Goal: Task Accomplishment & Management: Manage account settings

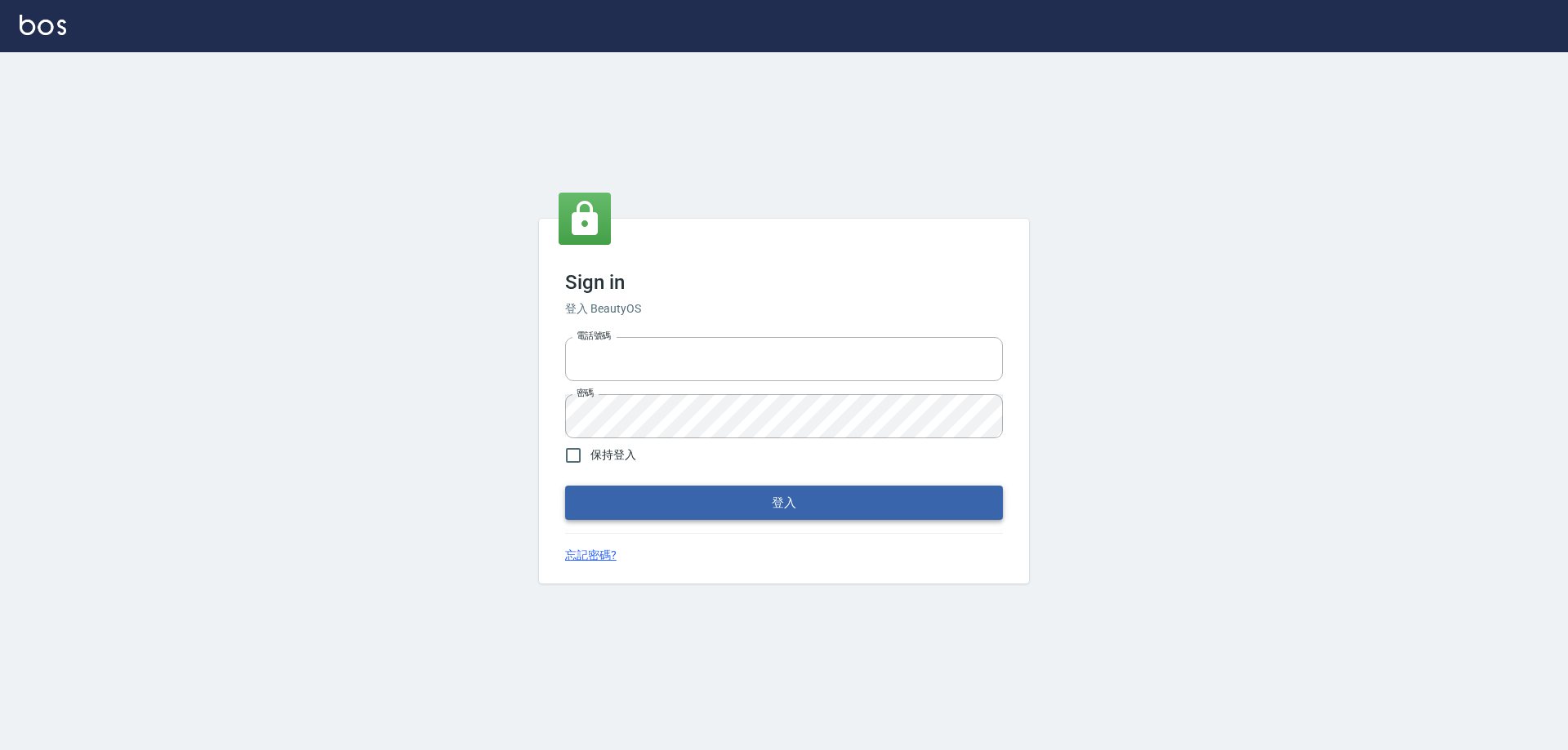
type input "0910673267"
click at [740, 492] on button "登入" at bounding box center [784, 503] width 437 height 34
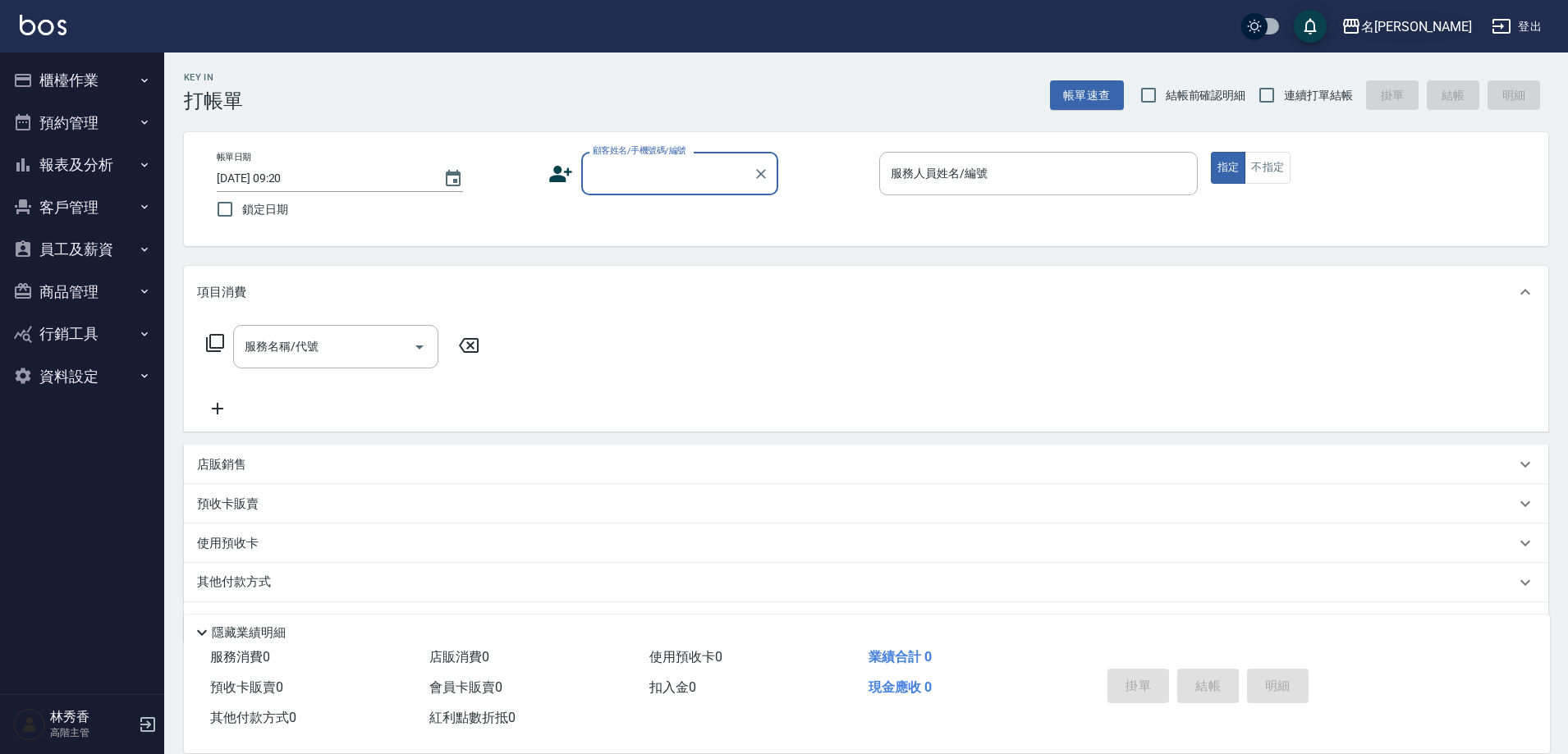
click at [1426, 29] on div "名留中和" at bounding box center [1417, 26] width 111 height 21
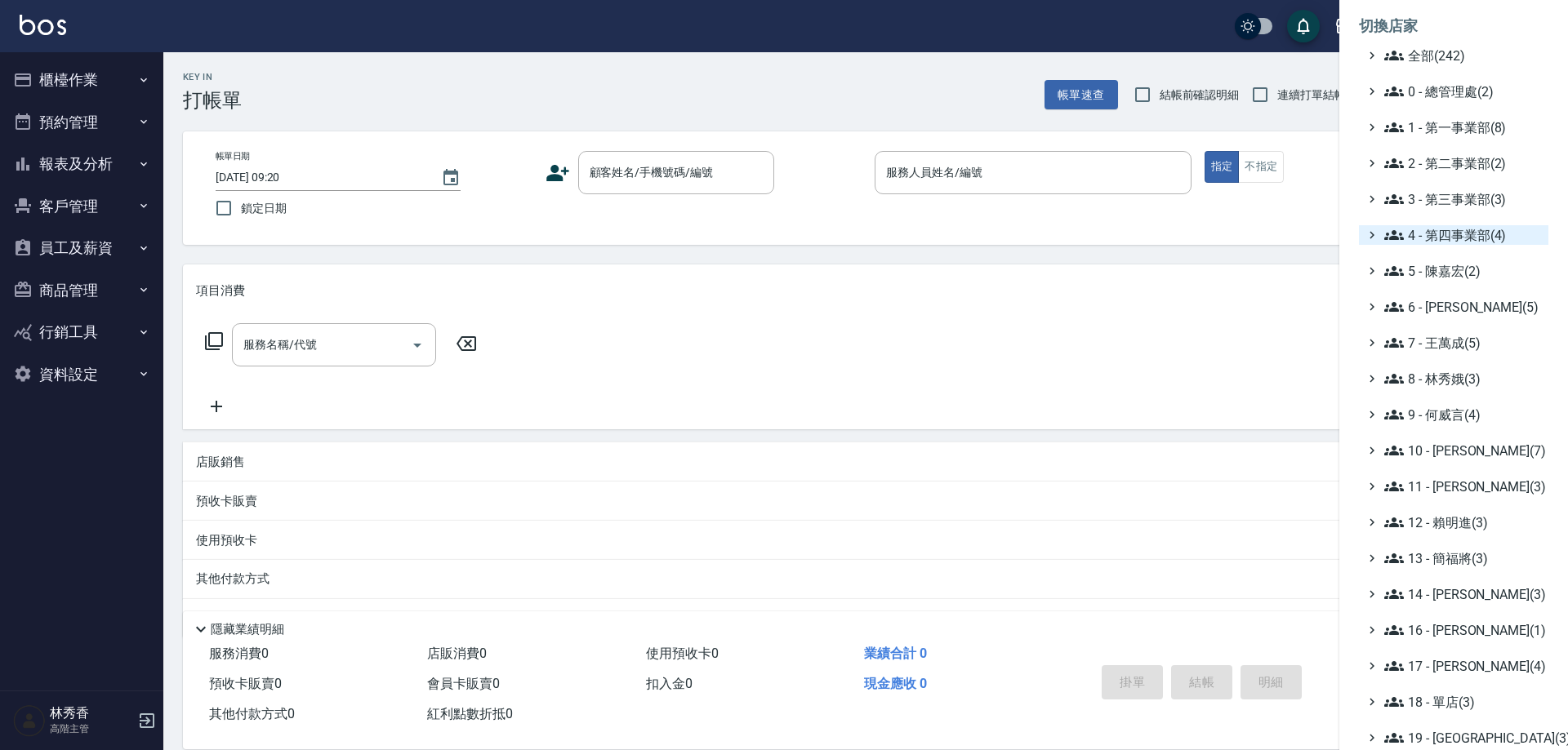
click at [1452, 235] on span "4 - 第四事業部(4)" at bounding box center [1464, 235] width 158 height 20
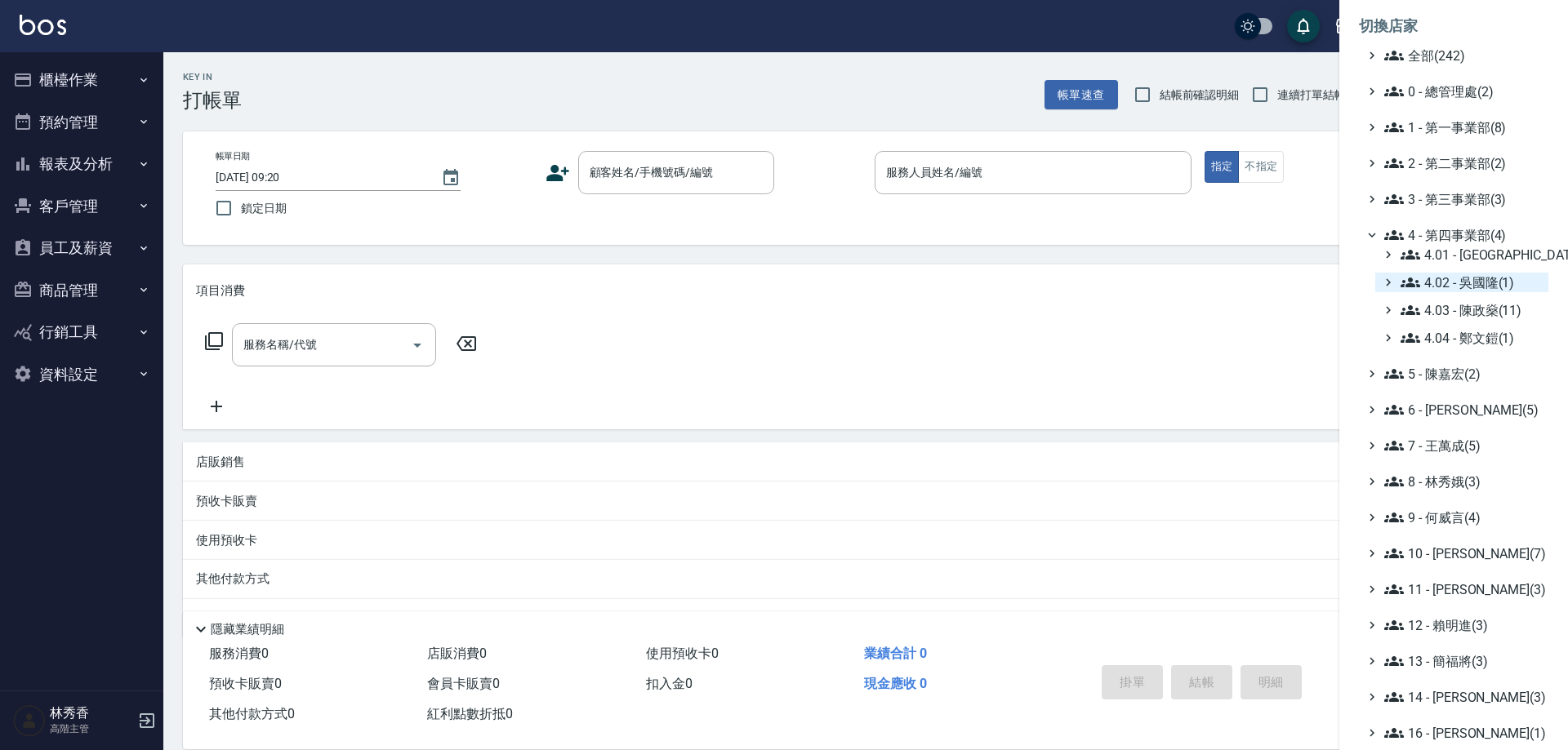
click at [1459, 282] on span "4.02 - 吳國隆(1)" at bounding box center [1472, 283] width 142 height 20
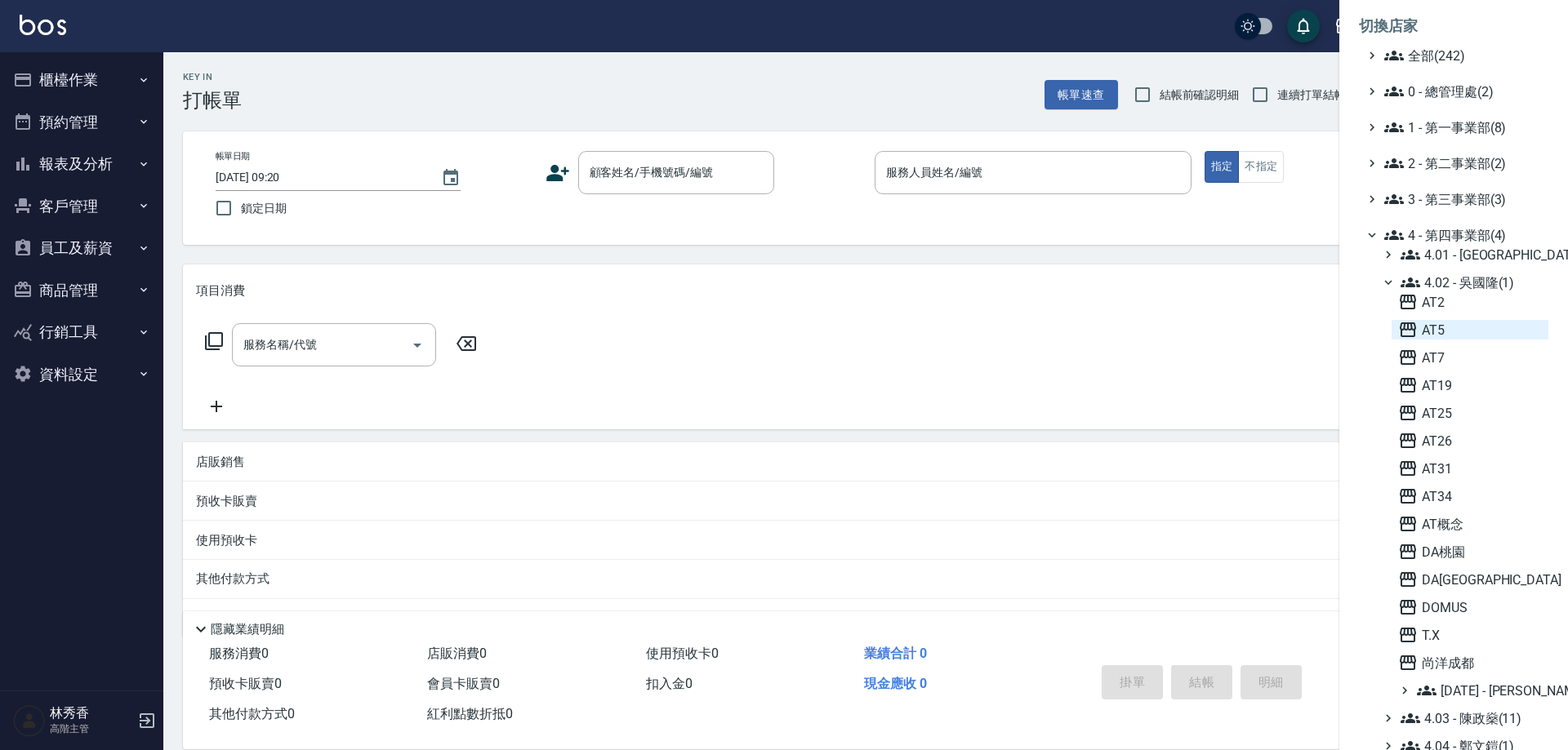
click at [1438, 326] on span "AT5" at bounding box center [1470, 330] width 143 height 20
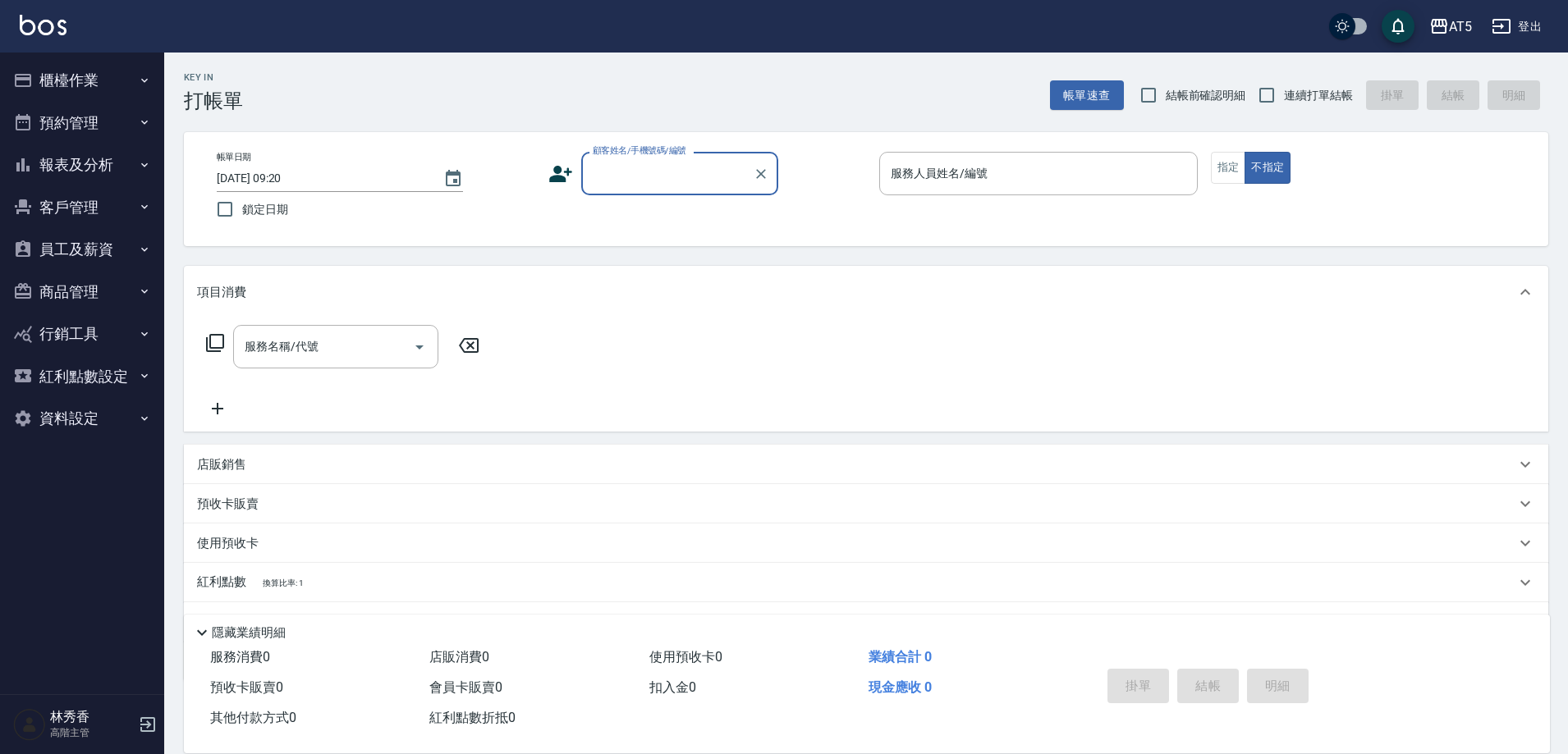
click at [75, 163] on button "報表及分析" at bounding box center [82, 165] width 151 height 43
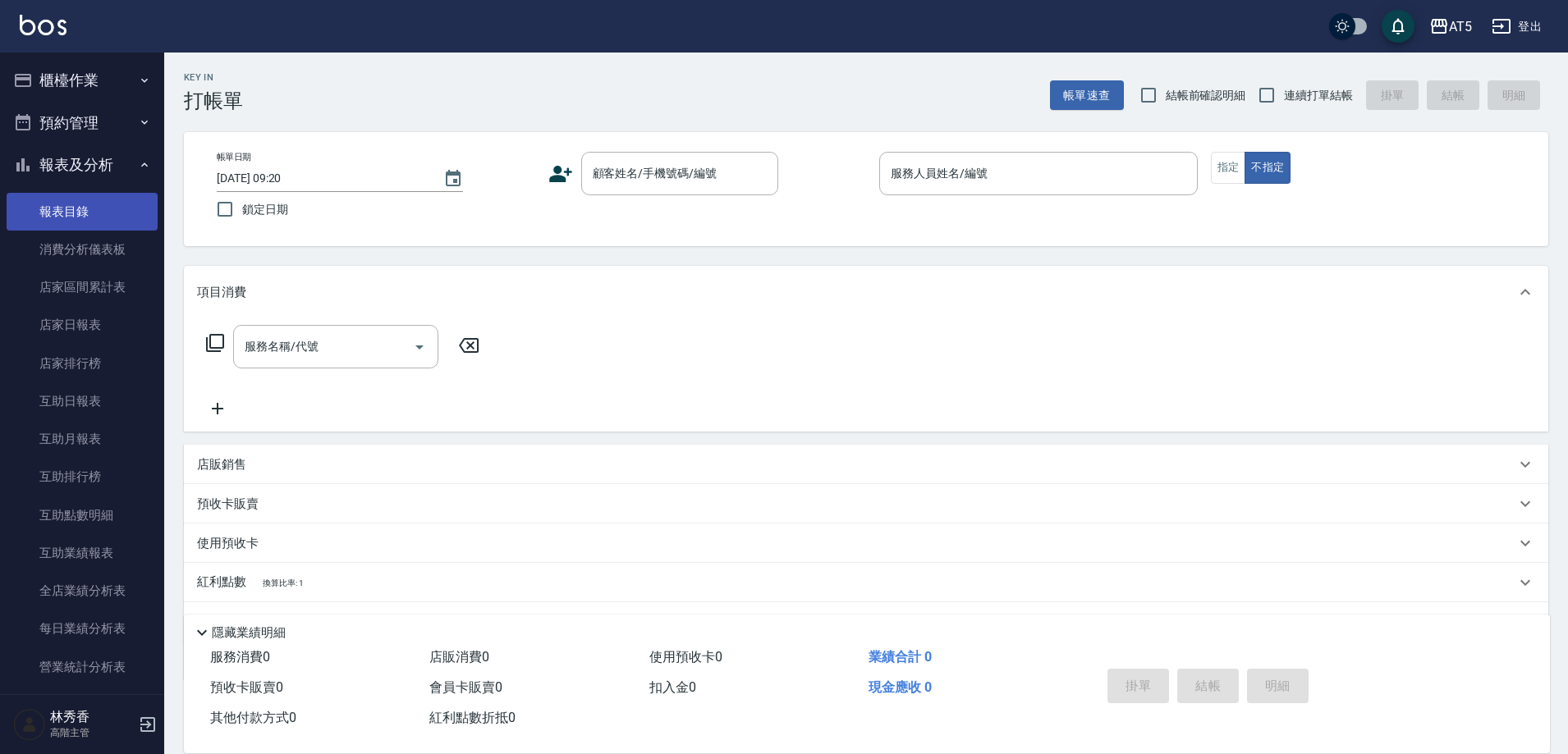
click at [67, 201] on link "報表目錄" at bounding box center [82, 212] width 151 height 37
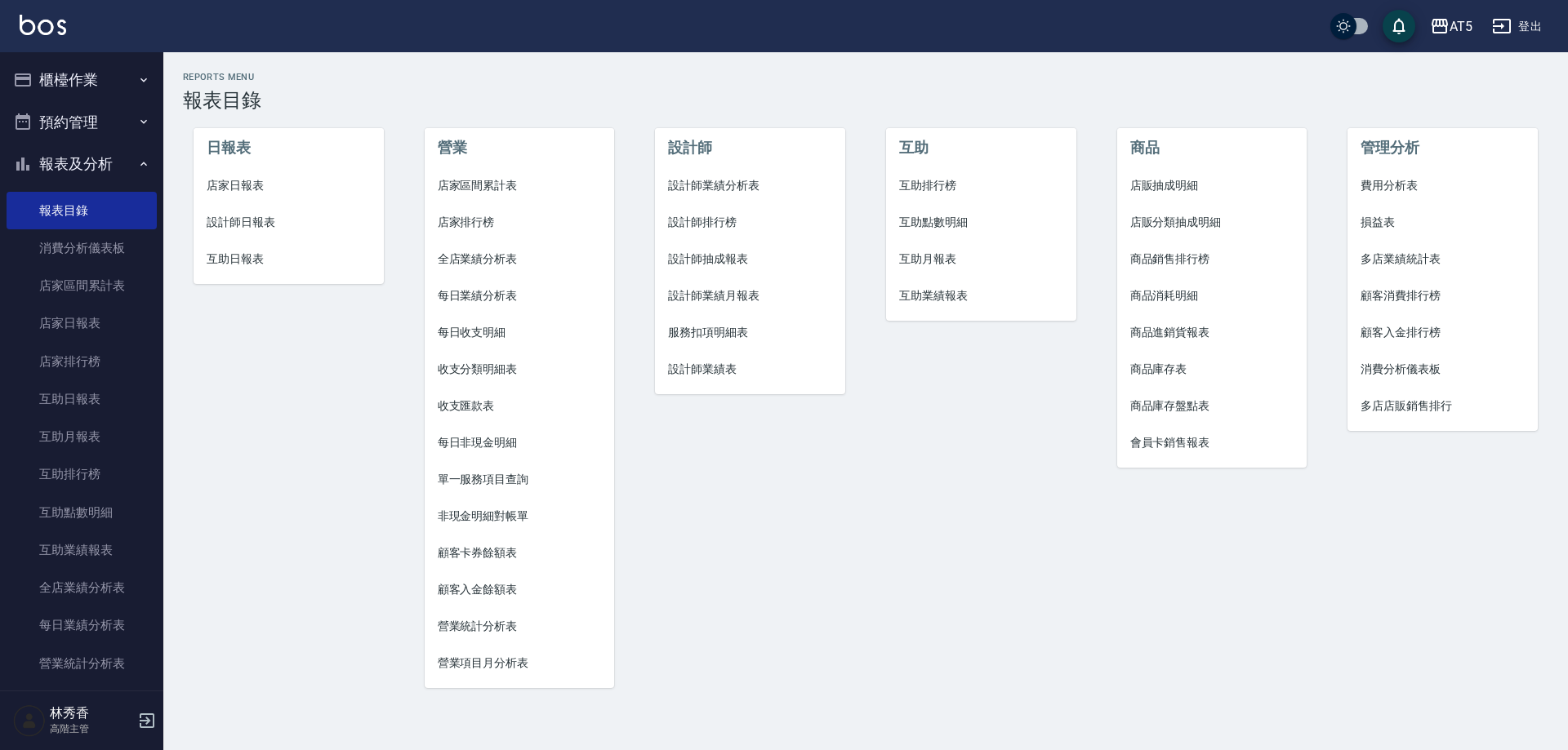
click at [712, 298] on span "設計師業績月報表" at bounding box center [750, 296] width 164 height 17
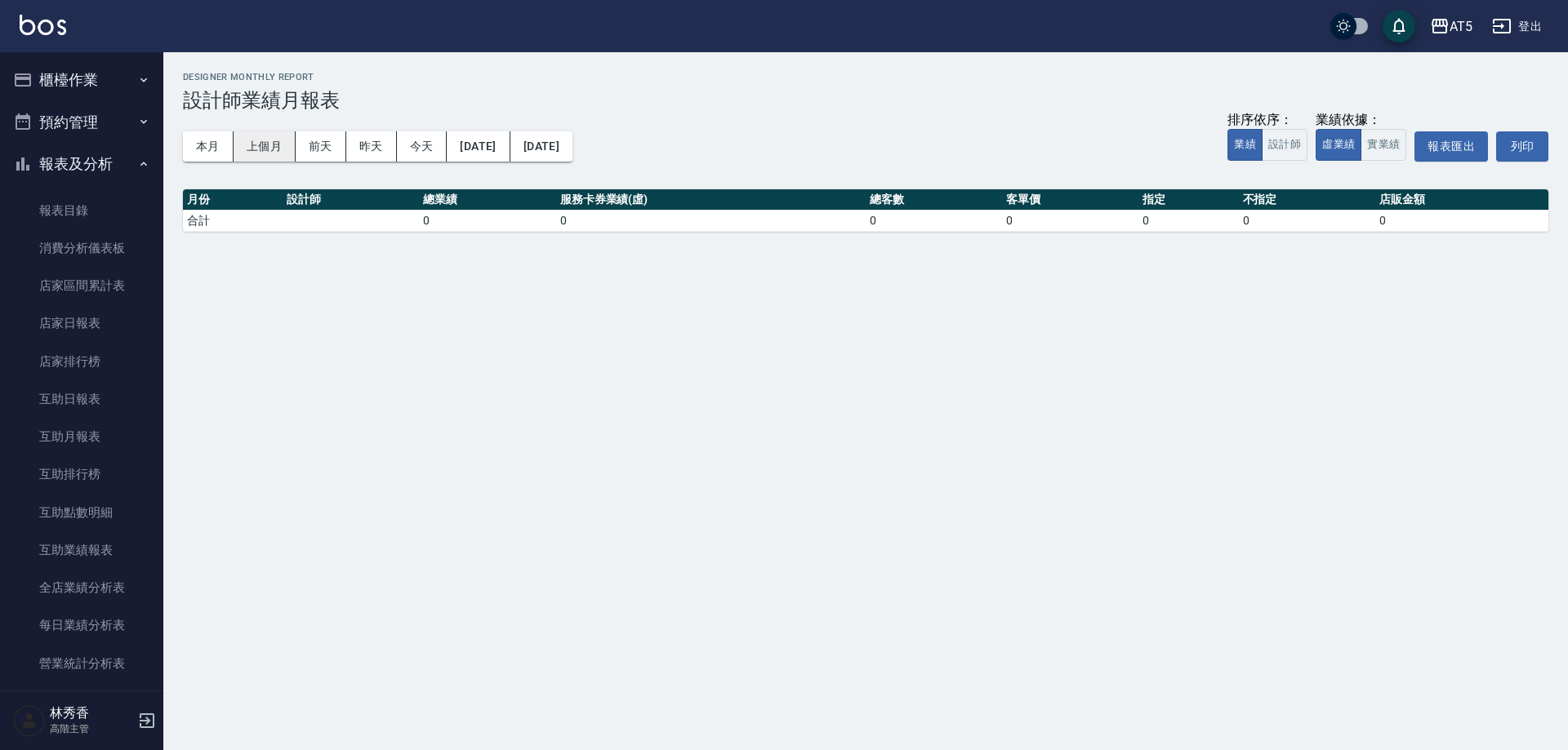
click at [257, 148] on button "上個月" at bounding box center [264, 146] width 62 height 30
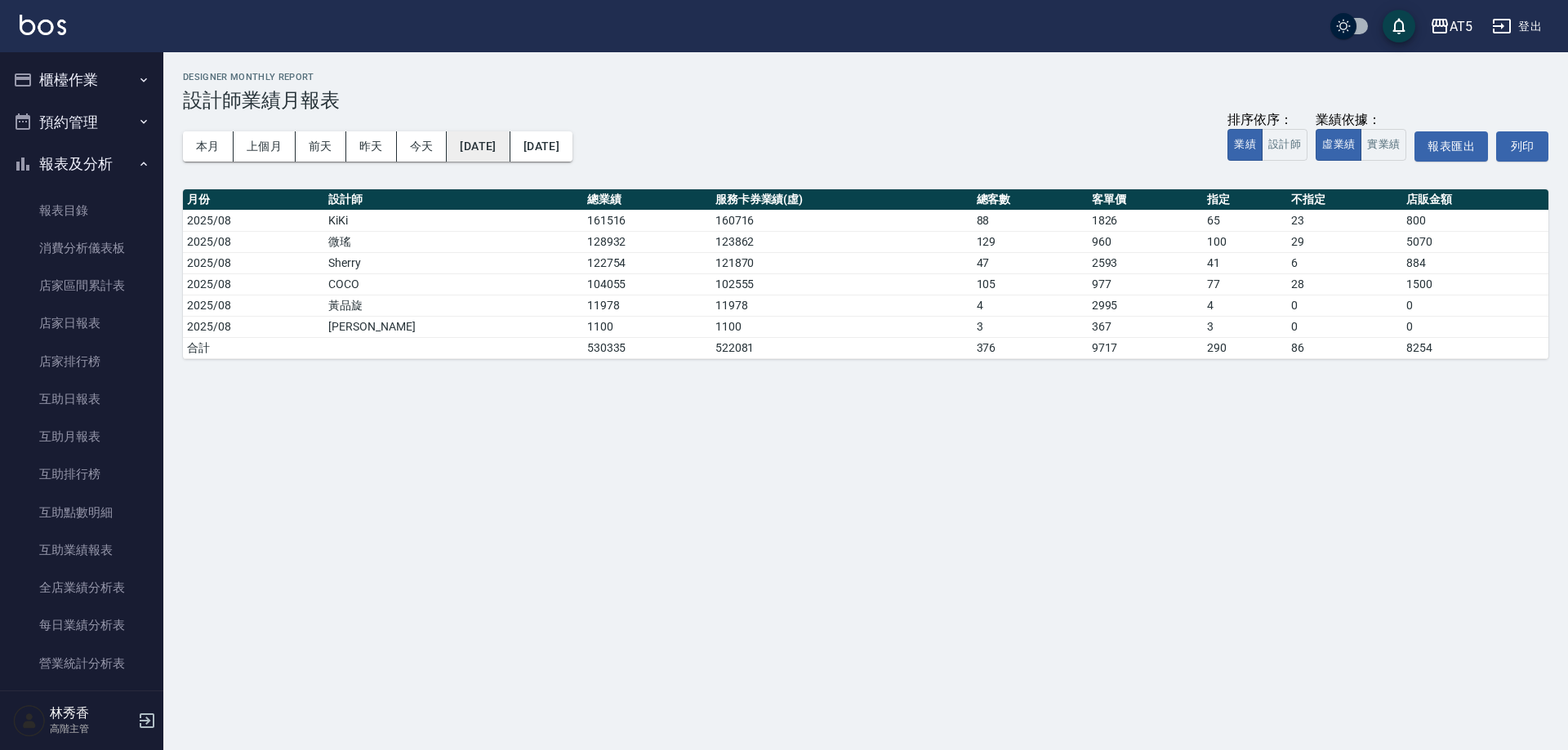
click at [485, 142] on button "2025/08/01" at bounding box center [477, 146] width 63 height 30
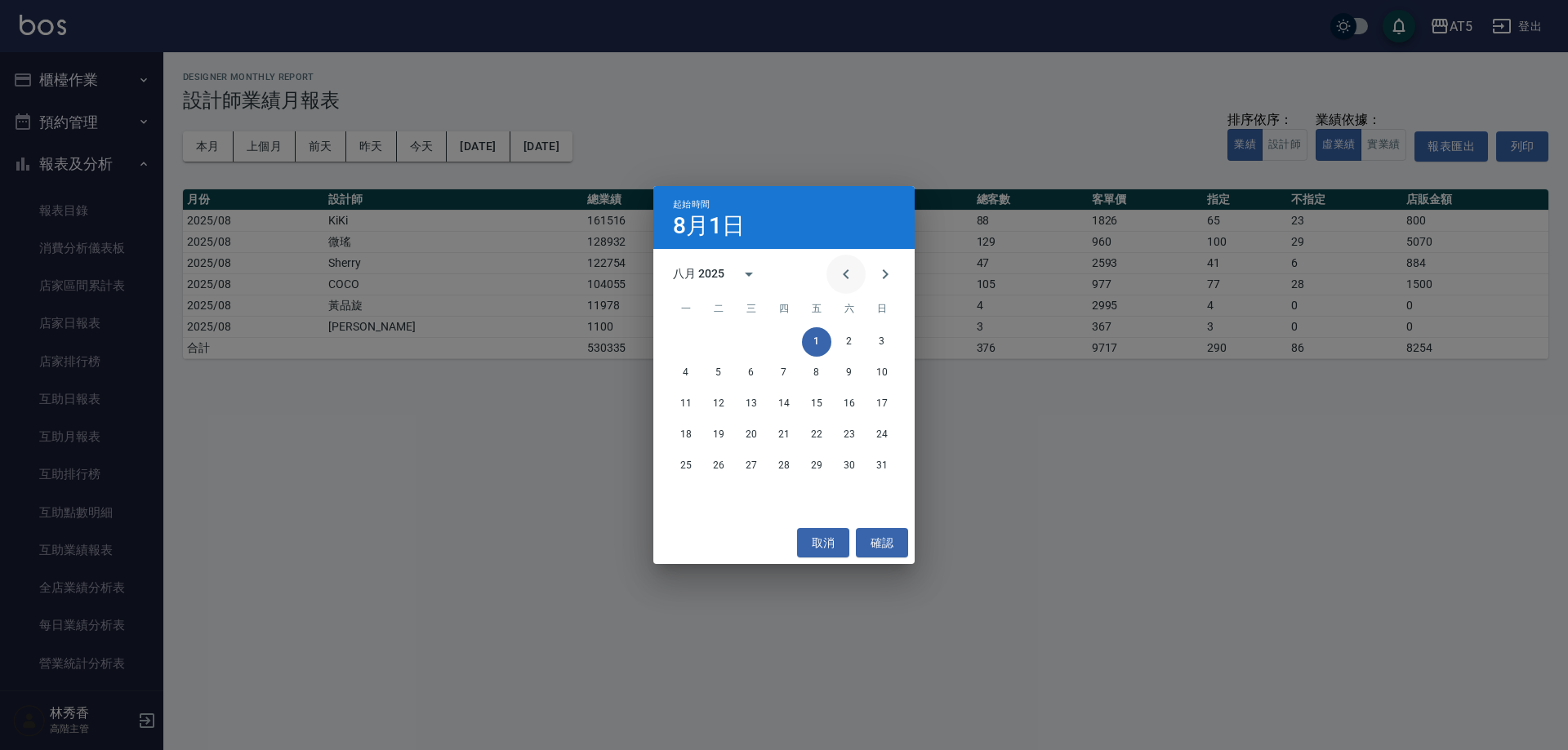
click at [848, 273] on icon "Previous month" at bounding box center [847, 275] width 20 height 20
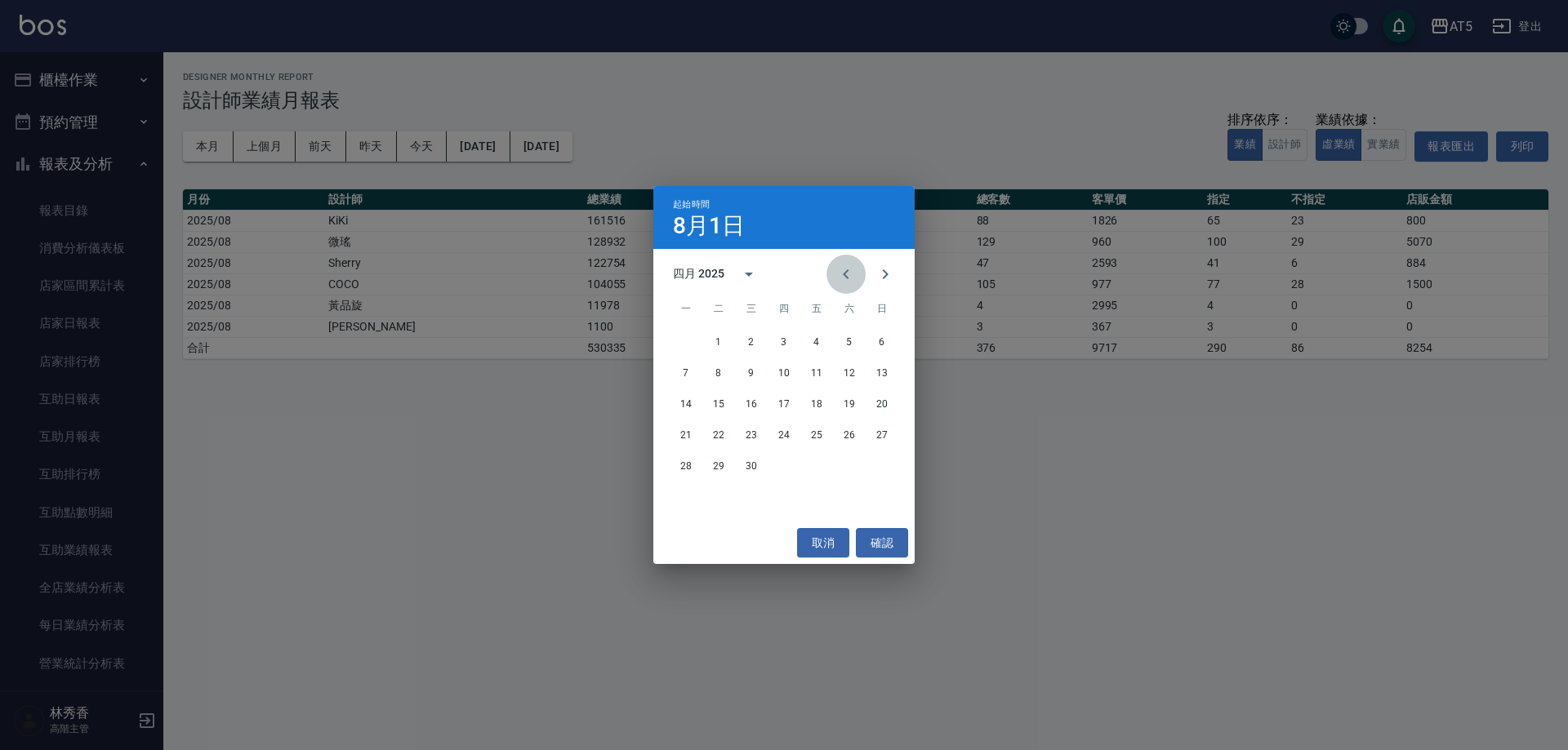
click at [848, 273] on icon "Previous month" at bounding box center [847, 275] width 20 height 20
click at [842, 336] on button "1" at bounding box center [849, 342] width 29 height 29
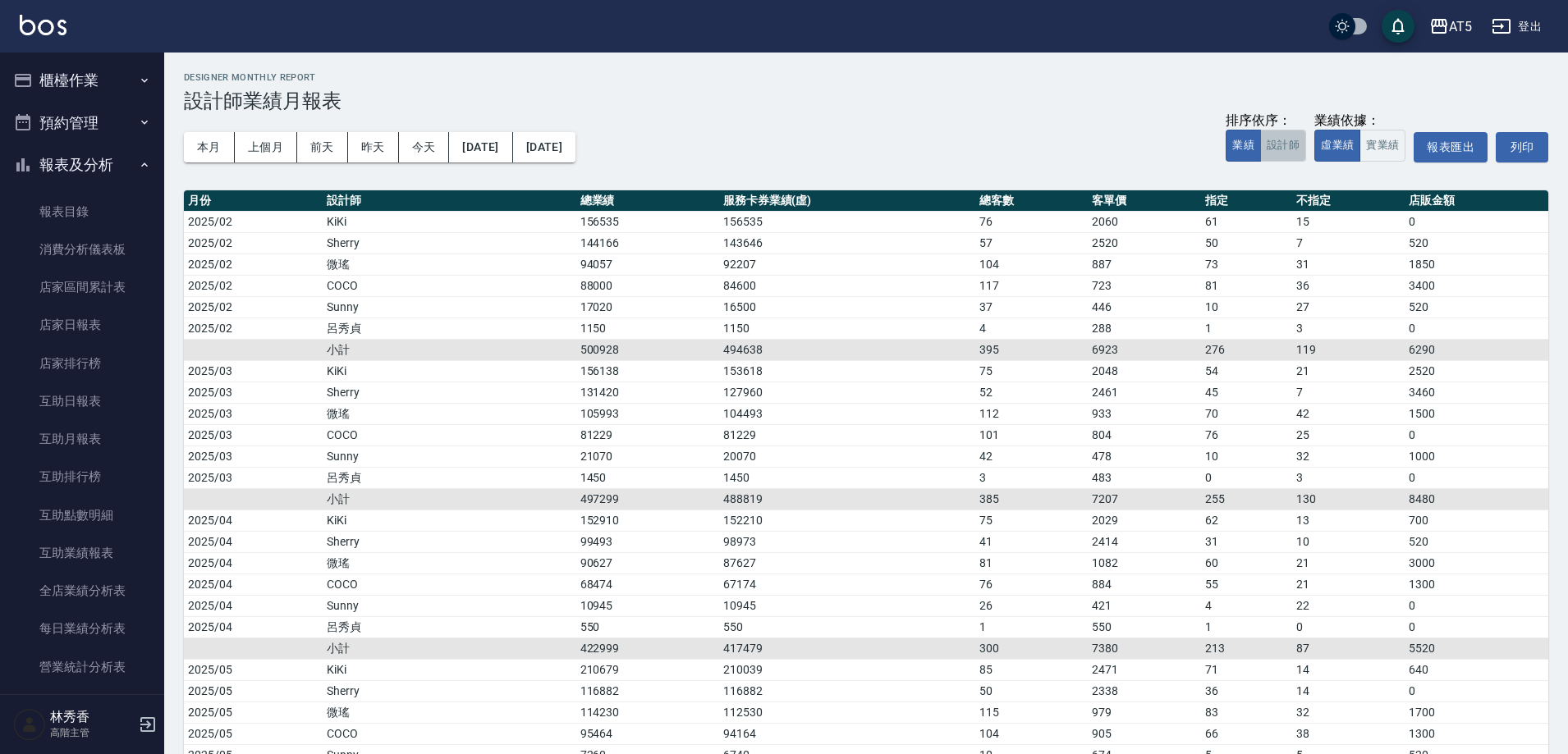
click at [1277, 143] on button "設計師" at bounding box center [1283, 145] width 46 height 32
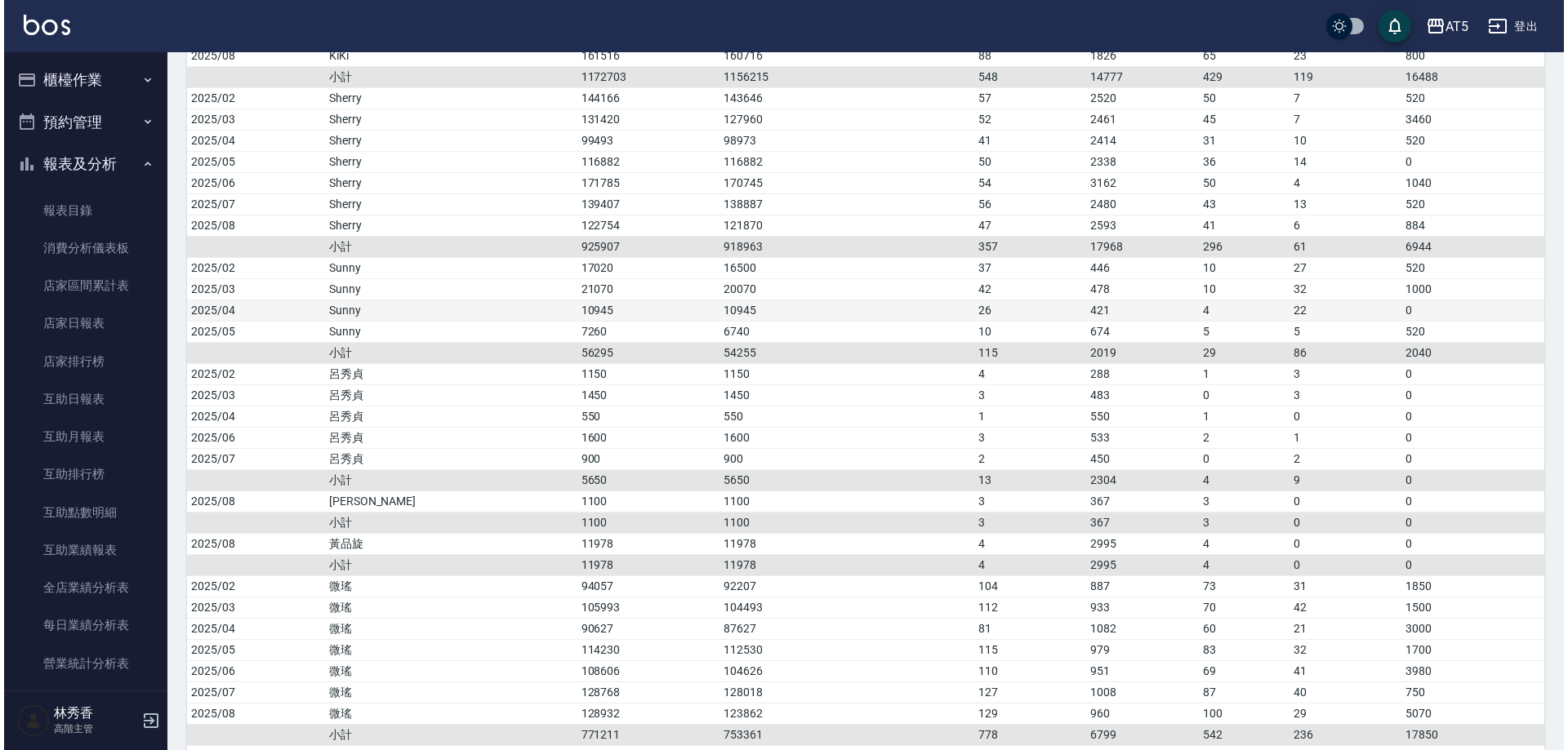
scroll to position [499, 0]
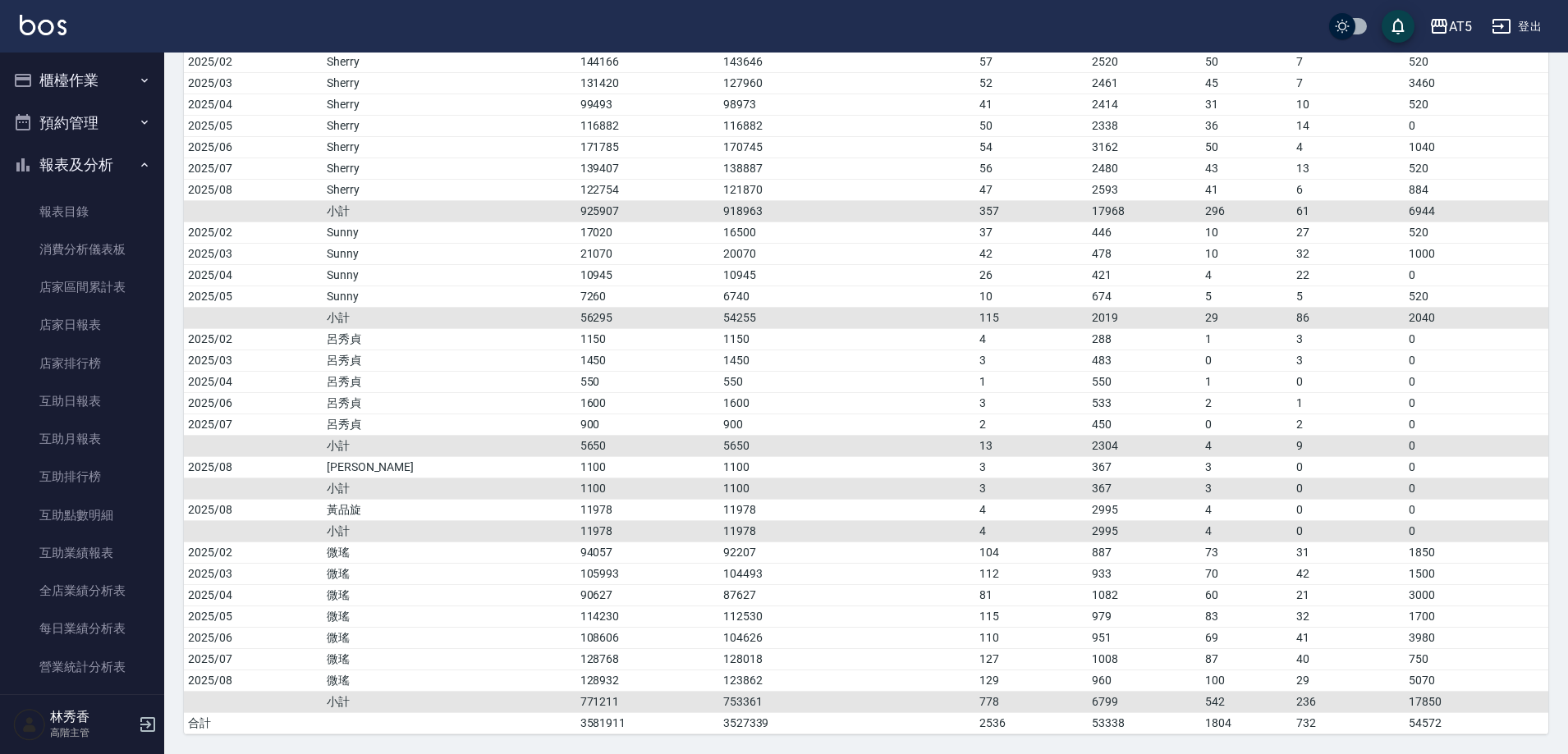
drag, startPoint x: 152, startPoint y: 5, endPoint x: 1485, endPoint y: 25, distance: 1333.2
click at [1485, 25] on div "AT5 登出" at bounding box center [784, 26] width 1568 height 53
click at [1449, 23] on icon "button" at bounding box center [1439, 26] width 20 height 20
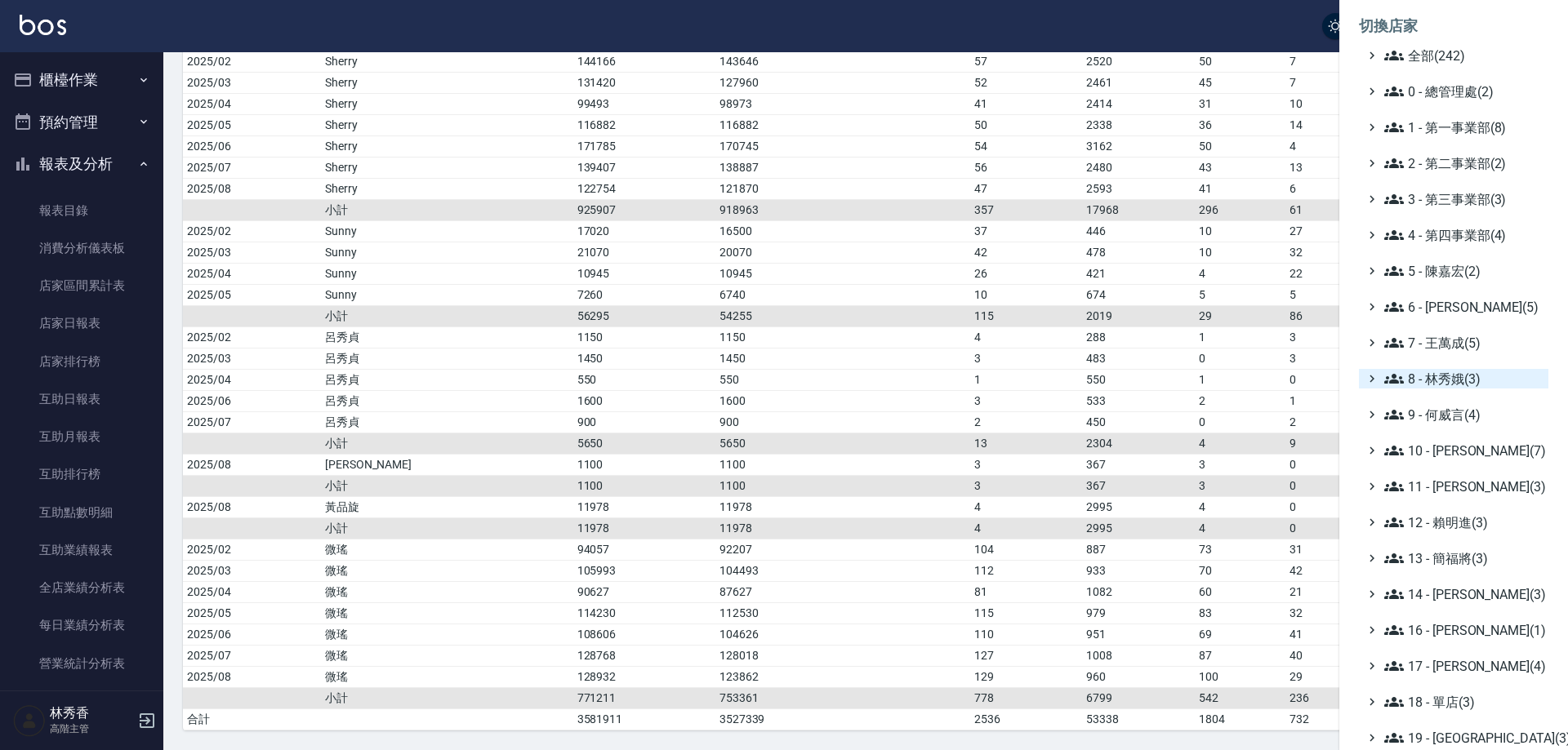
click at [1430, 380] on span "8 - 林秀娥(3)" at bounding box center [1464, 379] width 158 height 20
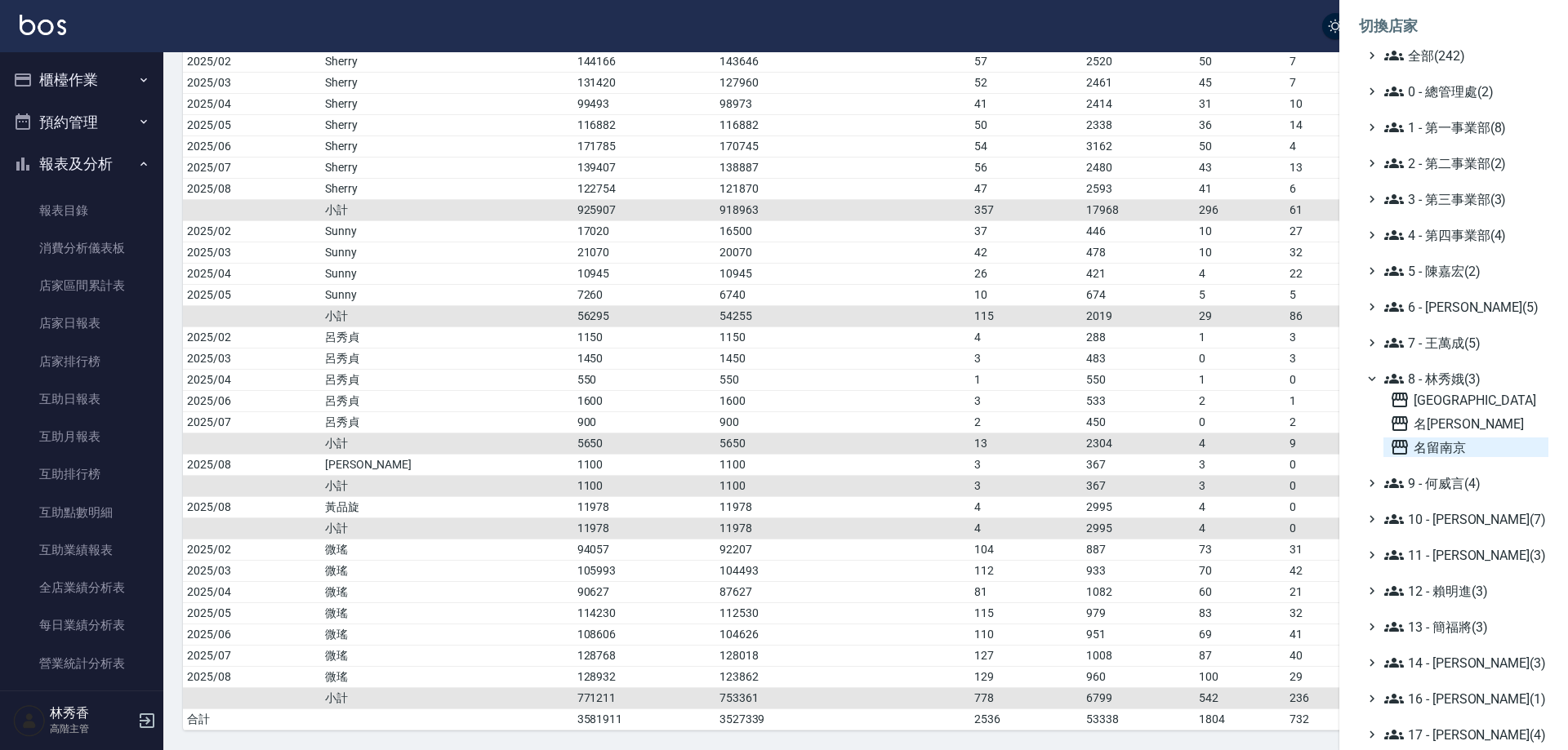
click at [1427, 445] on span "名留南京" at bounding box center [1465, 447] width 152 height 20
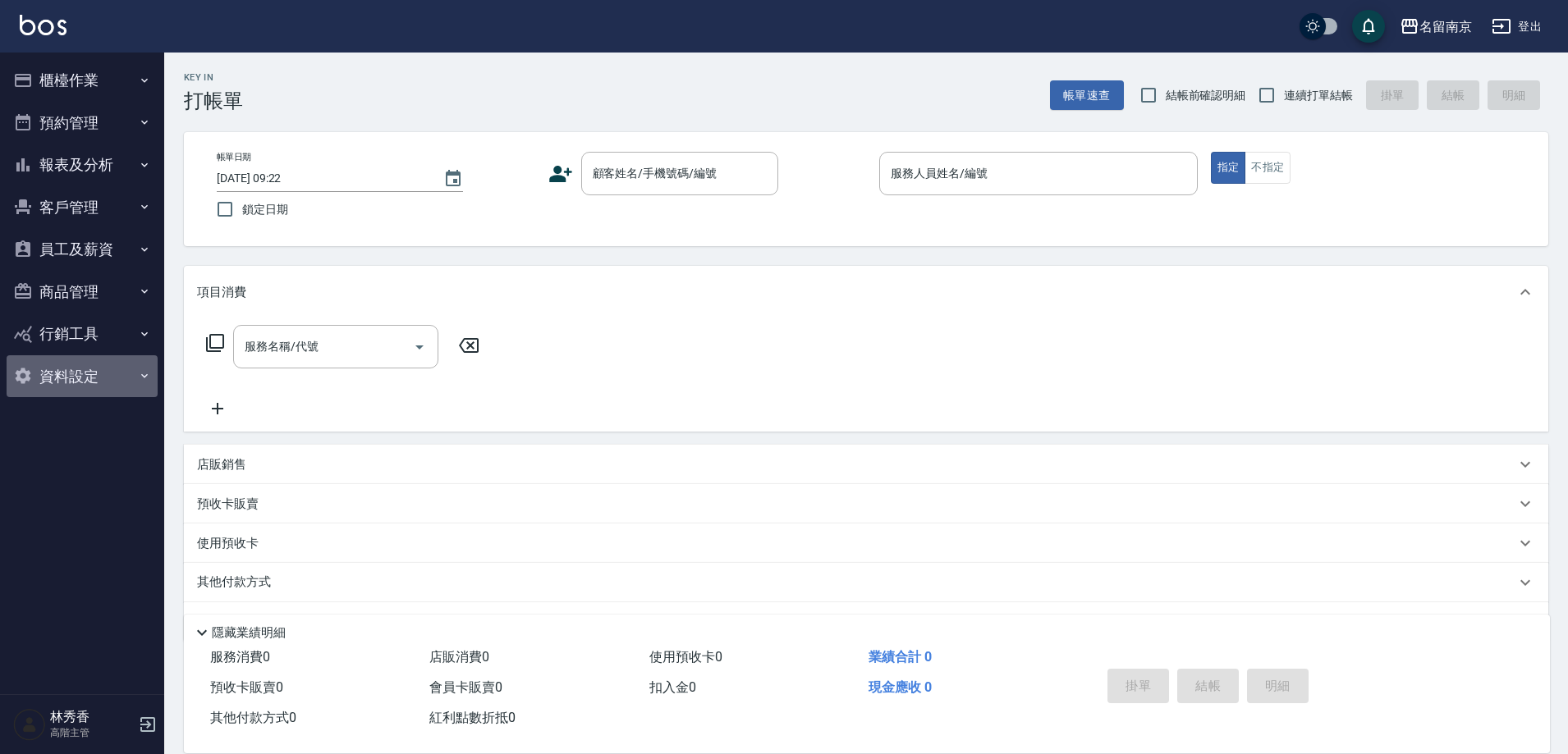
click at [69, 369] on button "資料設定" at bounding box center [82, 377] width 151 height 43
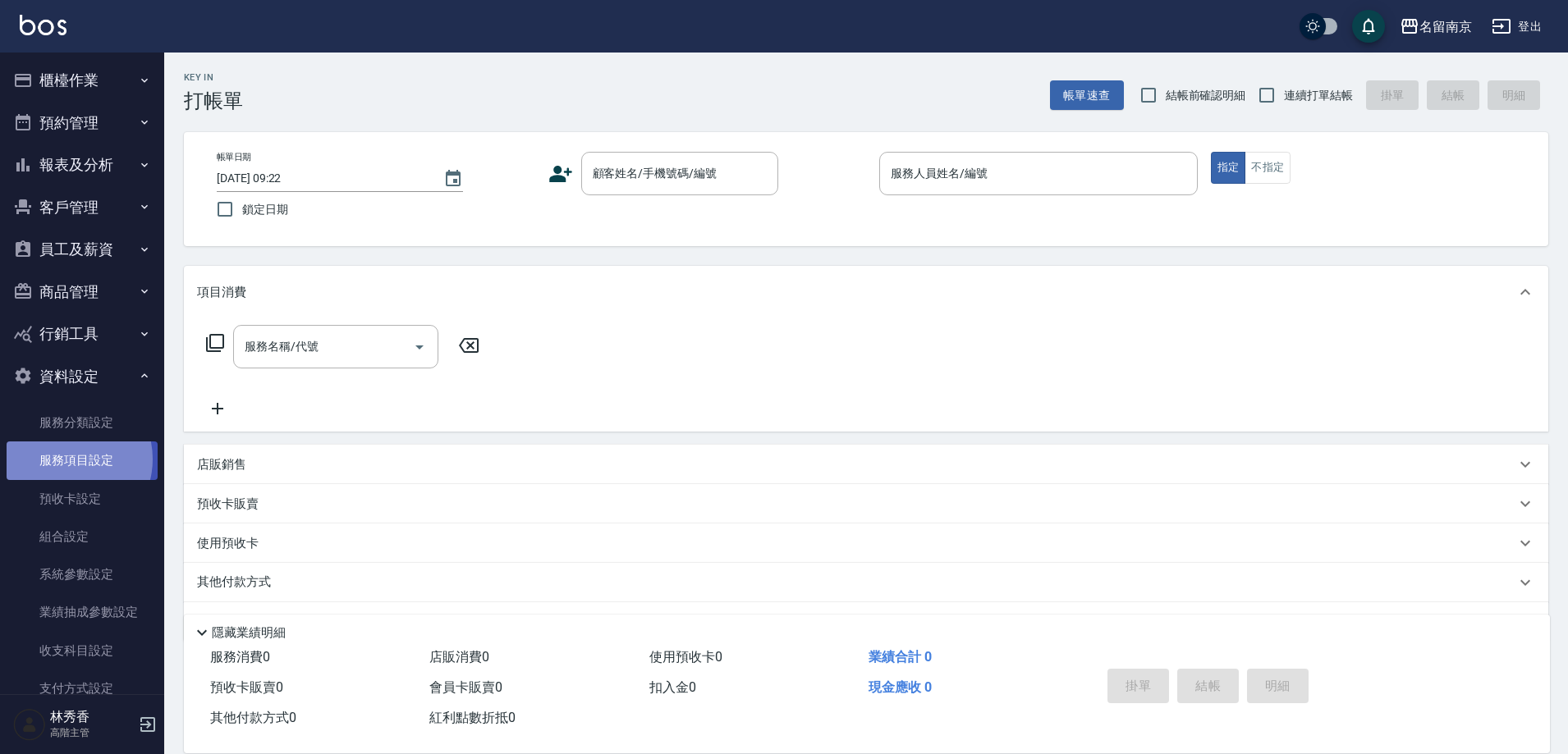
click at [68, 459] on link "服務項目設定" at bounding box center [82, 460] width 151 height 37
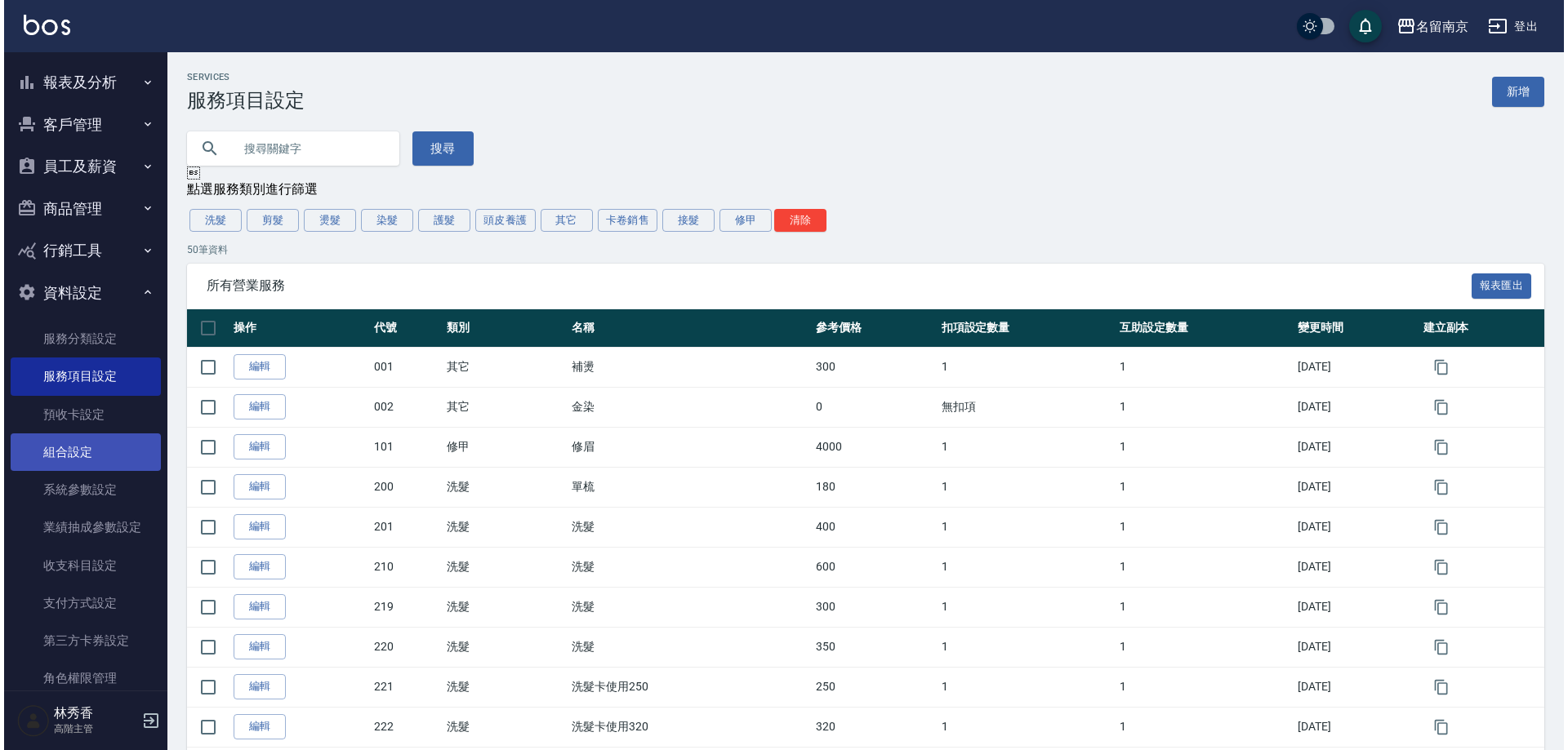
scroll to position [115, 0]
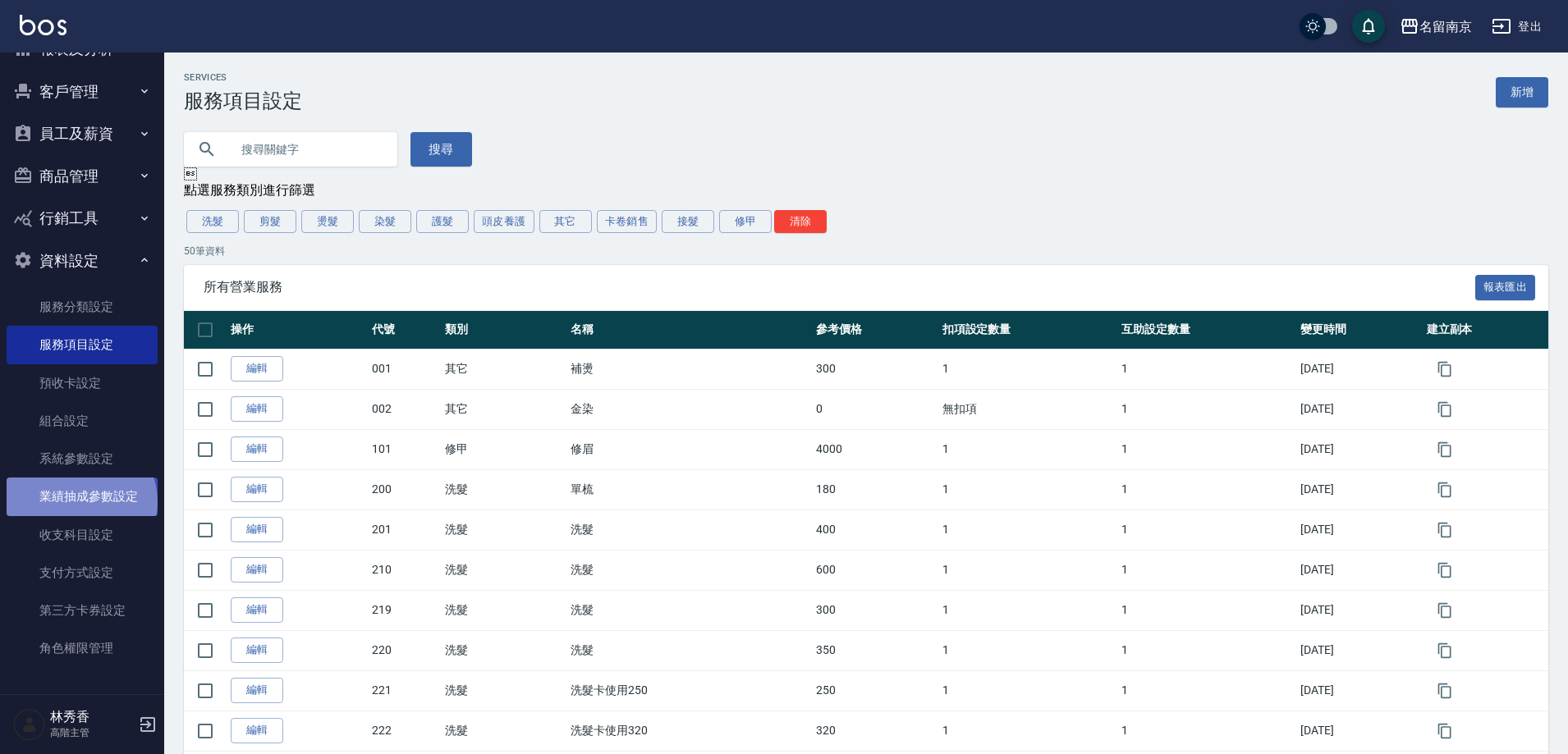
click at [79, 502] on link "業績抽成參數設定" at bounding box center [82, 496] width 151 height 37
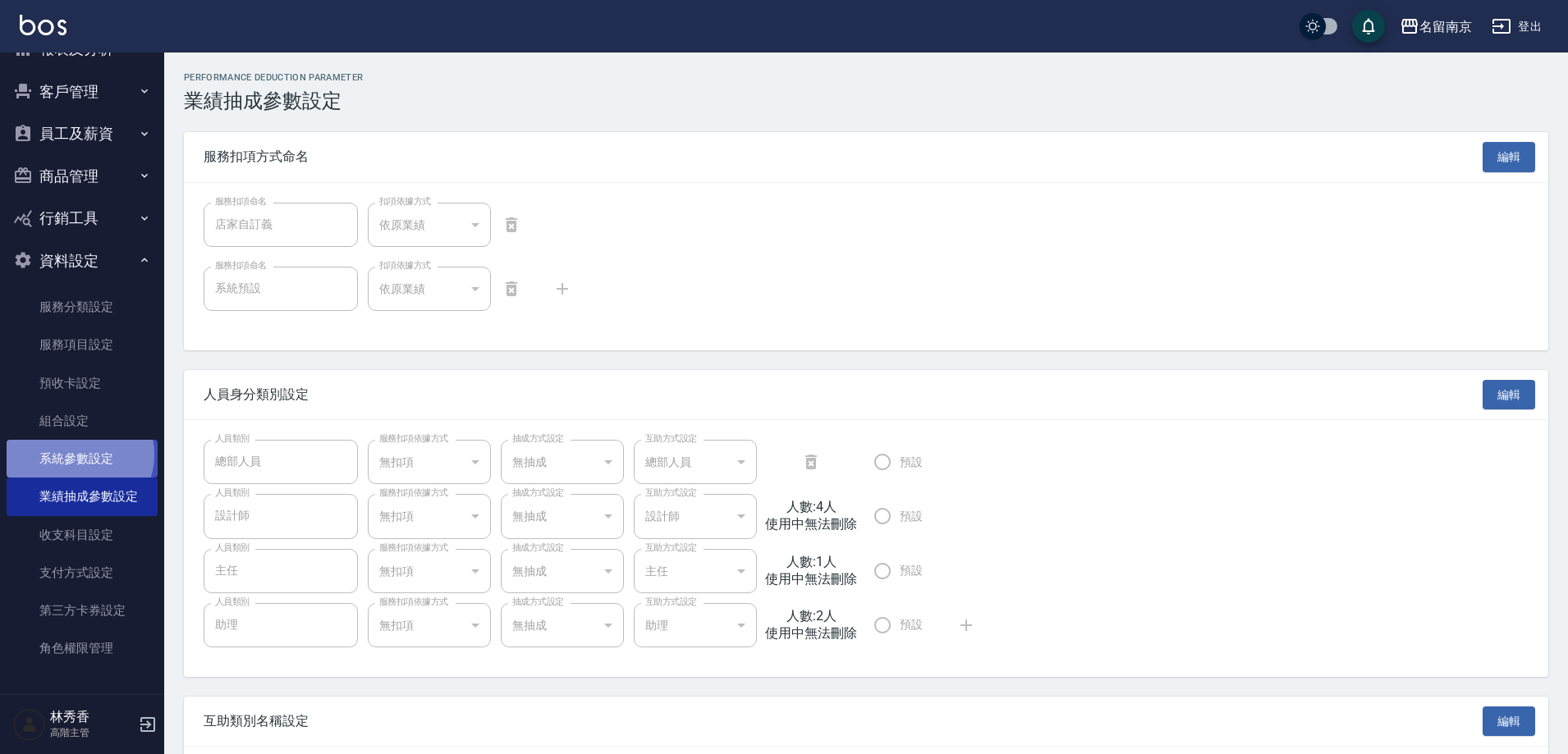
click at [78, 455] on link "系統參數設定" at bounding box center [82, 458] width 151 height 37
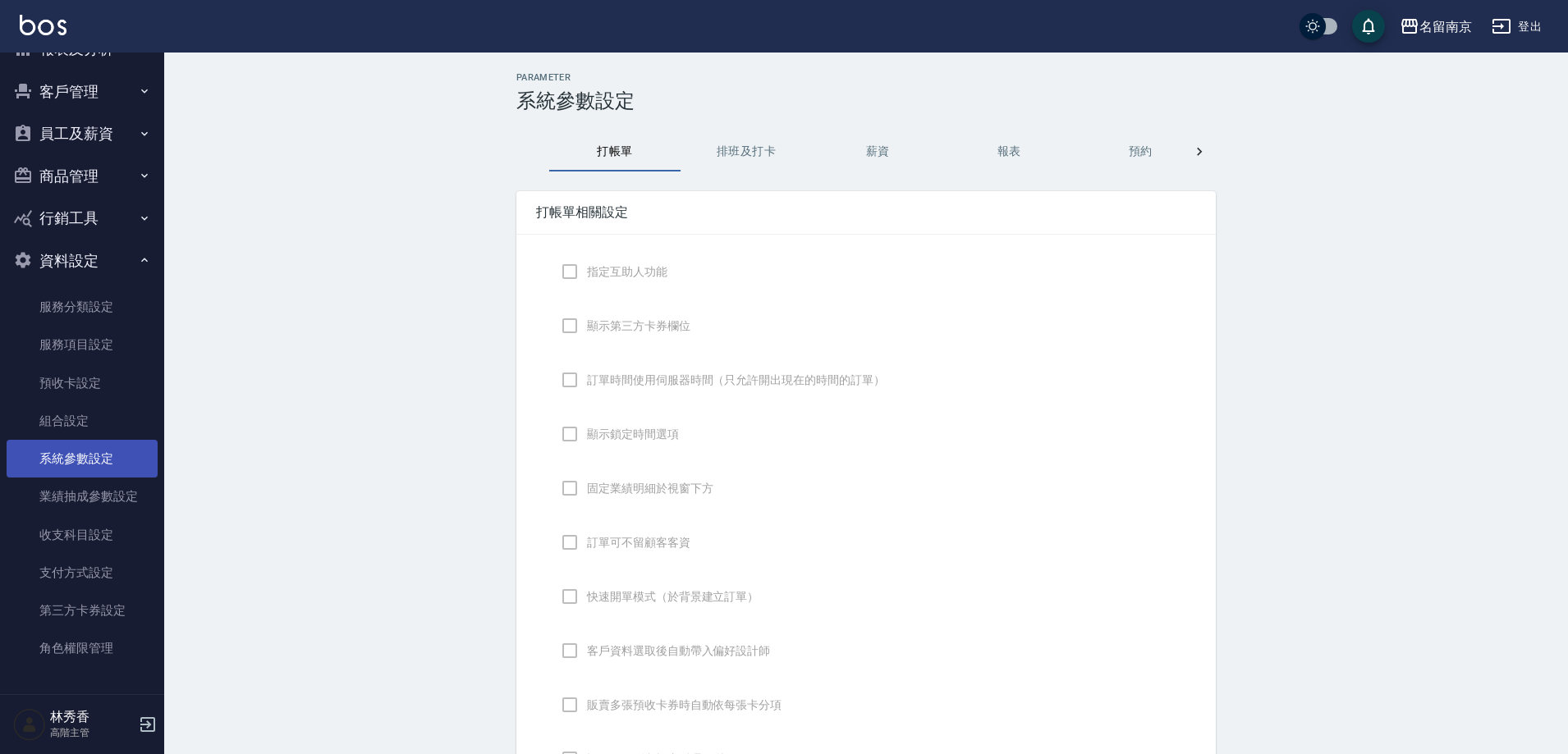
checkbox input "true"
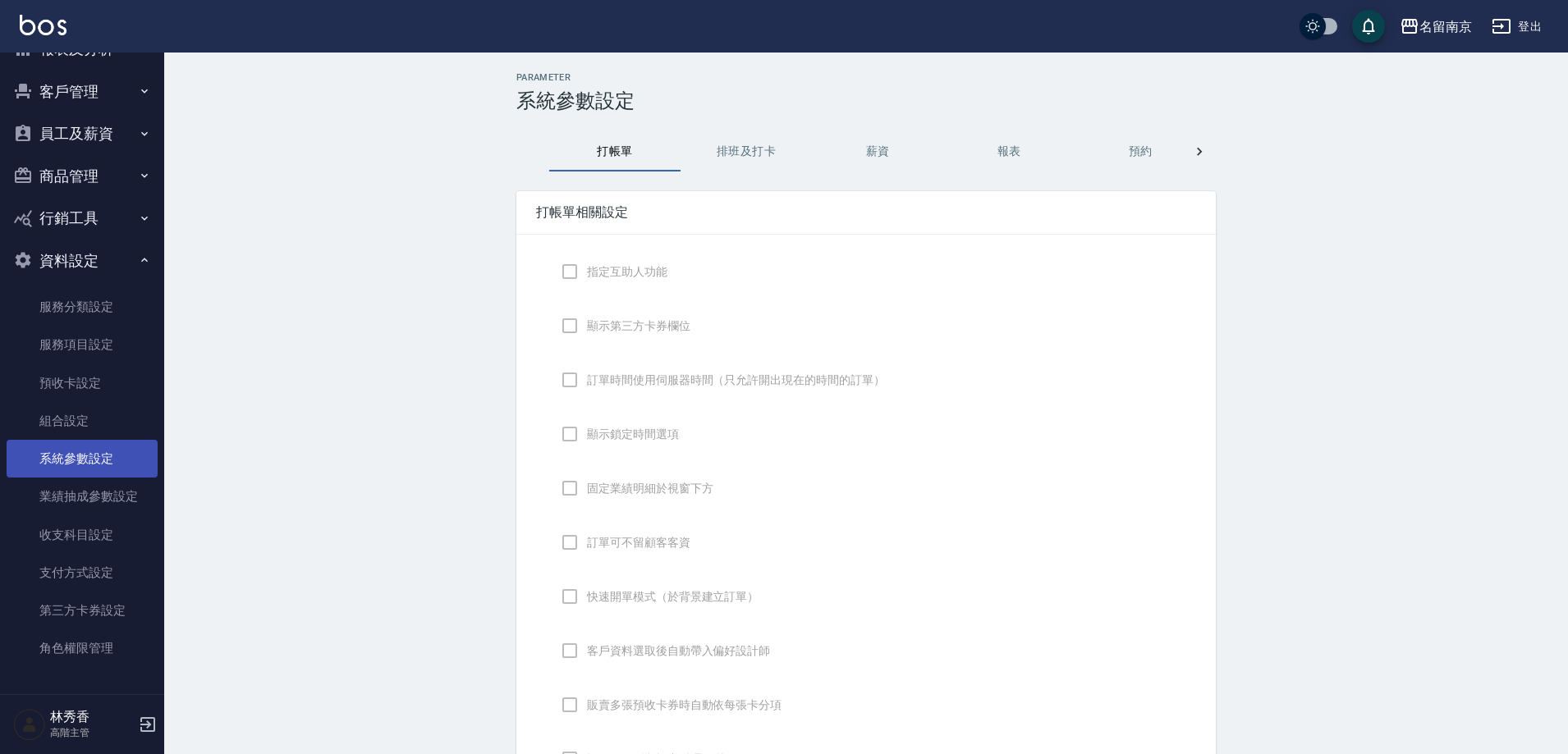
checkbox input "false"
type input "NICKNAME"
type input "LASTORDER"
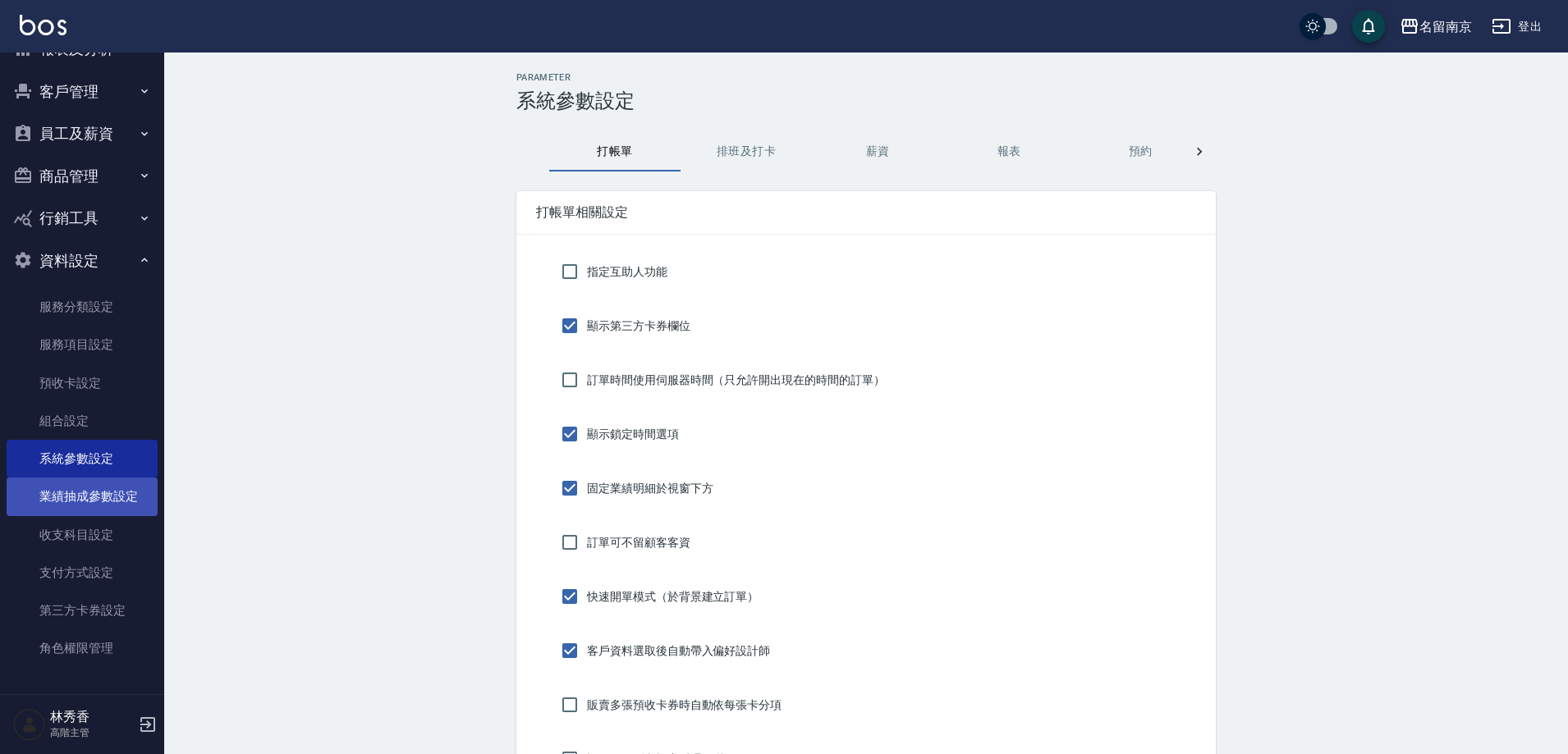
click at [57, 491] on link "業績抽成參數設定" at bounding box center [82, 496] width 151 height 37
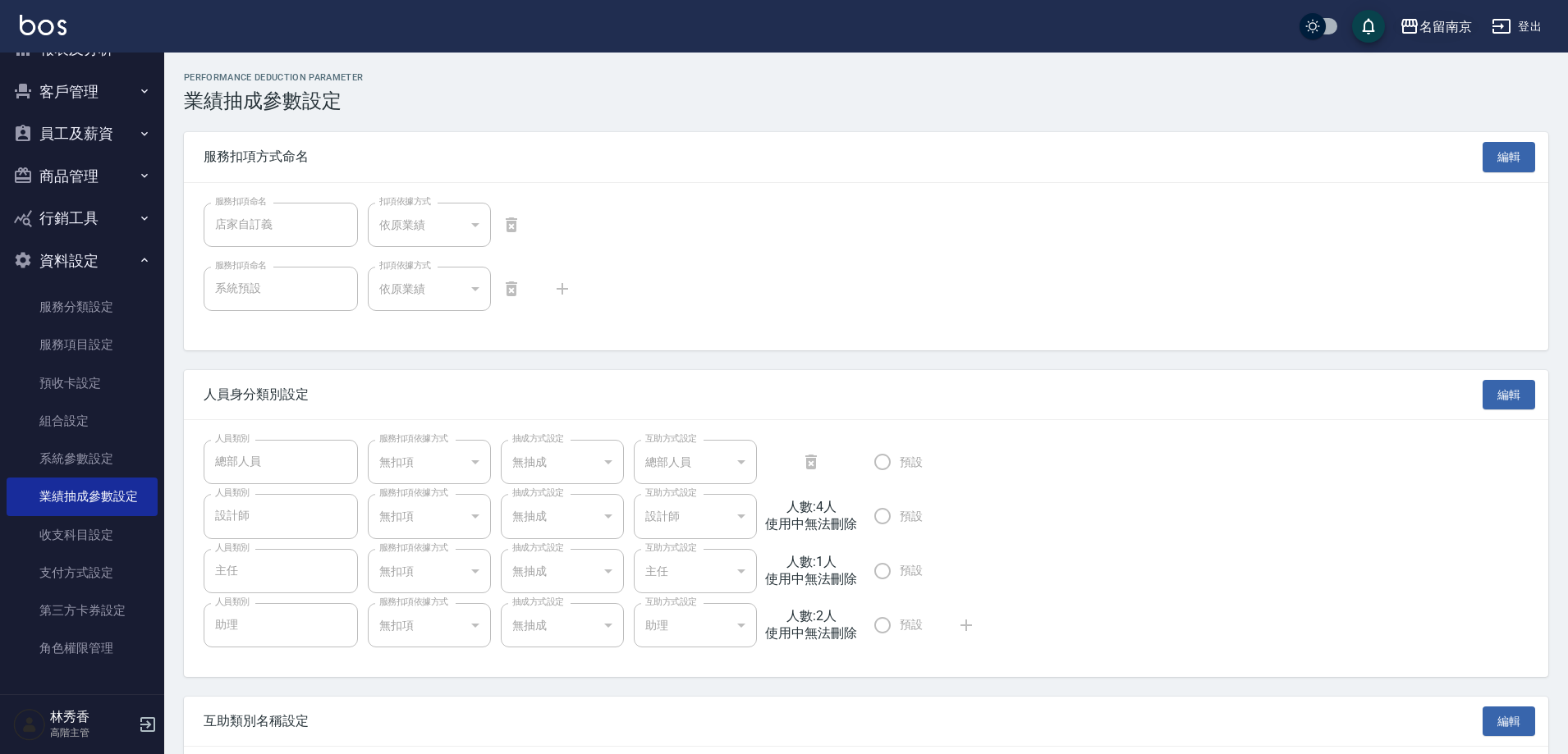
click at [1437, 30] on div "名留南京" at bounding box center [1446, 26] width 53 height 21
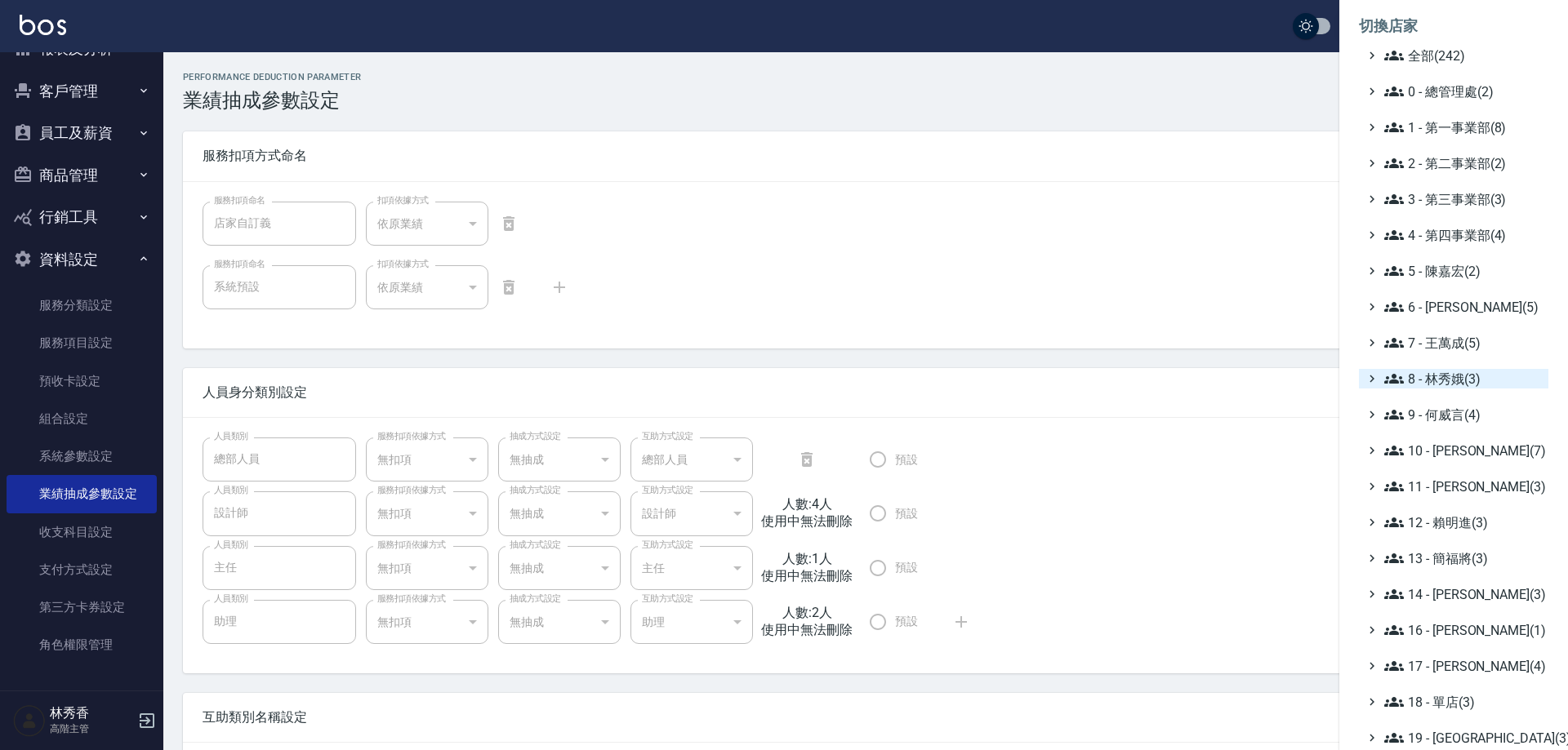
click at [1453, 383] on span "8 - 林秀娥(3)" at bounding box center [1464, 379] width 158 height 20
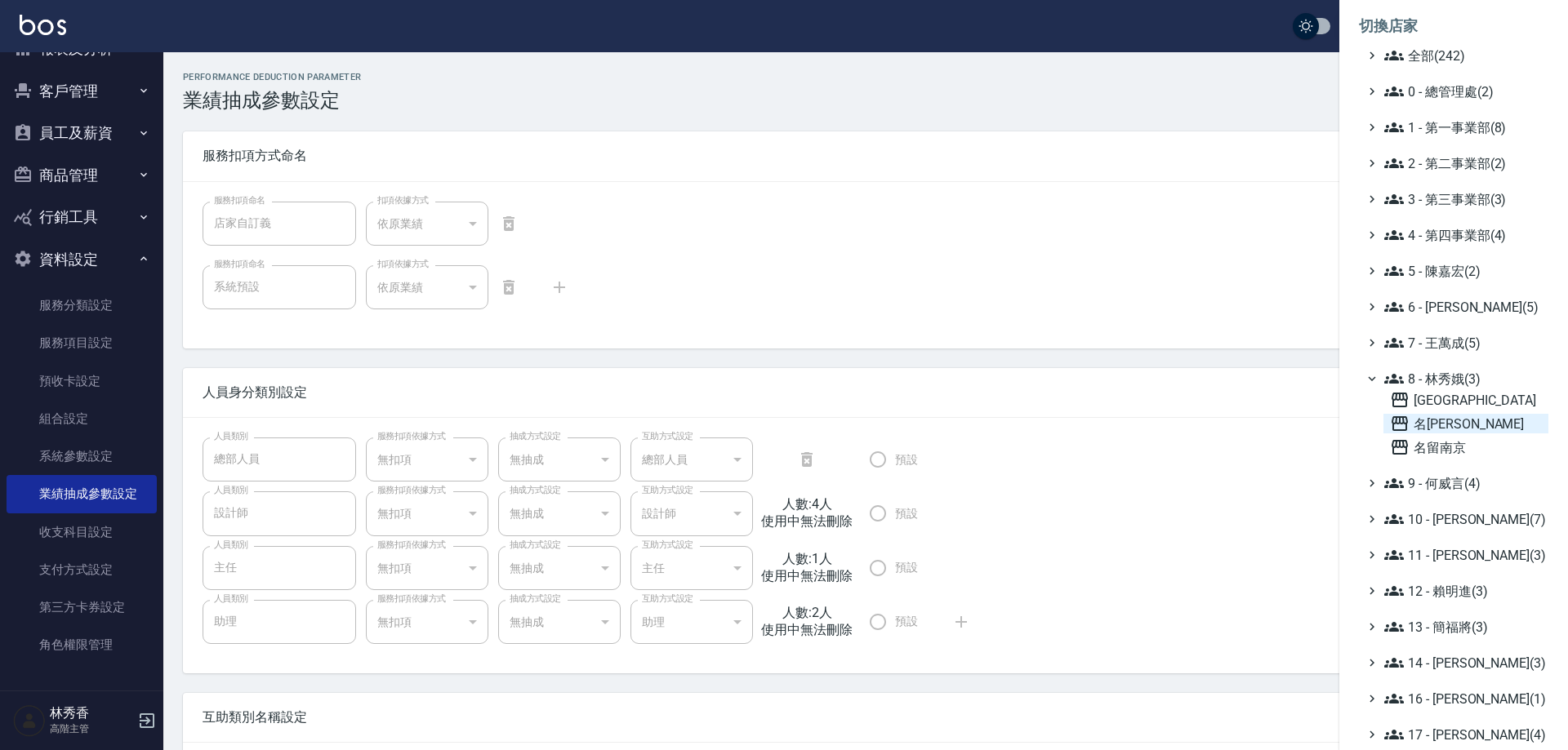
click at [1458, 427] on span "名[PERSON_NAME]" at bounding box center [1465, 424] width 152 height 20
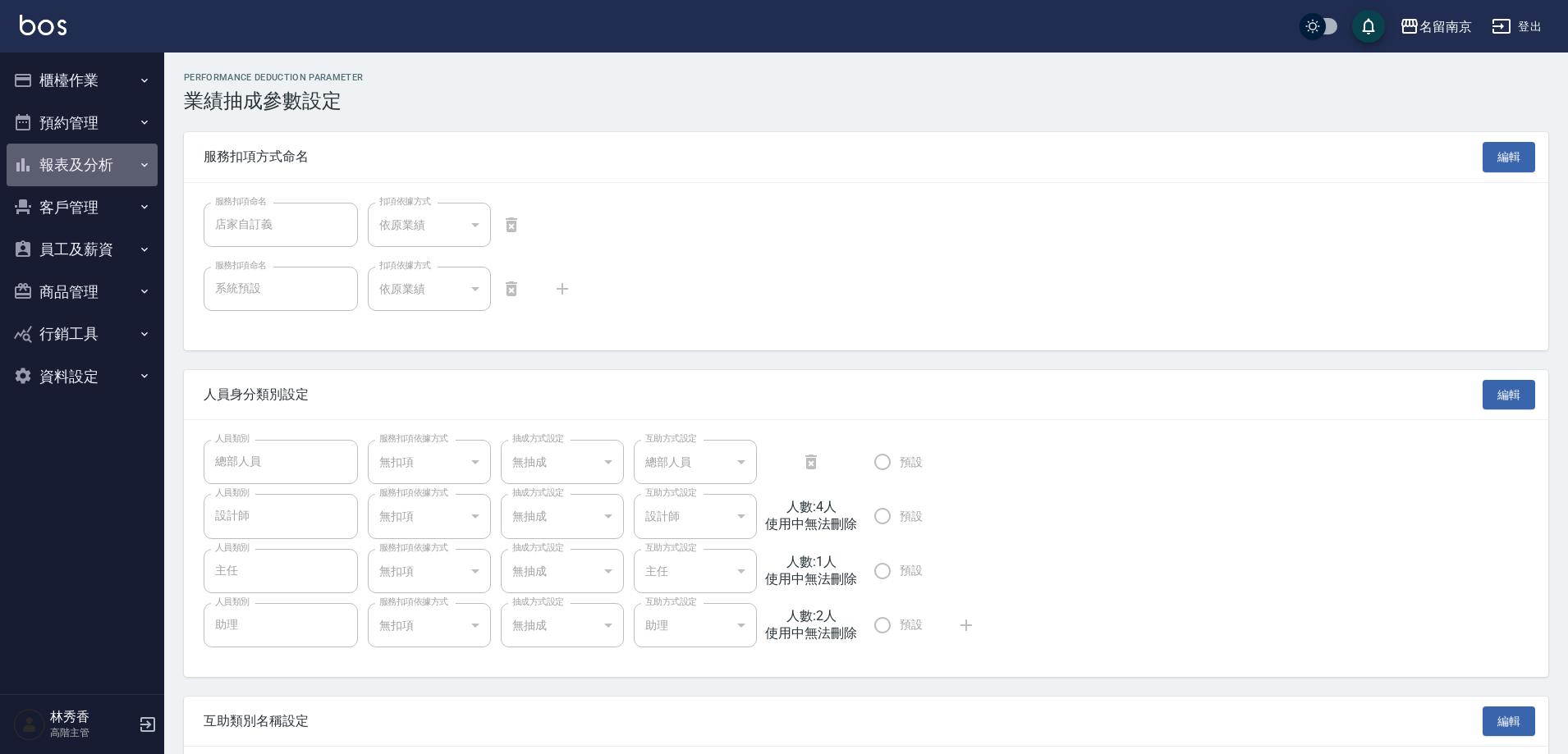
click at [78, 165] on button "報表及分析" at bounding box center [82, 165] width 151 height 43
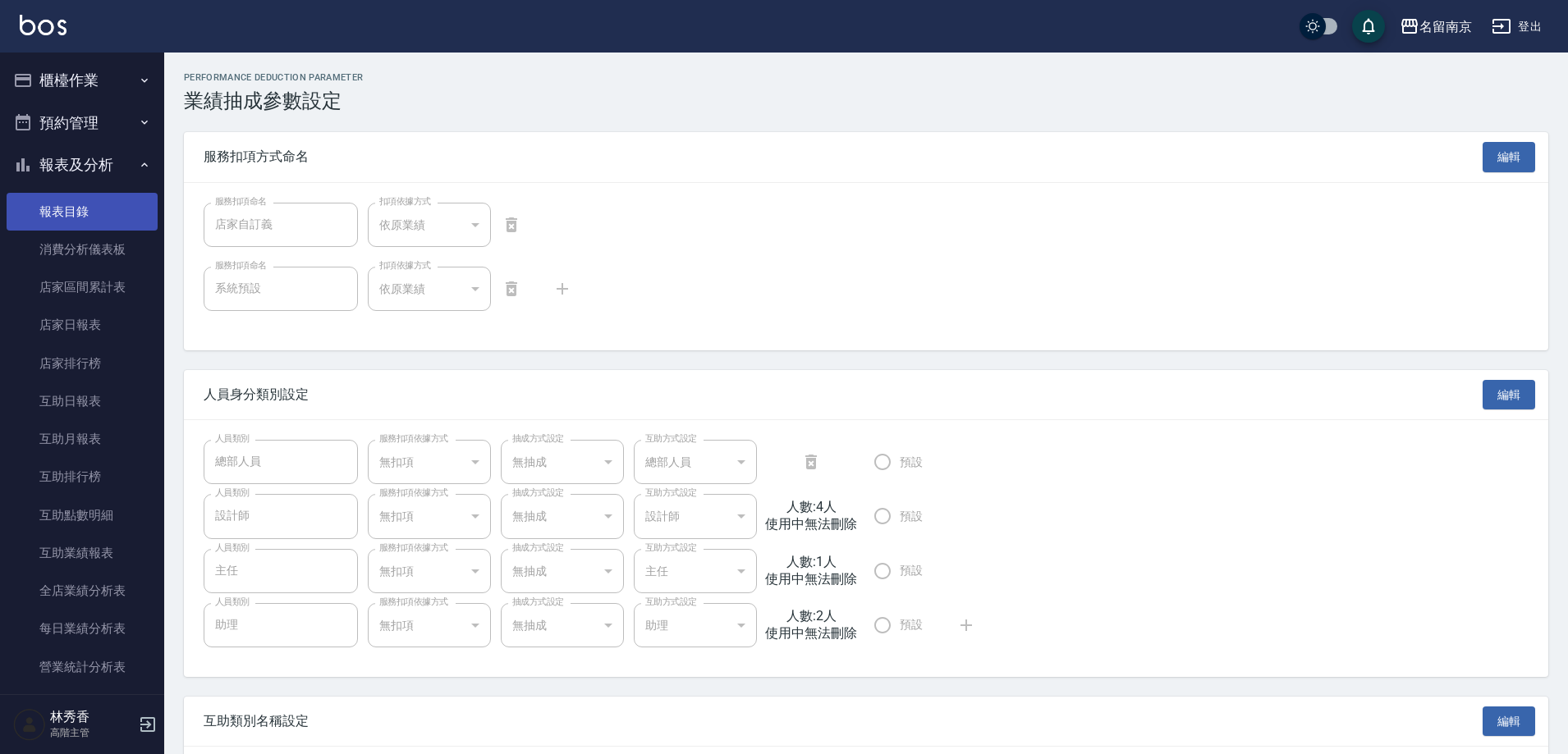
click at [61, 210] on link "報表目錄" at bounding box center [82, 212] width 151 height 37
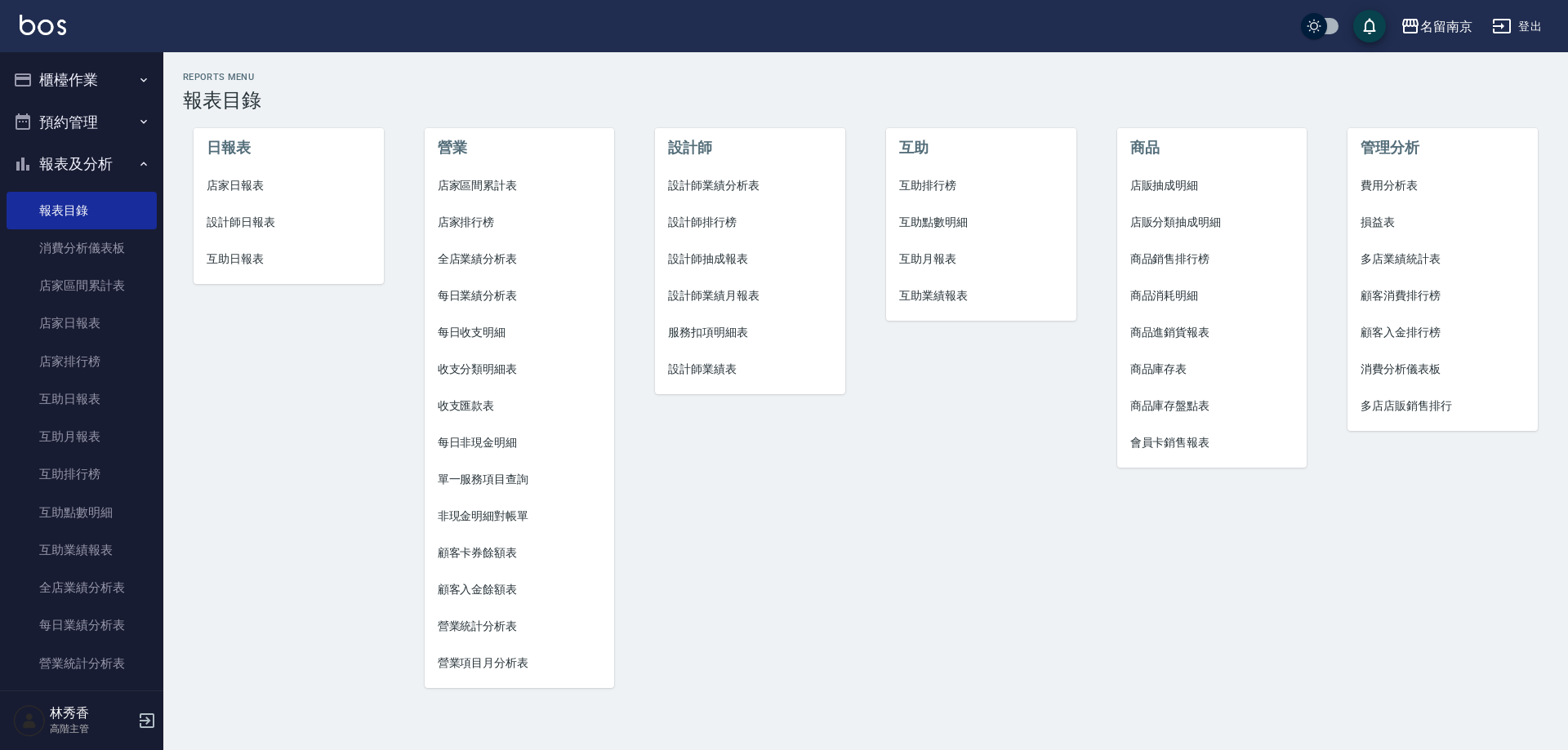
click at [1398, 179] on span "費用分析表" at bounding box center [1443, 185] width 164 height 17
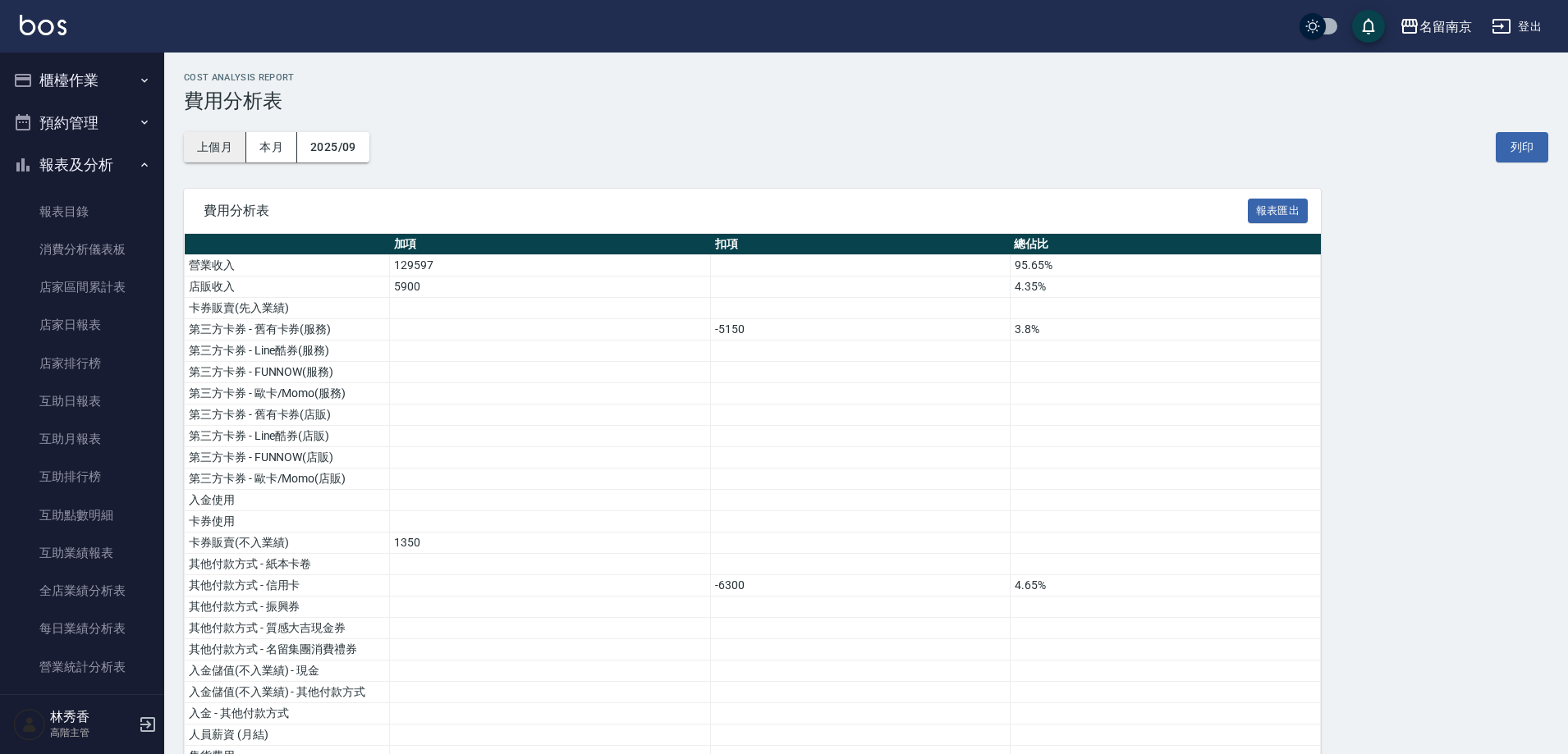
click at [218, 145] on button "上個月" at bounding box center [215, 147] width 62 height 30
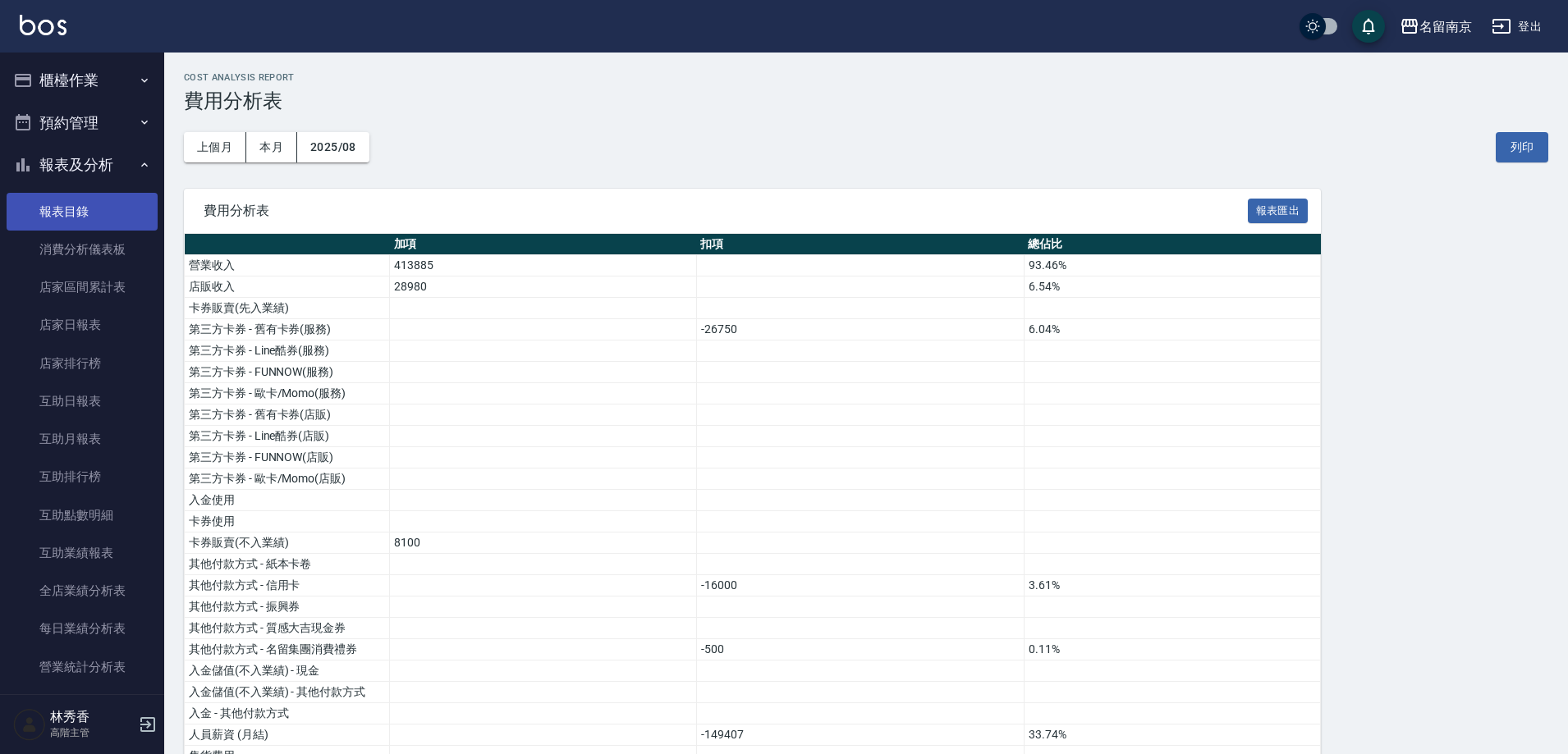
click at [88, 197] on link "報表目錄" at bounding box center [82, 212] width 151 height 37
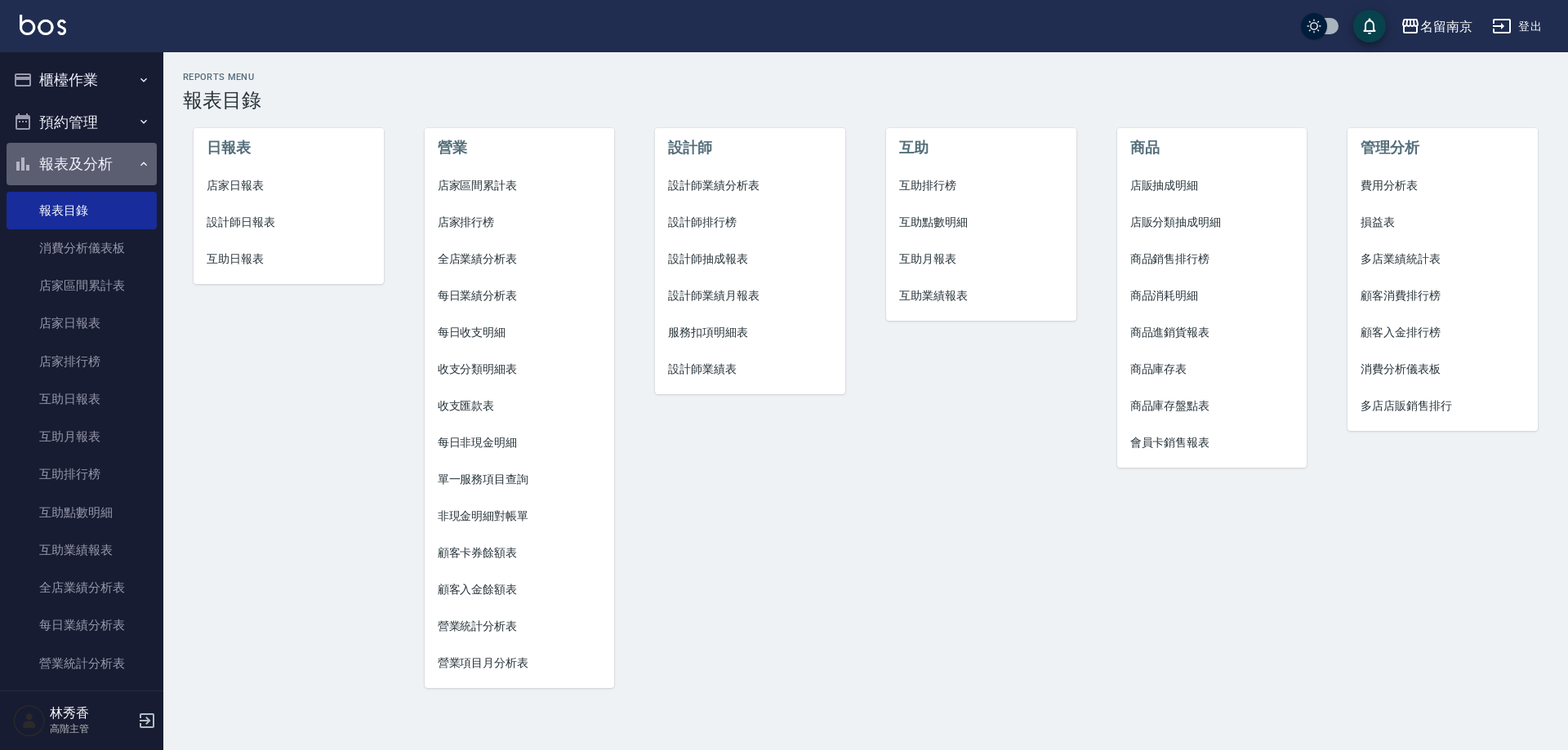
click at [137, 162] on icon "button" at bounding box center [143, 164] width 13 height 13
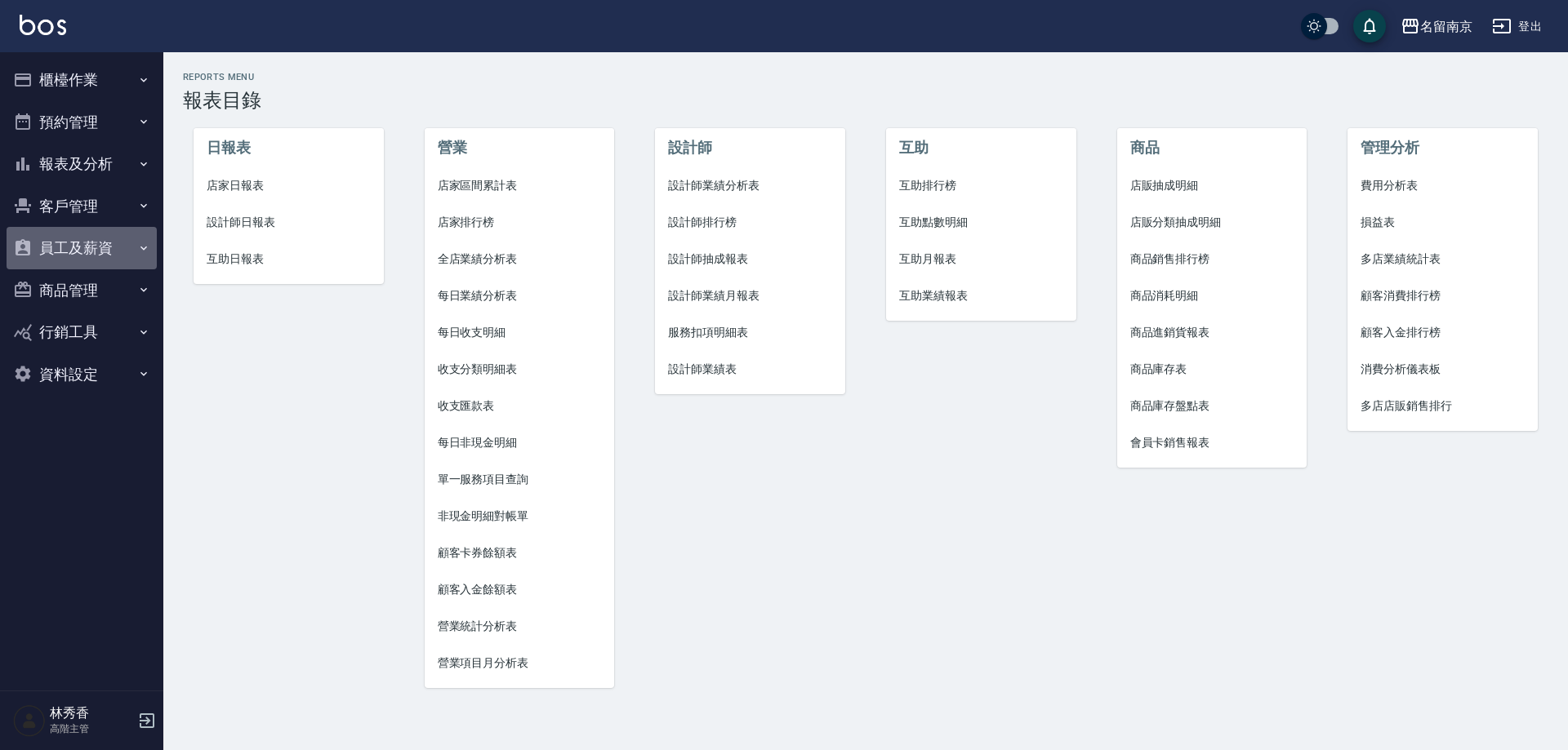
click at [89, 258] on button "員工及薪資" at bounding box center [82, 248] width 151 height 43
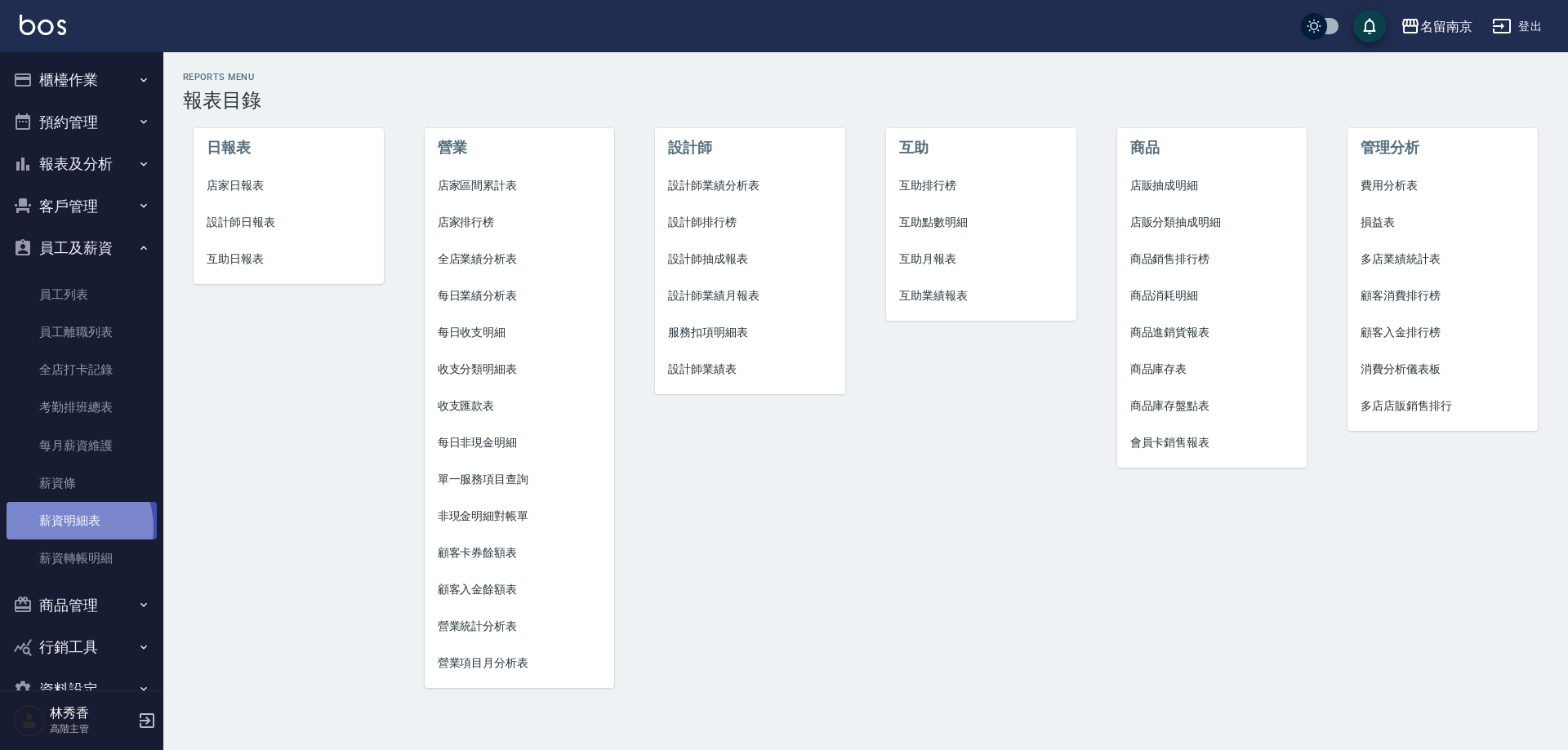
click at [68, 528] on link "薪資明細表" at bounding box center [82, 521] width 151 height 37
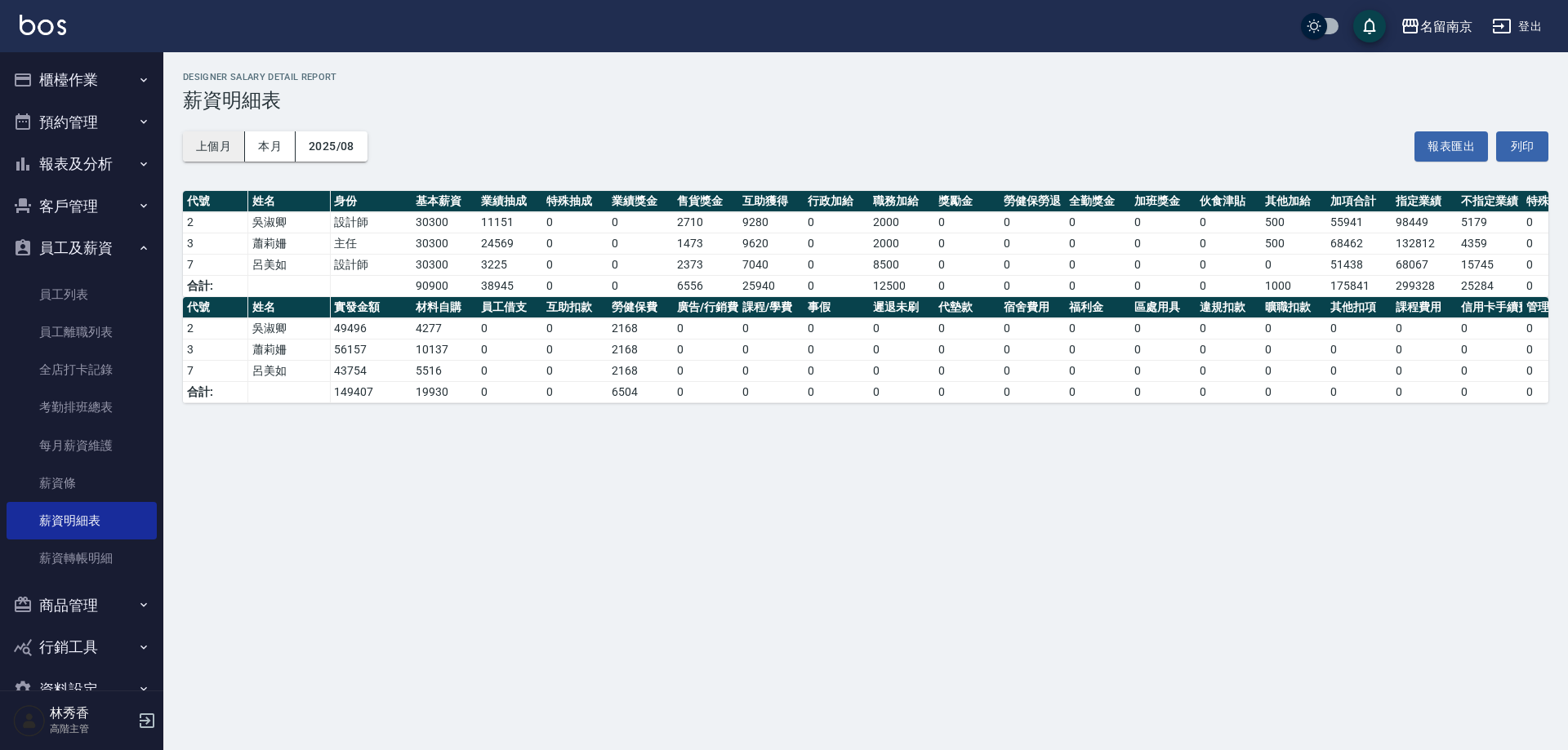
click at [227, 143] on button "上個月" at bounding box center [214, 146] width 62 height 30
click at [257, 139] on button "本月" at bounding box center [270, 146] width 51 height 30
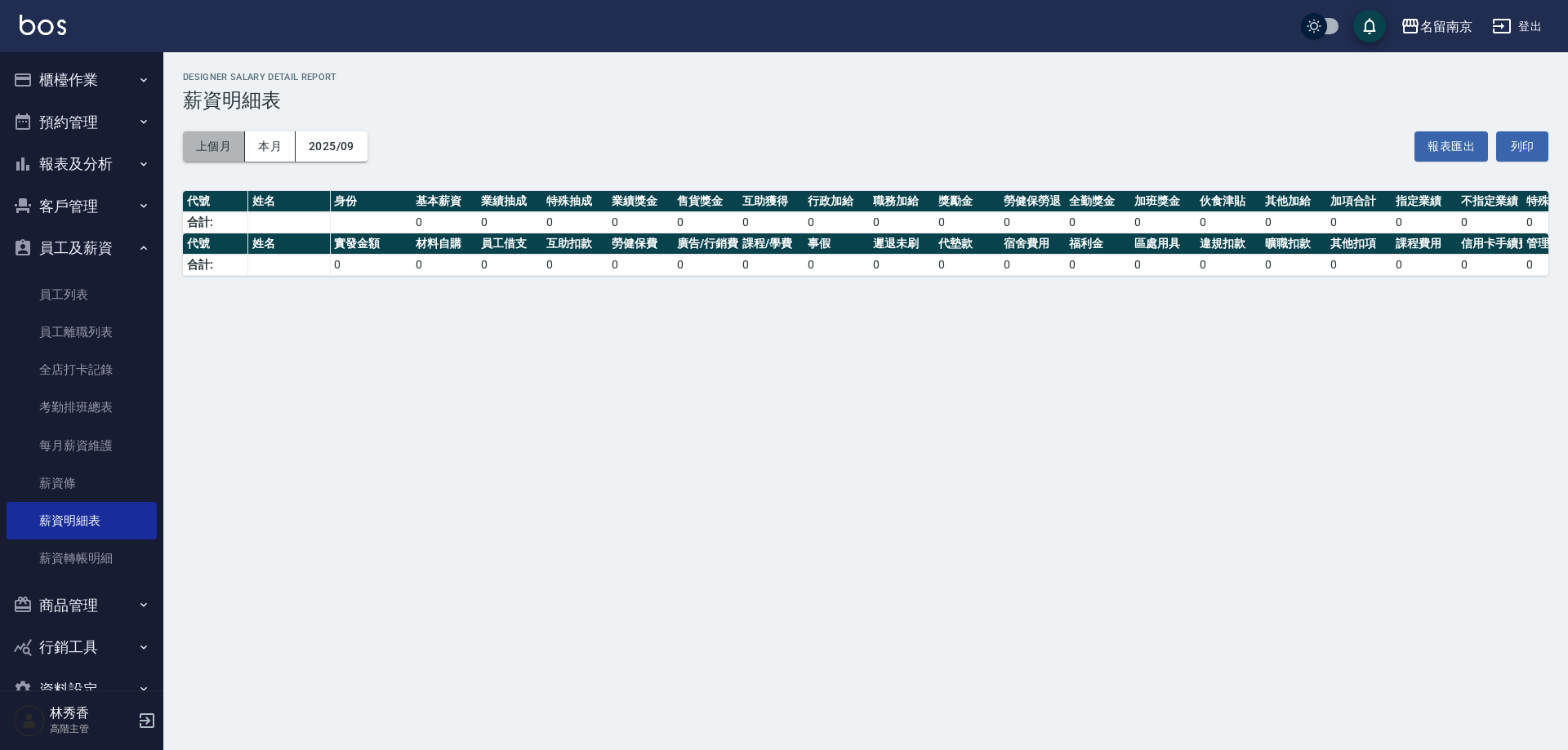
click at [207, 146] on button "上個月" at bounding box center [214, 146] width 62 height 30
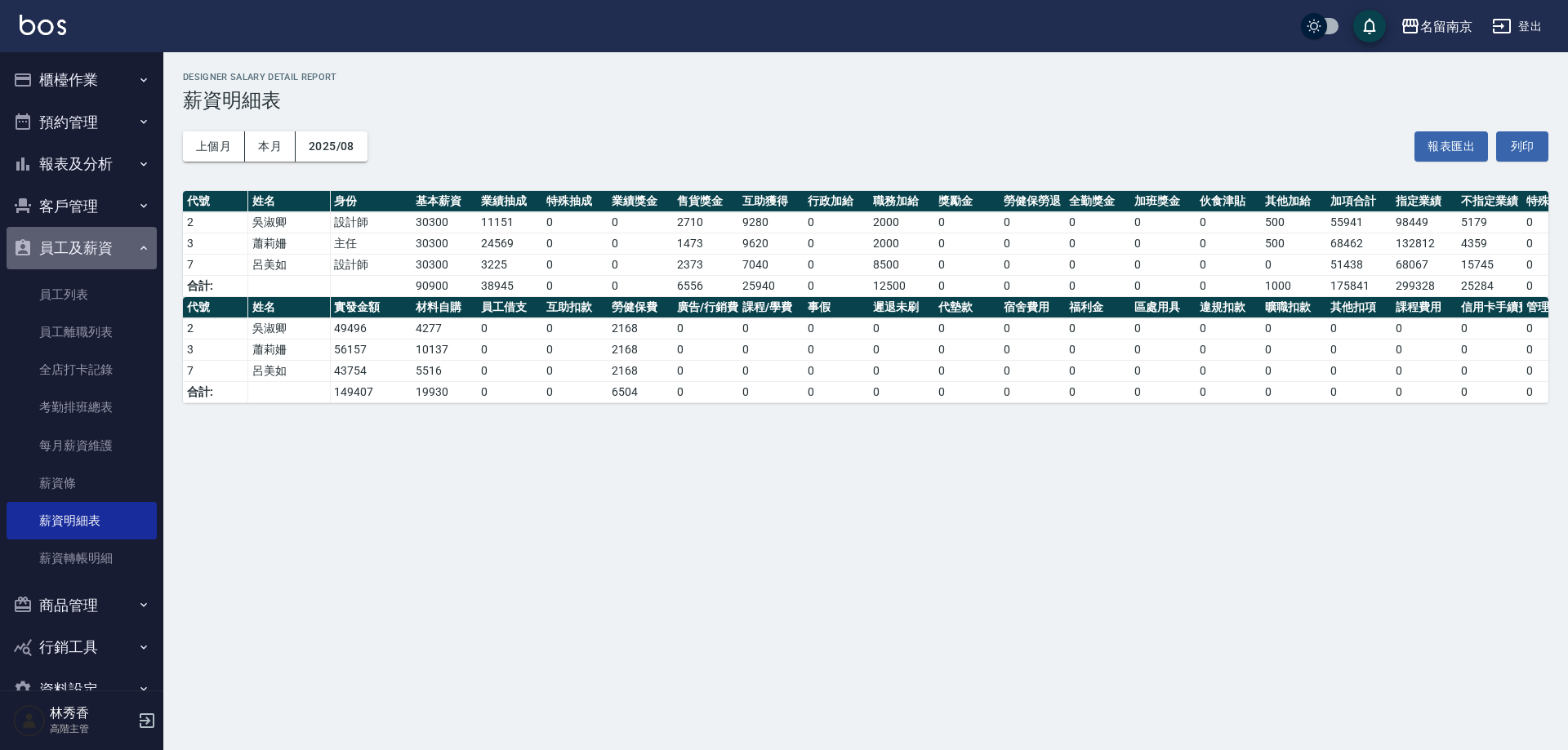
click at [124, 243] on button "員工及薪資" at bounding box center [82, 248] width 151 height 43
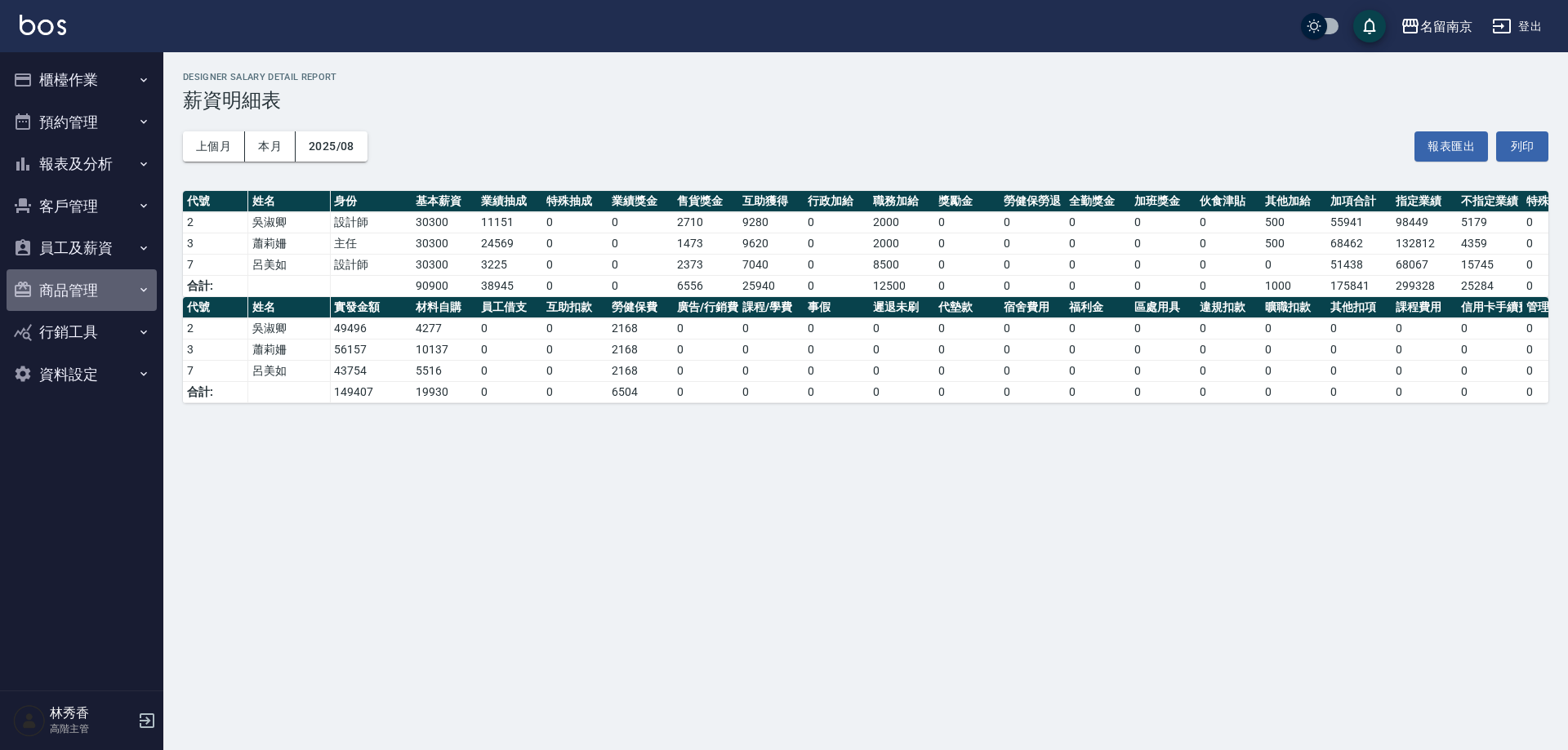
click at [134, 295] on button "商品管理" at bounding box center [82, 290] width 151 height 43
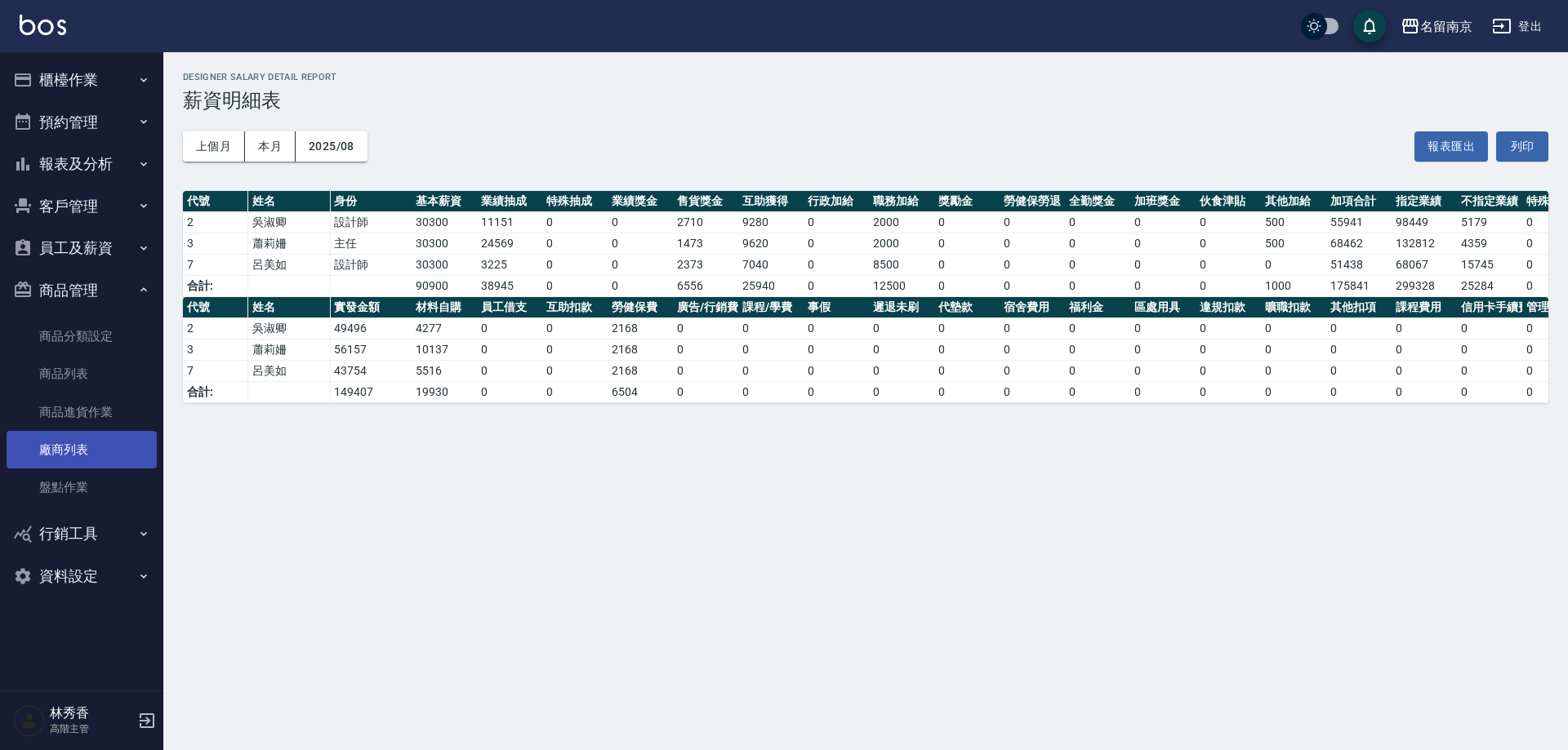
click at [87, 453] on link "廠商列表" at bounding box center [82, 449] width 151 height 37
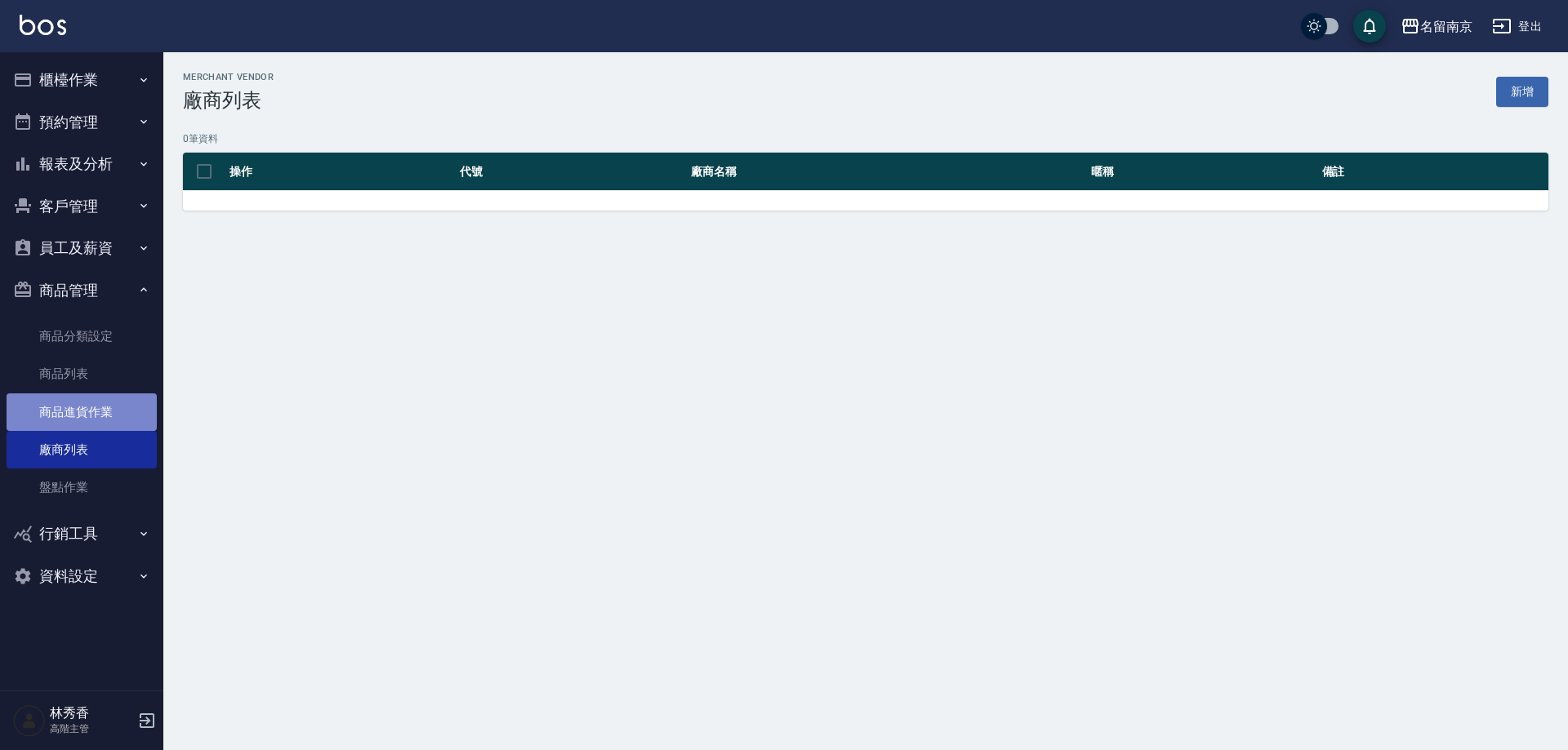
click at [88, 418] on link "商品進貨作業" at bounding box center [82, 412] width 151 height 37
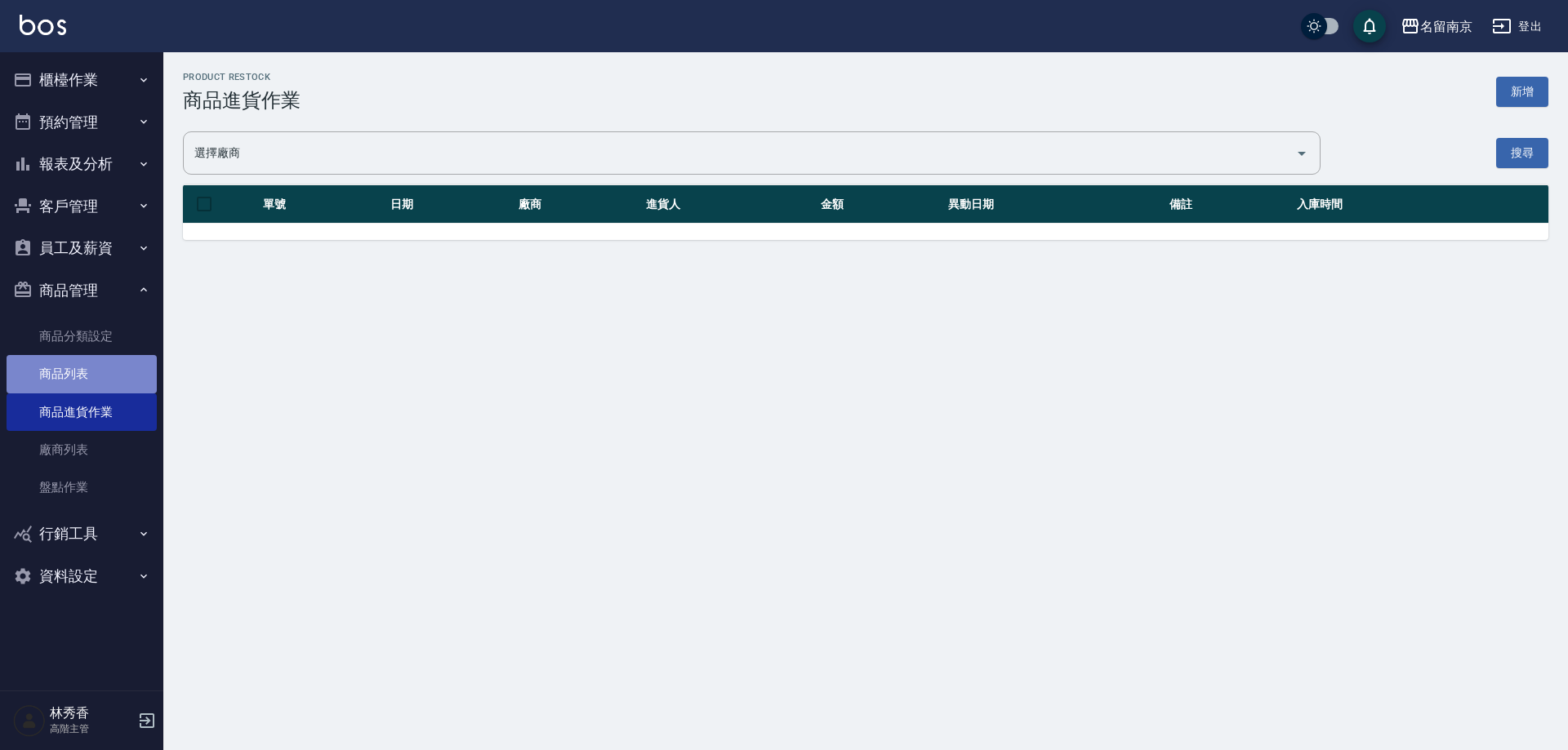
click at [86, 372] on link "商品列表" at bounding box center [82, 374] width 151 height 37
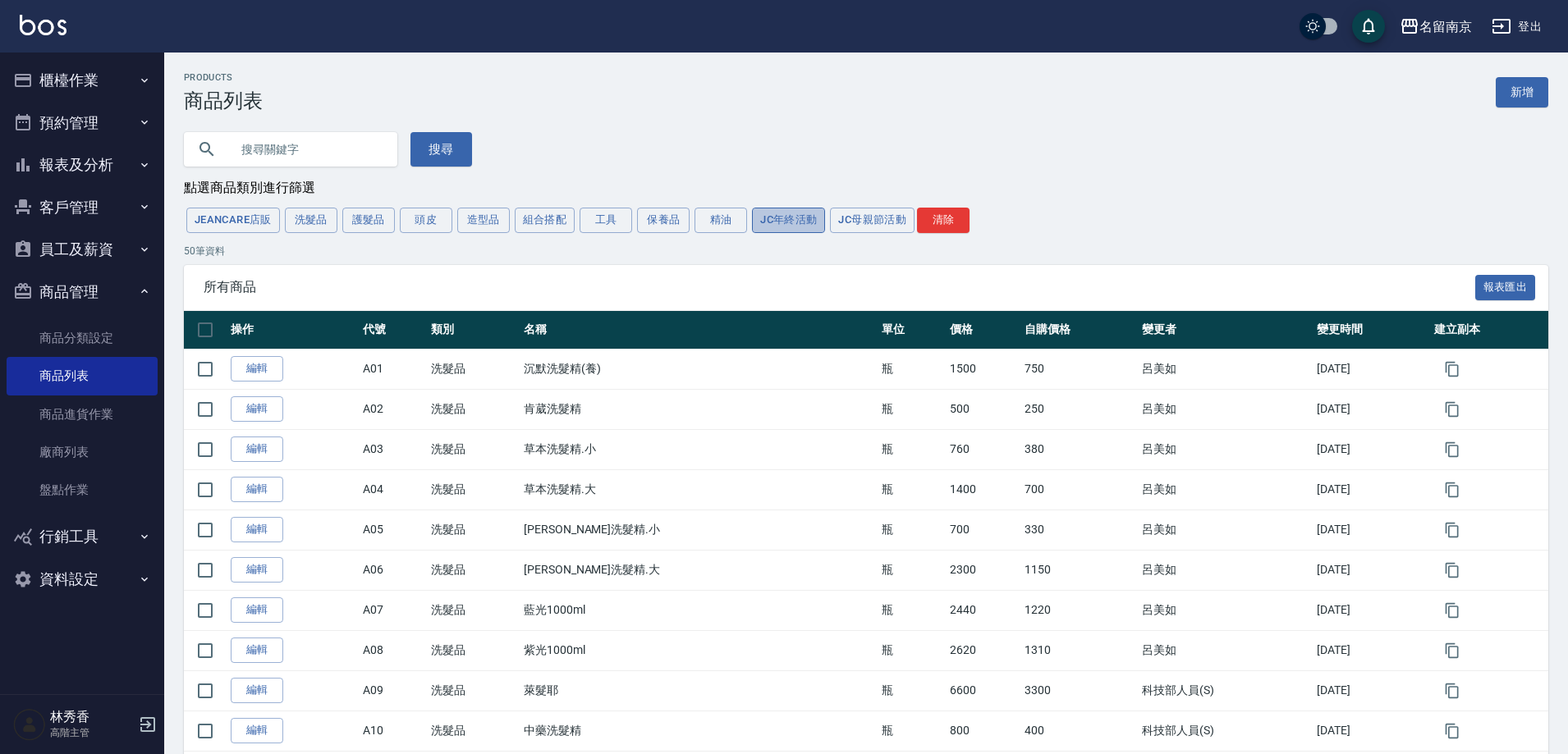
click at [771, 218] on button "JC年終活動" at bounding box center [789, 221] width 73 height 26
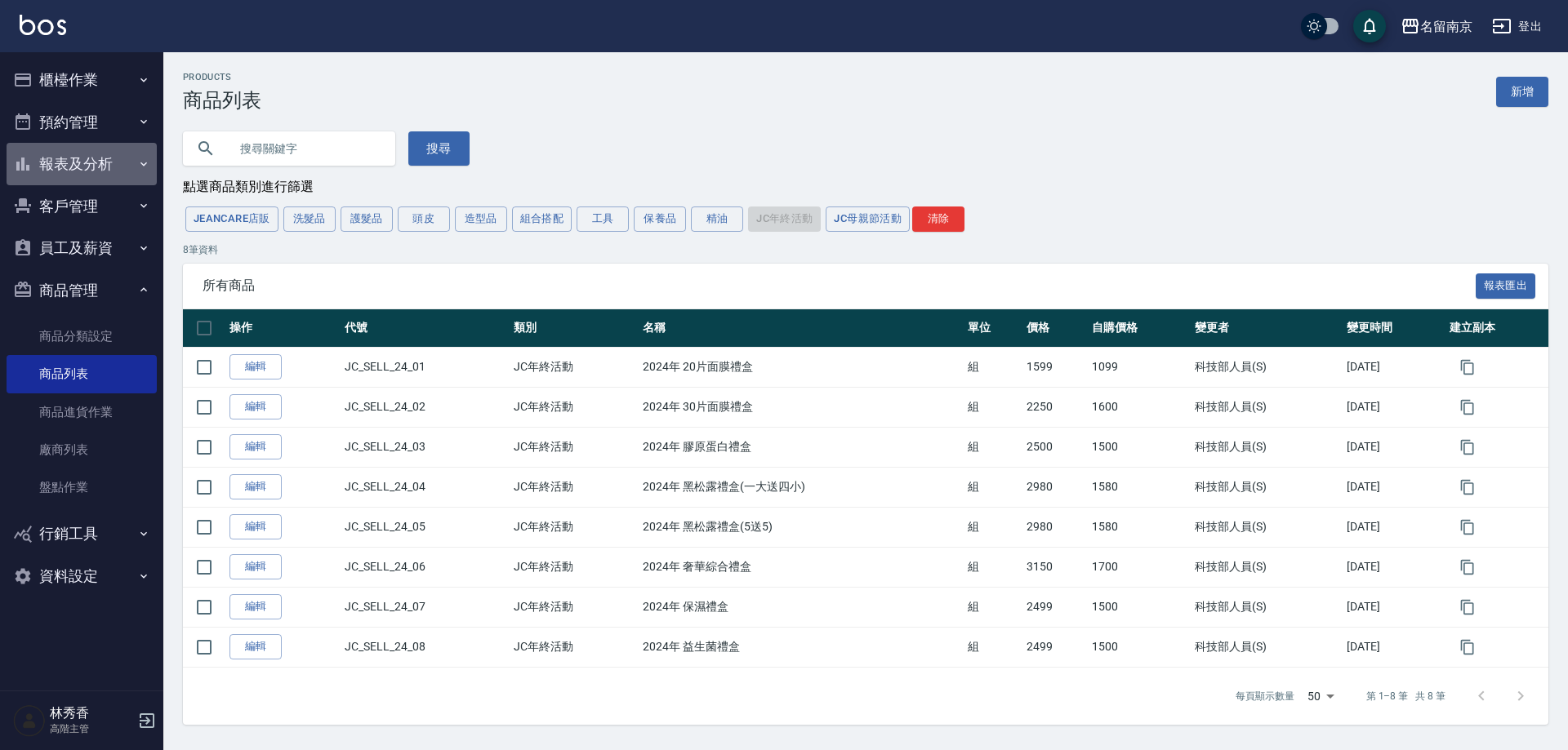
click at [92, 164] on button "報表及分析" at bounding box center [82, 164] width 151 height 43
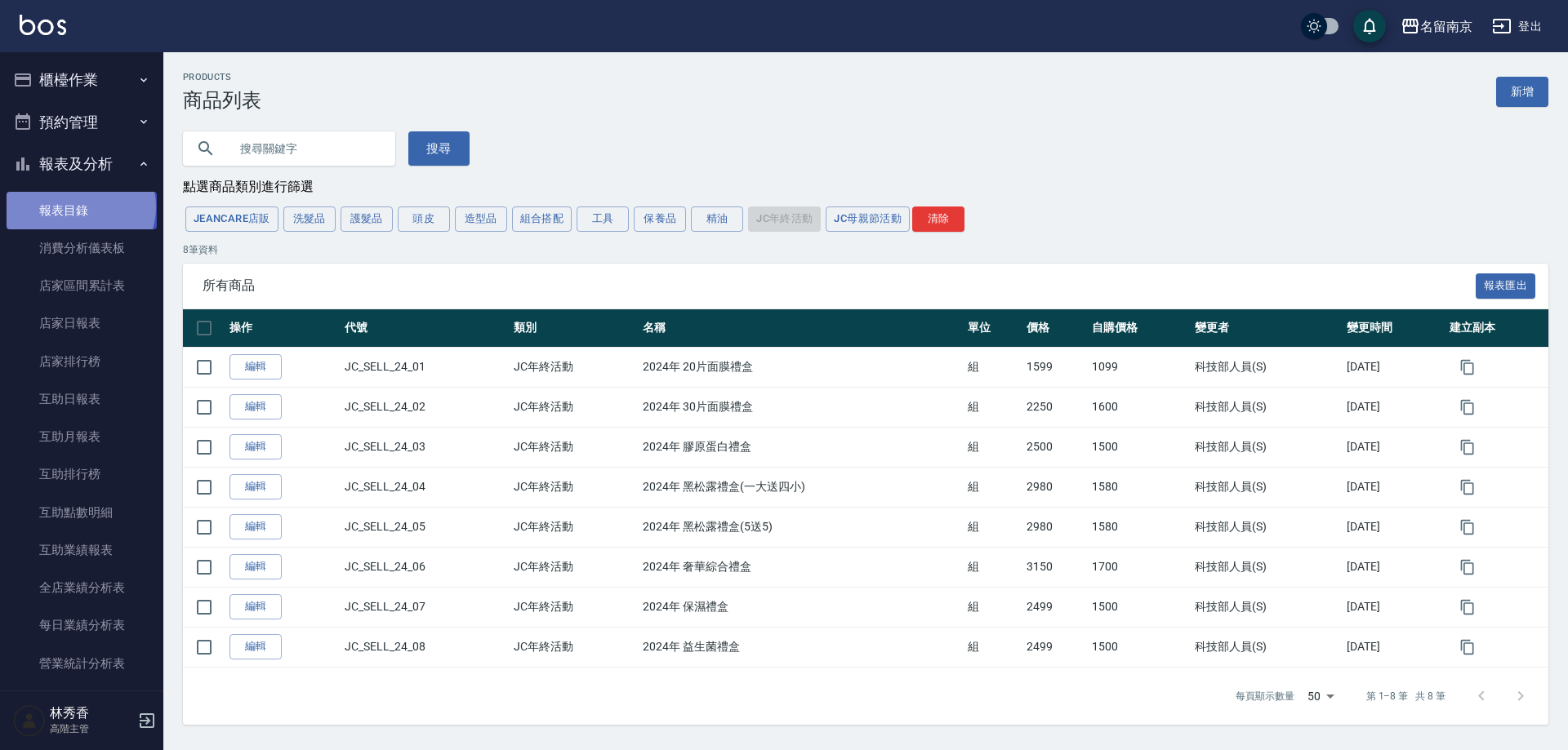
click at [79, 207] on link "報表目錄" at bounding box center [82, 210] width 151 height 37
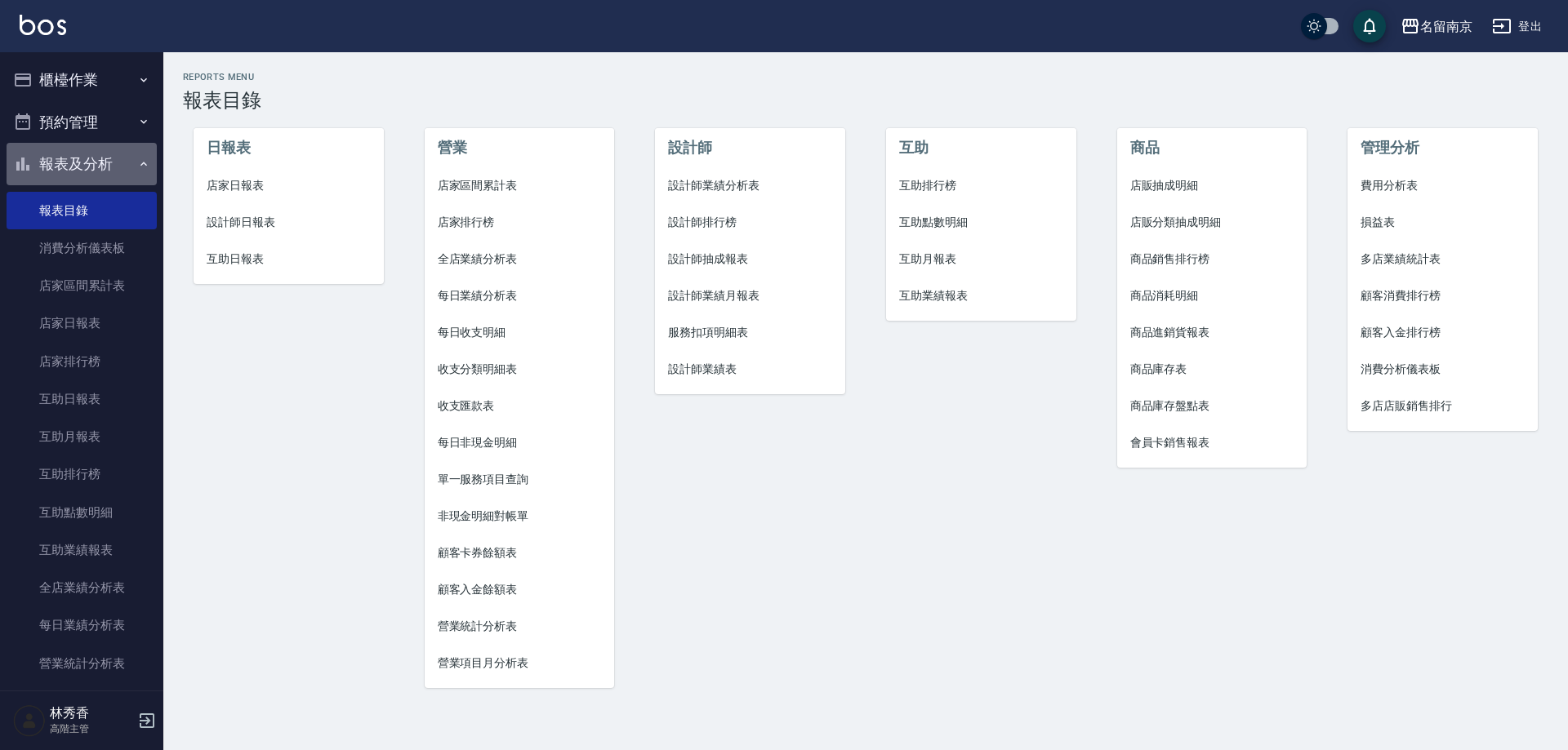
click at [142, 164] on icon "button" at bounding box center [143, 164] width 13 height 13
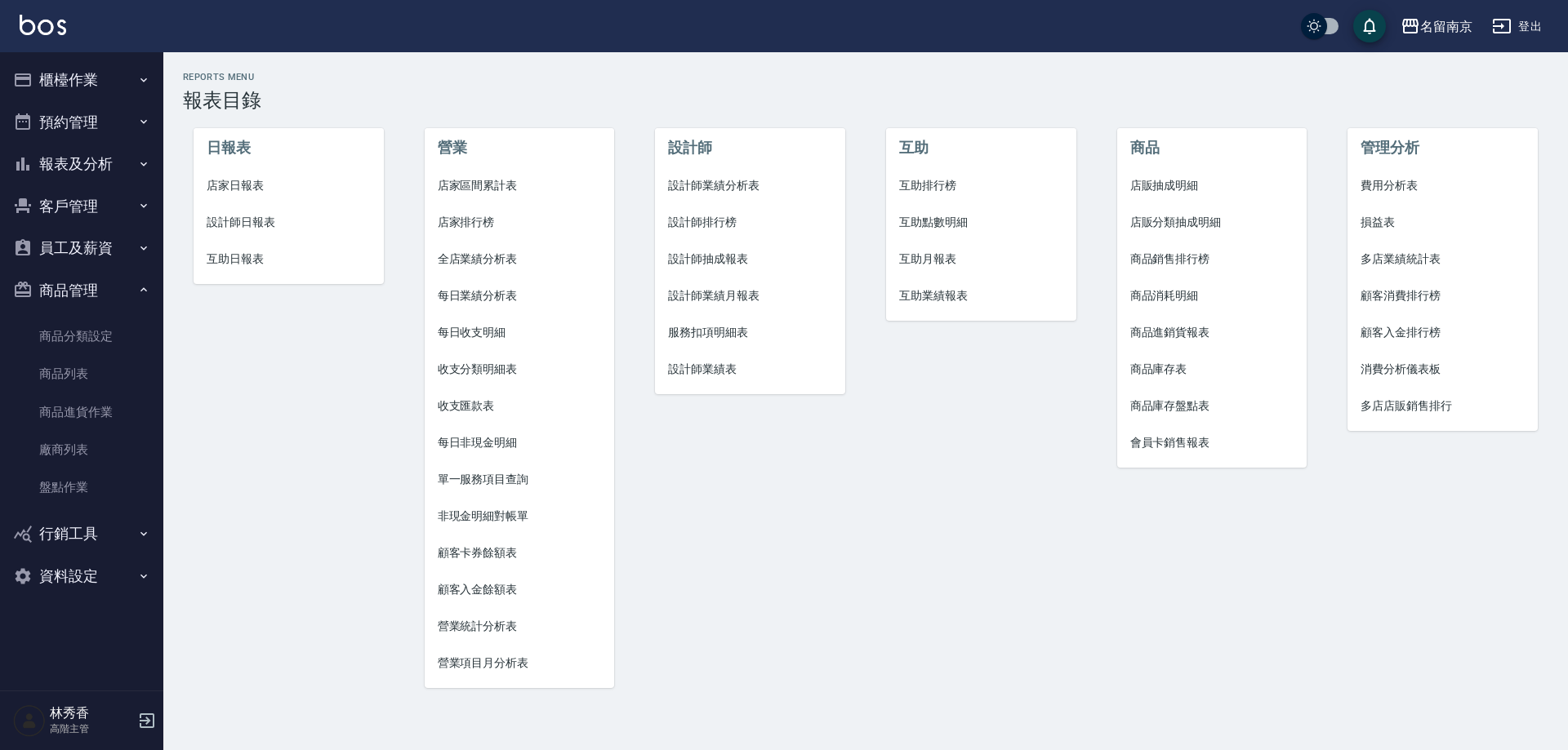
click at [144, 281] on button "商品管理" at bounding box center [82, 290] width 151 height 43
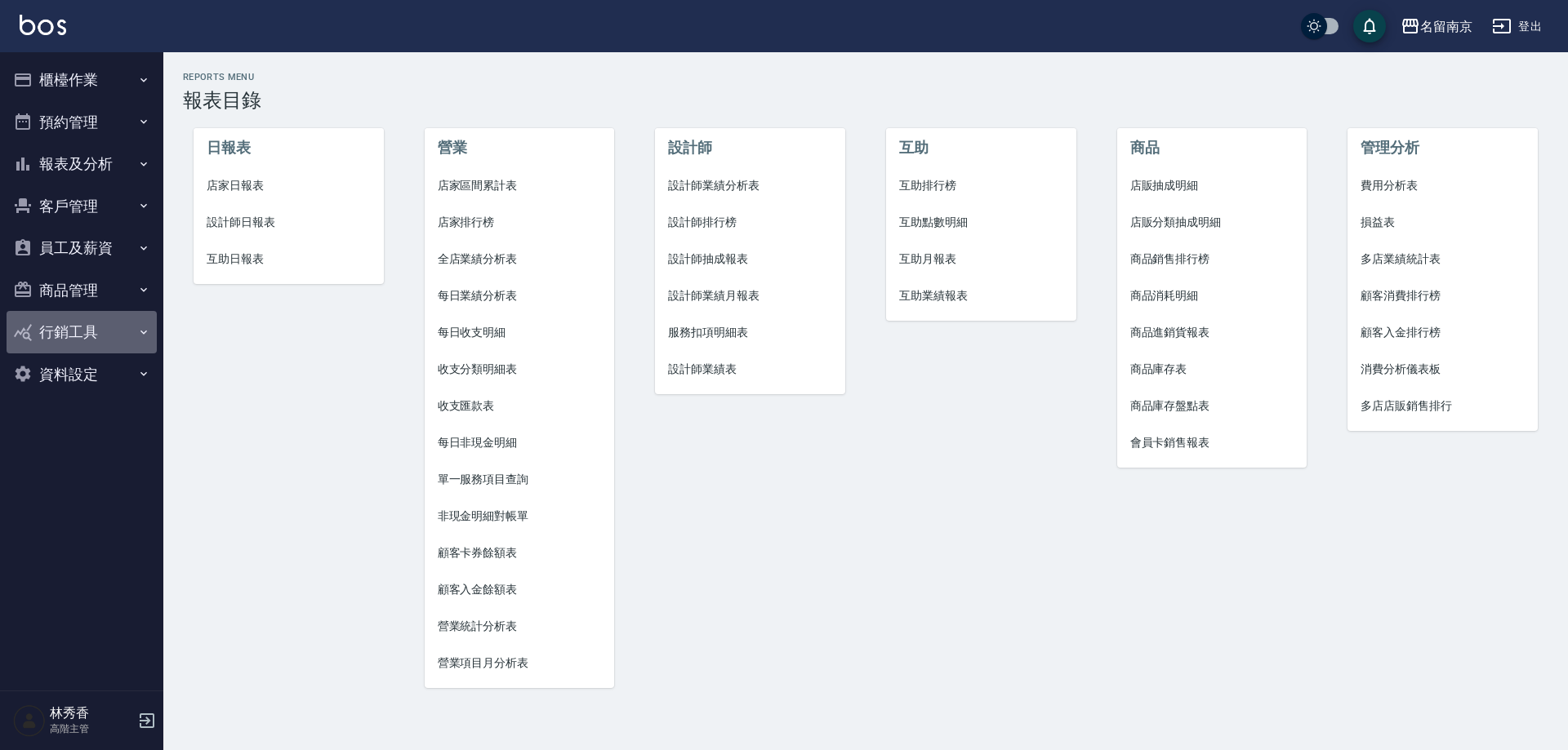
click at [138, 327] on icon "button" at bounding box center [143, 332] width 13 height 13
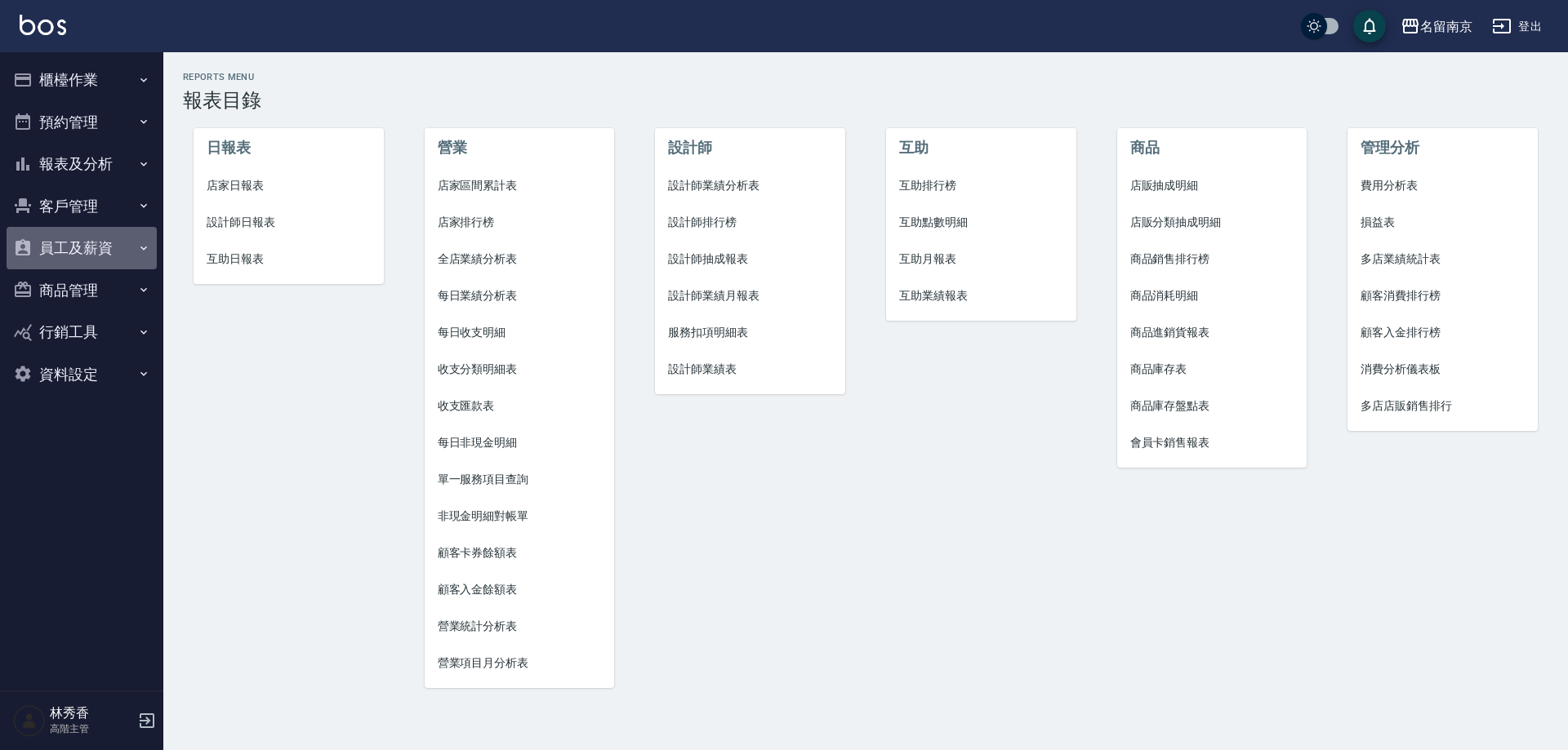
click at [137, 248] on icon "button" at bounding box center [143, 248] width 13 height 13
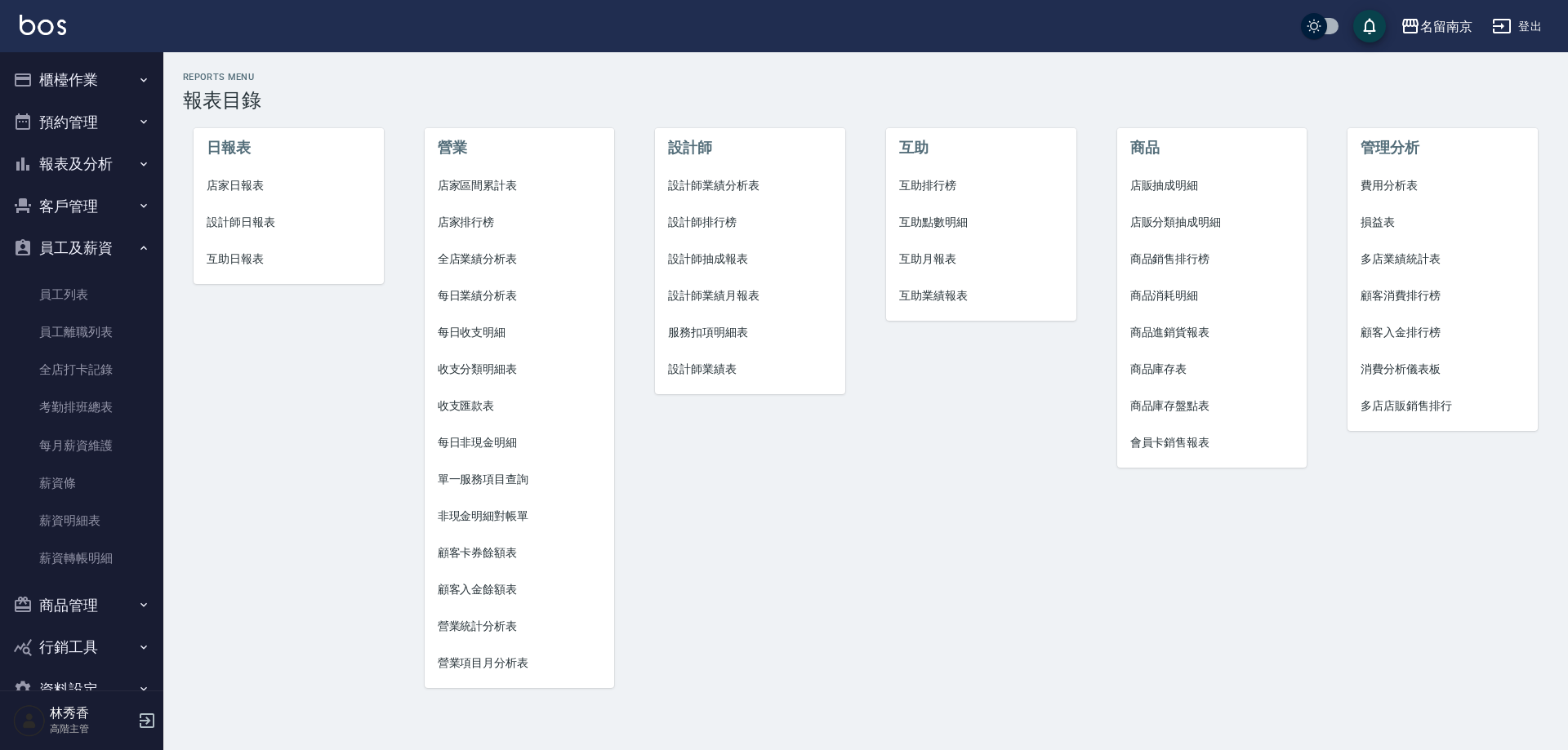
click at [137, 248] on icon "button" at bounding box center [143, 248] width 13 height 13
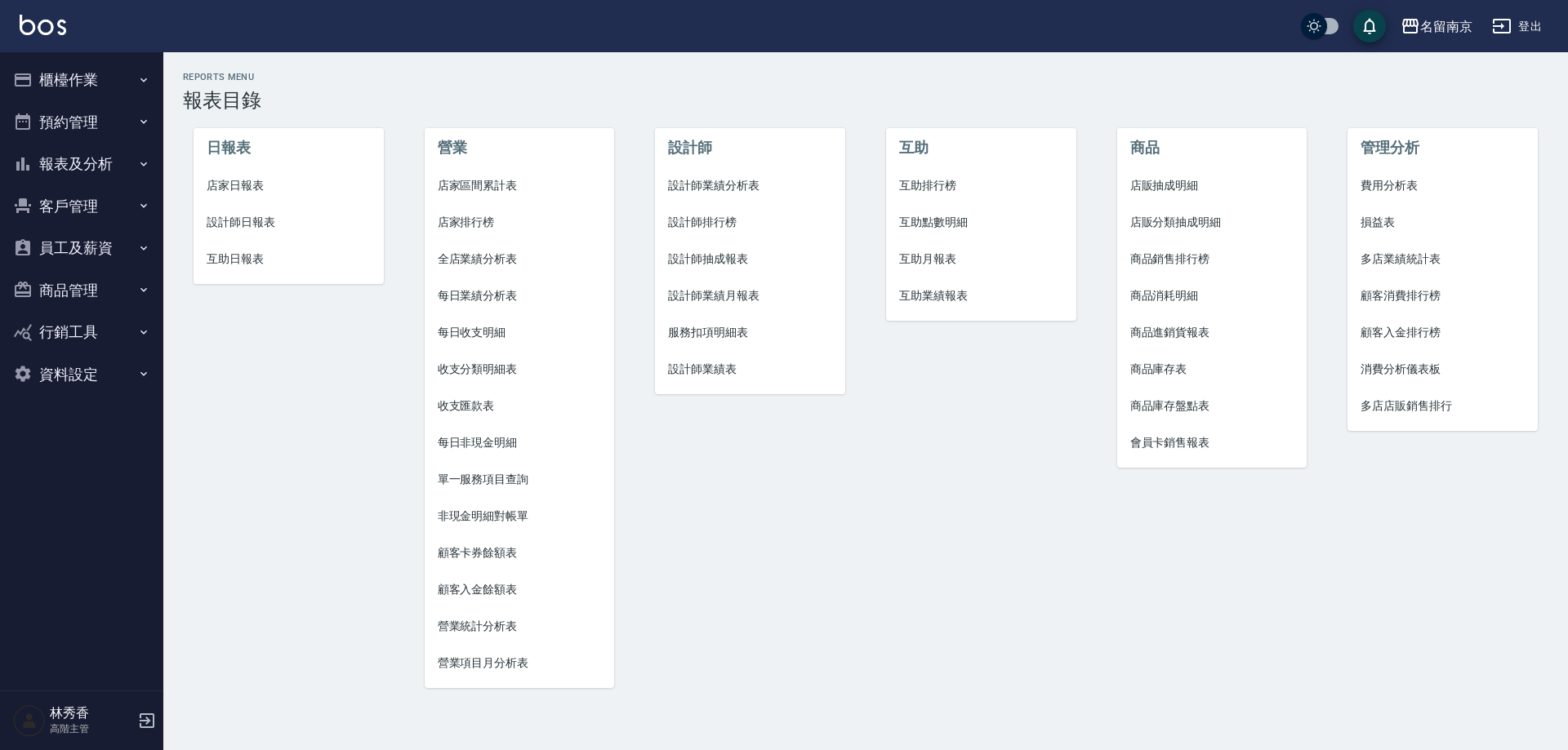
click at [106, 368] on button "資料設定" at bounding box center [82, 375] width 151 height 43
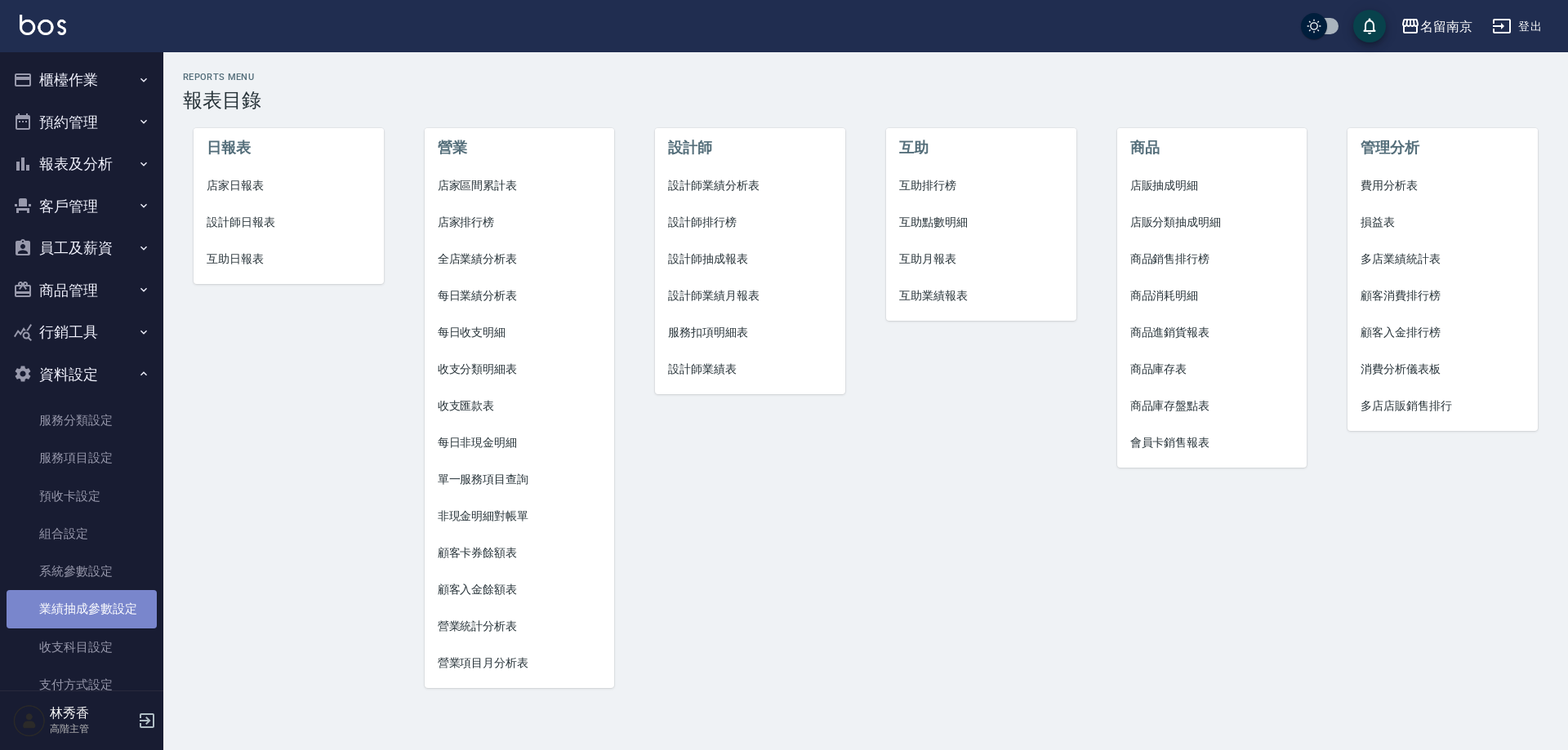
click at [93, 617] on link "業績抽成參數設定" at bounding box center [82, 609] width 151 height 37
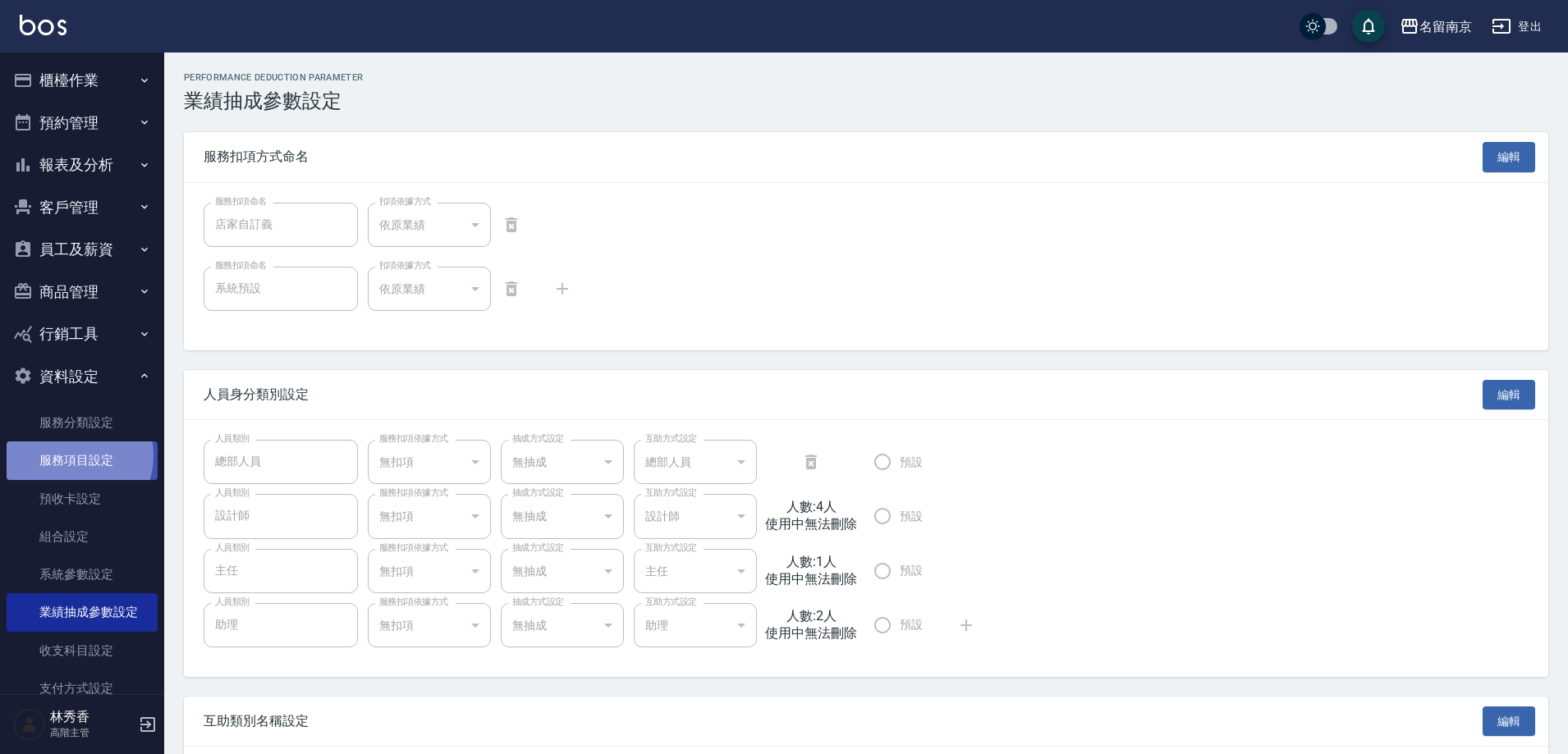
click at [65, 456] on link "服務項目設定" at bounding box center [82, 460] width 151 height 37
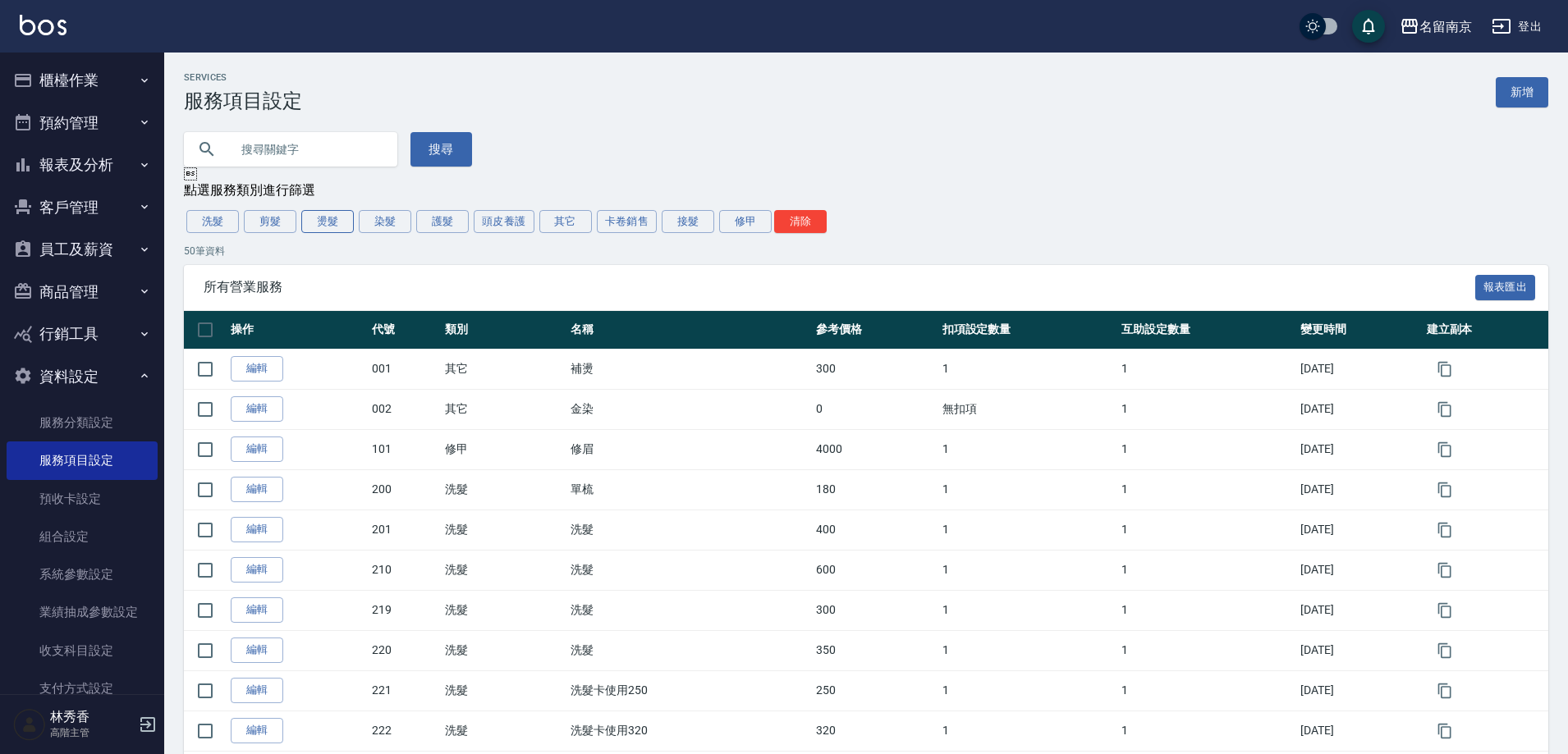
click at [340, 227] on button "燙髮" at bounding box center [327, 221] width 53 height 23
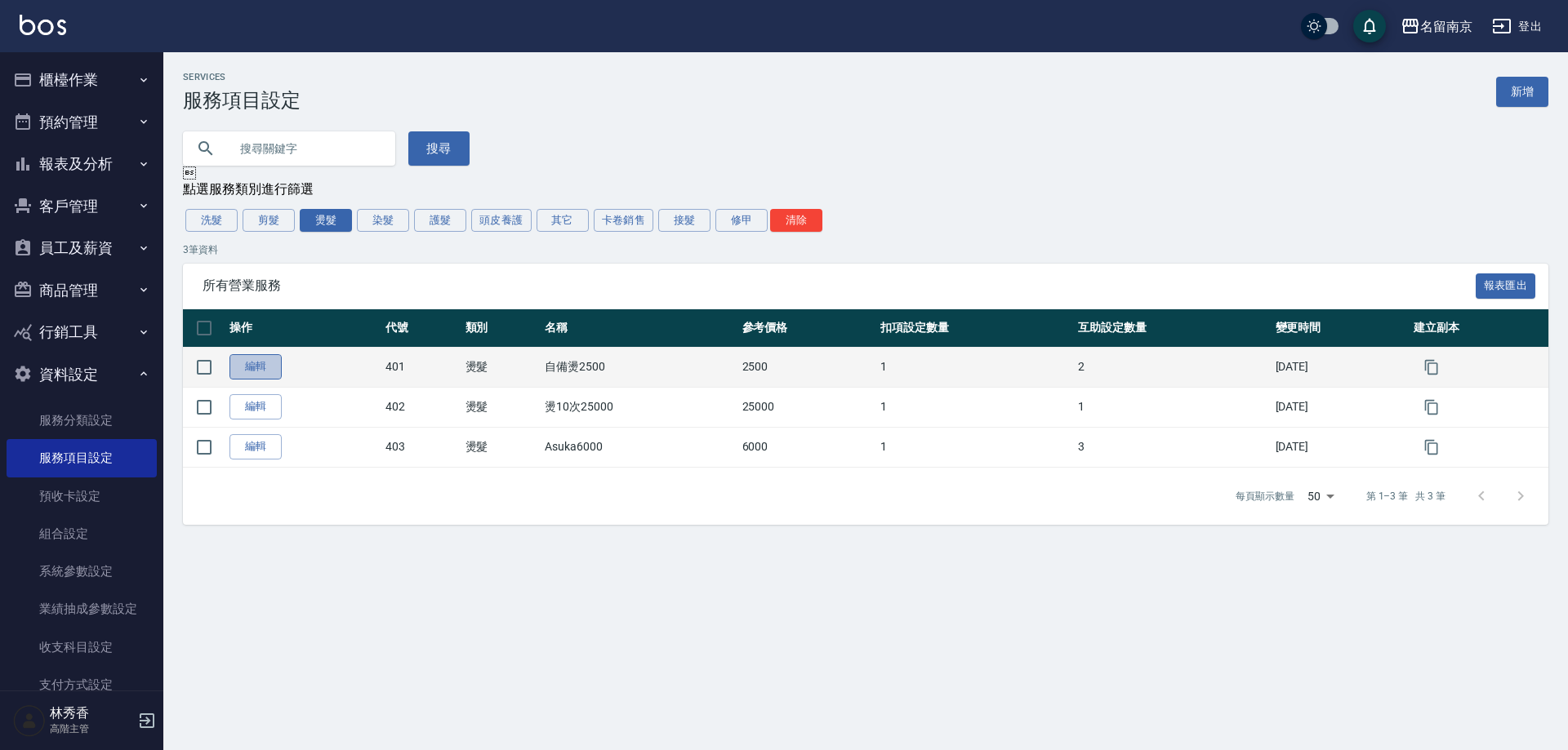
click at [267, 375] on link "編輯" at bounding box center [256, 367] width 53 height 25
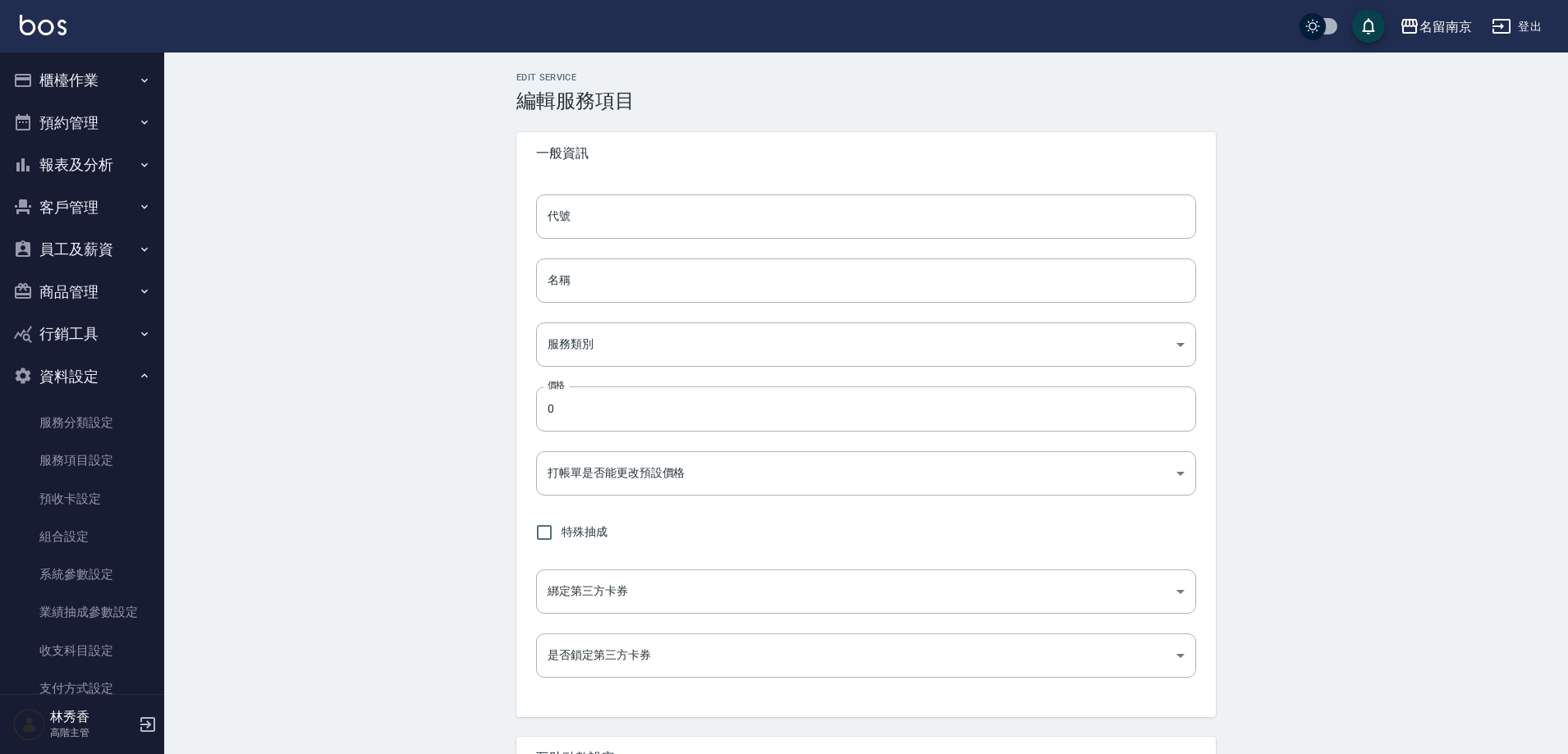
type input "401"
type input "自備燙2500"
type input "20737a53-7594-496b-a919-5bc5b2c9468b"
type input "2500"
type input "FALSE"
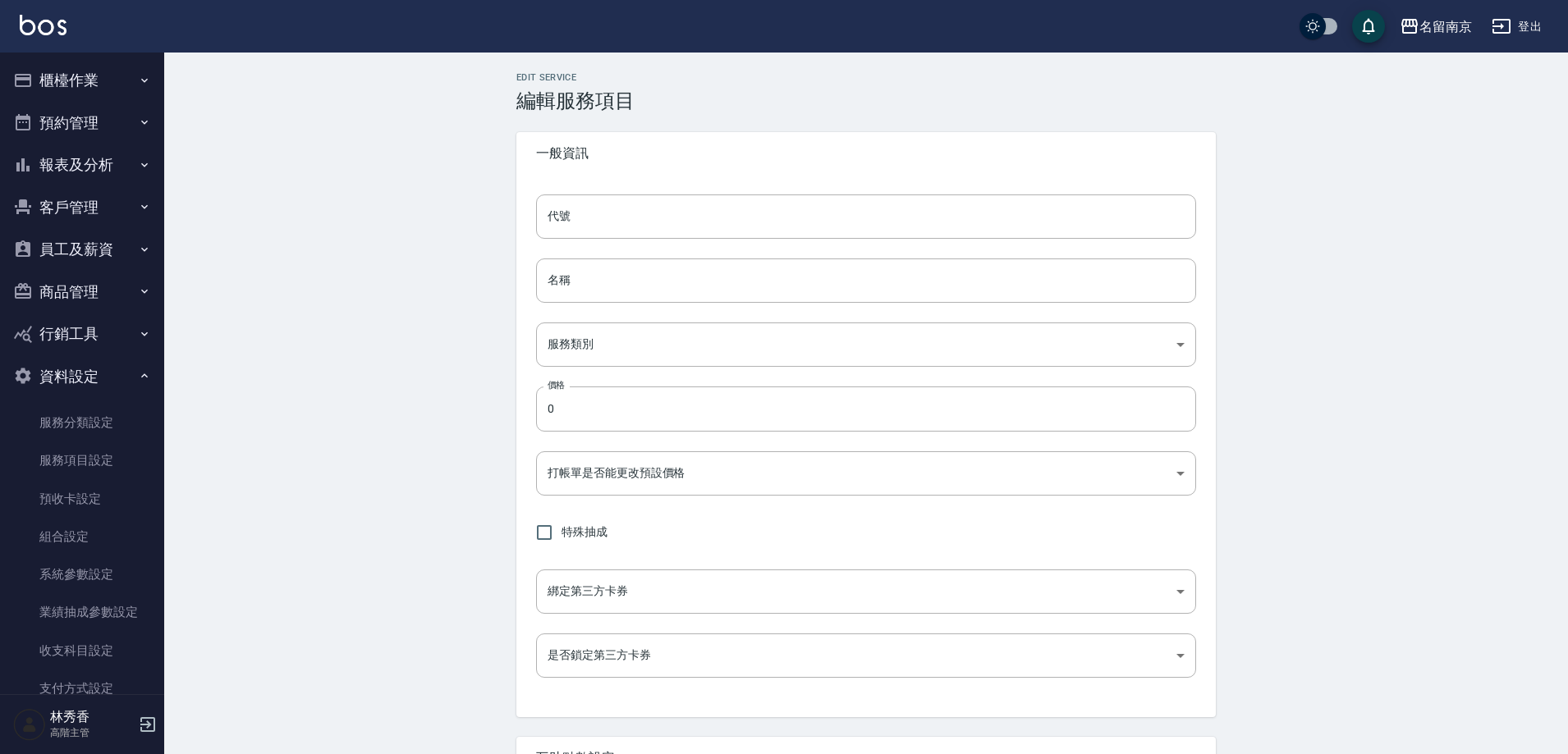
type input "none"
type input "UNSET"
type input "none"
type input "洗"
type input "2"
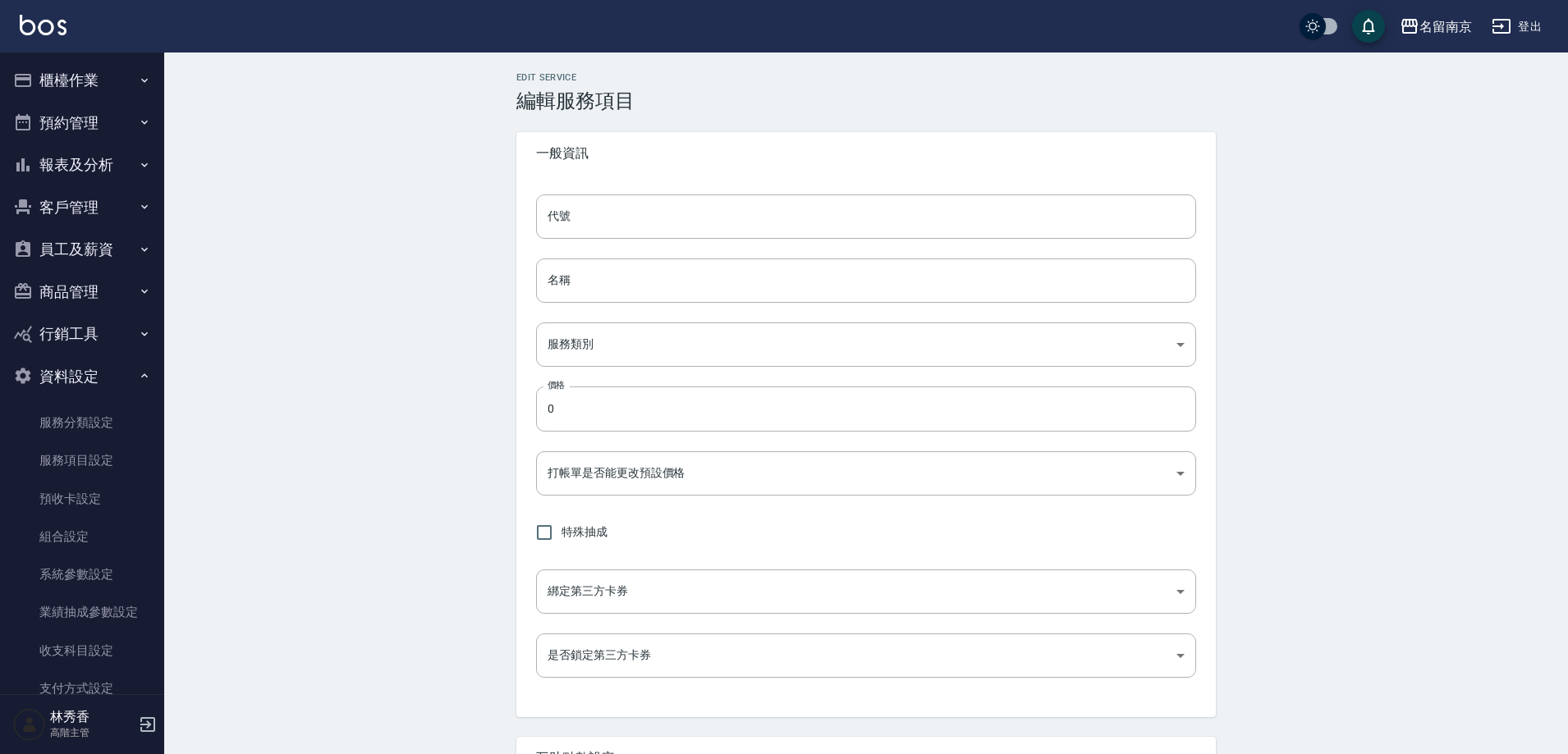
type input "點數"
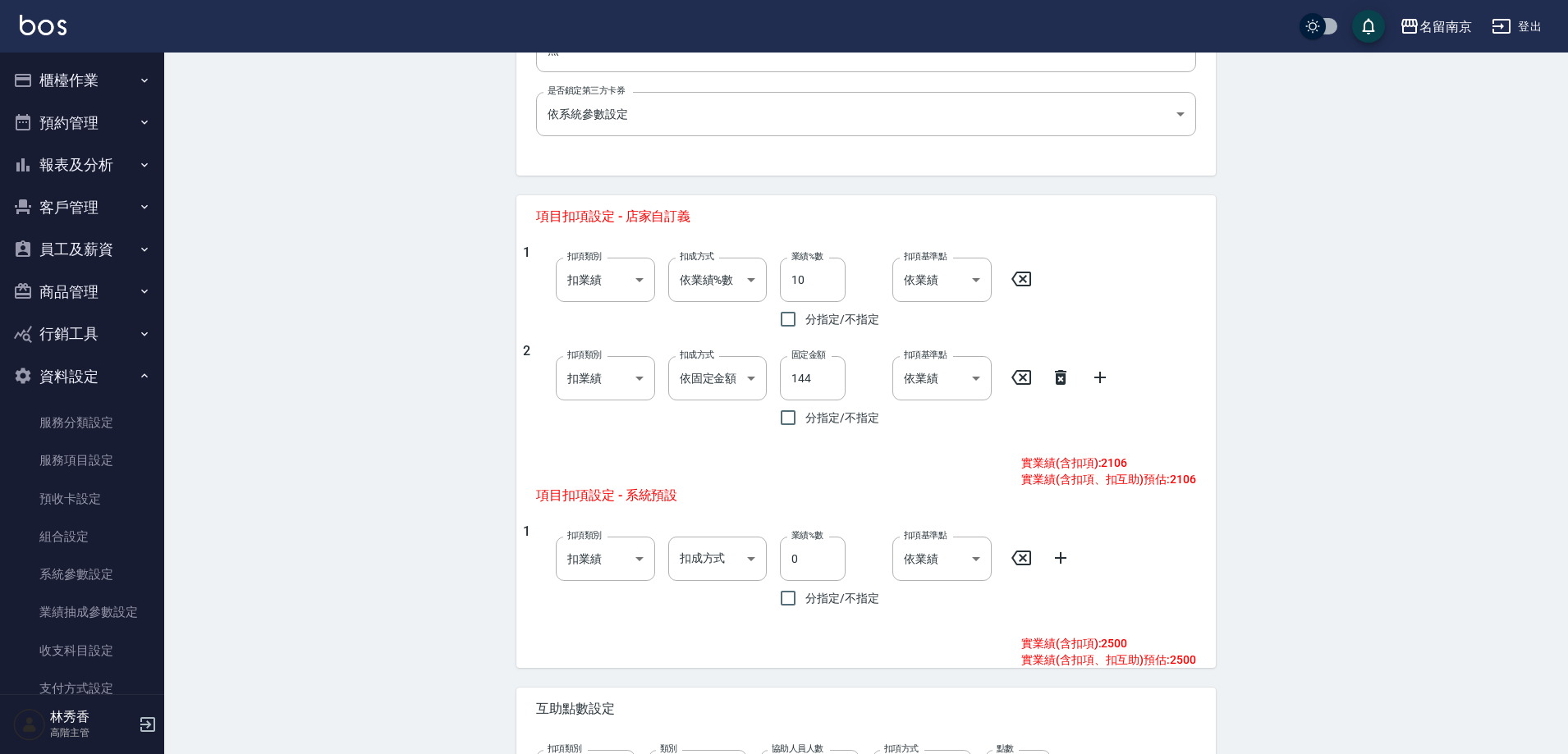
scroll to position [460, 0]
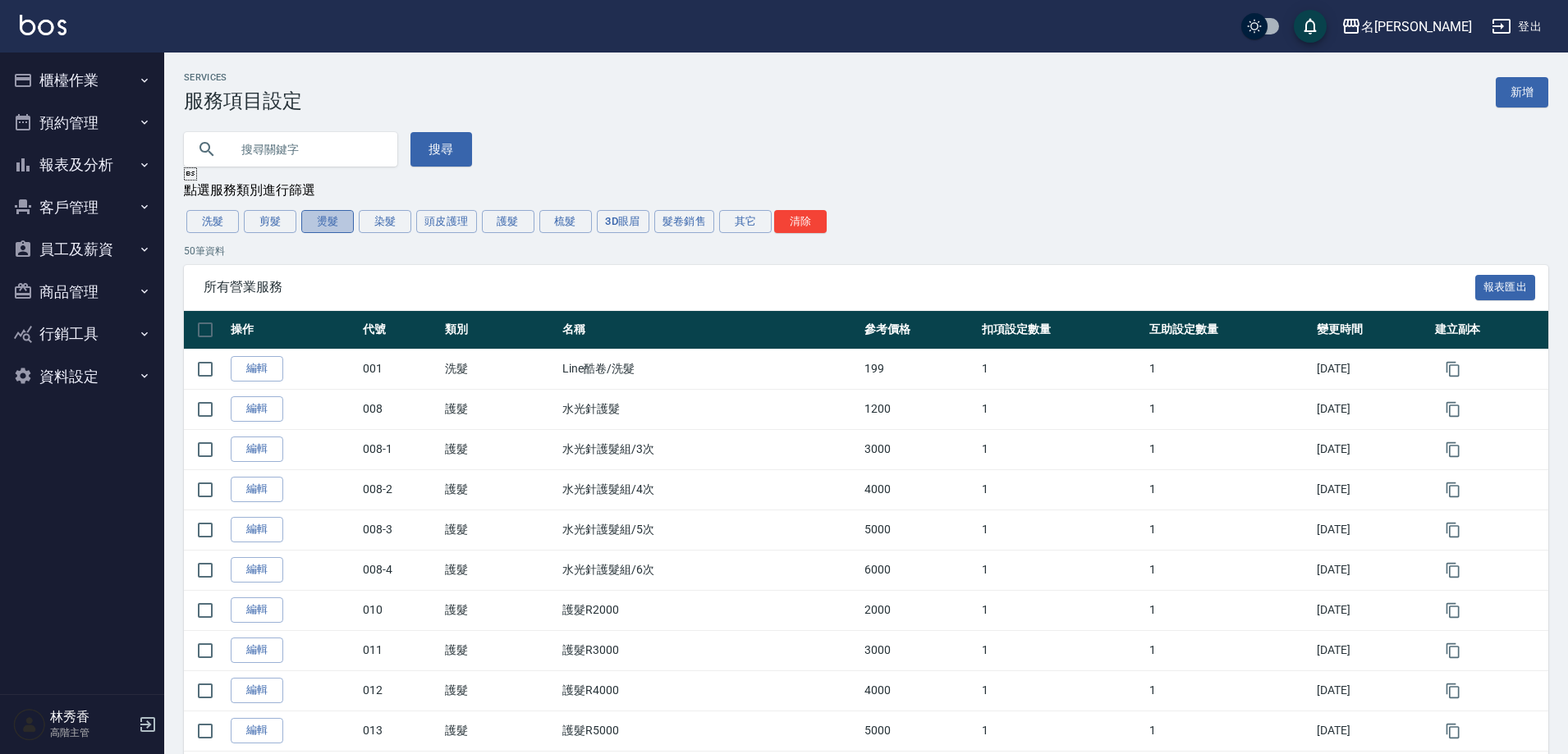
click at [314, 229] on button "燙髮" at bounding box center [327, 221] width 53 height 23
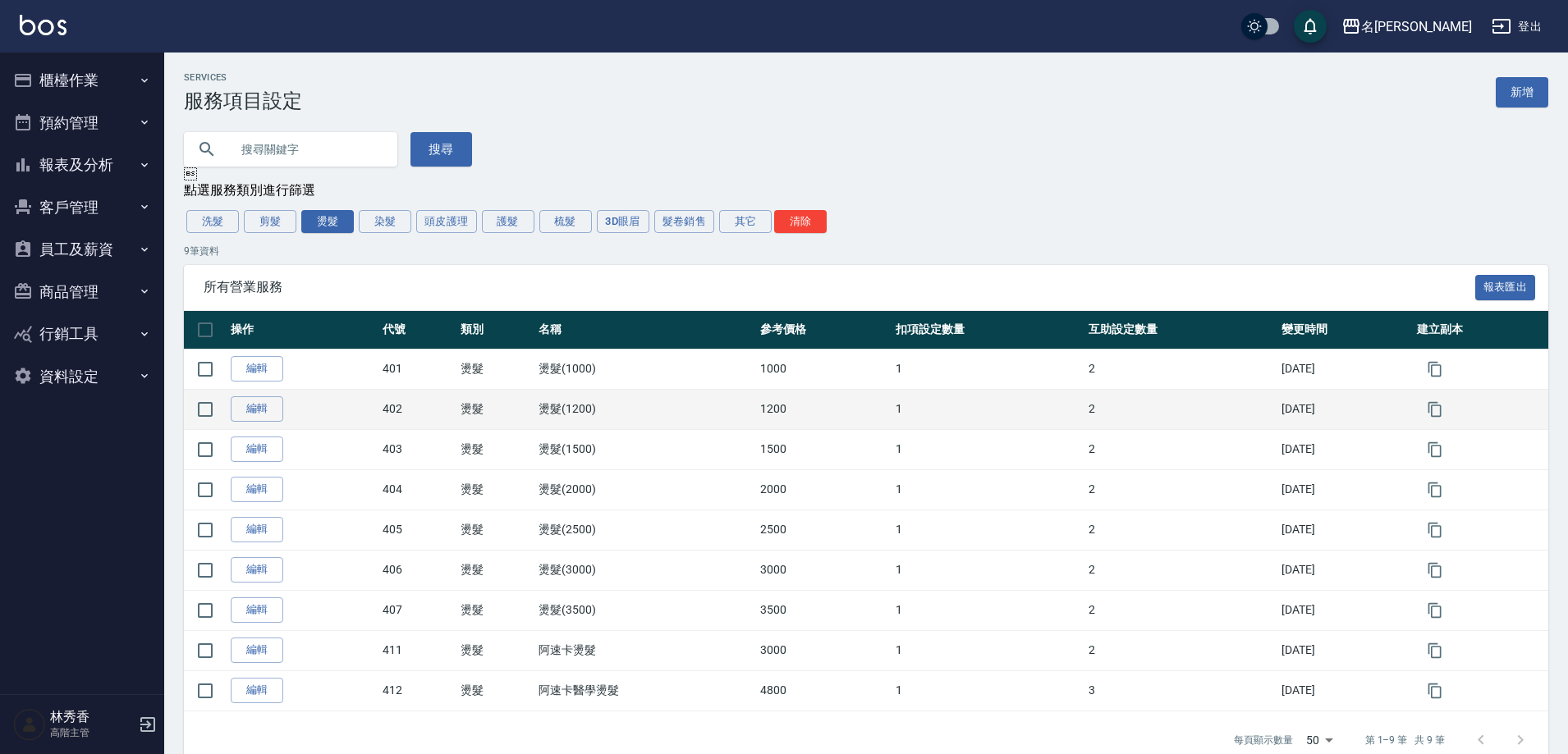
click at [615, 411] on td "燙髮(1200)" at bounding box center [645, 409] width 222 height 40
click at [262, 411] on link "編輯" at bounding box center [257, 409] width 53 height 26
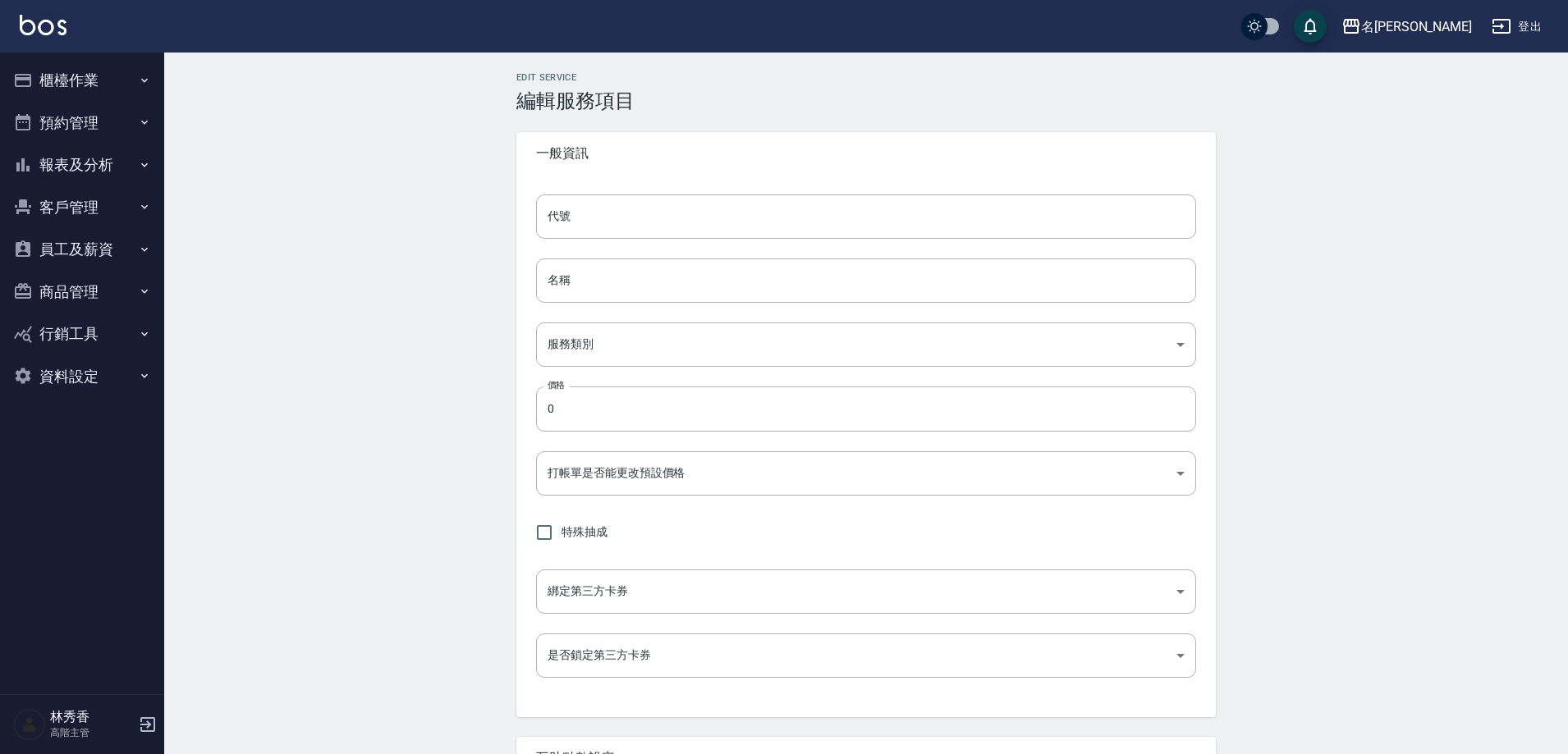
type input "402"
type input "燙髮(1200)"
type input "c5303c13-d694-4a3c-878d-b35a7415dfd0"
type input "1200"
type input "FALSE"
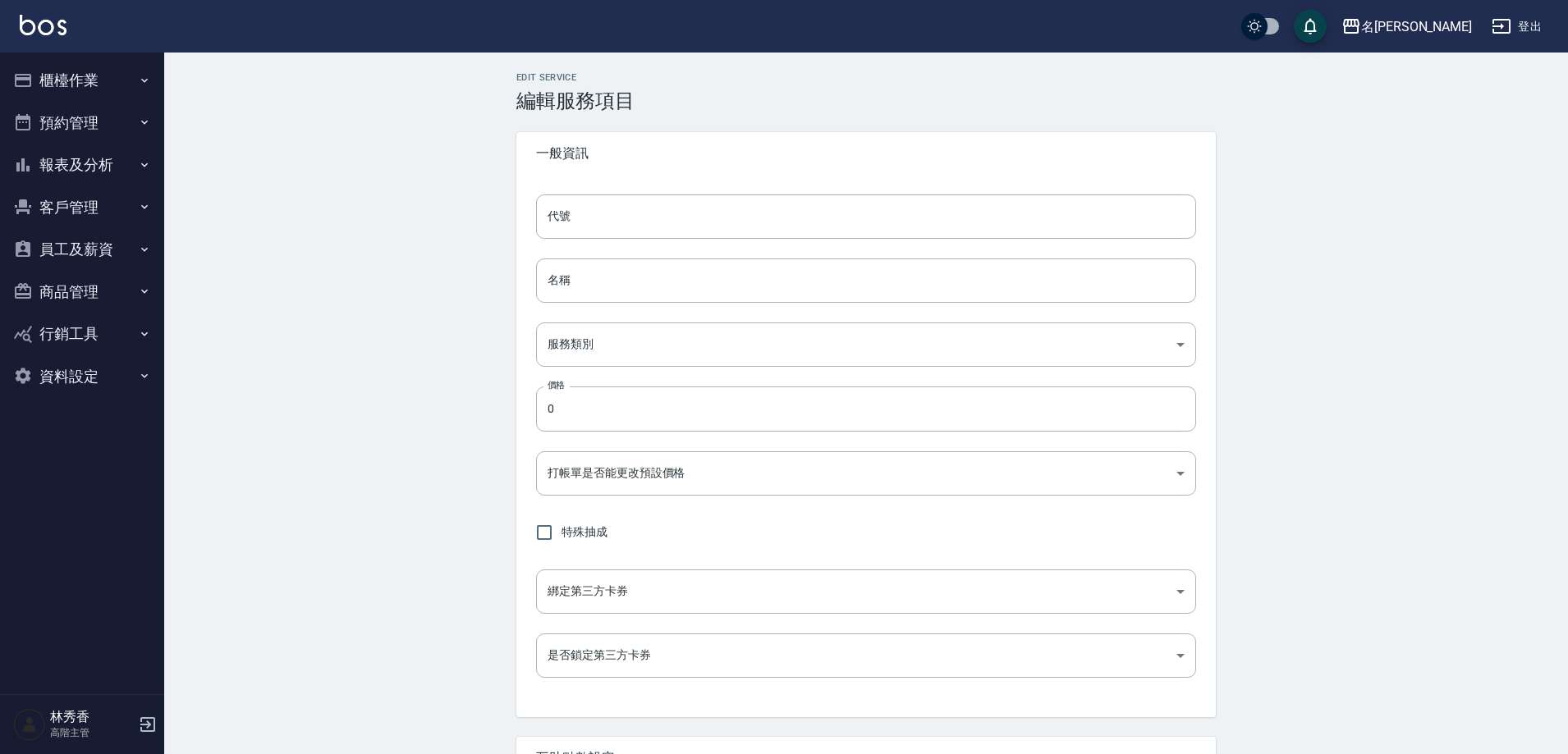
type input "none"
type input "UNSET"
type input "none"
type input "洗髮助理"
type input "1"
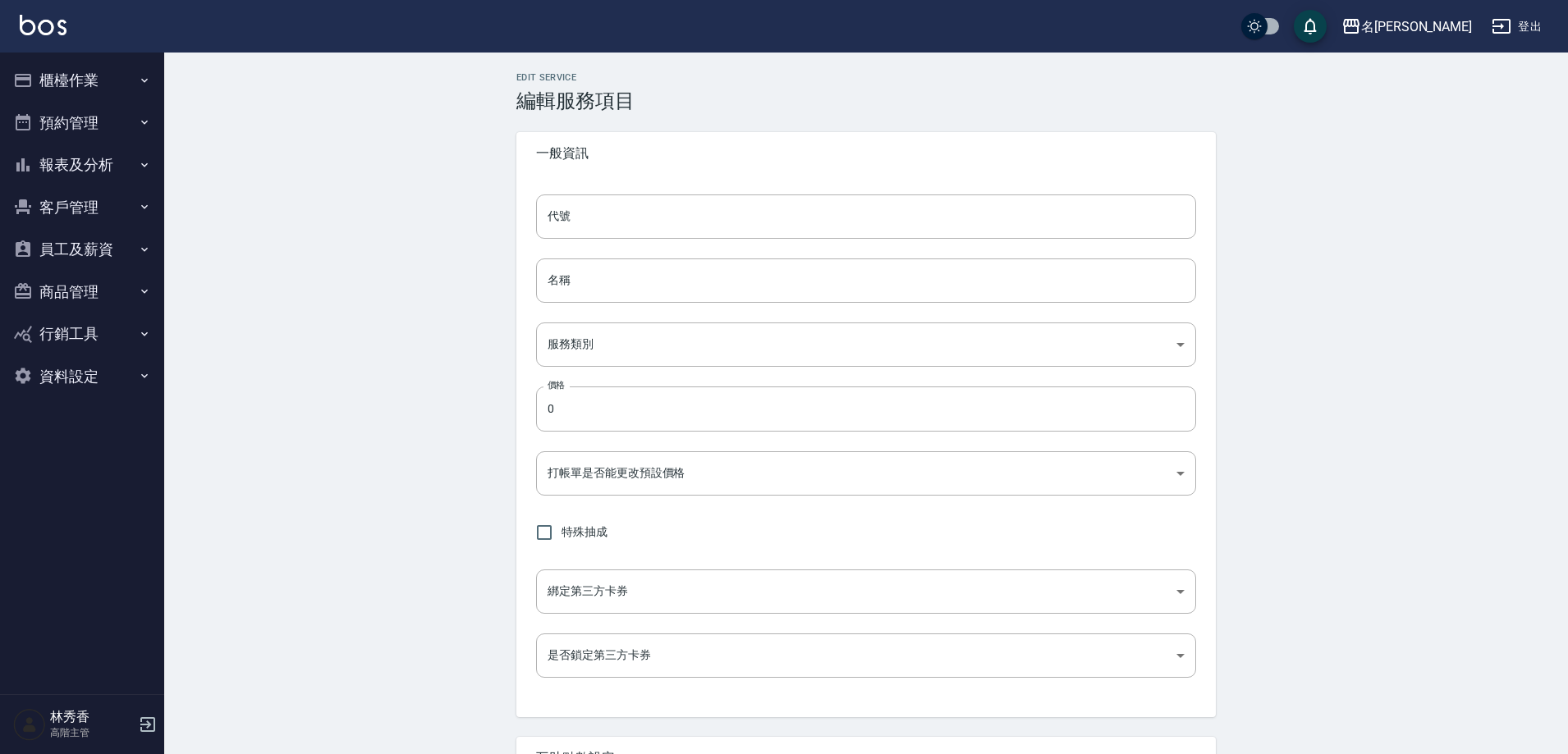
type input "點數"
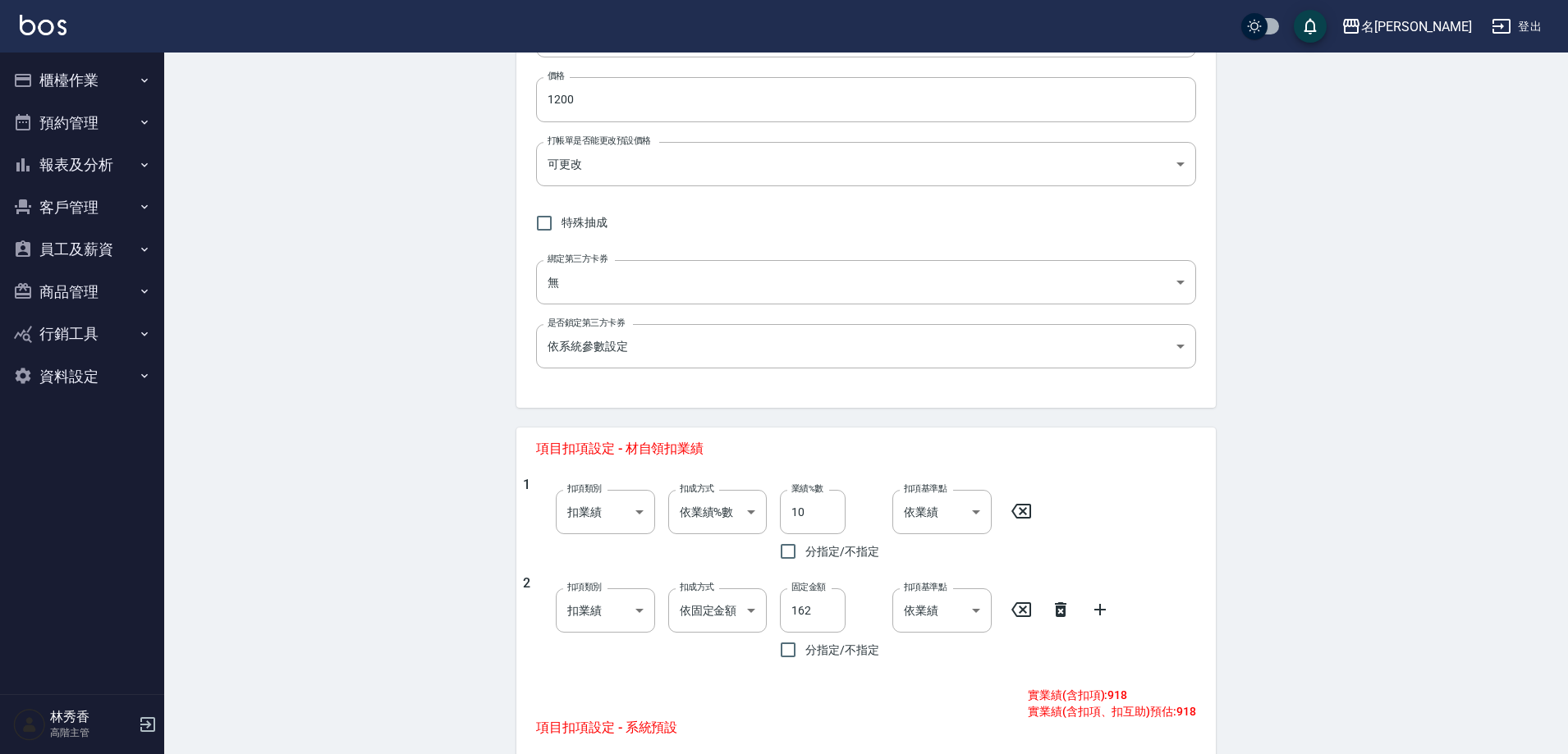
scroll to position [246, 0]
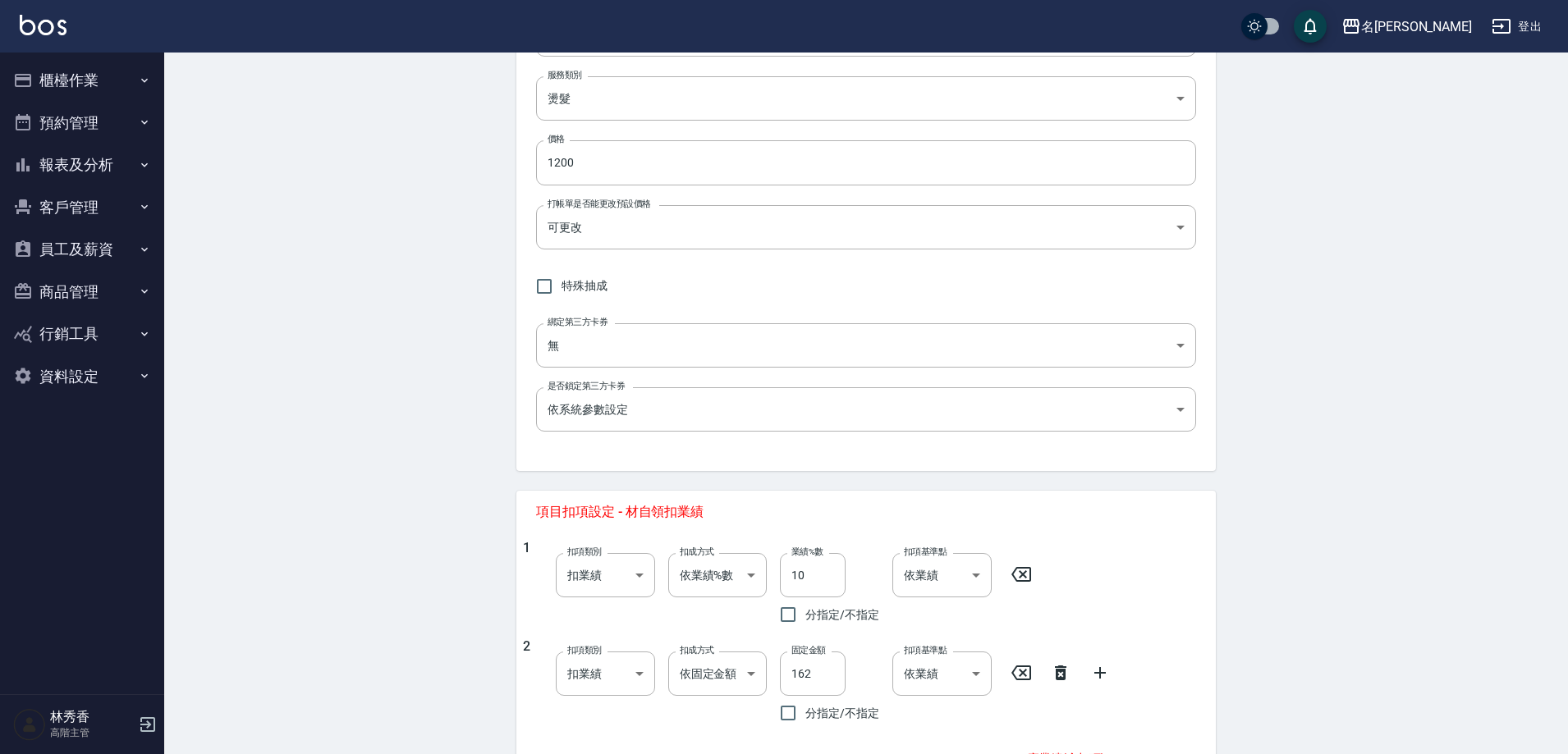
click at [88, 216] on button "客戶管理" at bounding box center [82, 207] width 151 height 43
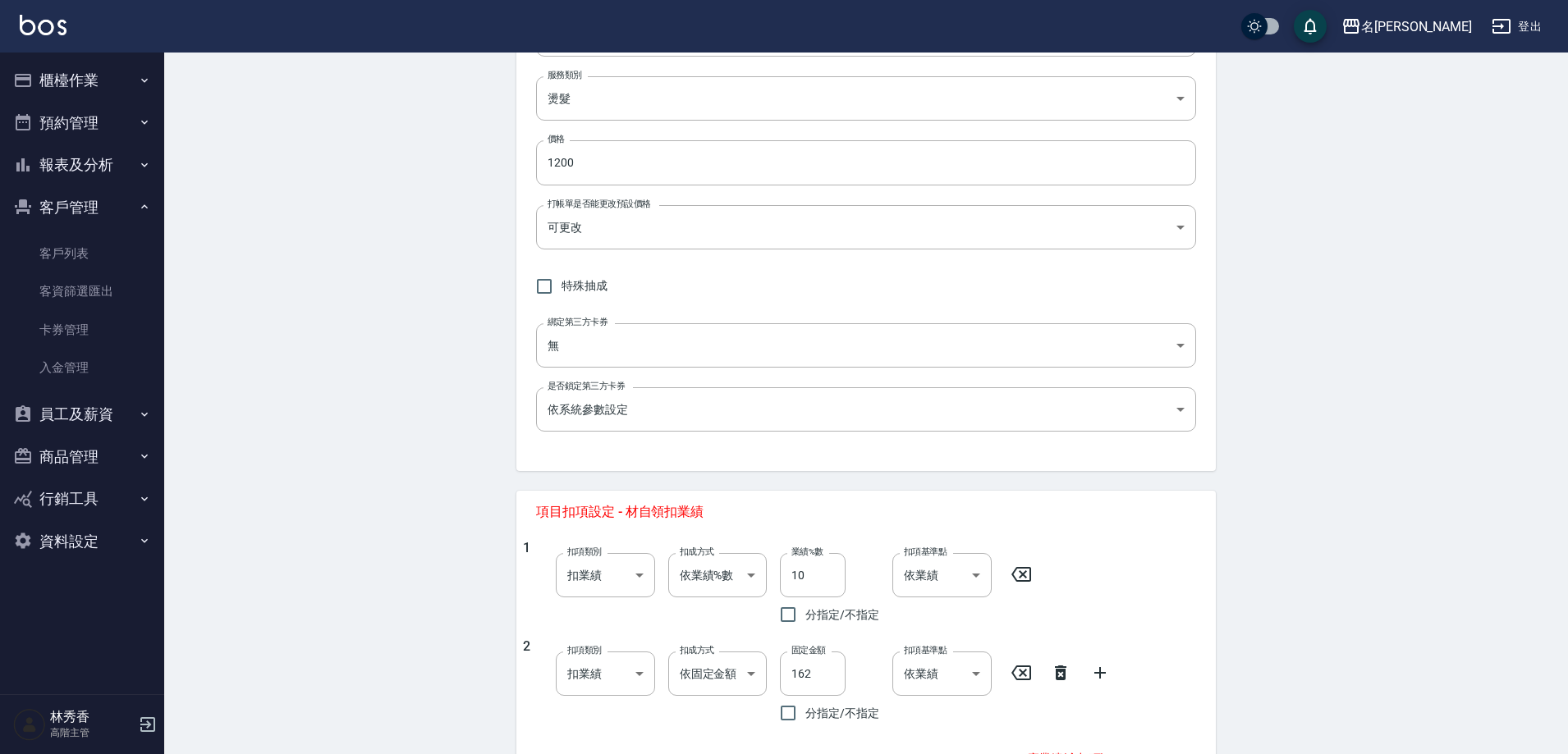
click at [88, 216] on button "客戶管理" at bounding box center [82, 207] width 151 height 43
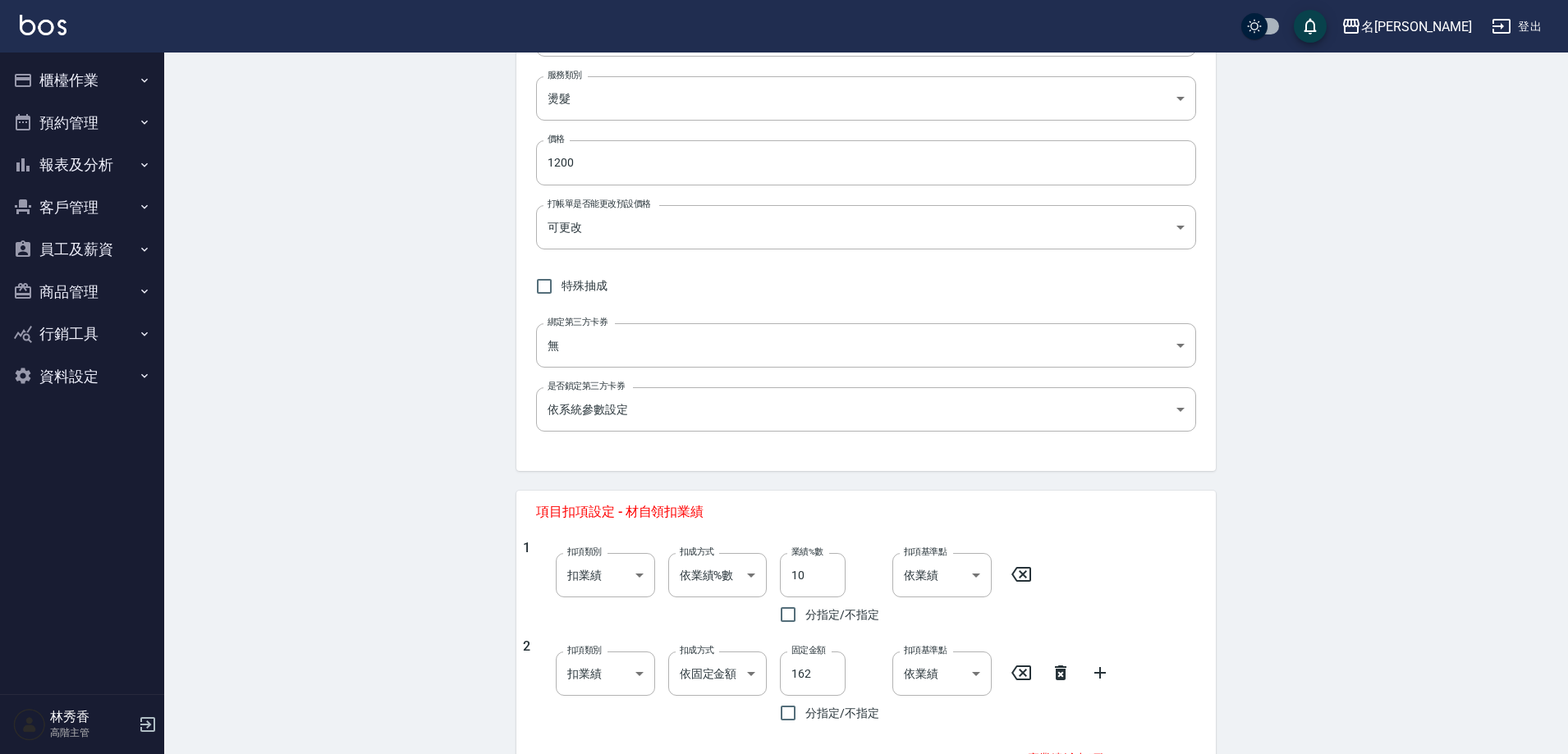
click at [87, 292] on button "商品管理" at bounding box center [82, 292] width 151 height 43
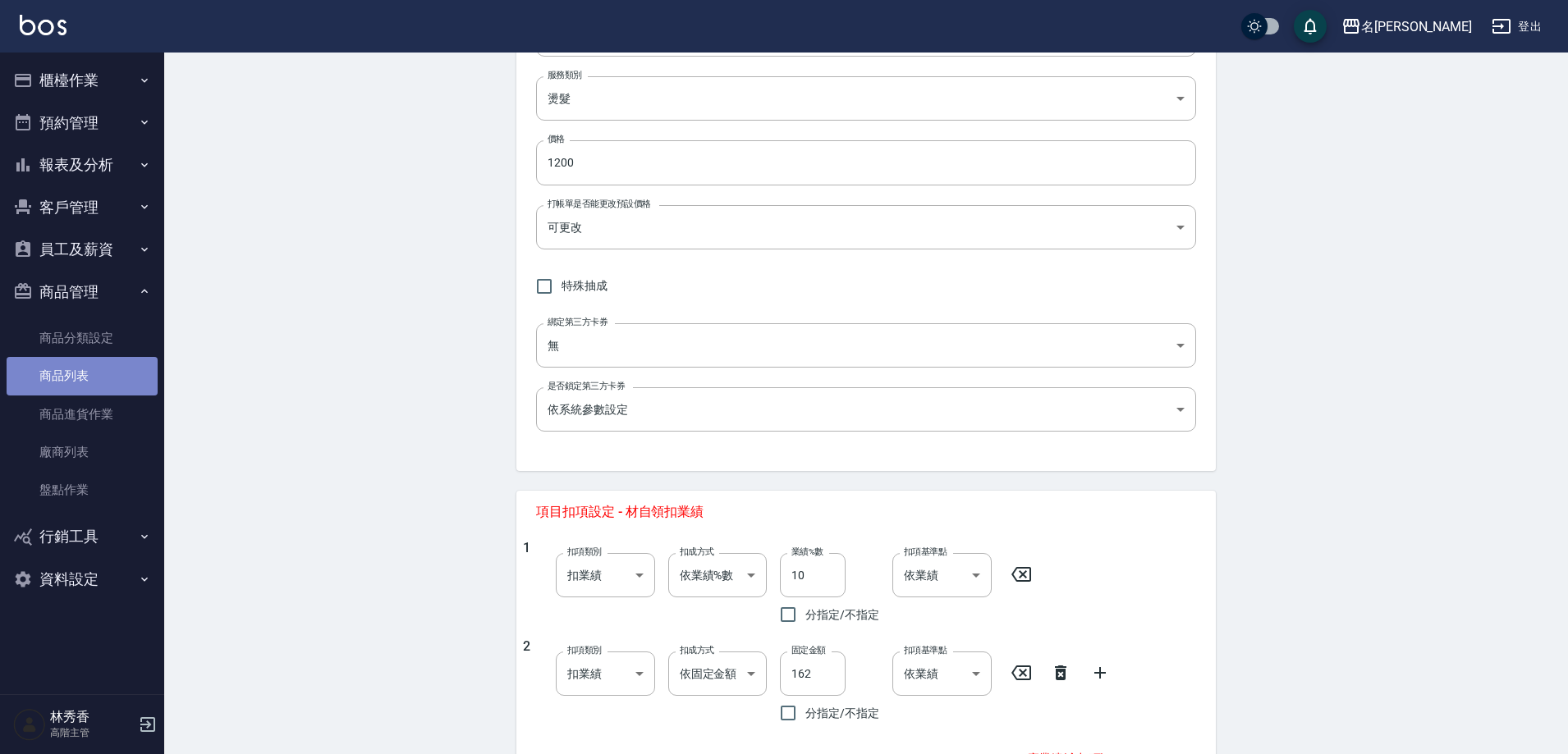
click at [72, 372] on link "商品列表" at bounding box center [82, 376] width 151 height 37
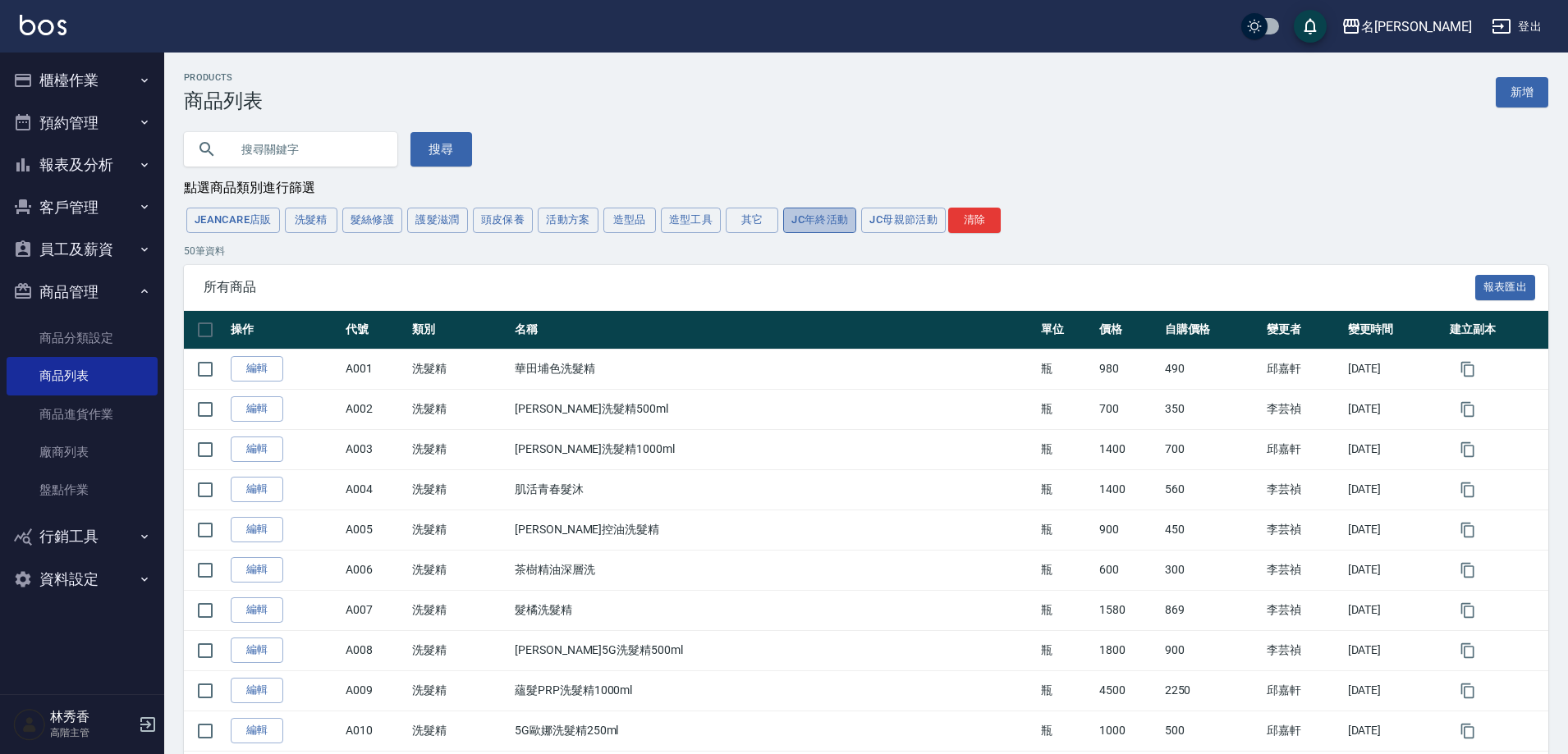
click at [813, 225] on button "JC年終活動" at bounding box center [820, 221] width 73 height 26
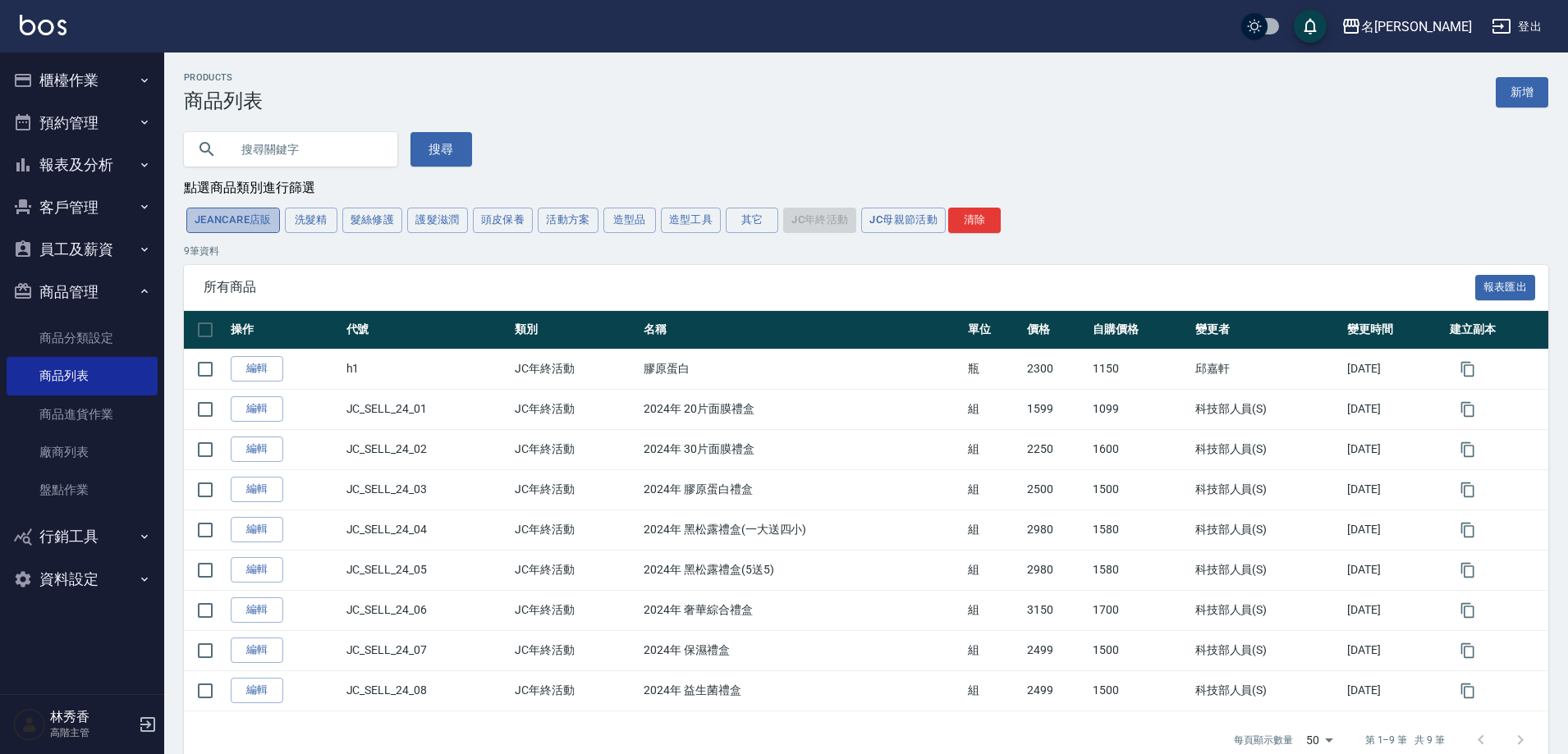
click at [243, 222] on button "JeanCare店販" at bounding box center [233, 221] width 94 height 26
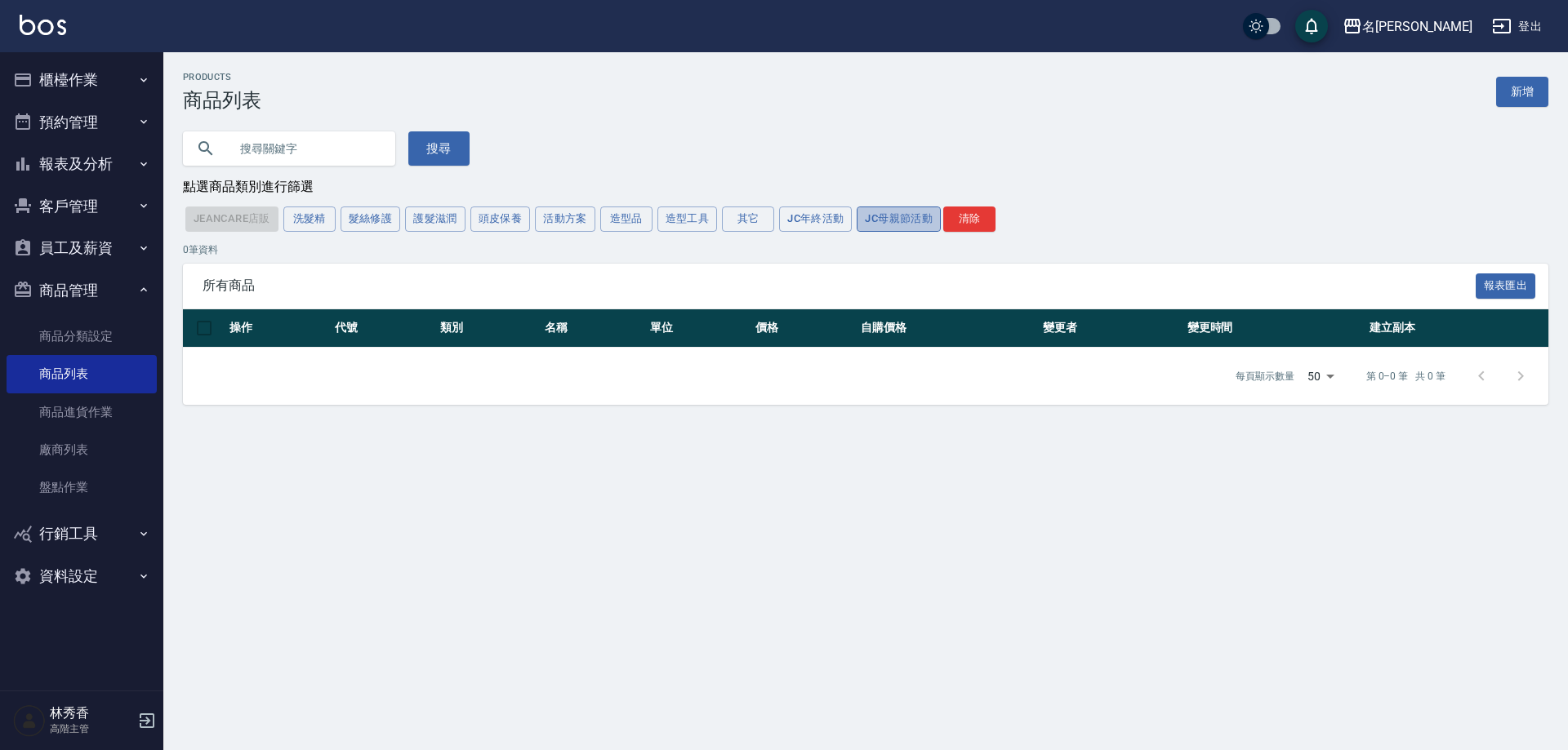
click at [907, 213] on button "JC母親節活動" at bounding box center [898, 219] width 84 height 25
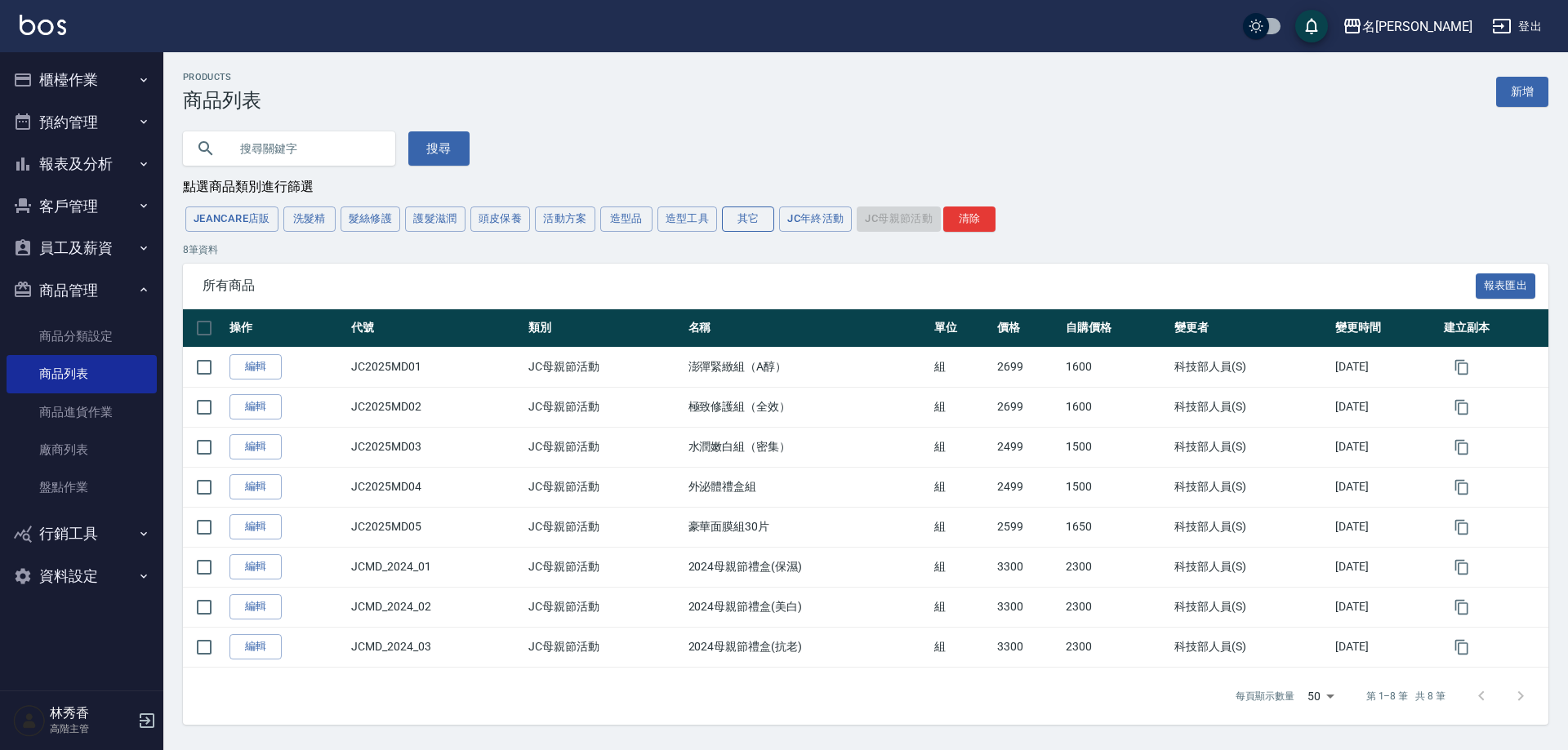
click at [762, 218] on button "其它" at bounding box center [749, 219] width 53 height 25
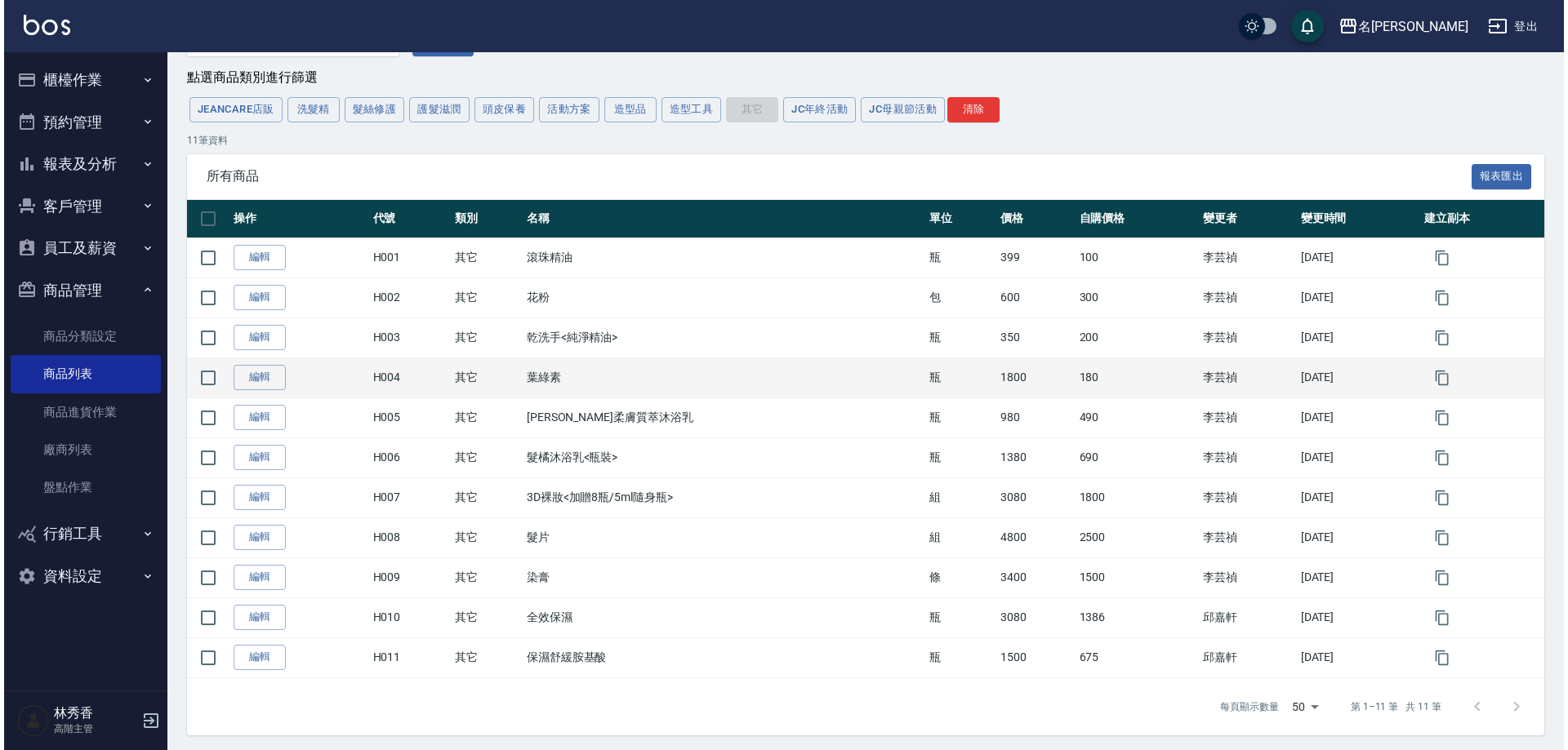
scroll to position [117, 0]
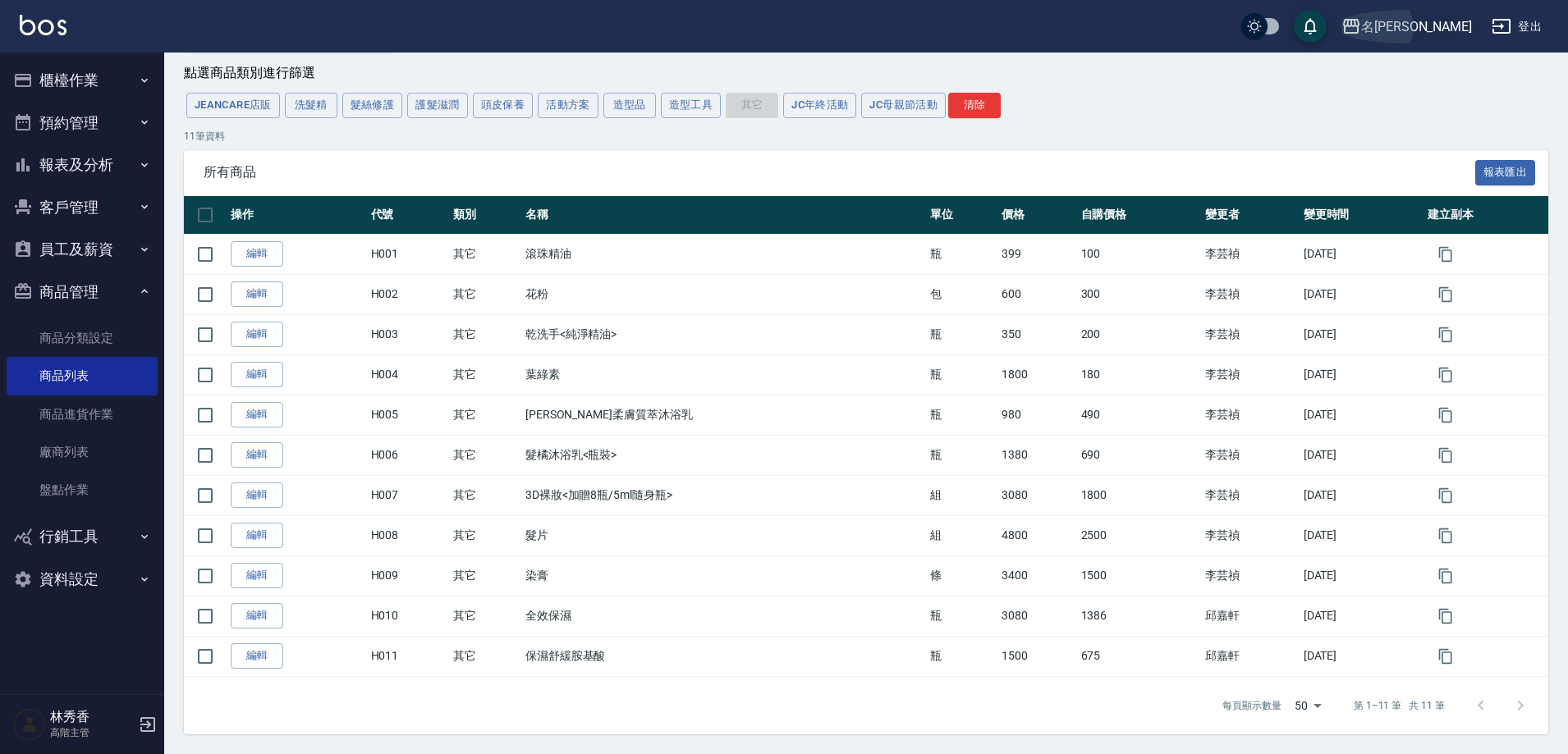
click at [1450, 32] on div "名[PERSON_NAME]" at bounding box center [1417, 26] width 111 height 21
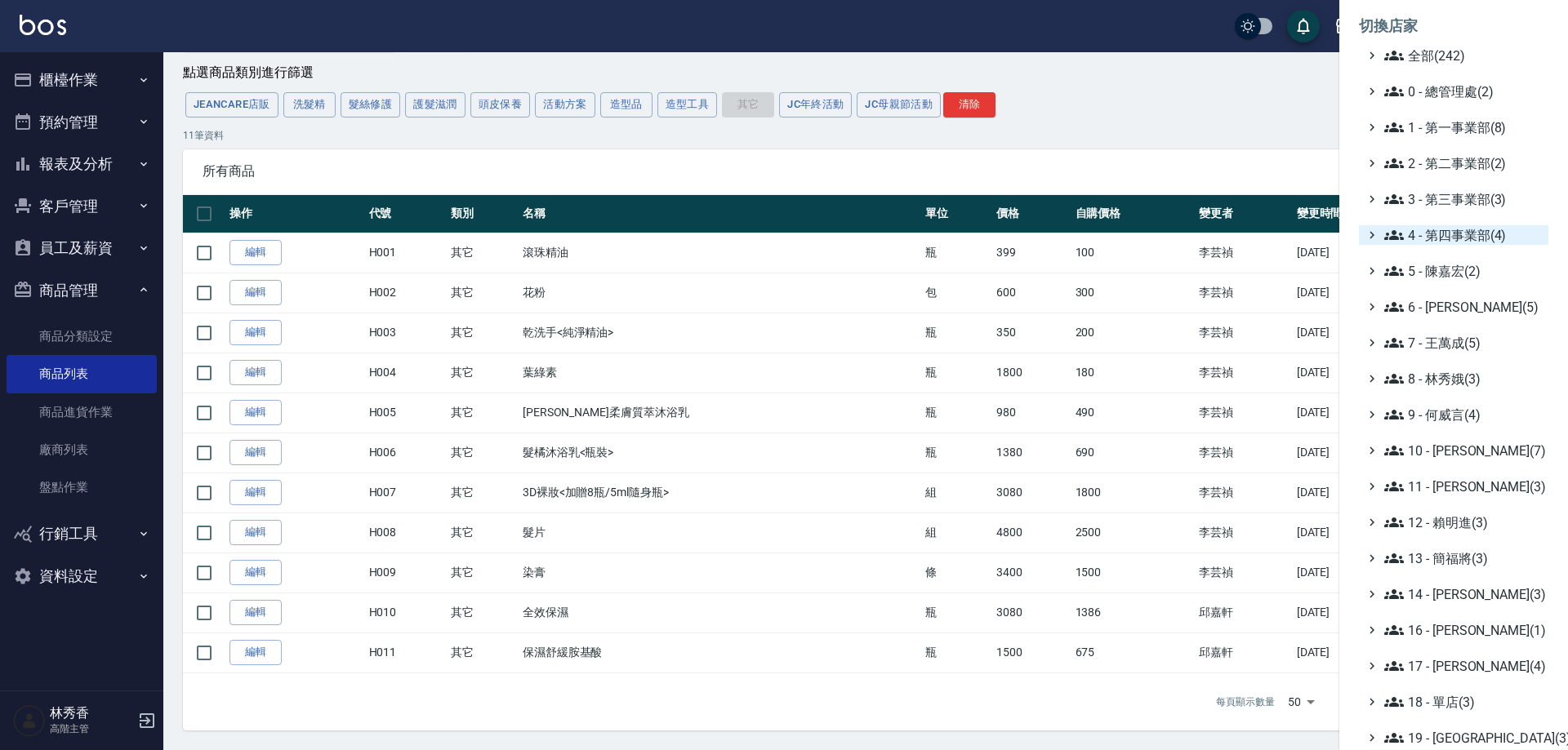
click at [1445, 229] on span "4 - 第四事業部(4)" at bounding box center [1464, 235] width 158 height 20
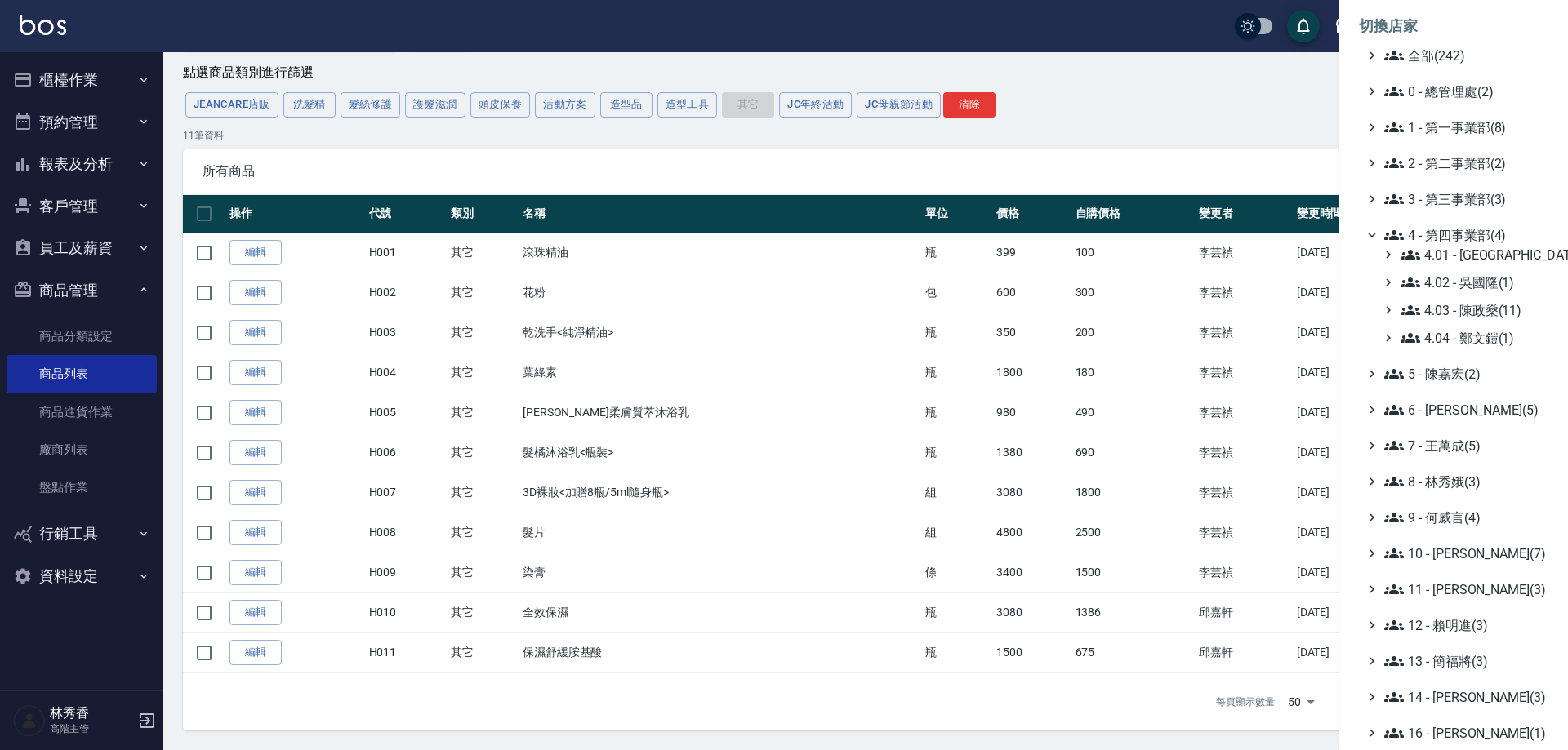
click at [1445, 229] on span "4 - 第四事業部(4)" at bounding box center [1464, 235] width 158 height 20
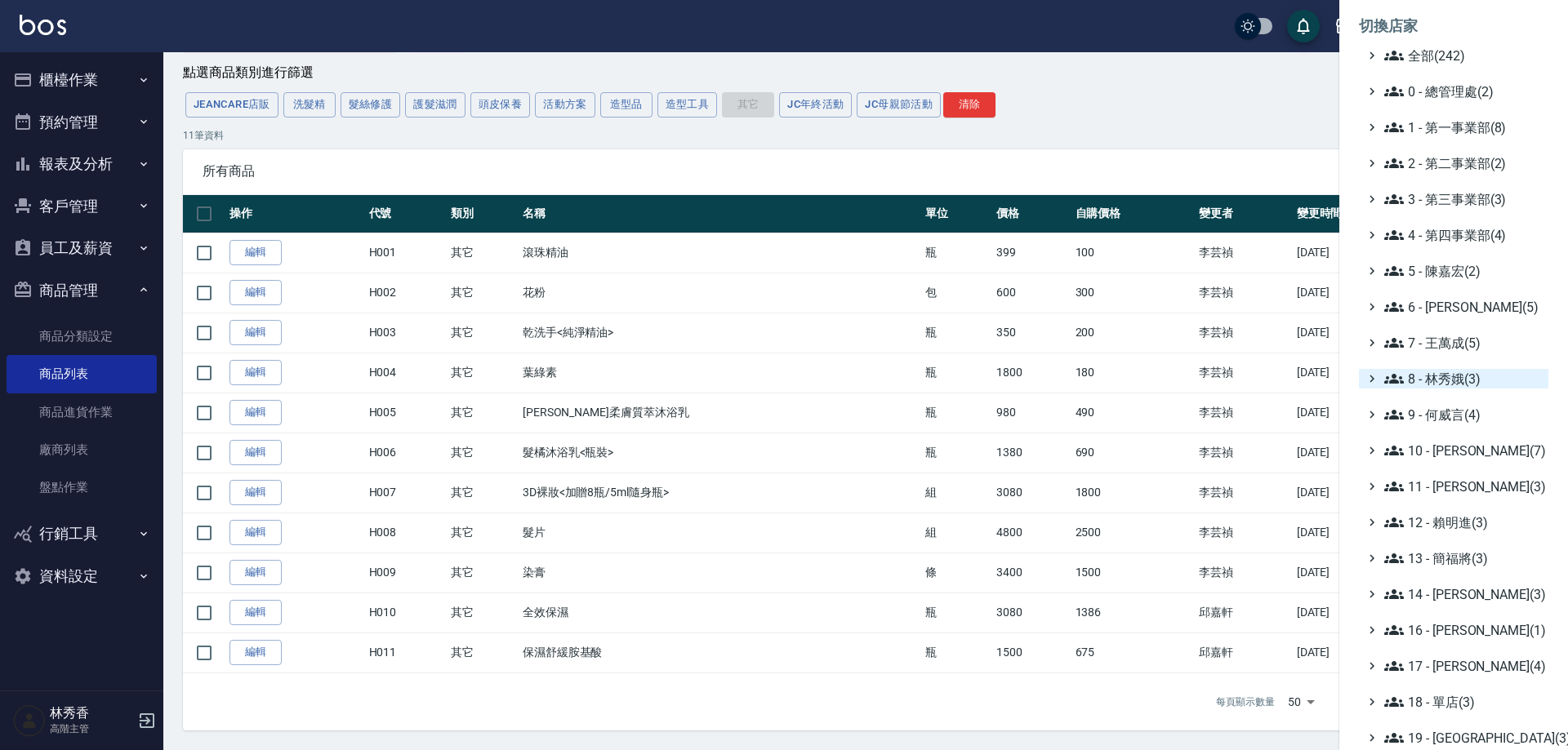
click at [1445, 373] on span "8 - 林秀娥(3)" at bounding box center [1464, 379] width 158 height 20
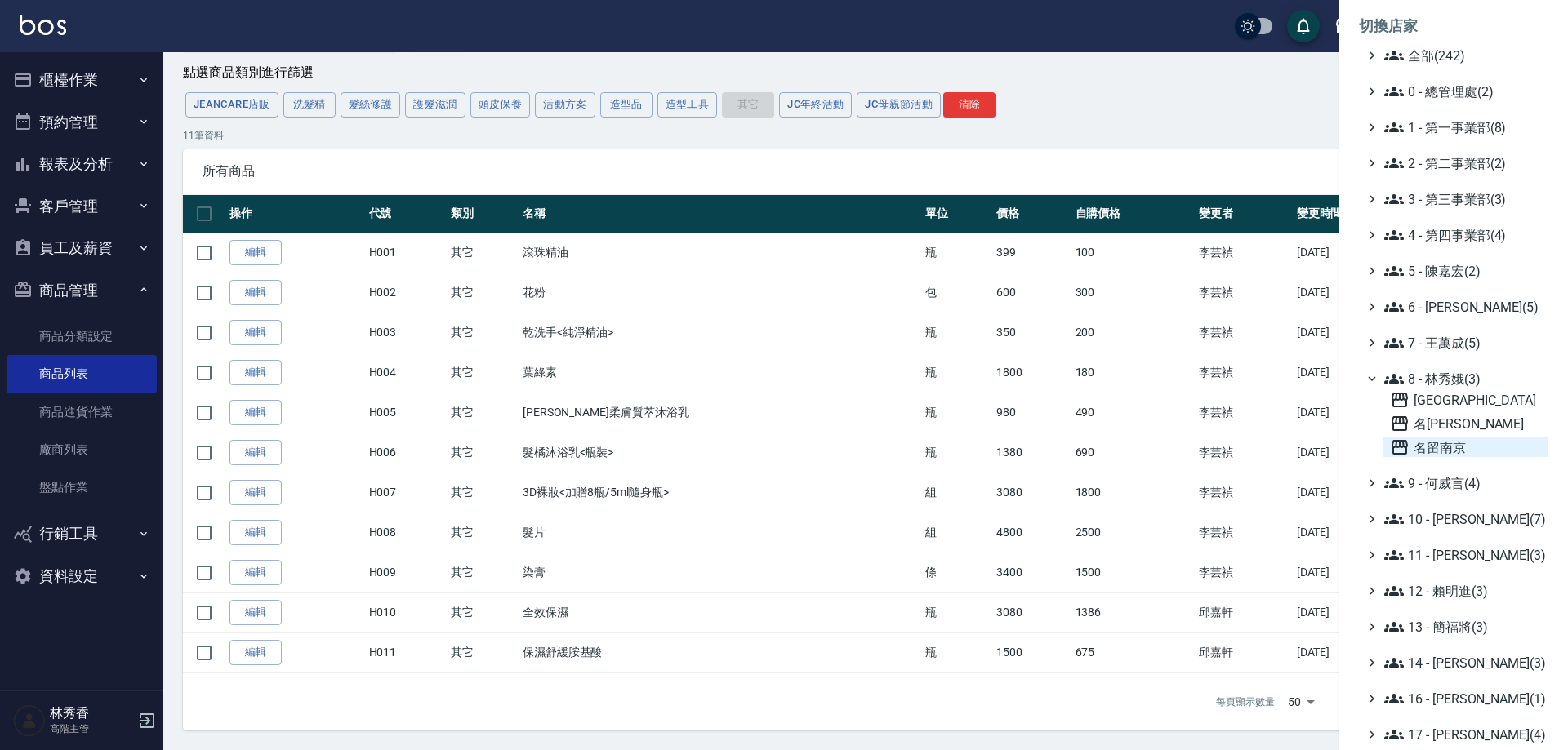
click at [1439, 445] on span "名留南京" at bounding box center [1465, 447] width 152 height 20
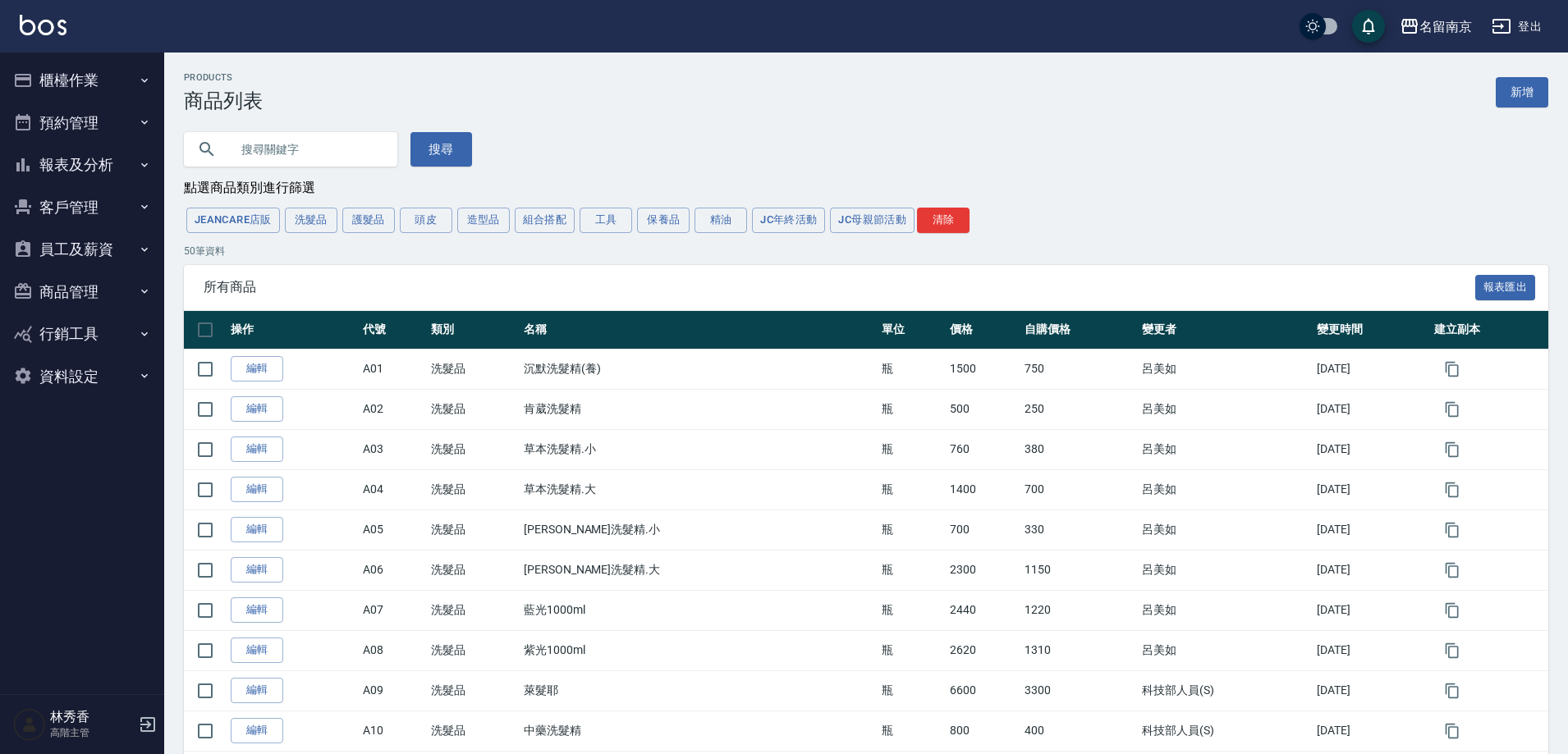
click at [790, 218] on button "JC年終活動" at bounding box center [789, 221] width 73 height 26
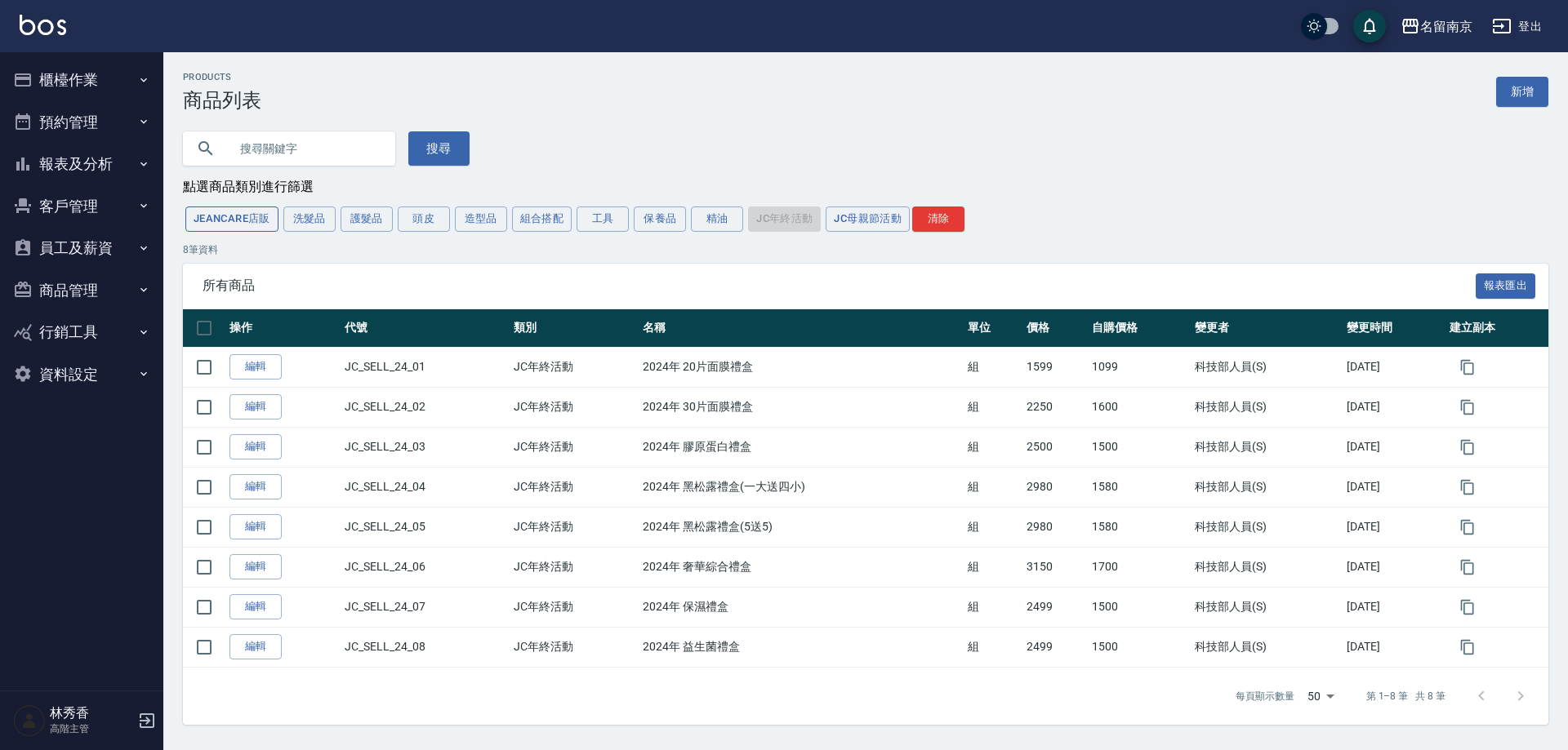
click at [234, 217] on button "JeanCare店販" at bounding box center [231, 219] width 93 height 25
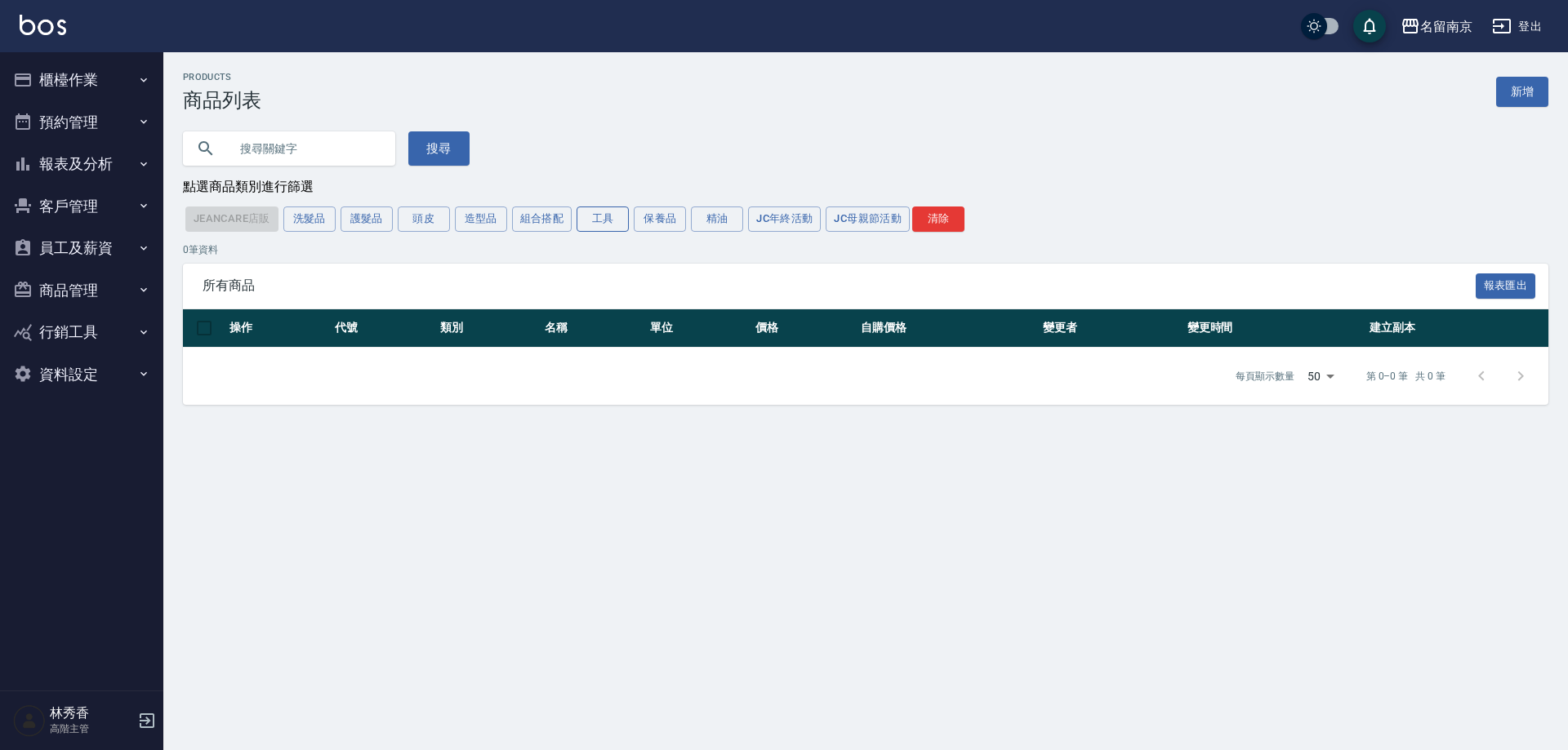
click at [593, 219] on button "工具" at bounding box center [603, 219] width 53 height 25
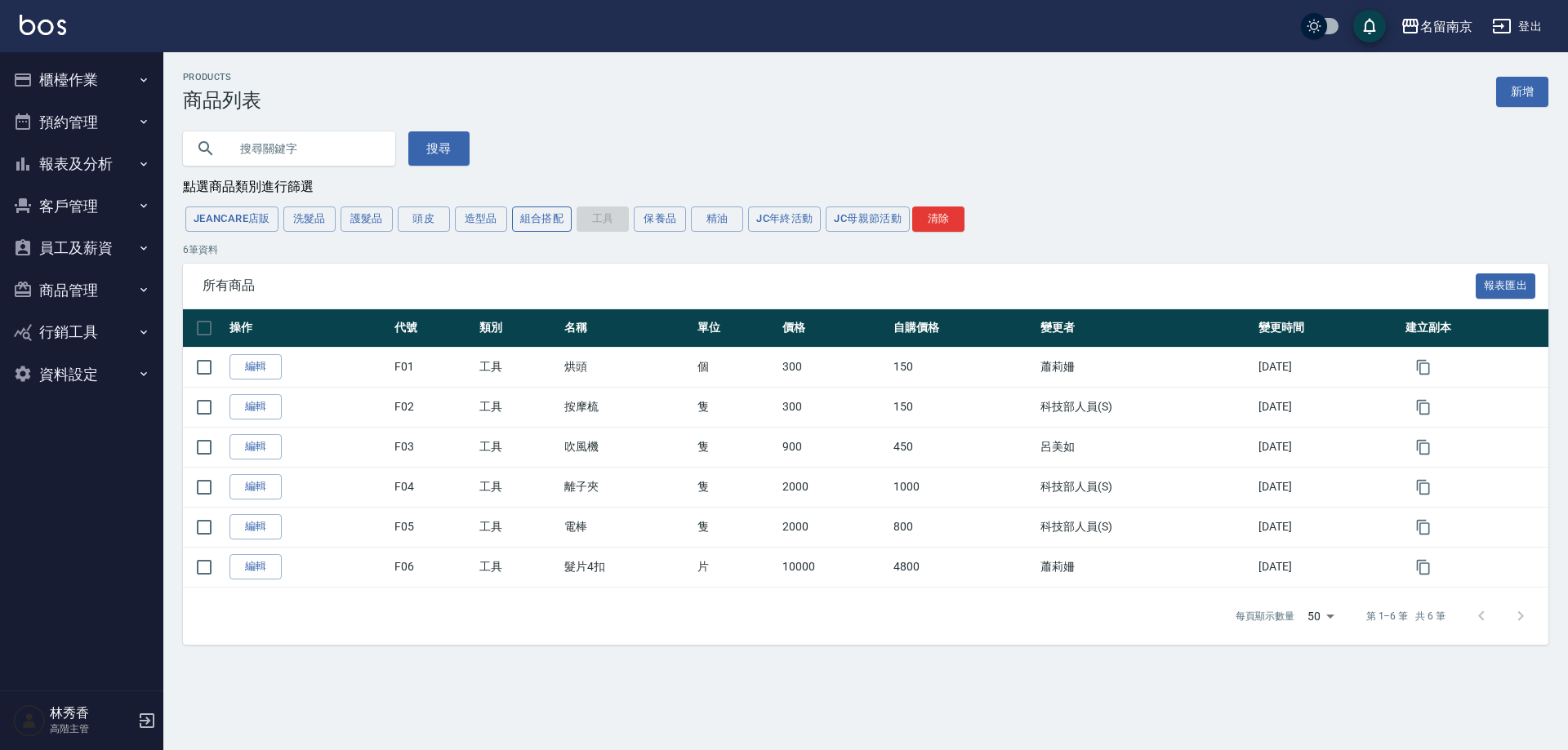
click at [532, 217] on button "組合搭配" at bounding box center [542, 219] width 61 height 25
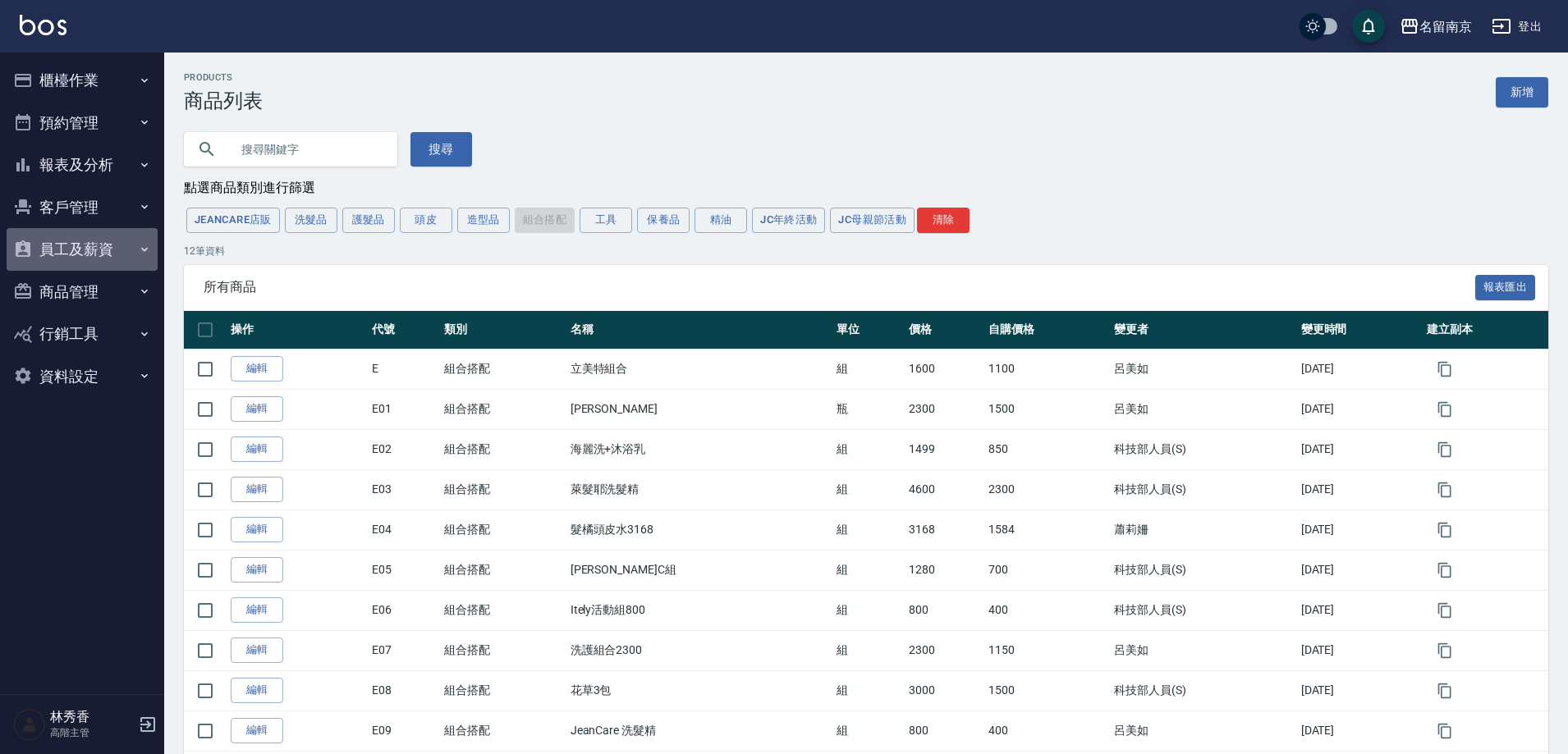
click at [92, 250] on button "員工及薪資" at bounding box center [82, 249] width 151 height 43
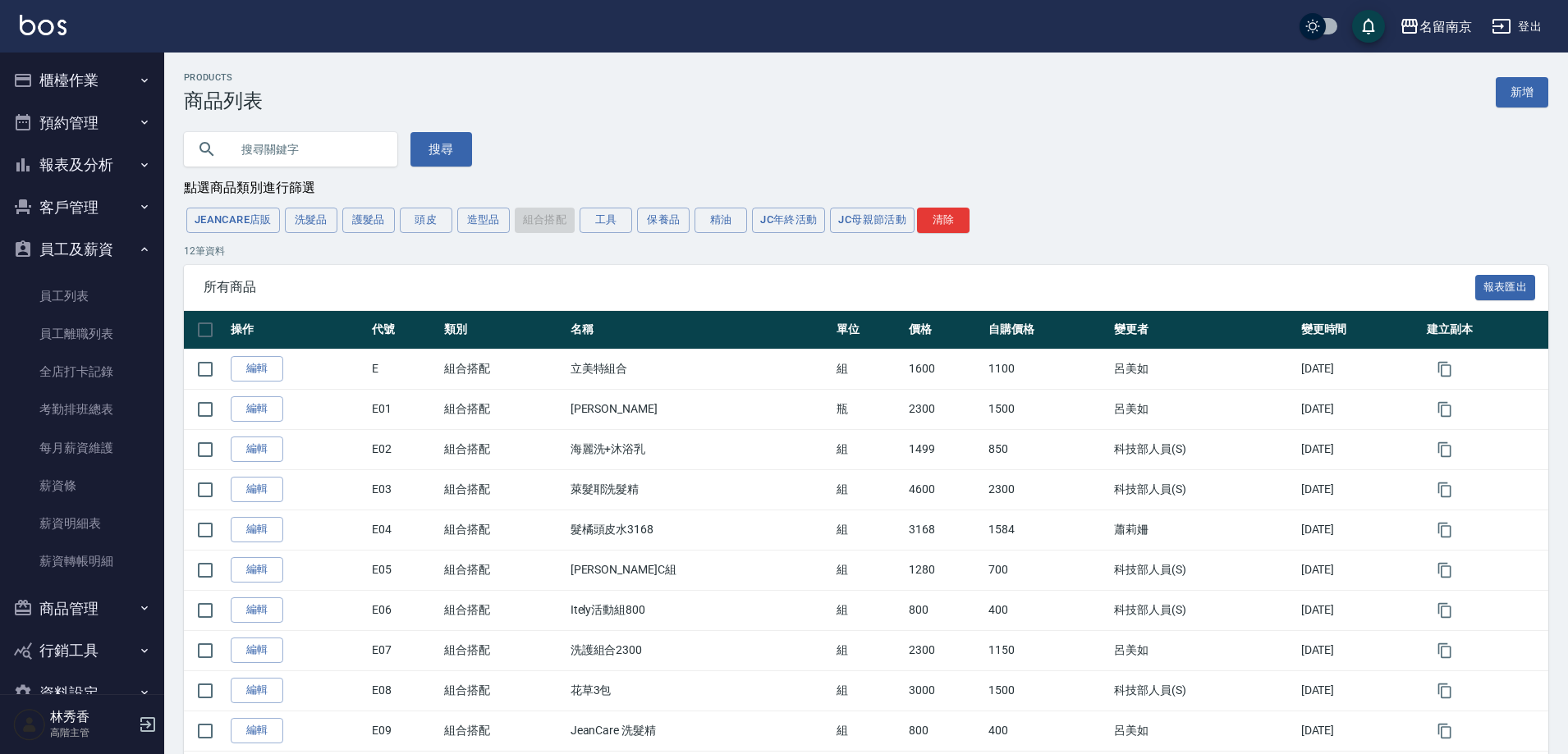
click at [92, 250] on button "員工及薪資" at bounding box center [82, 249] width 151 height 43
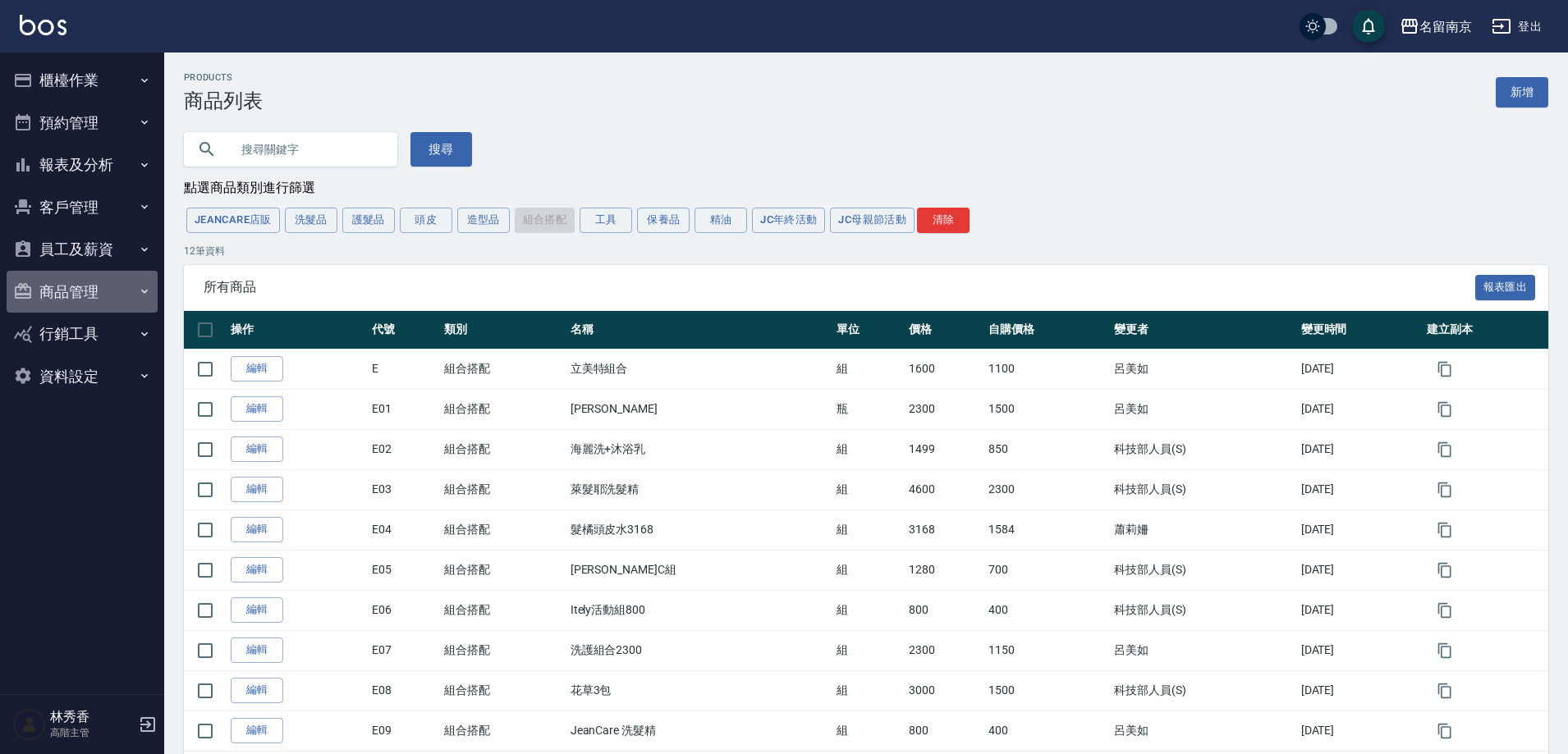
click at [87, 295] on button "商品管理" at bounding box center [82, 292] width 151 height 43
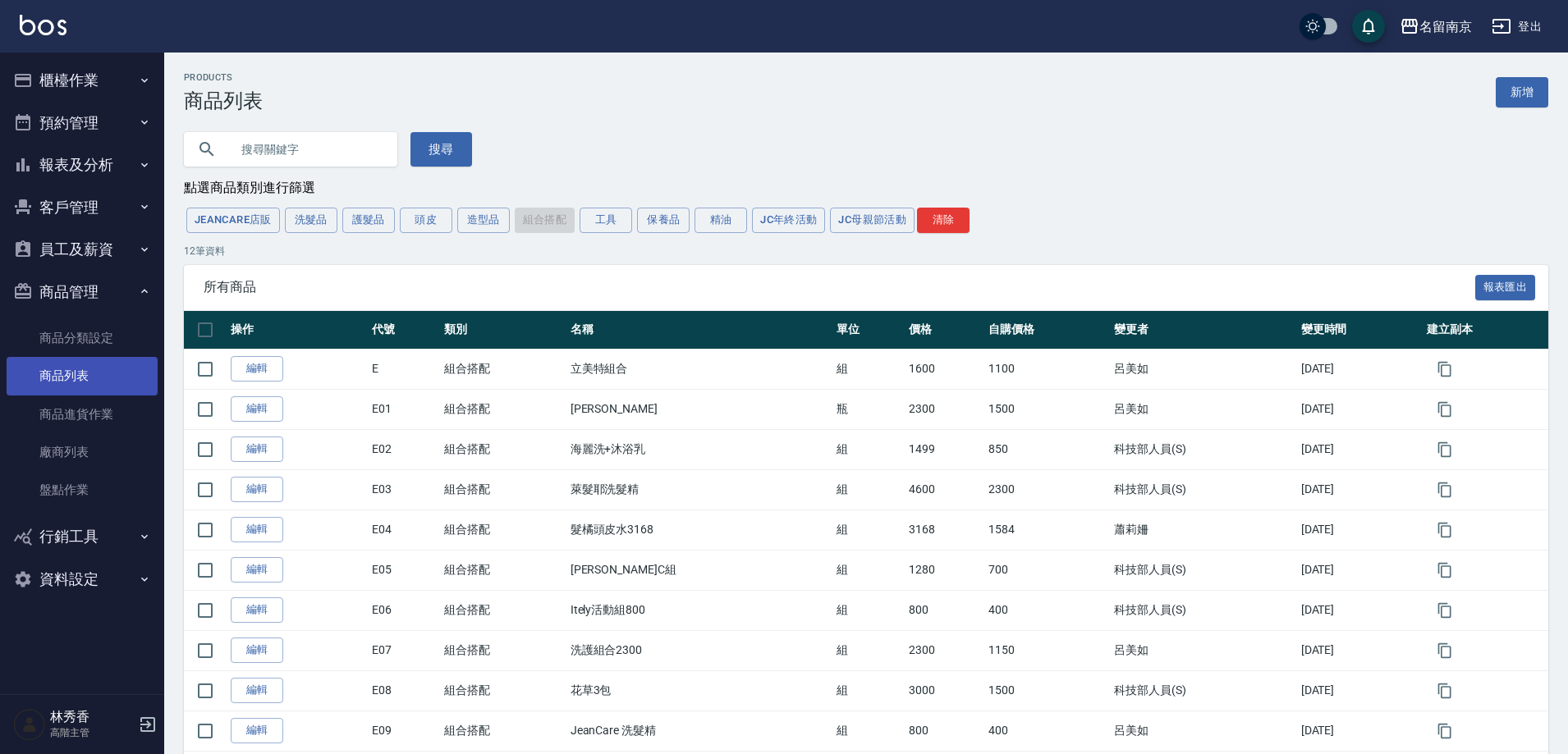
click at [78, 373] on link "商品列表" at bounding box center [82, 376] width 151 height 37
click at [86, 572] on button "資料設定" at bounding box center [82, 579] width 151 height 43
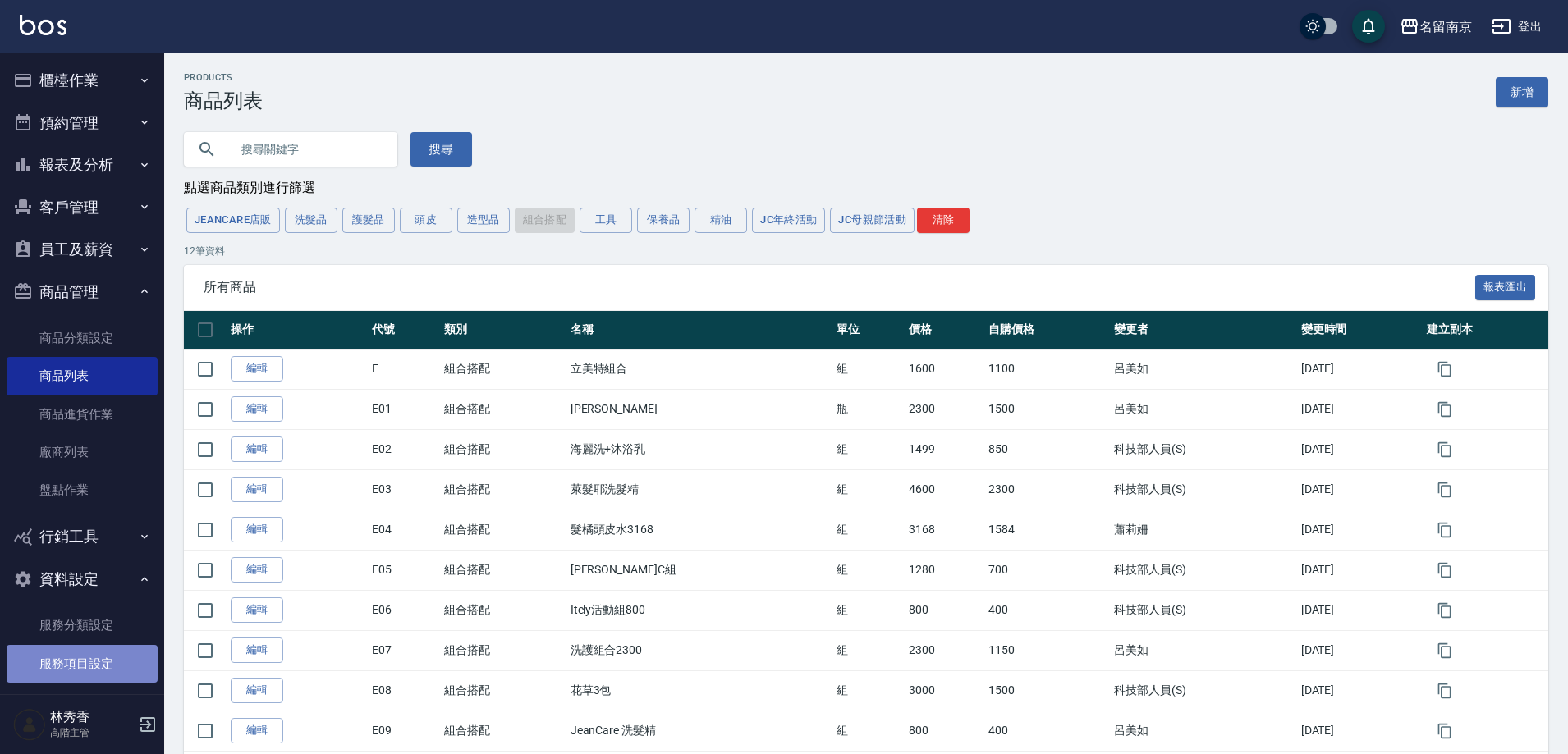
click at [81, 654] on link "服務項目設定" at bounding box center [82, 664] width 151 height 37
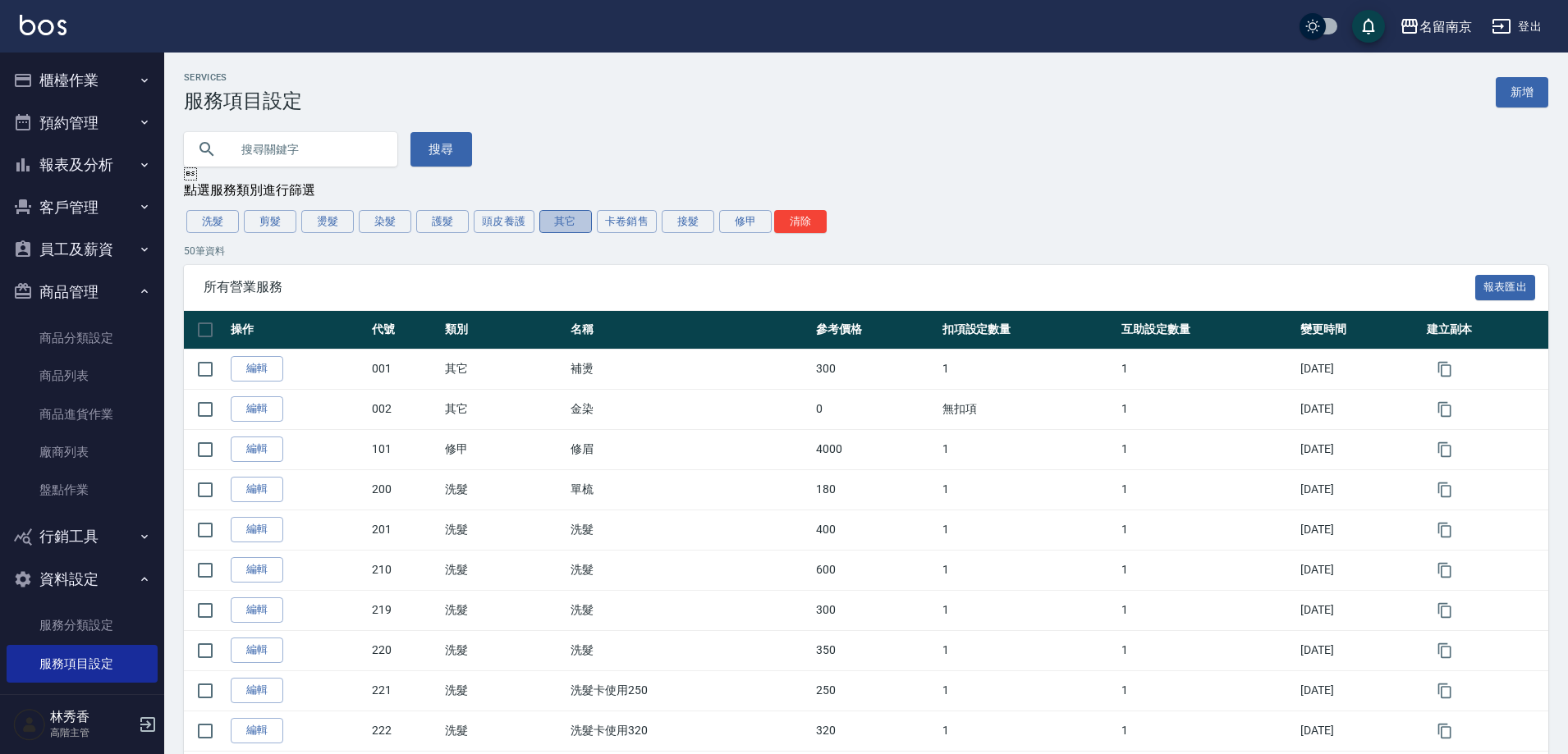
click at [564, 228] on button "其它" at bounding box center [566, 221] width 53 height 23
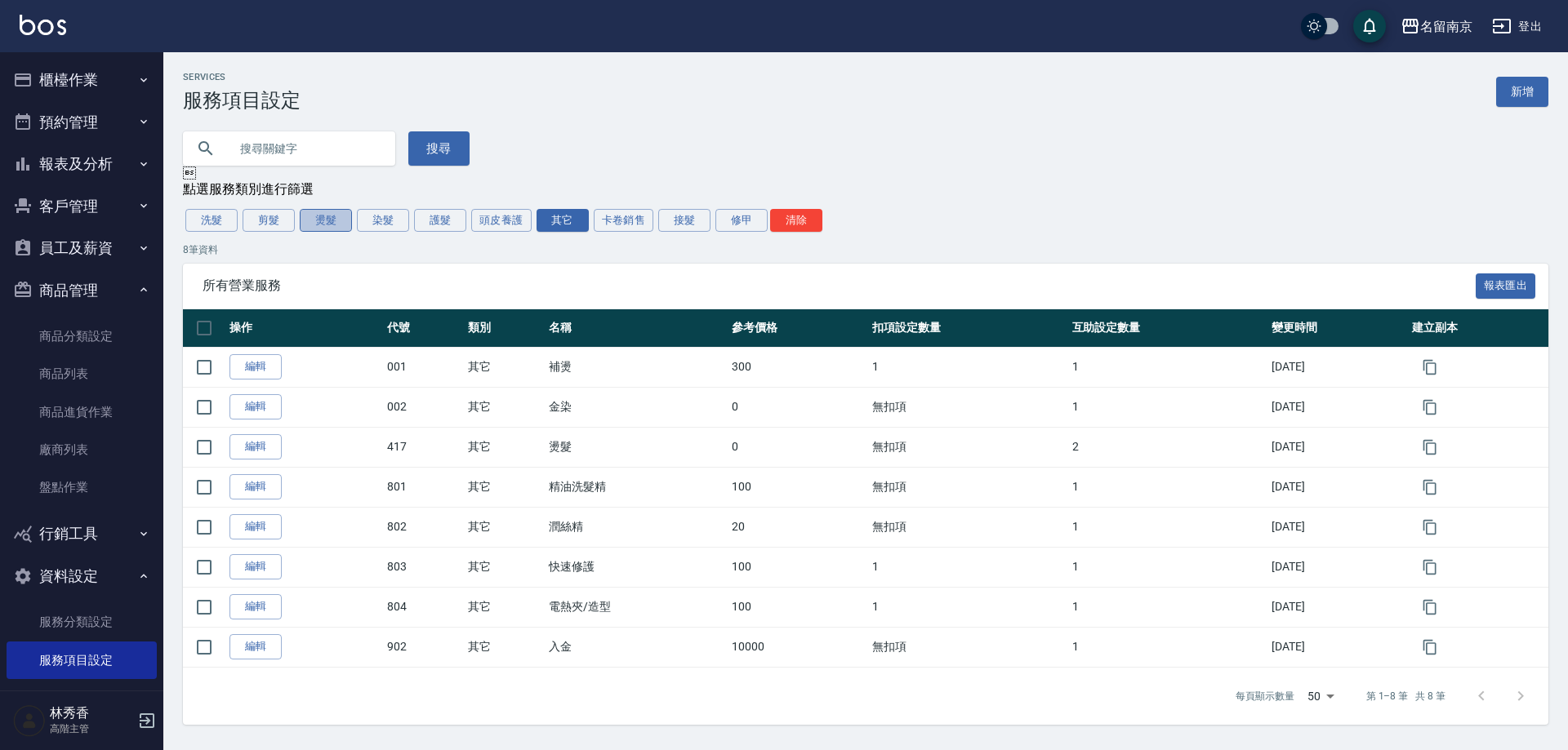
click at [339, 226] on button "燙髮" at bounding box center [326, 219] width 53 height 23
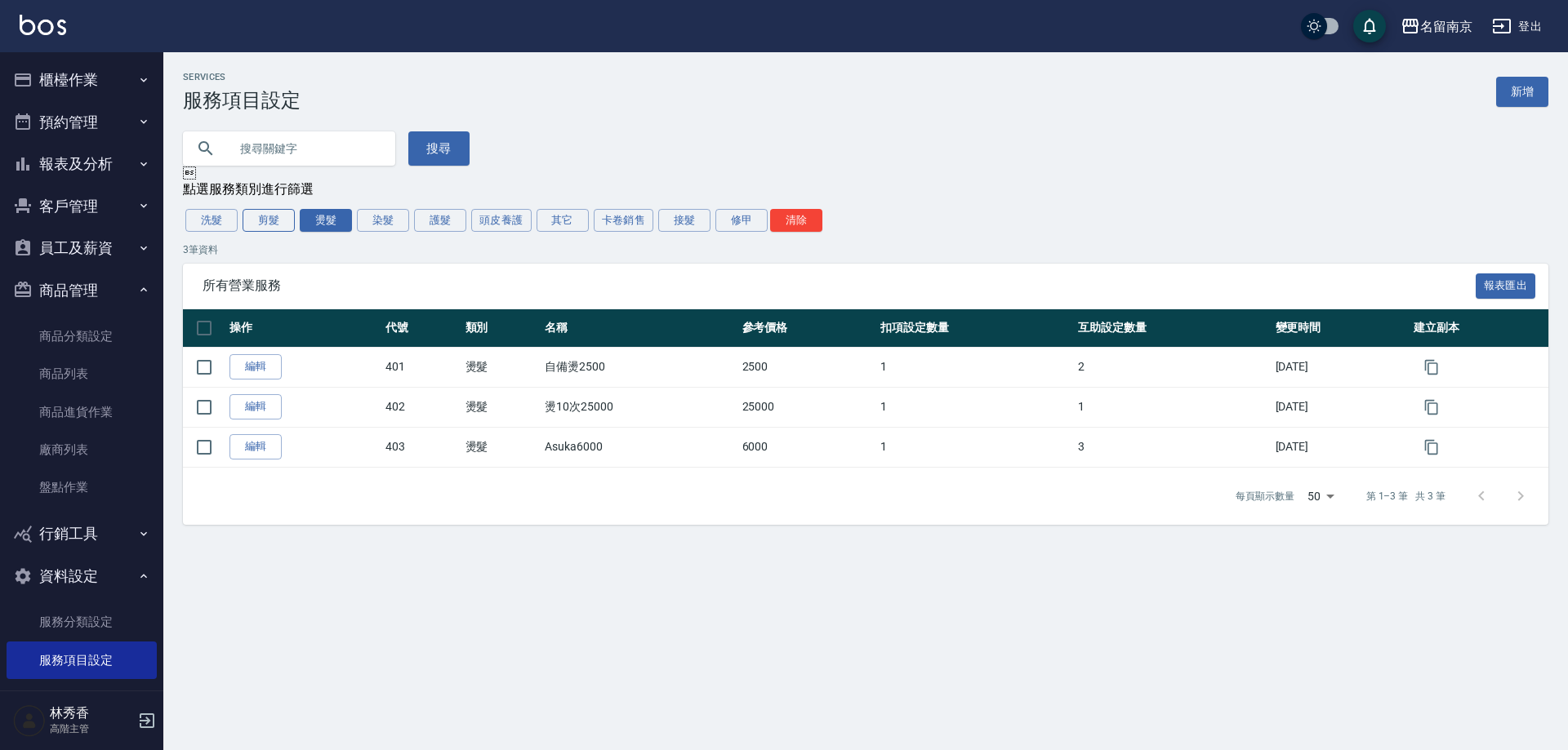
click at [271, 226] on button "剪髮" at bounding box center [269, 219] width 53 height 23
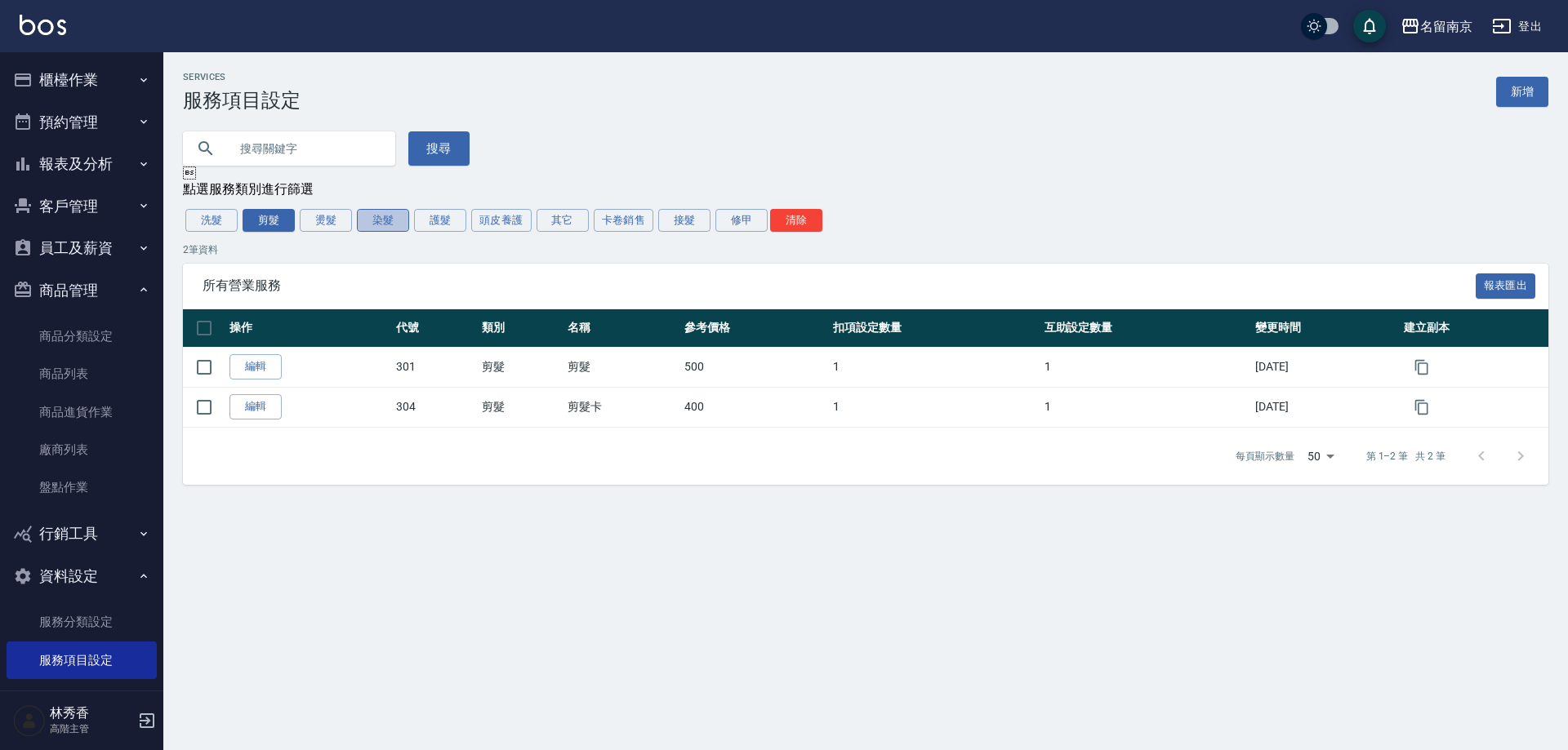
click at [389, 223] on button "染髮" at bounding box center [383, 219] width 53 height 23
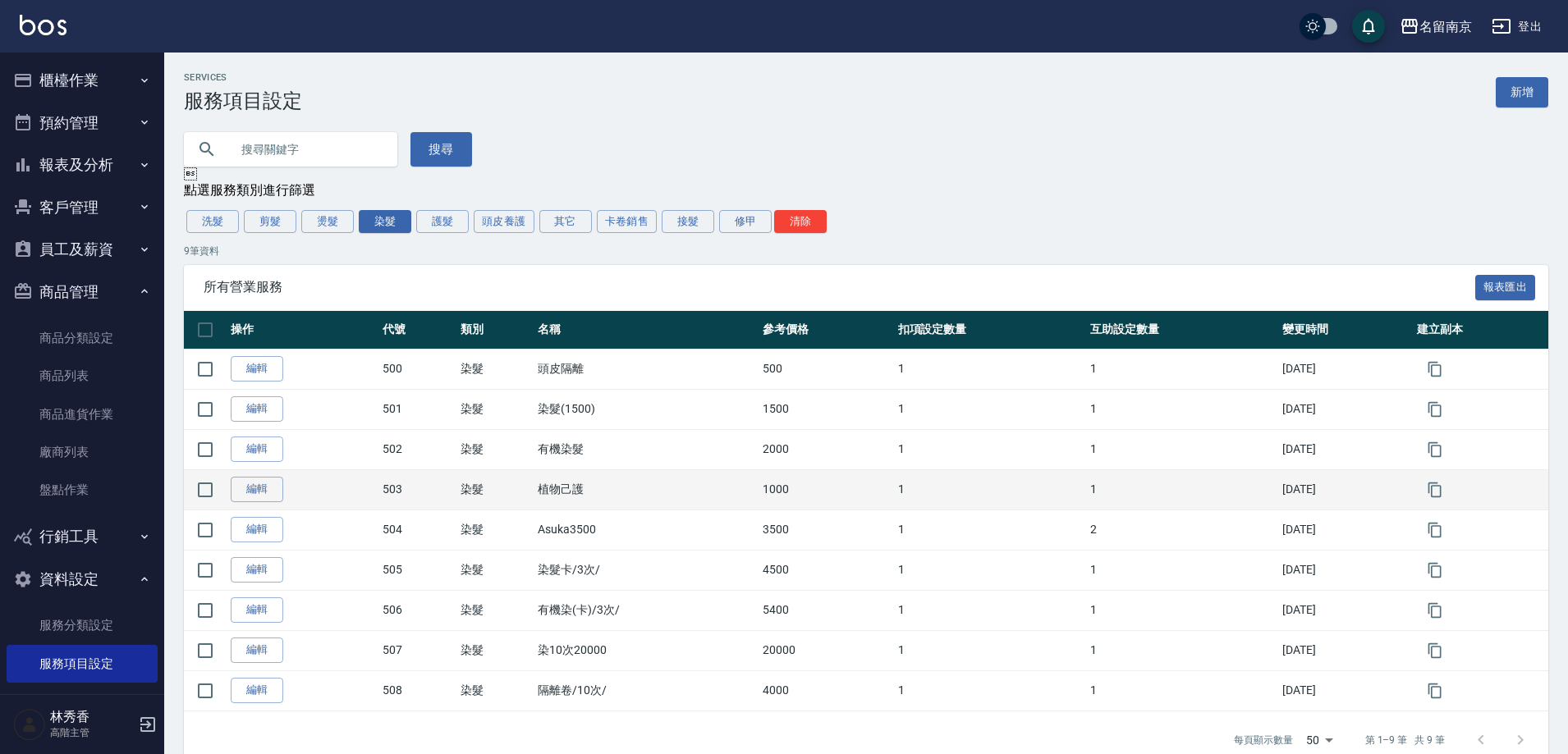
scroll to position [37, 0]
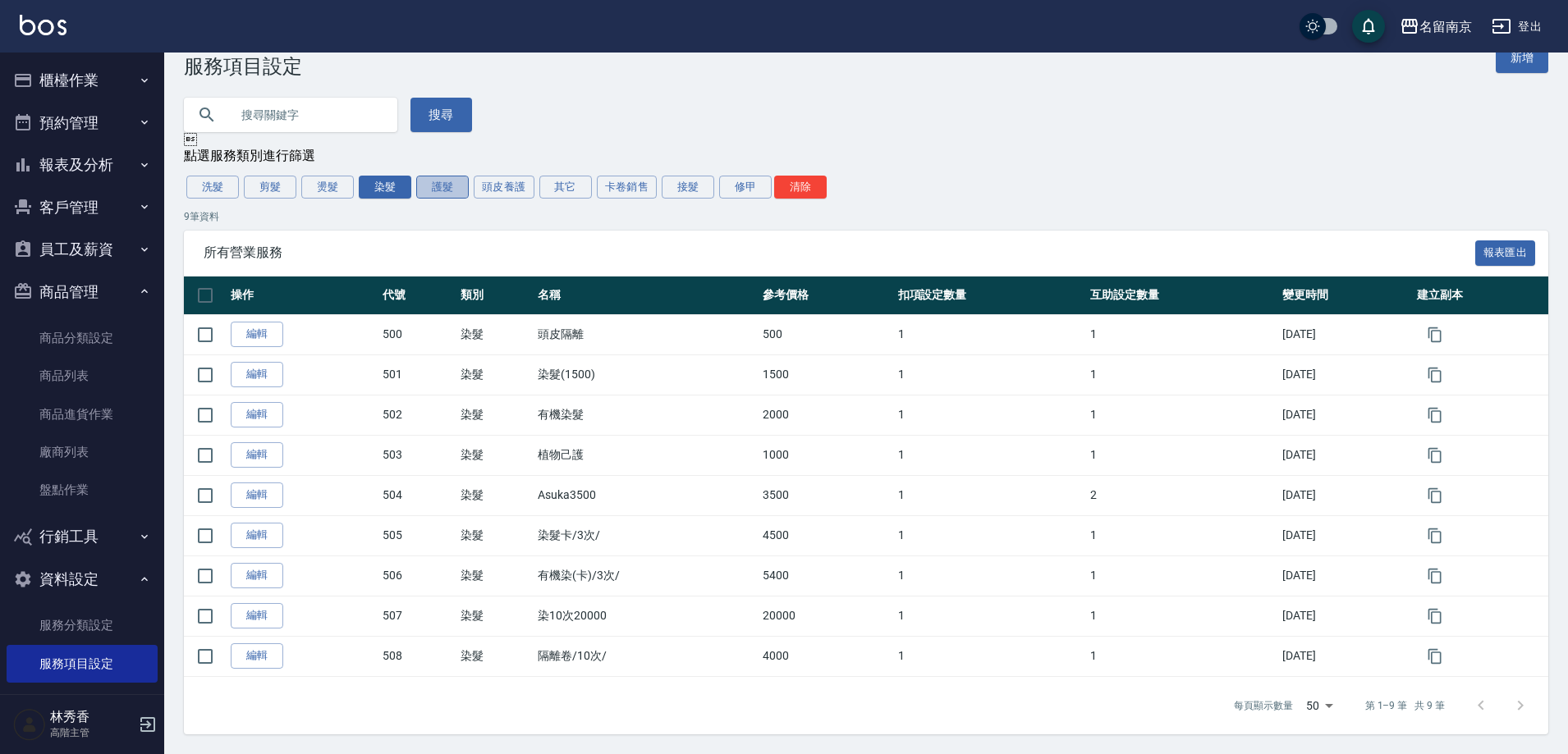
click at [444, 190] on button "護髮" at bounding box center [442, 187] width 53 height 23
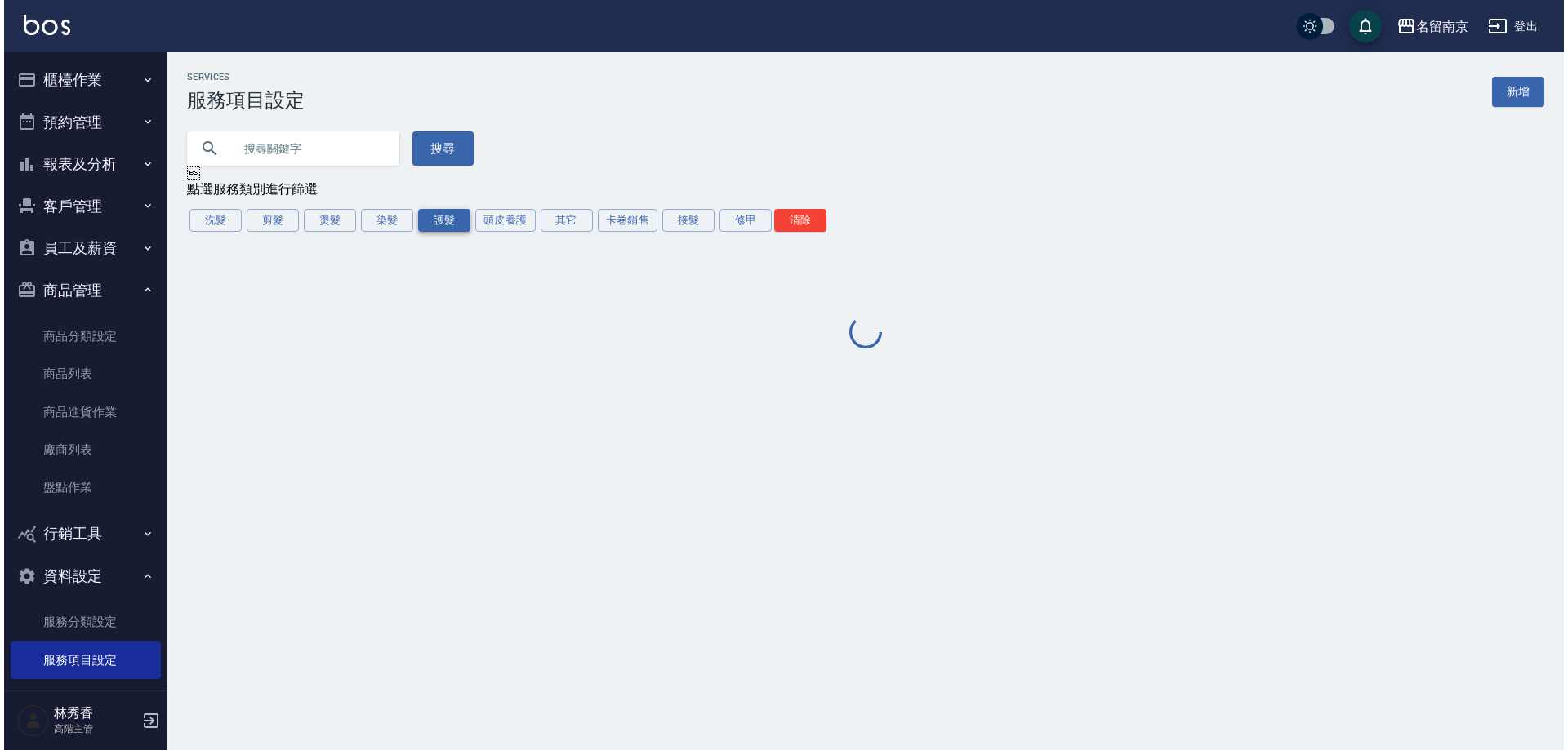
scroll to position [0, 0]
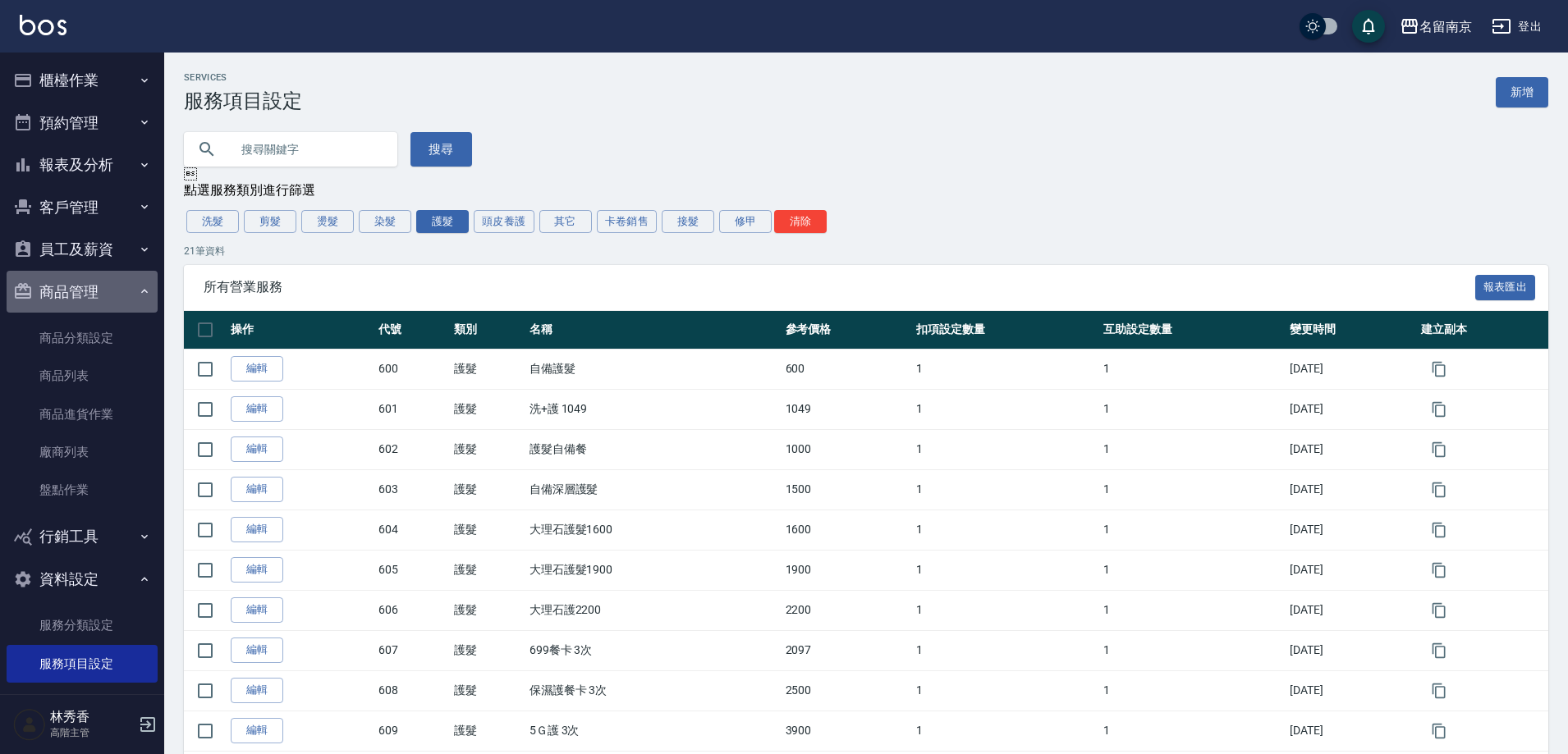
click at [138, 287] on icon "button" at bounding box center [144, 291] width 13 height 13
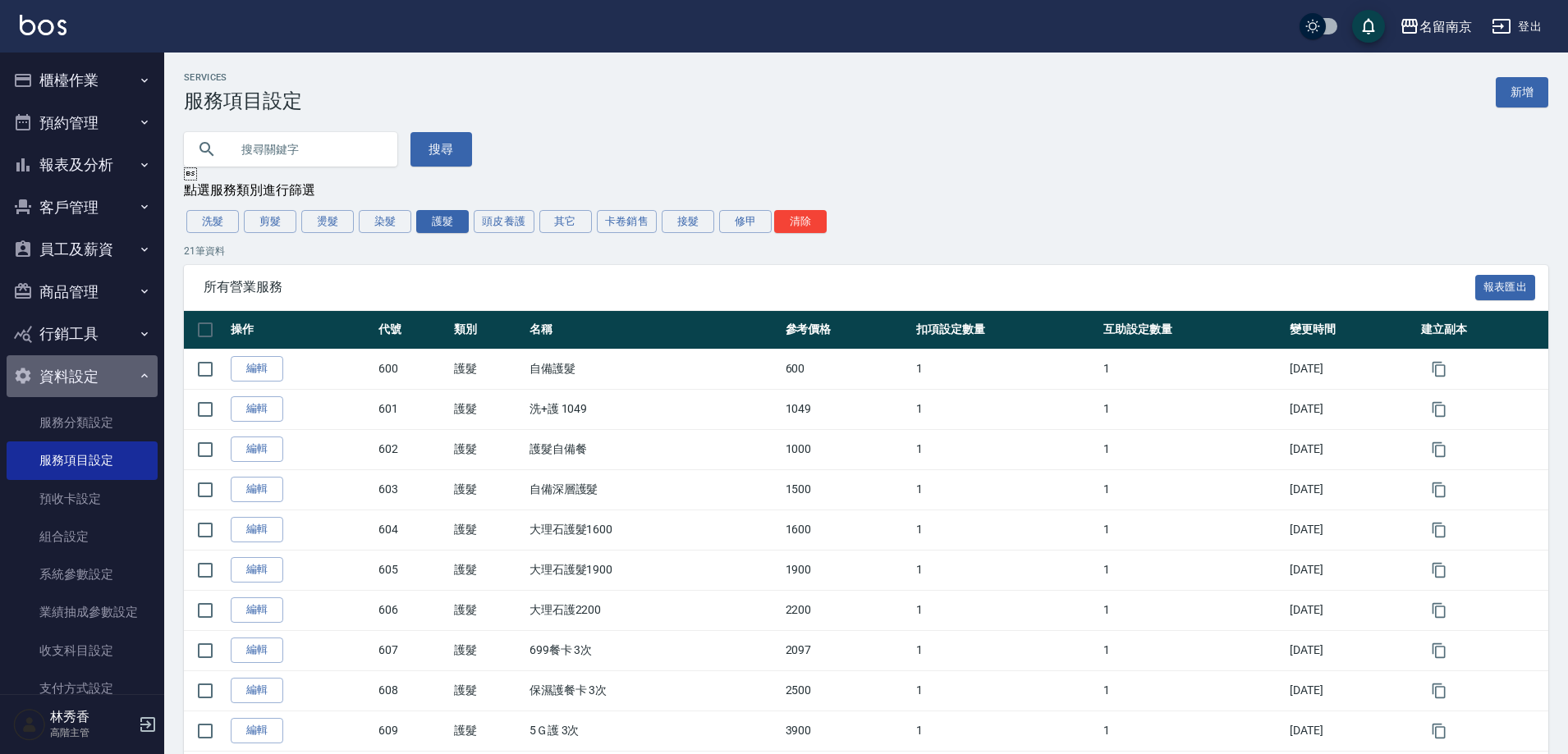
click at [138, 374] on icon "button" at bounding box center [144, 376] width 13 height 13
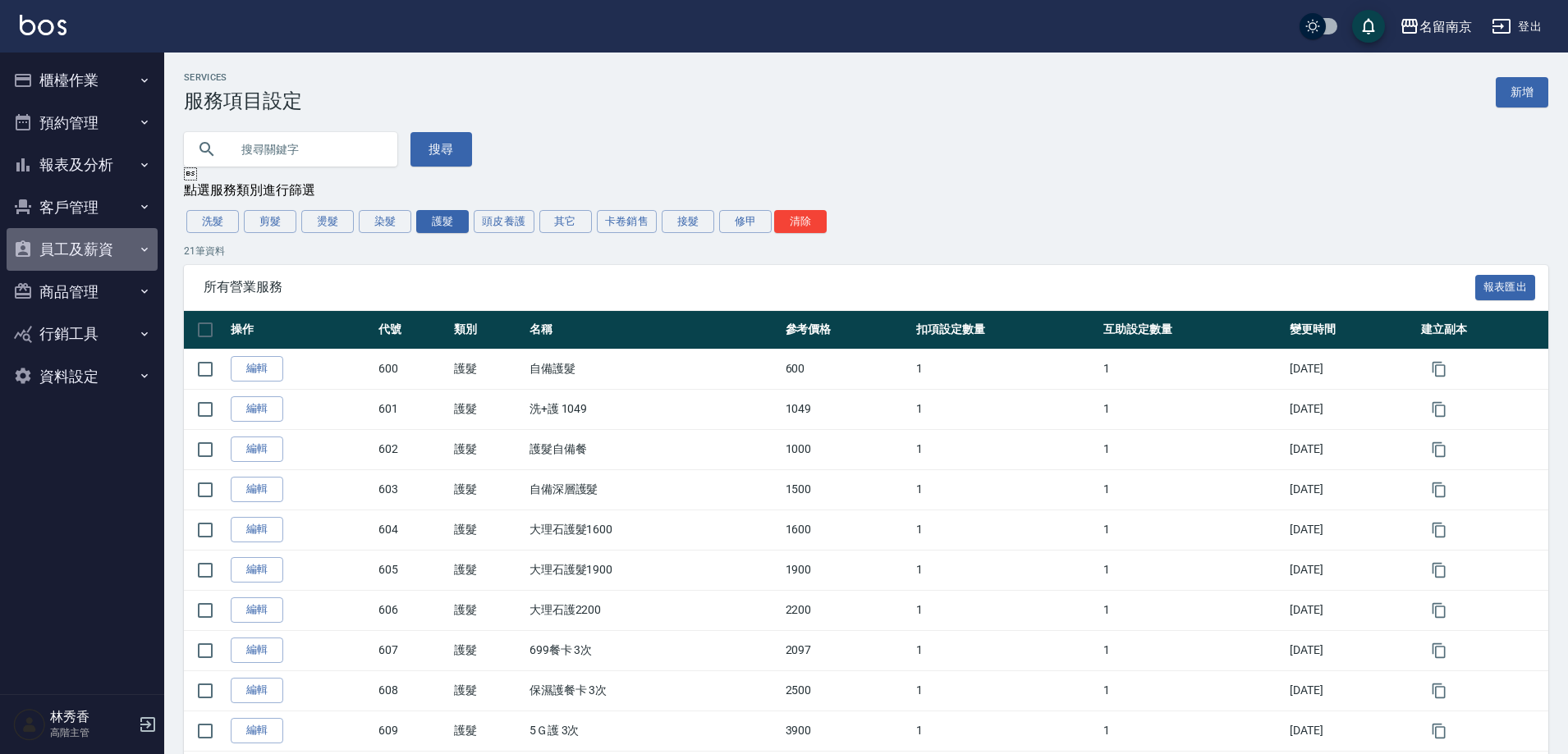
click at [142, 250] on icon "button" at bounding box center [144, 249] width 13 height 13
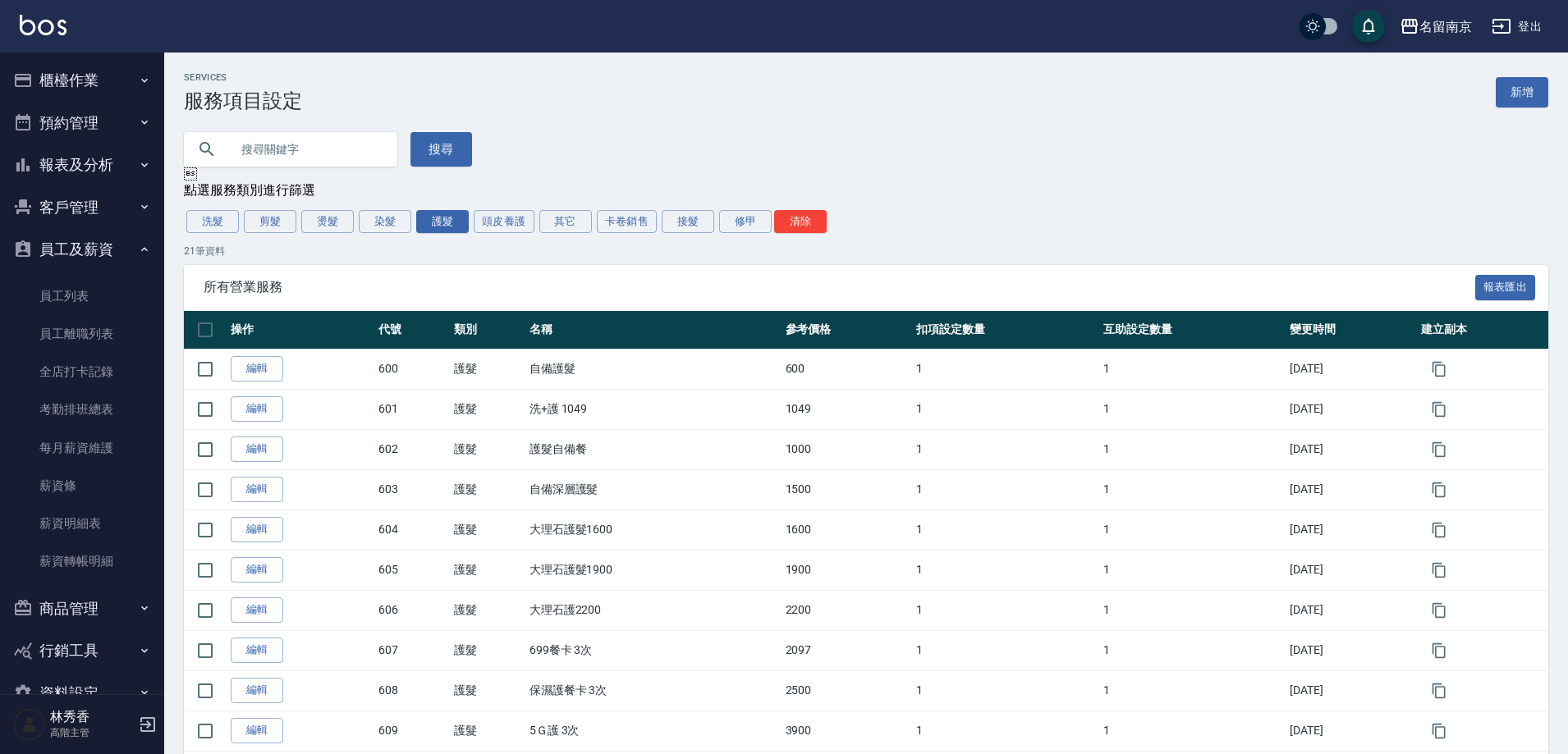
click at [138, 248] on icon "button" at bounding box center [144, 249] width 13 height 13
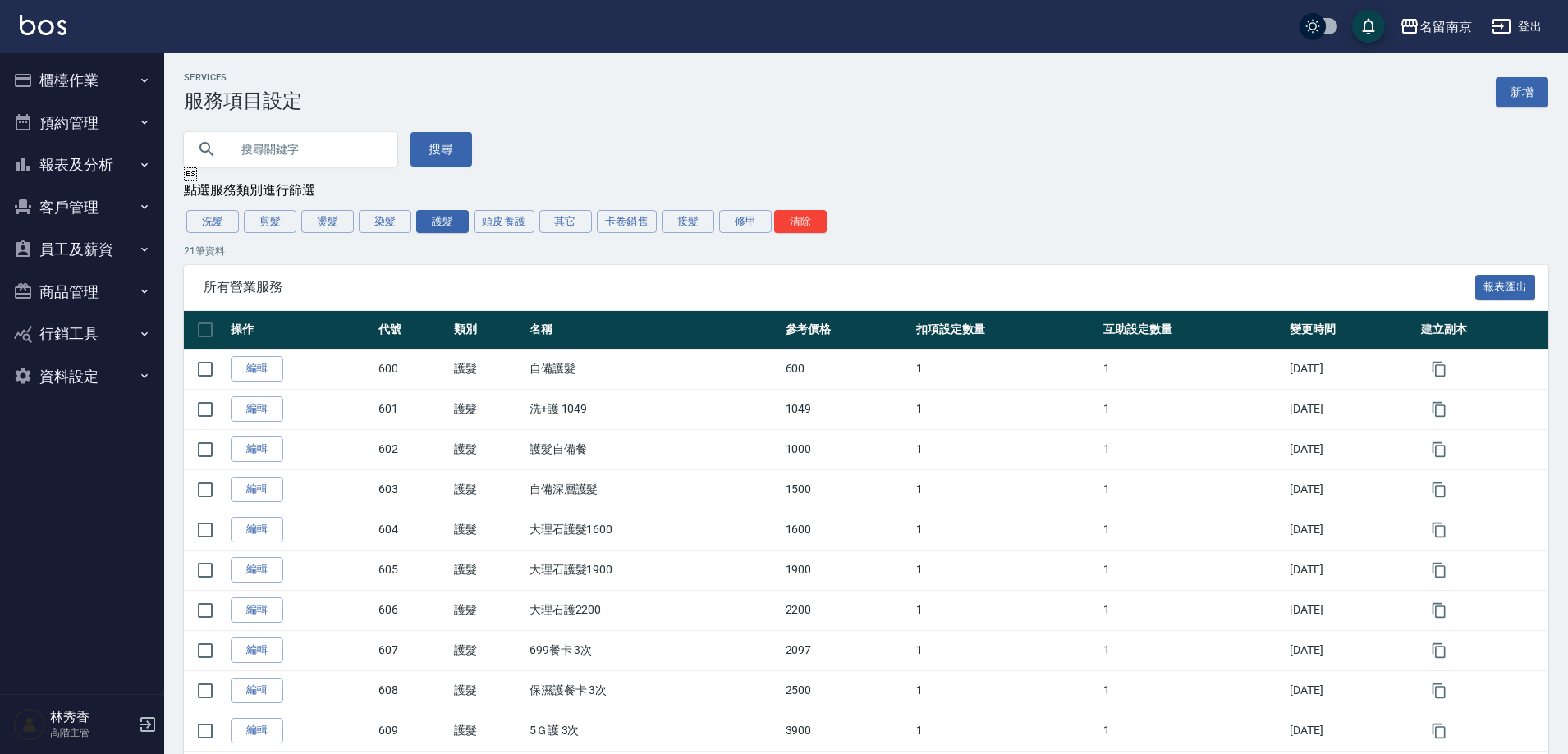
click at [141, 286] on icon "button" at bounding box center [144, 291] width 13 height 13
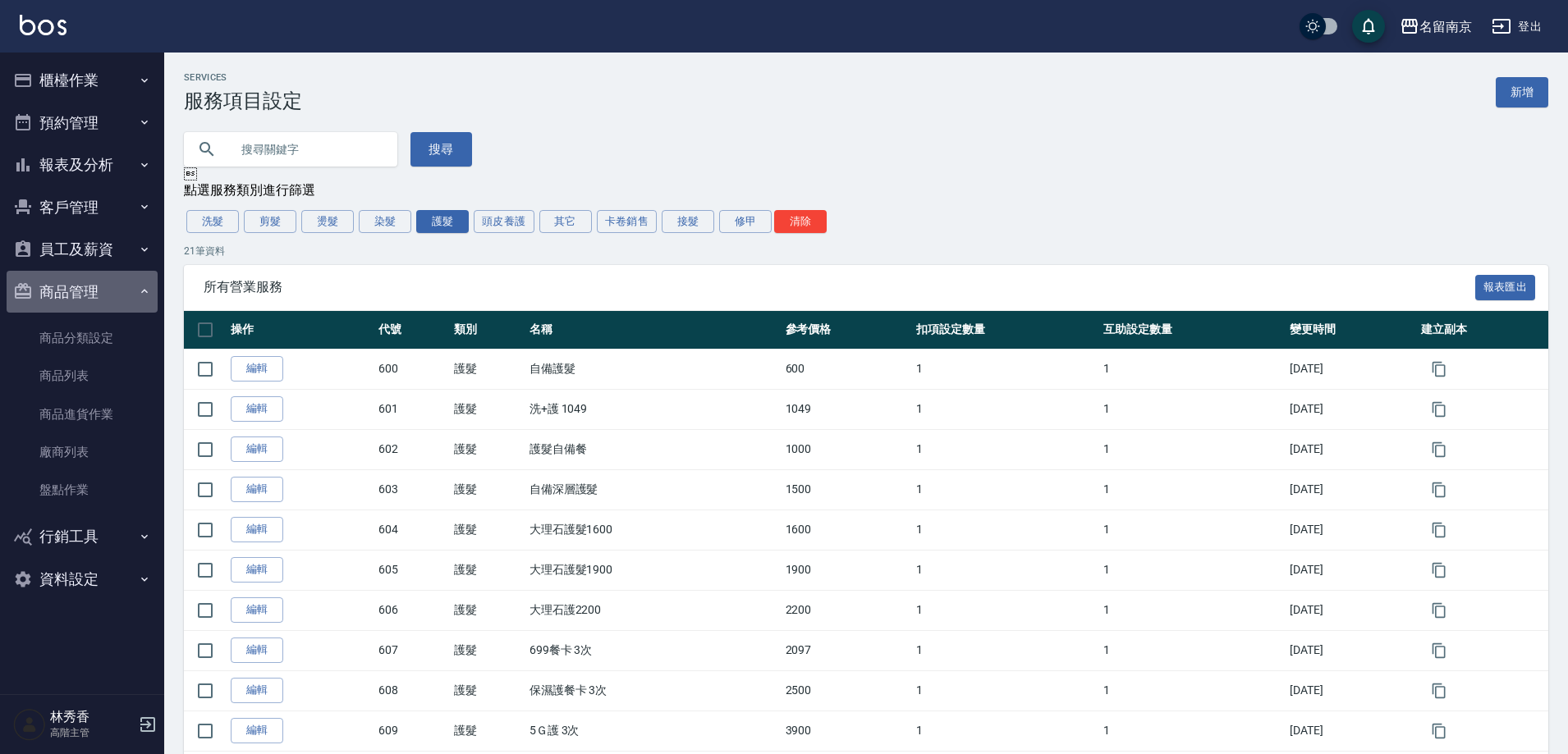
click at [141, 286] on icon "button" at bounding box center [144, 291] width 13 height 13
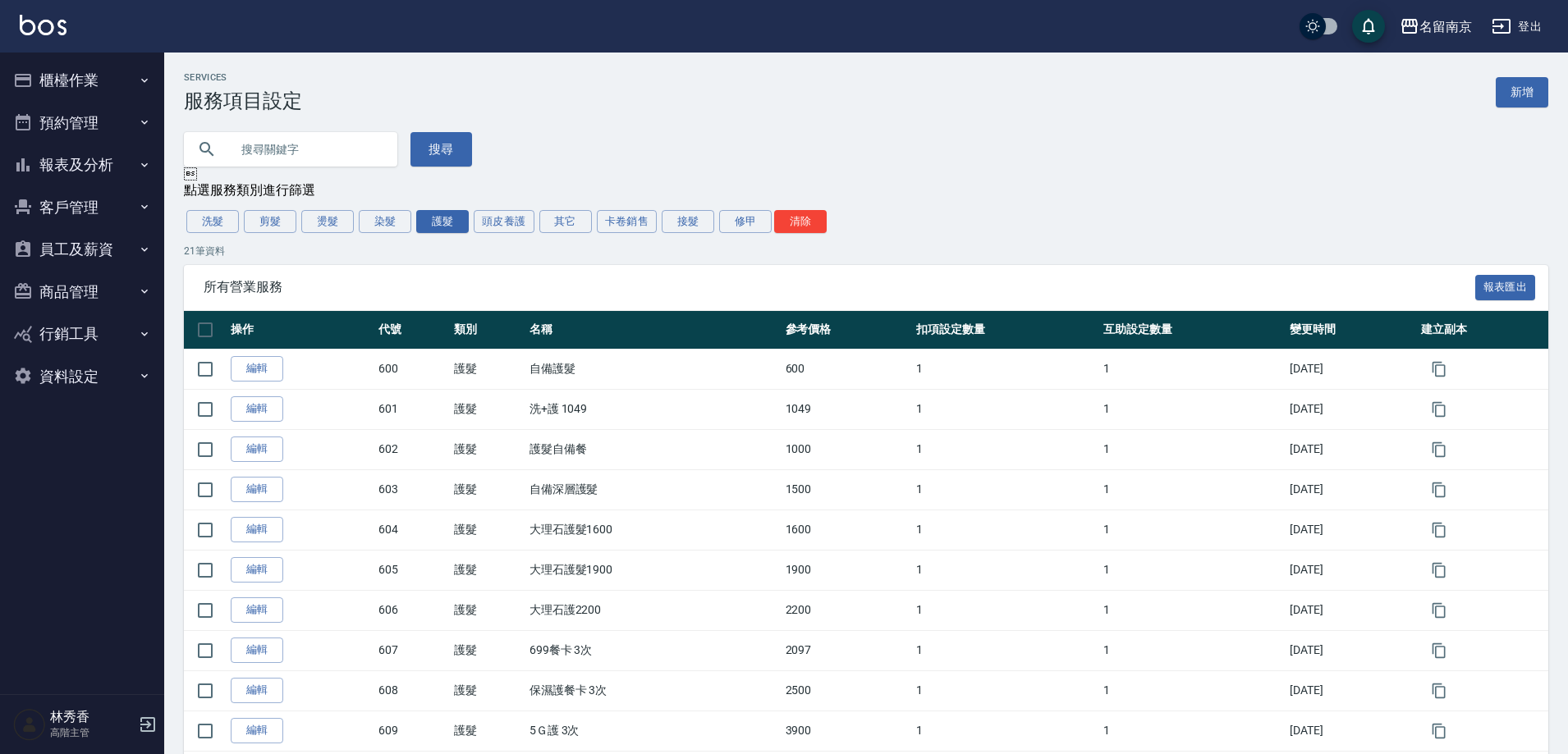
click at [139, 336] on icon "button" at bounding box center [144, 334] width 13 height 13
click at [142, 373] on icon "button" at bounding box center [144, 376] width 13 height 13
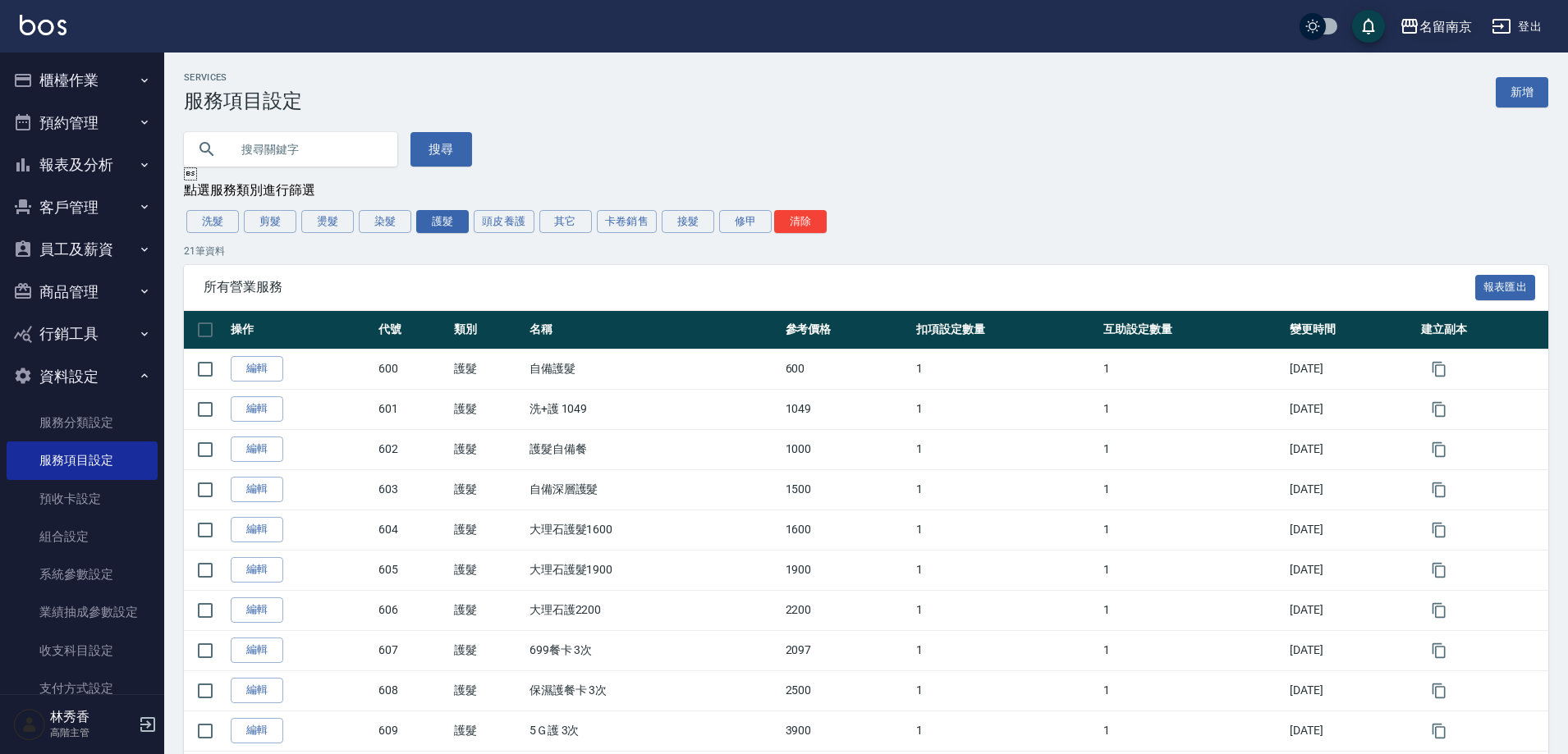
click at [1427, 28] on div "名留南京" at bounding box center [1446, 26] width 53 height 21
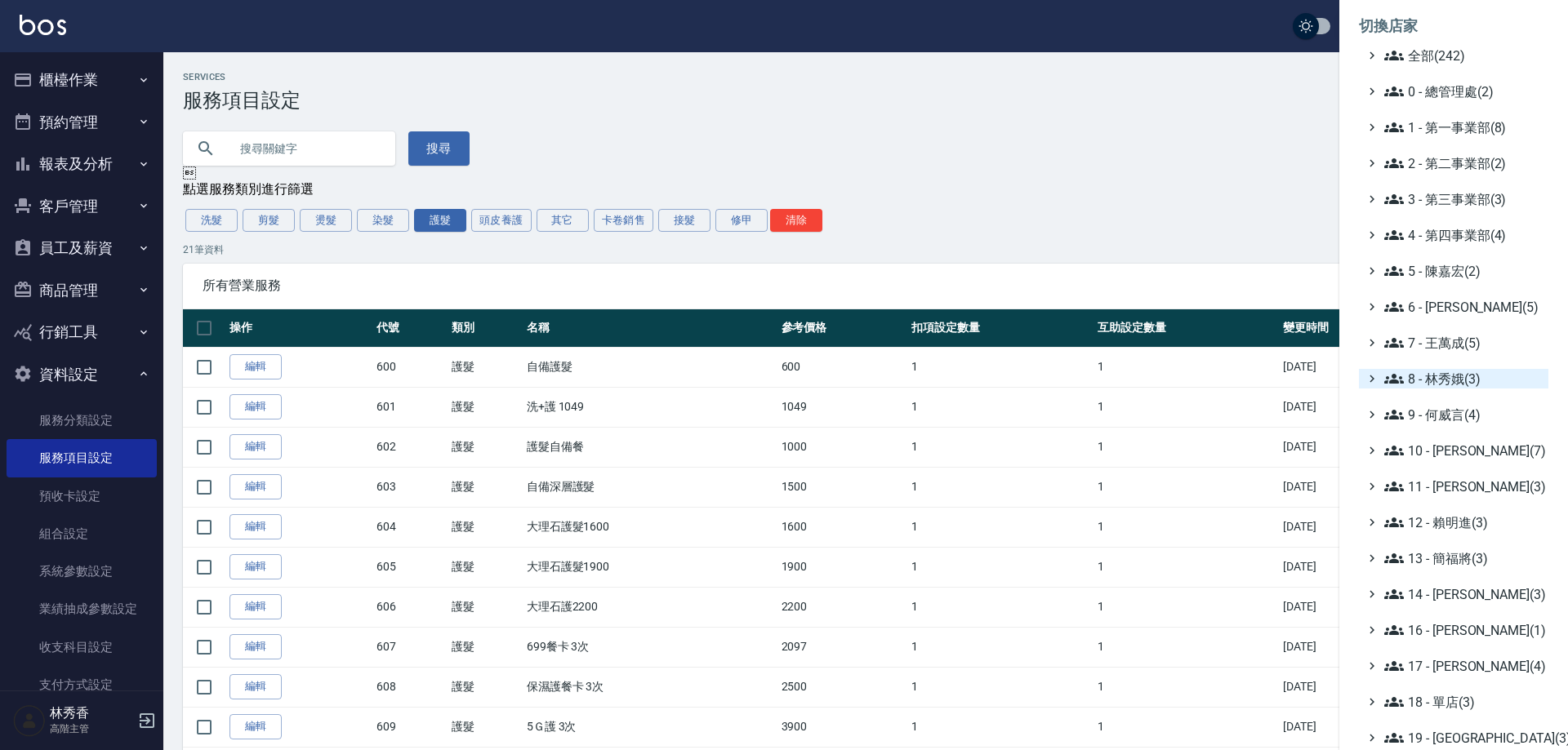
click at [1426, 387] on span "8 - 林秀娥(3)" at bounding box center [1464, 379] width 158 height 20
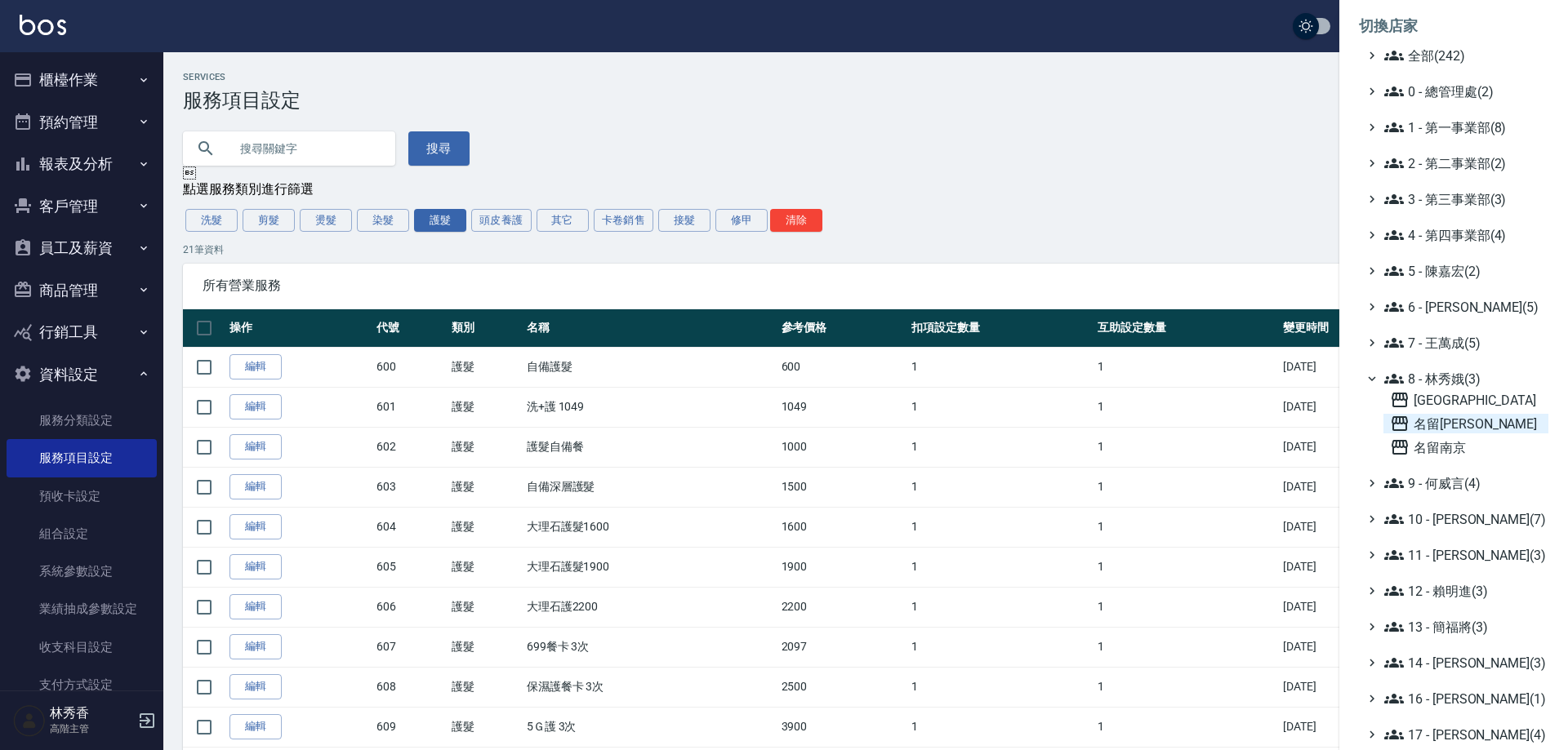
click at [1445, 414] on span "名[PERSON_NAME]" at bounding box center [1465, 424] width 152 height 20
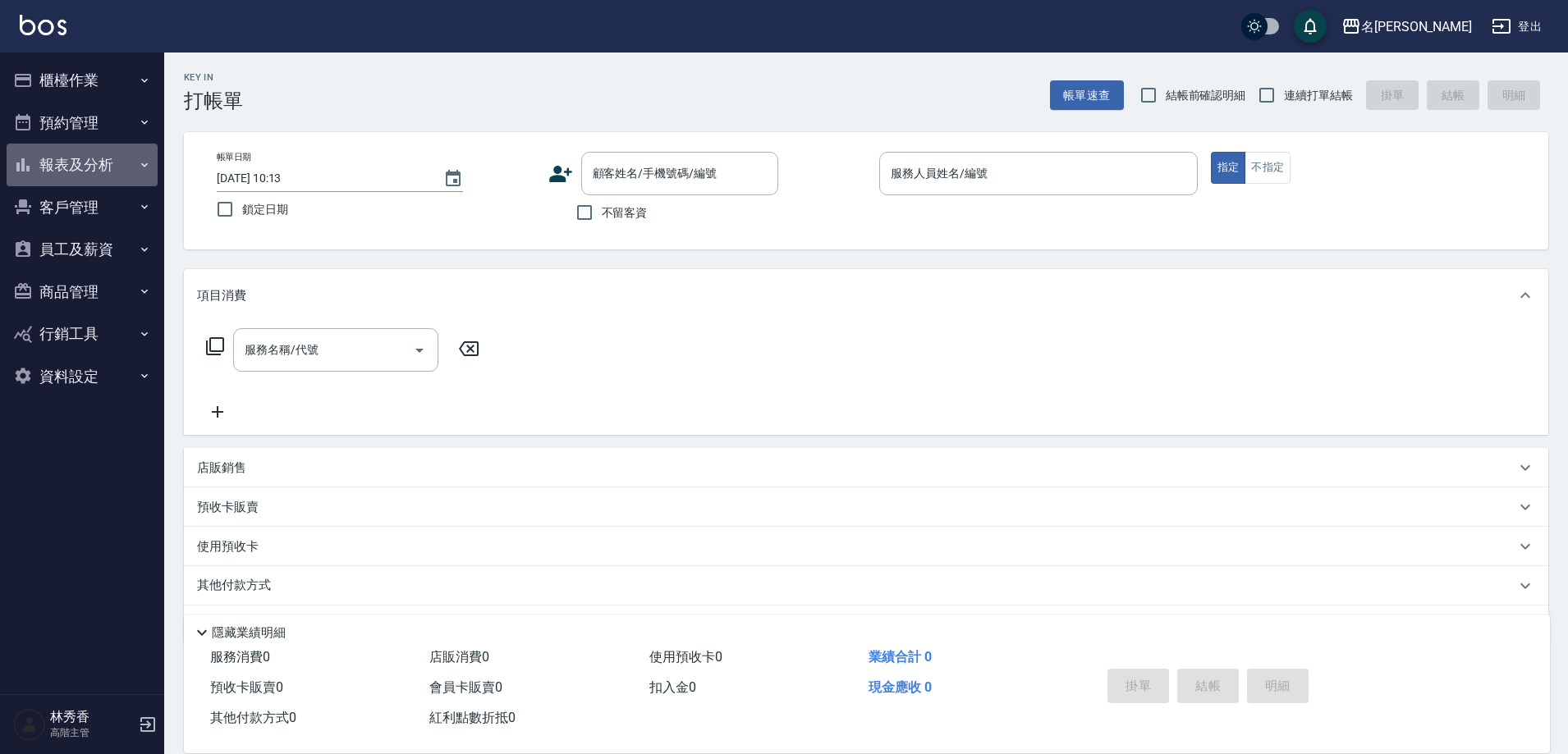
click at [95, 162] on button "報表及分析" at bounding box center [82, 165] width 151 height 43
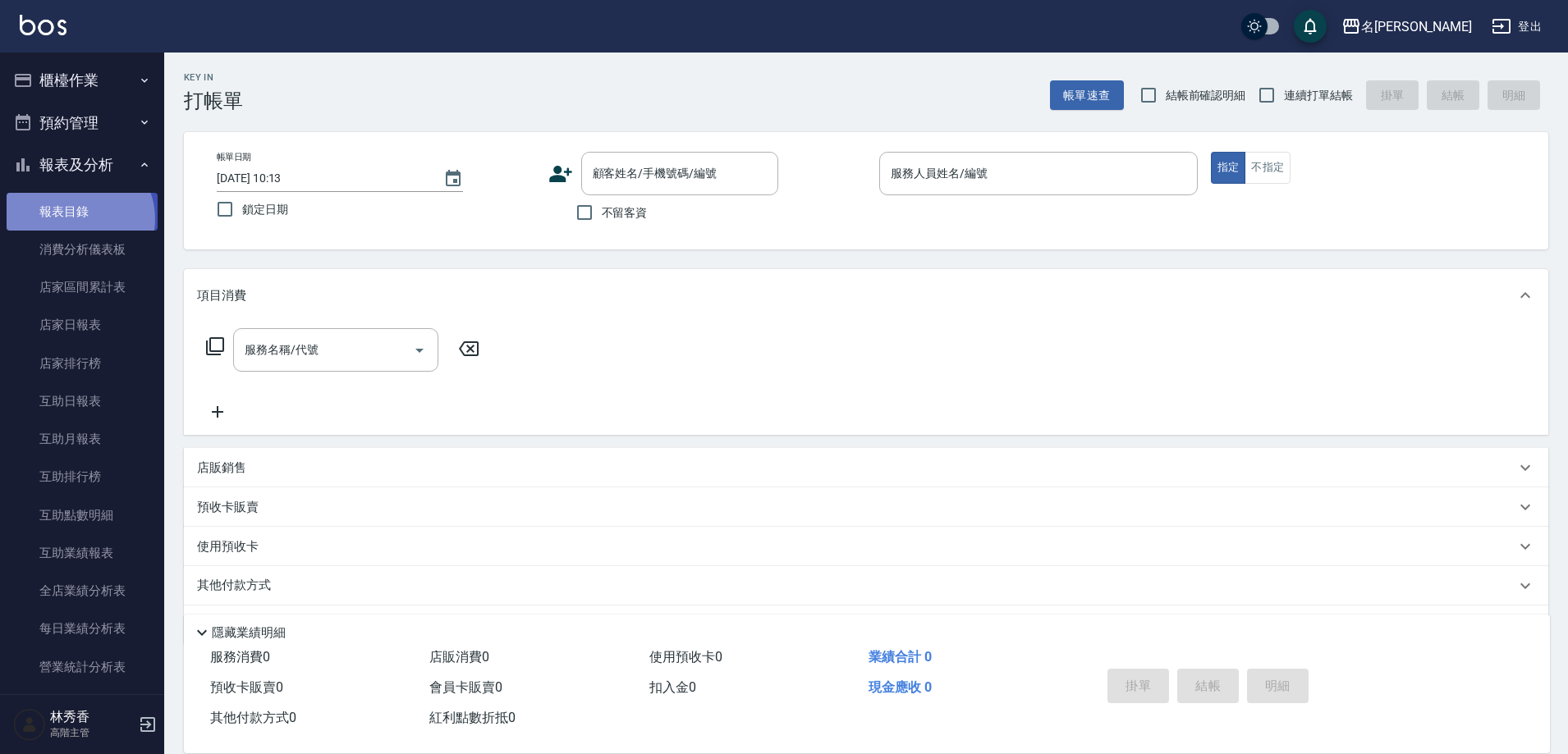
click at [78, 218] on link "報表目錄" at bounding box center [82, 212] width 151 height 37
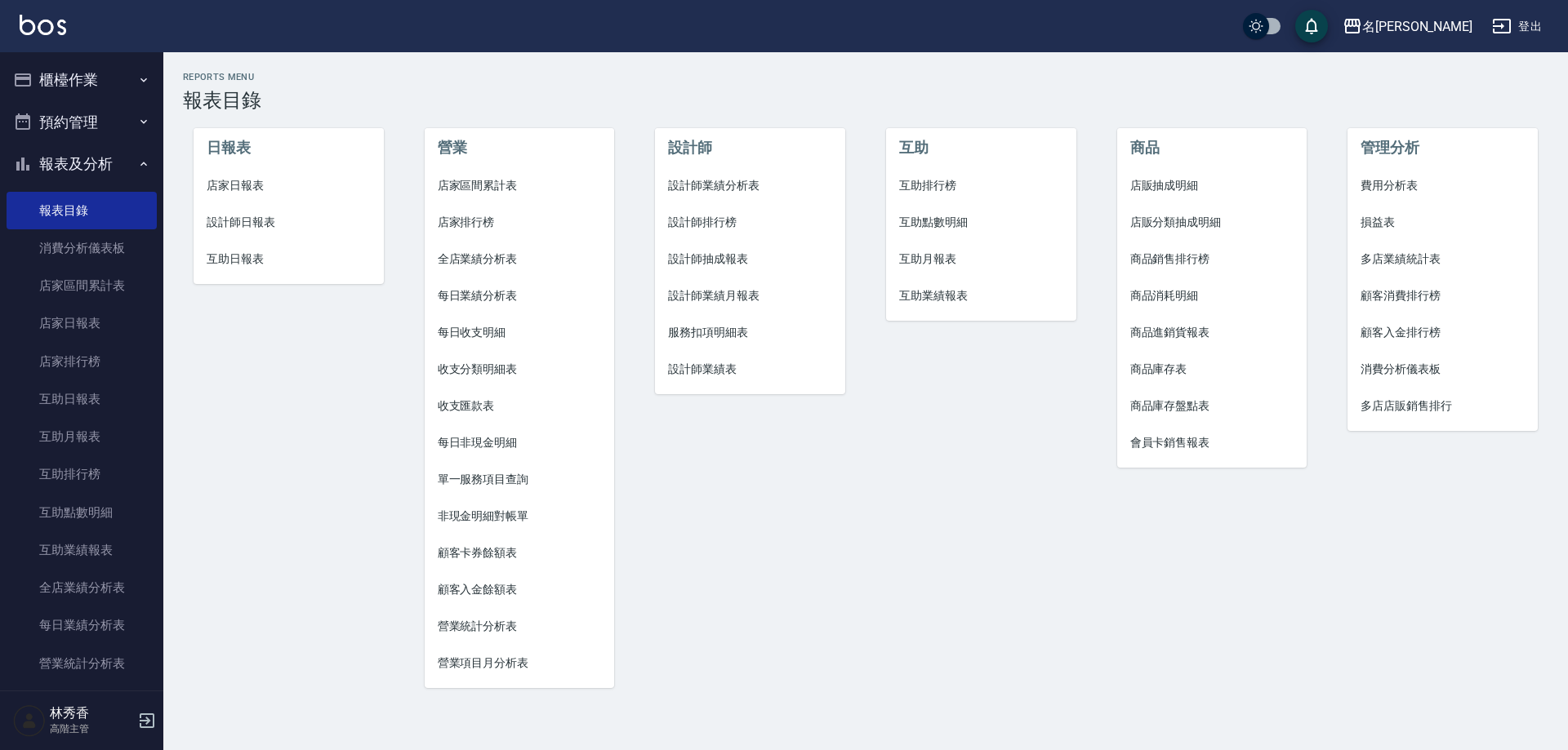
click at [714, 186] on span "設計師業績分析表" at bounding box center [750, 185] width 164 height 17
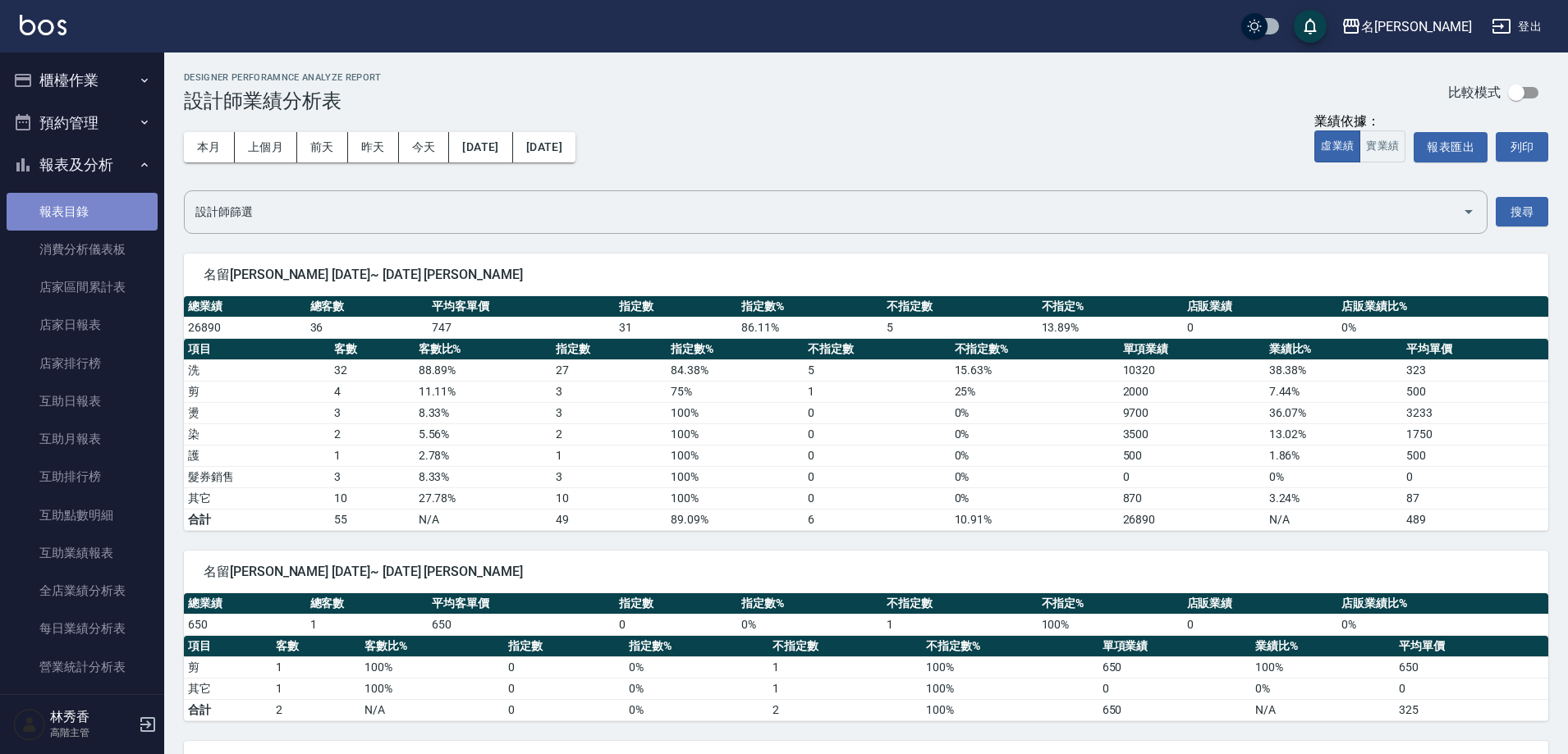
click at [97, 207] on link "報表目錄" at bounding box center [82, 212] width 151 height 37
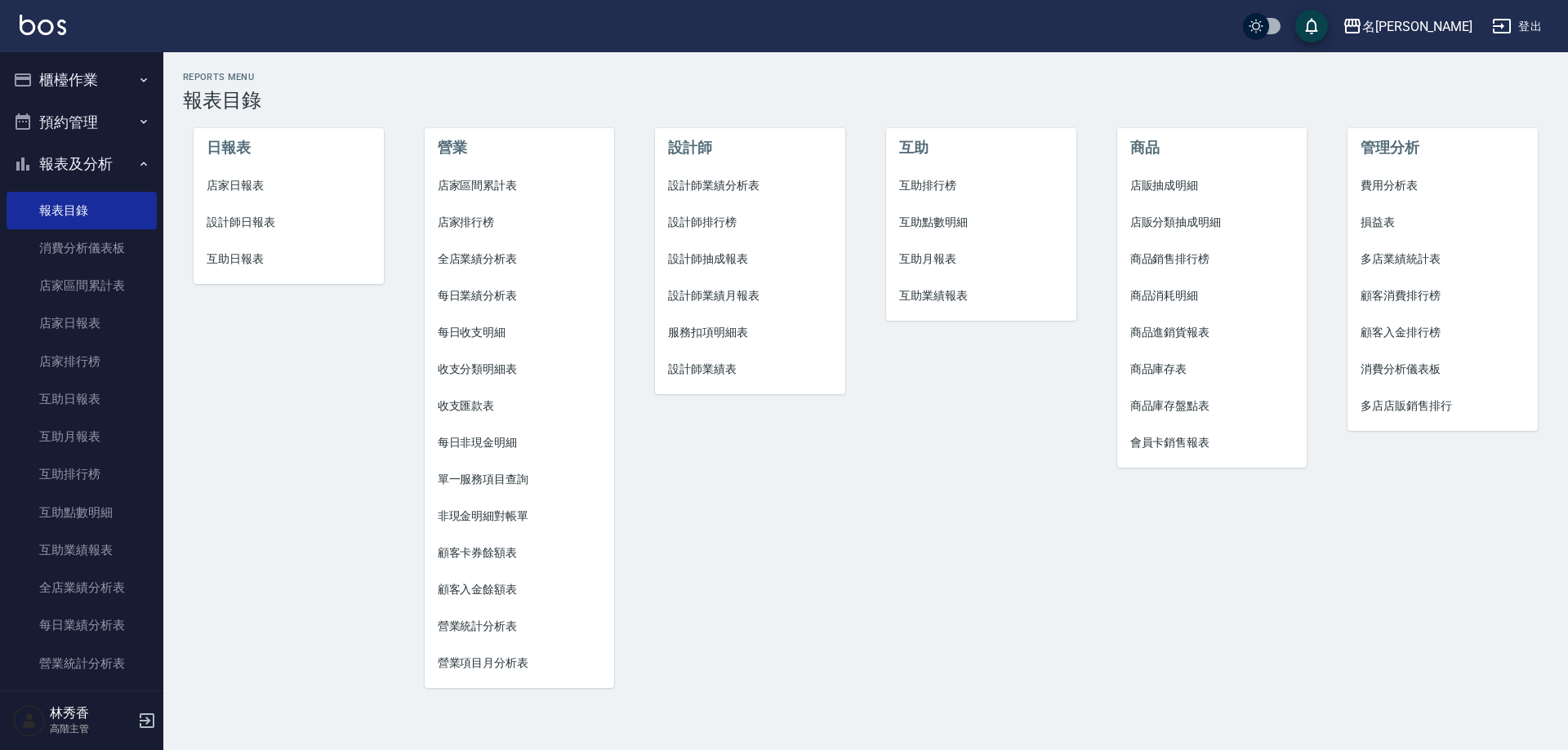
click at [282, 228] on span "設計師日報表" at bounding box center [289, 222] width 164 height 17
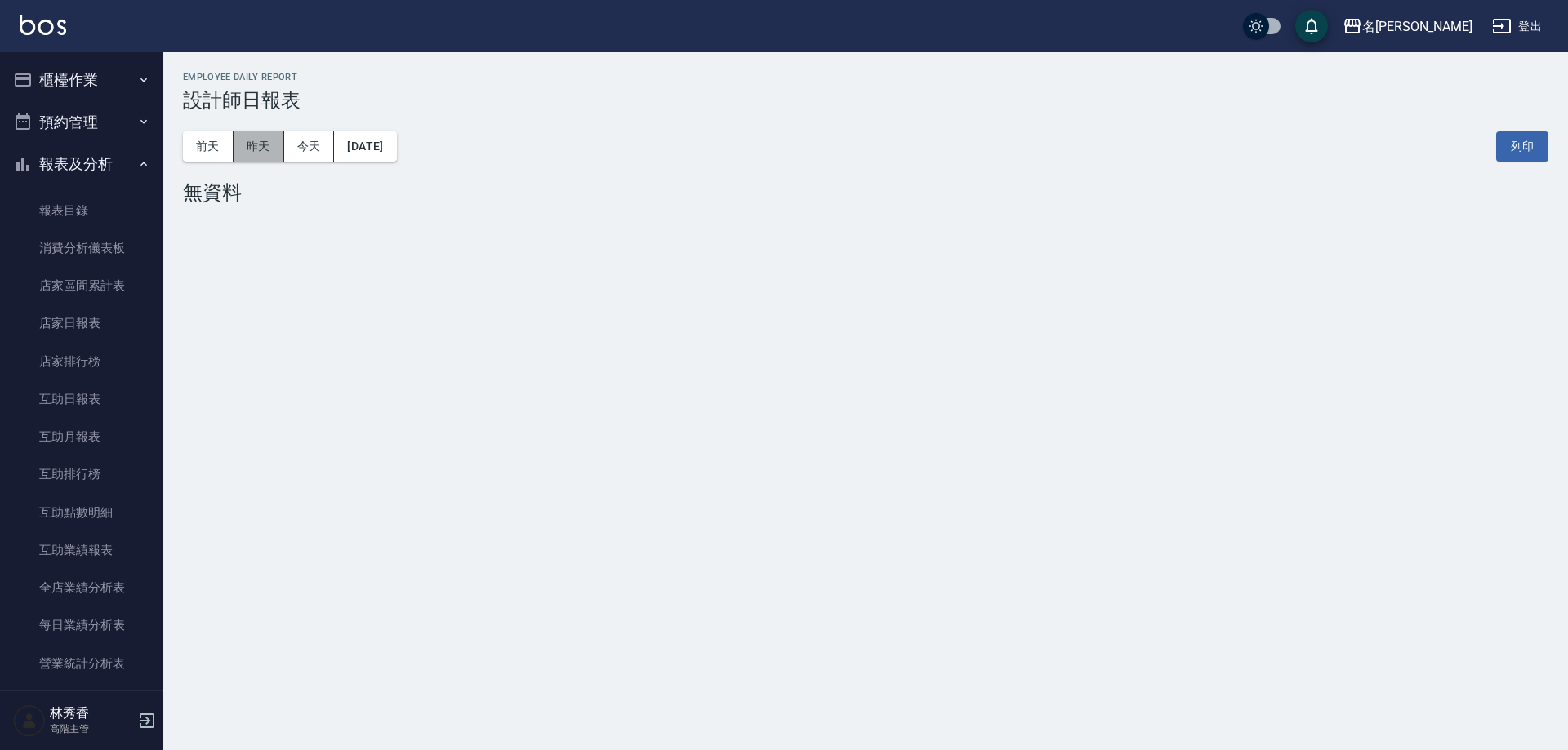
click at [262, 148] on button "昨天" at bounding box center [259, 146] width 51 height 30
click at [376, 139] on button "2025/09/09" at bounding box center [365, 146] width 62 height 30
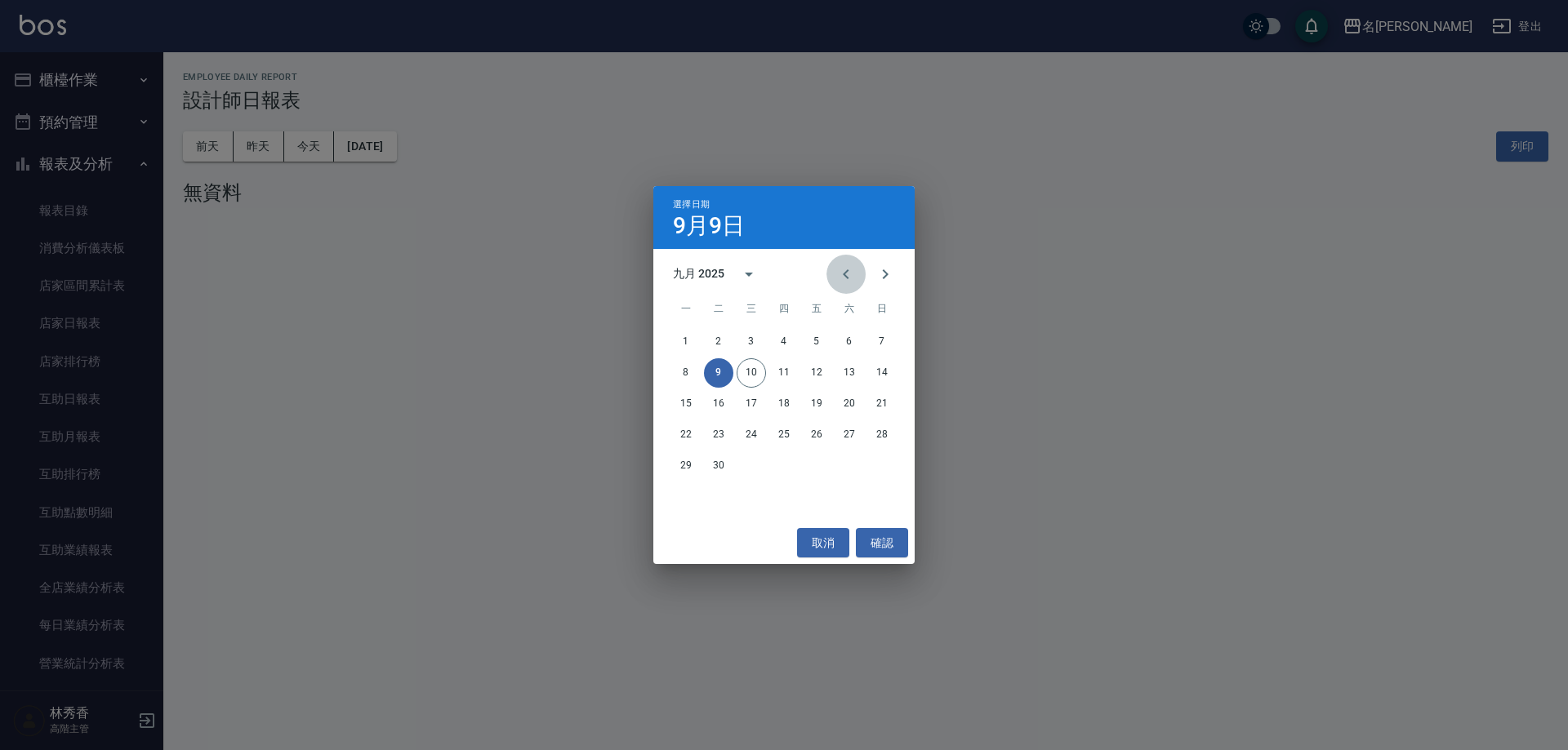
click at [845, 271] on icon "Previous month" at bounding box center [847, 275] width 20 height 20
click at [885, 460] on button "31" at bounding box center [882, 466] width 29 height 29
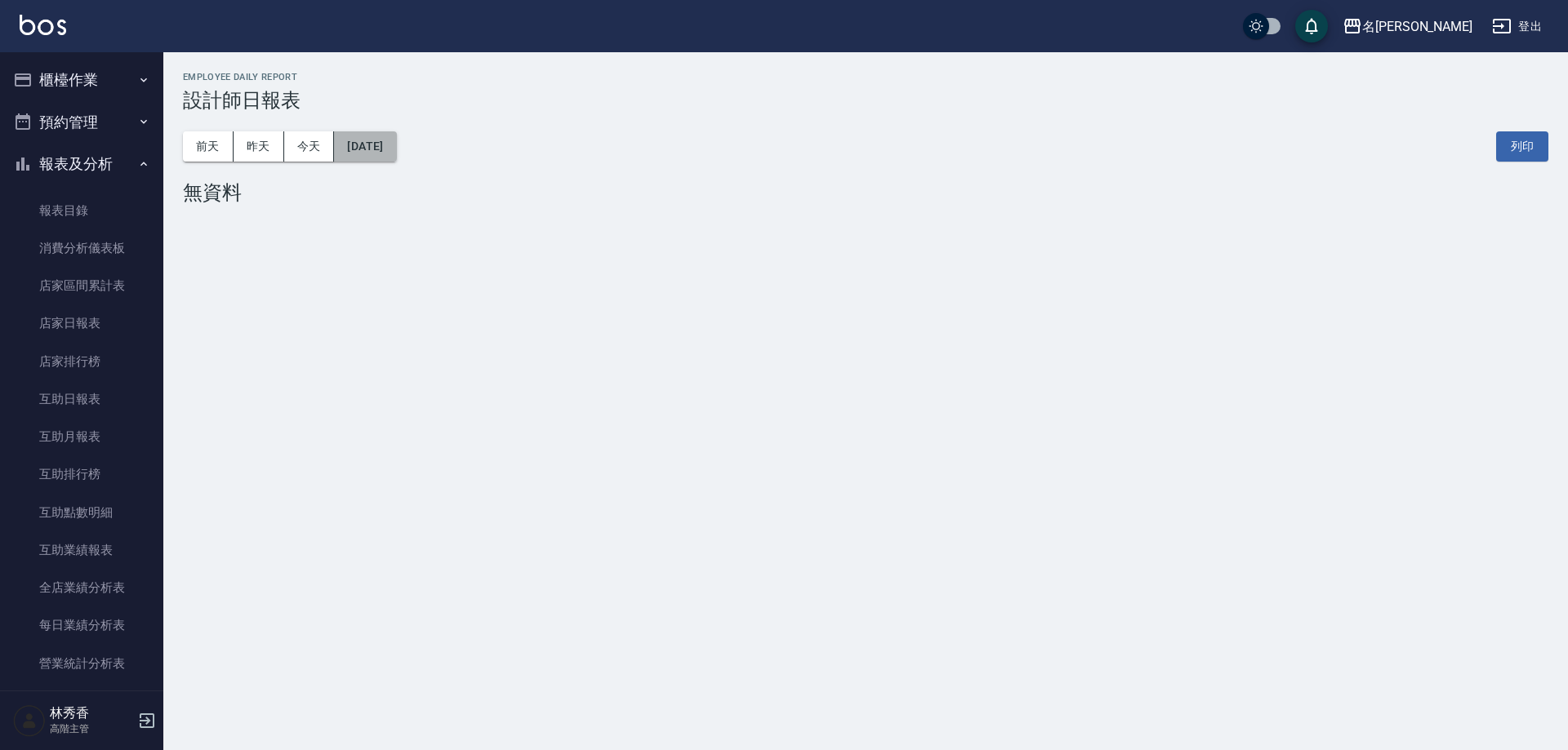
click at [383, 143] on button "2025/08/31" at bounding box center [365, 146] width 62 height 30
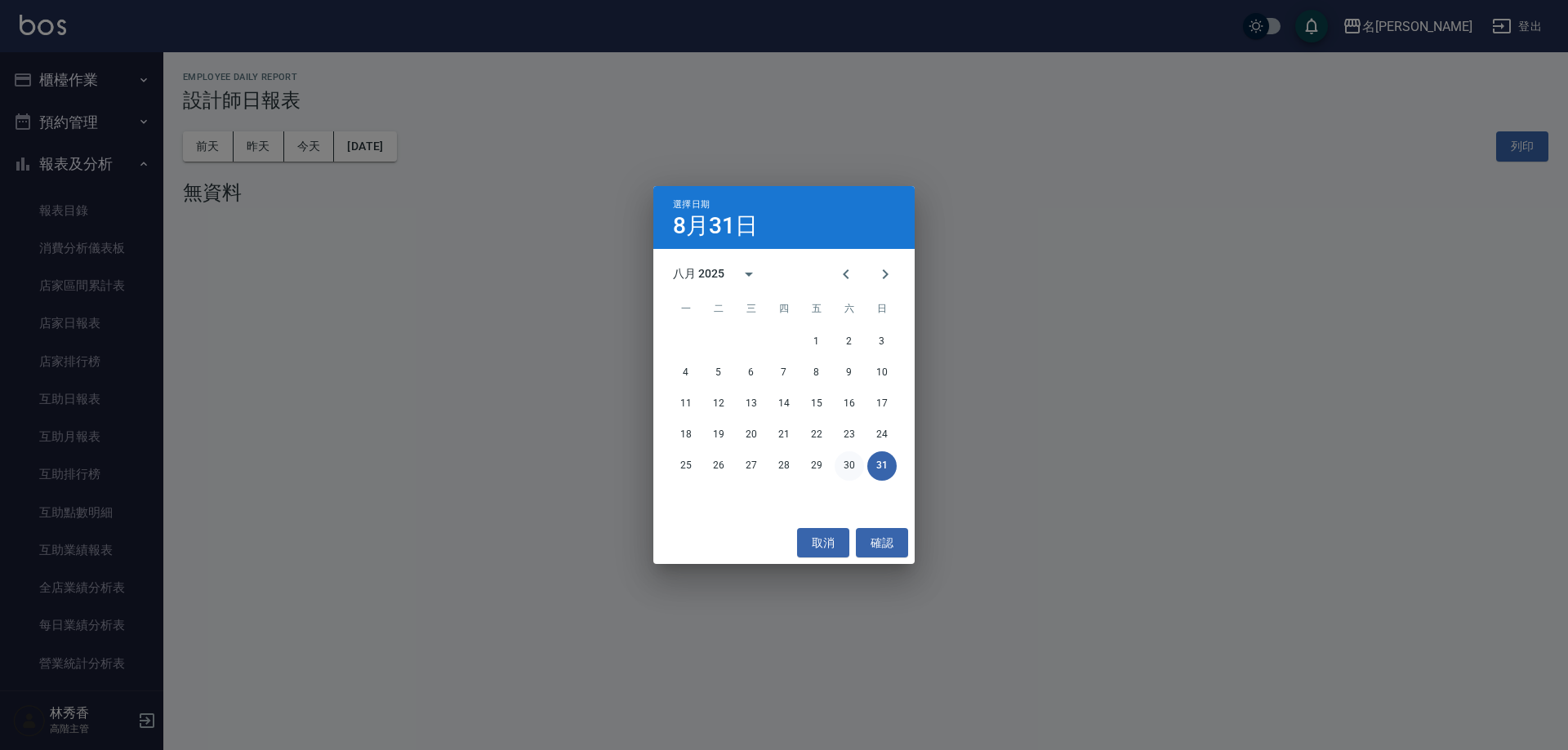
click at [850, 462] on button "30" at bounding box center [849, 466] width 29 height 29
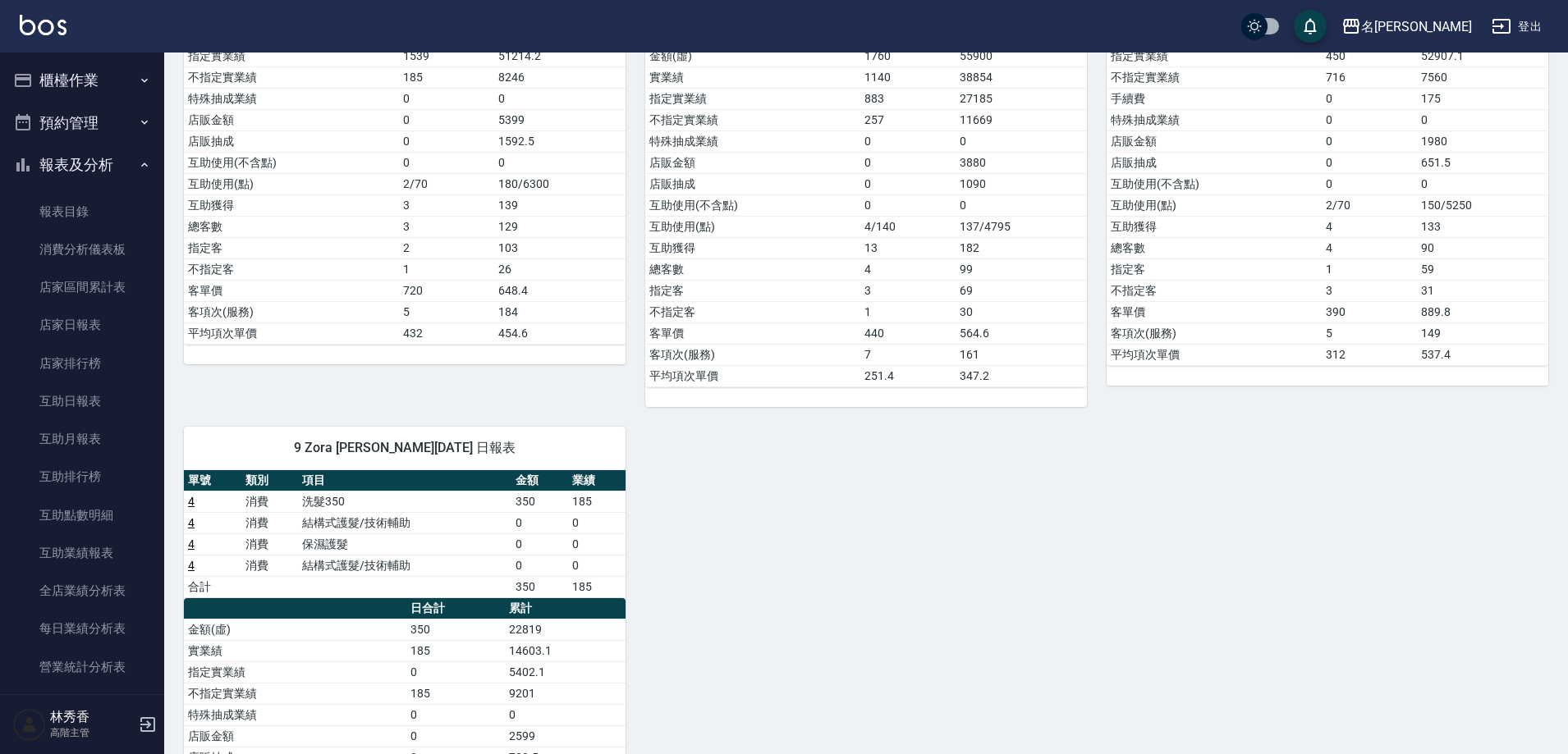
scroll to position [1208, 0]
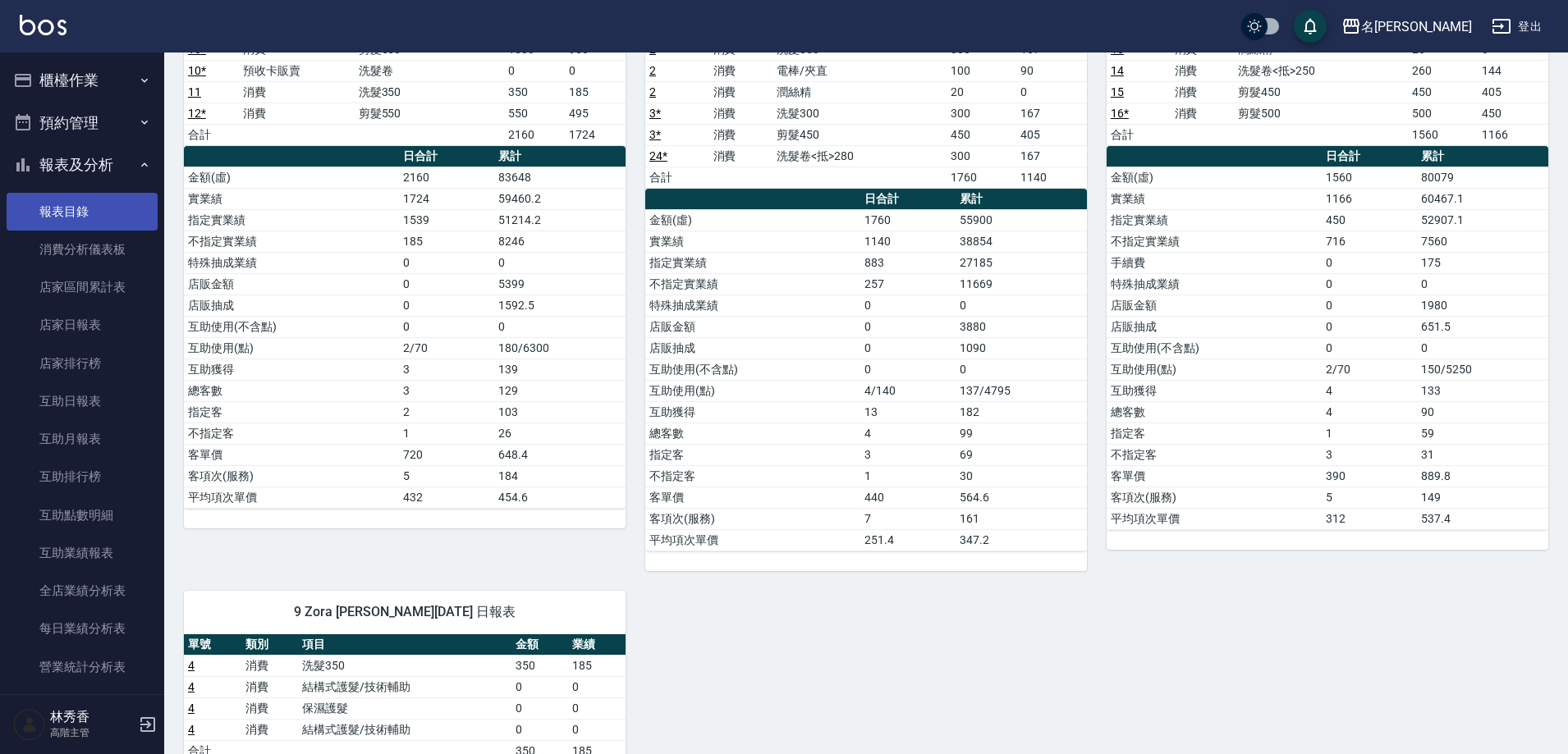
click at [49, 207] on link "報表目錄" at bounding box center [82, 212] width 151 height 37
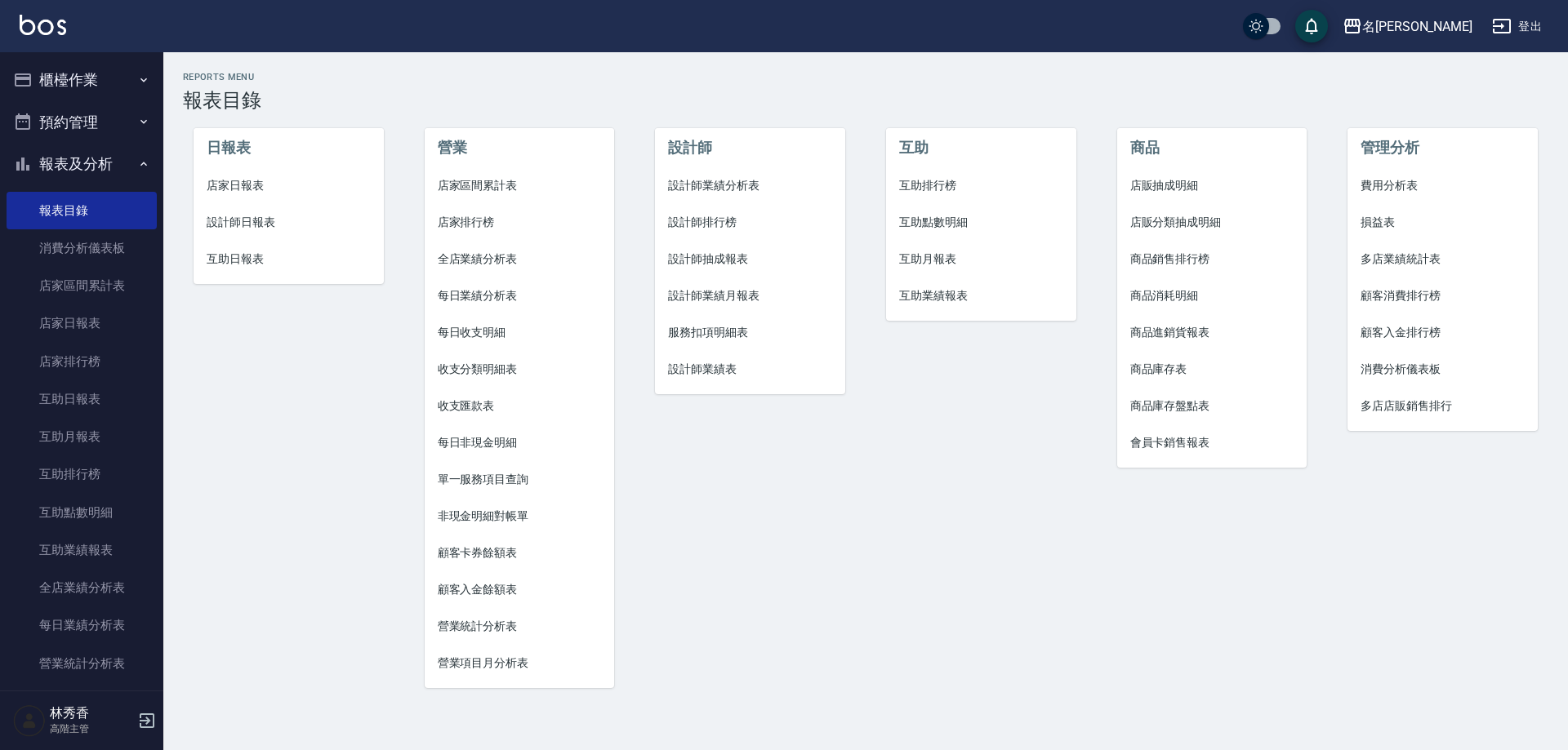
click at [700, 364] on span "設計師業績表" at bounding box center [750, 369] width 164 height 17
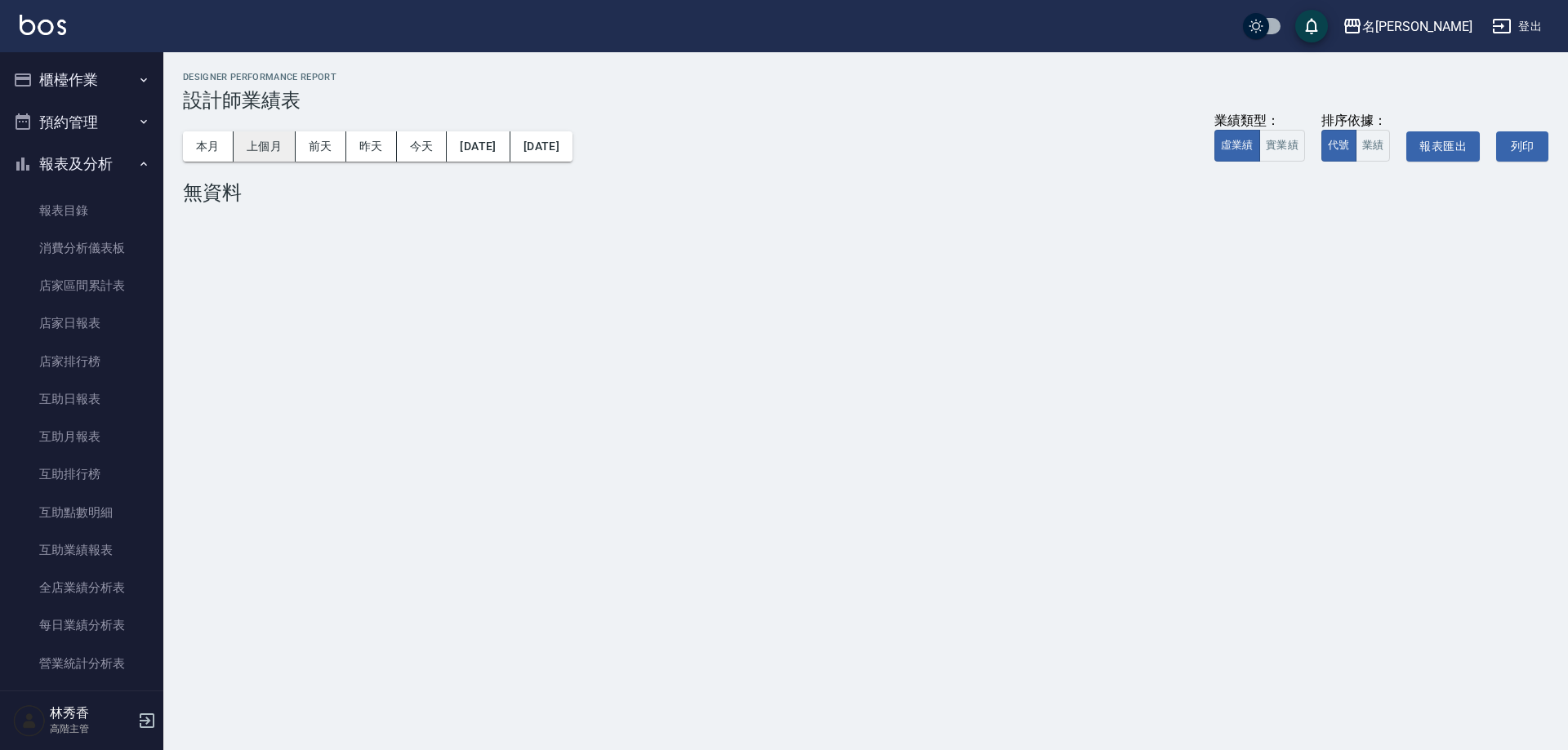
click at [277, 146] on button "上個月" at bounding box center [264, 146] width 62 height 30
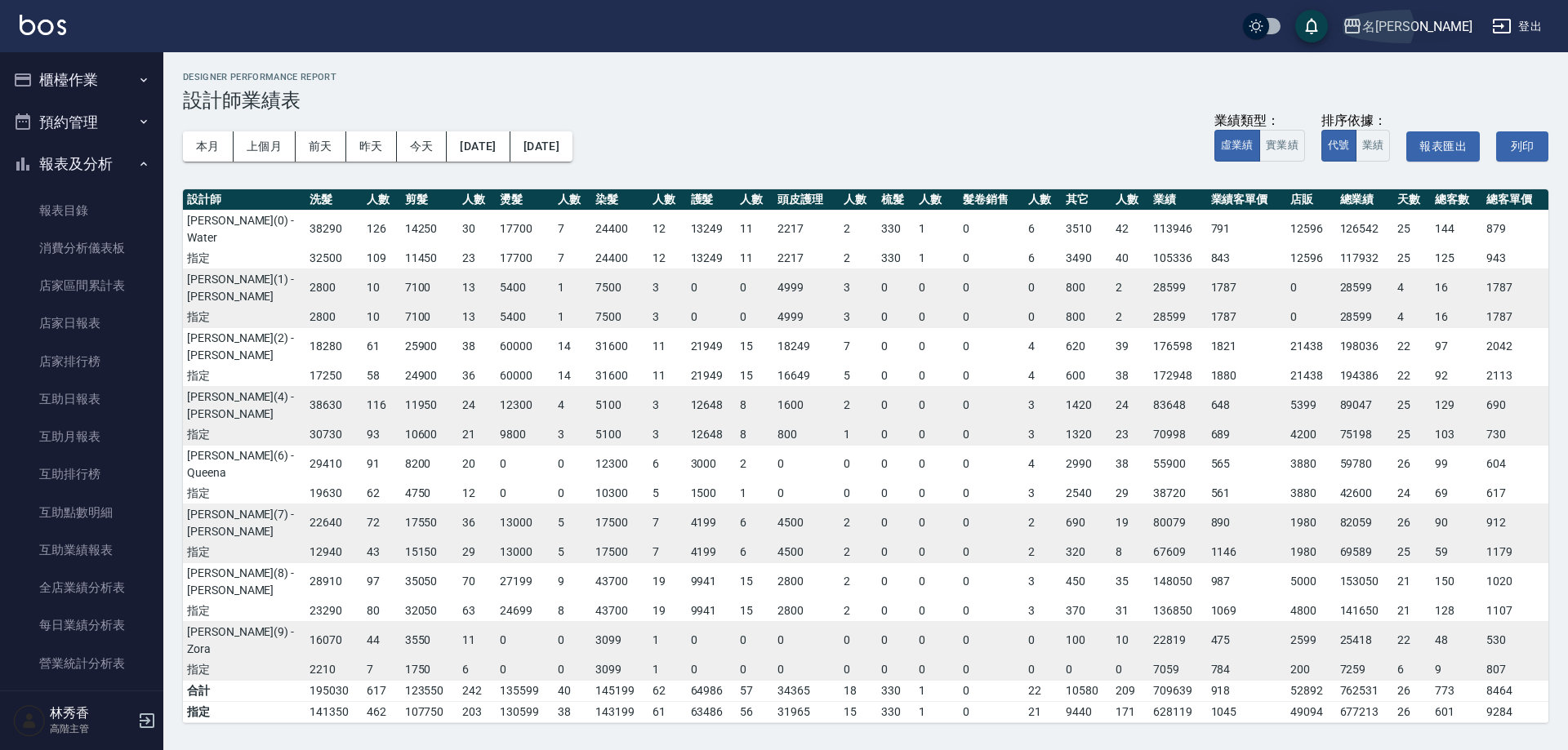
click at [1428, 24] on div "名[PERSON_NAME]" at bounding box center [1417, 26] width 111 height 21
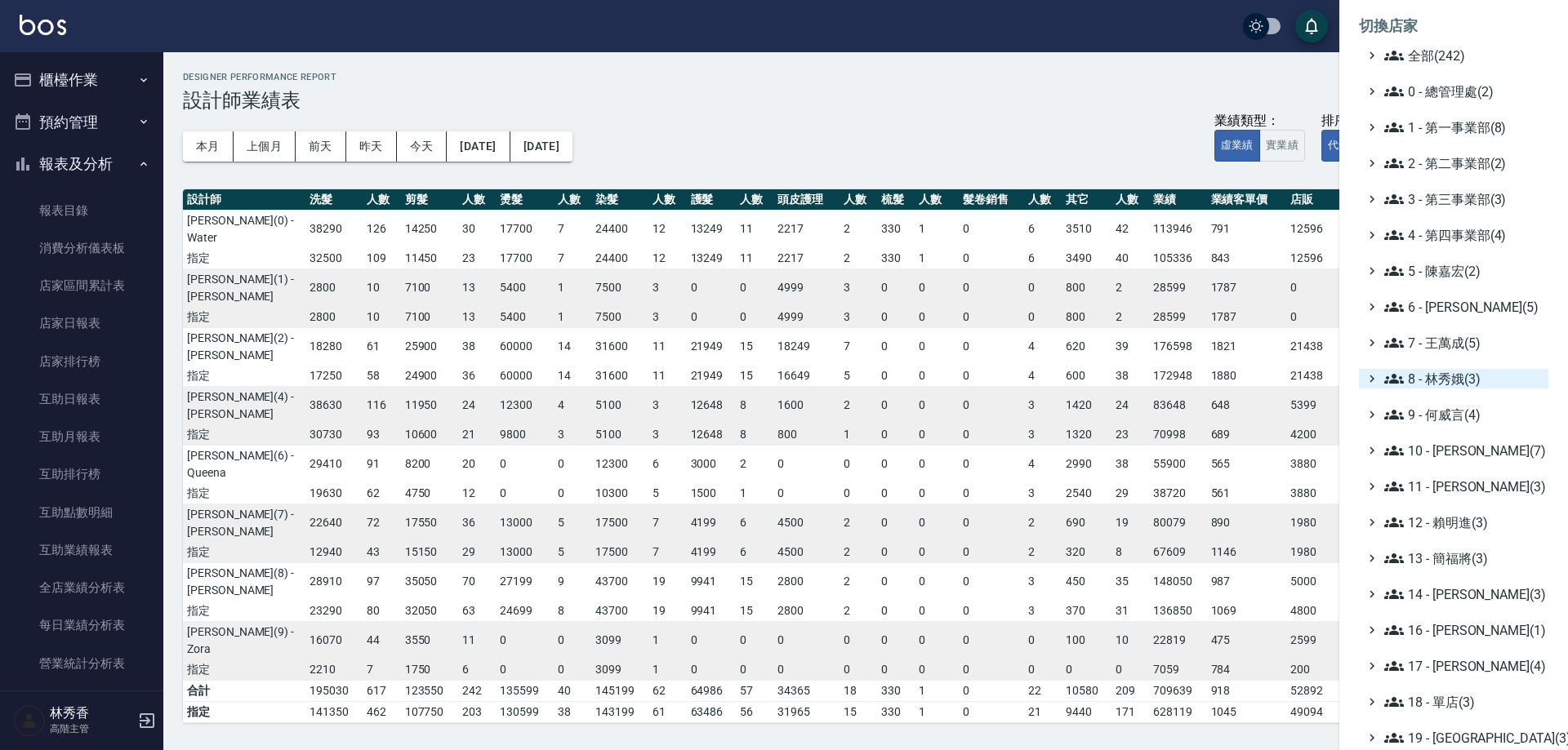
click at [1436, 380] on span "8 - 林秀娥(3)" at bounding box center [1464, 379] width 158 height 20
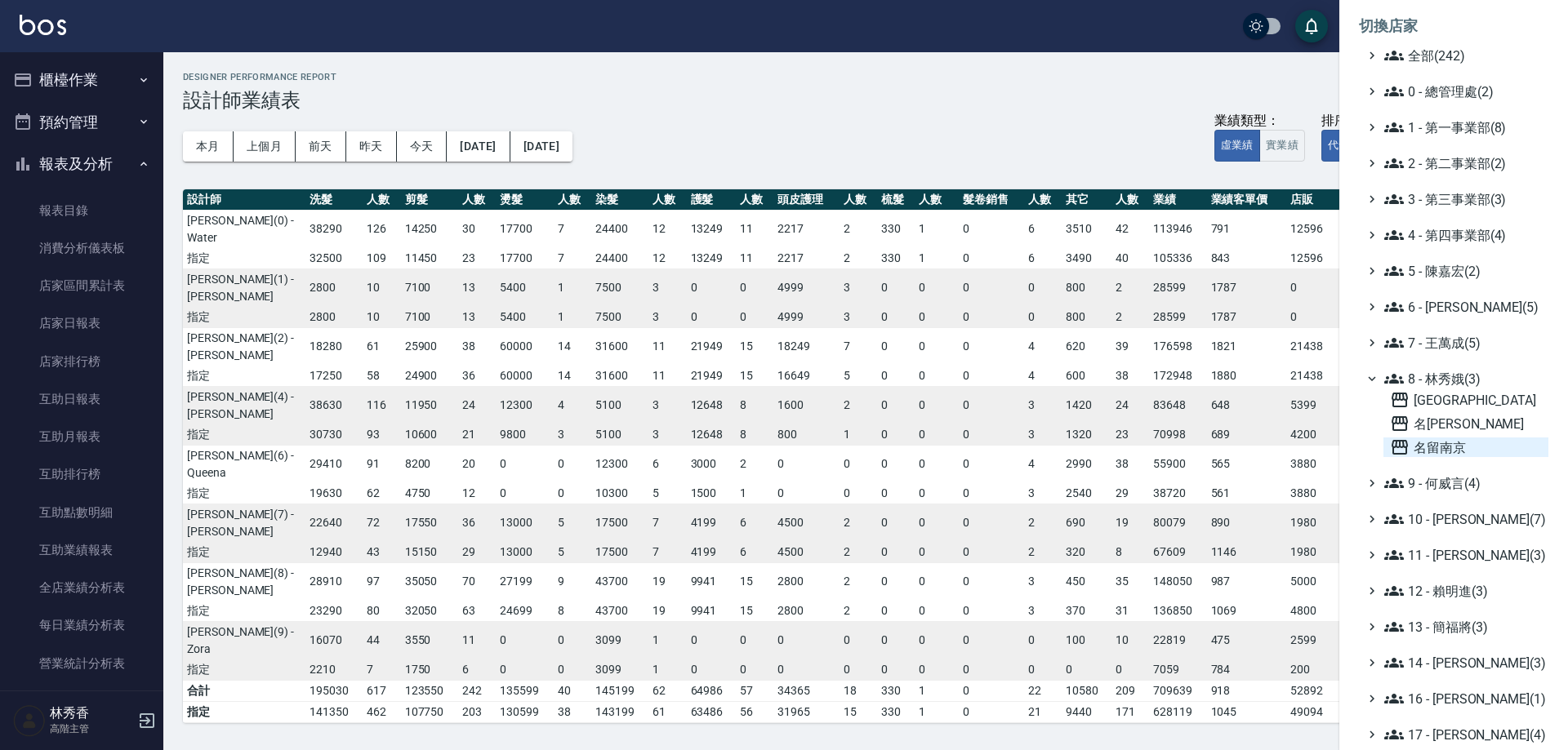
click at [1439, 445] on span "名留南京" at bounding box center [1465, 447] width 152 height 20
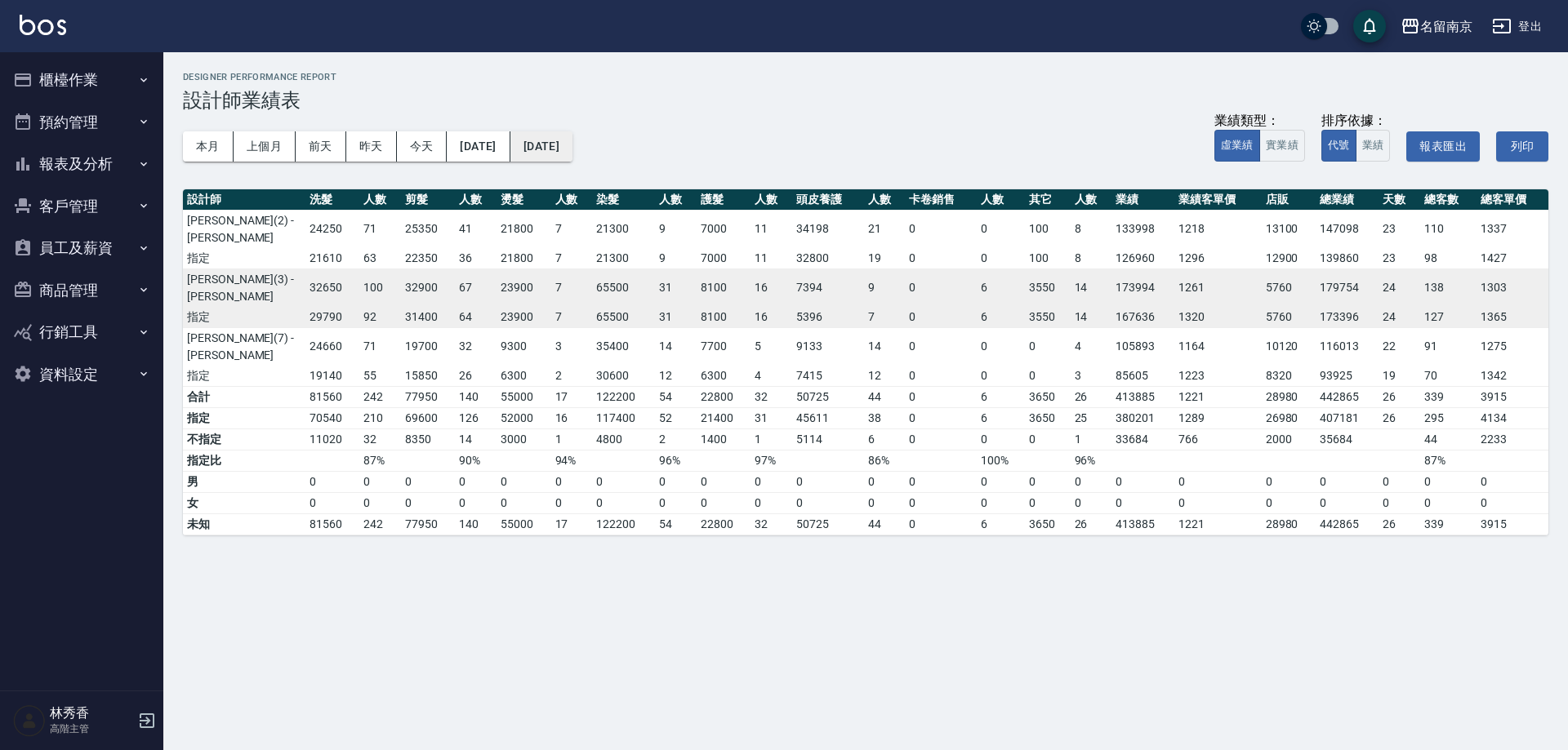
click at [554, 154] on button "2025/08/31" at bounding box center [542, 146] width 62 height 30
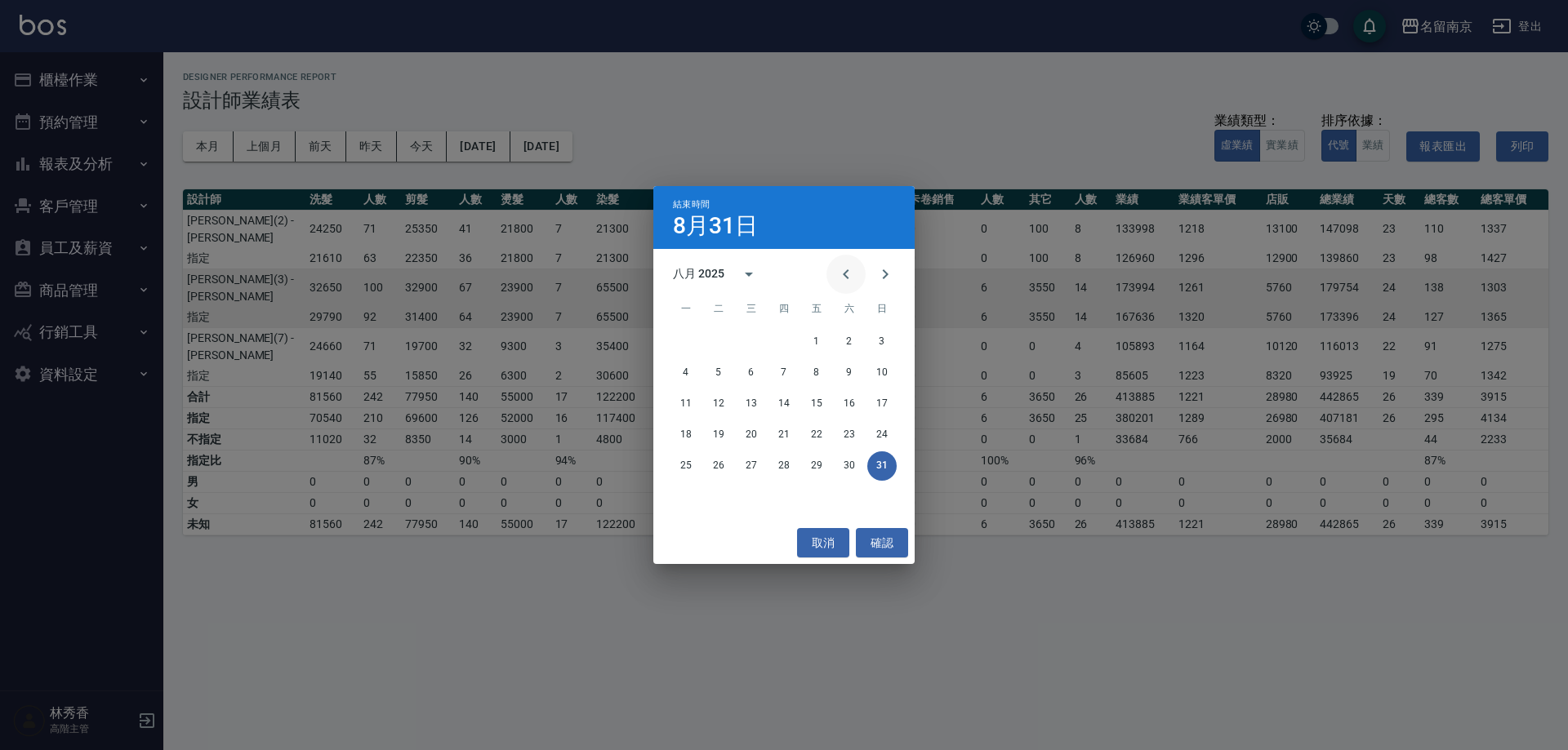
click at [844, 269] on icon "Previous month" at bounding box center [847, 275] width 20 height 20
click at [777, 466] on button "31" at bounding box center [784, 466] width 29 height 29
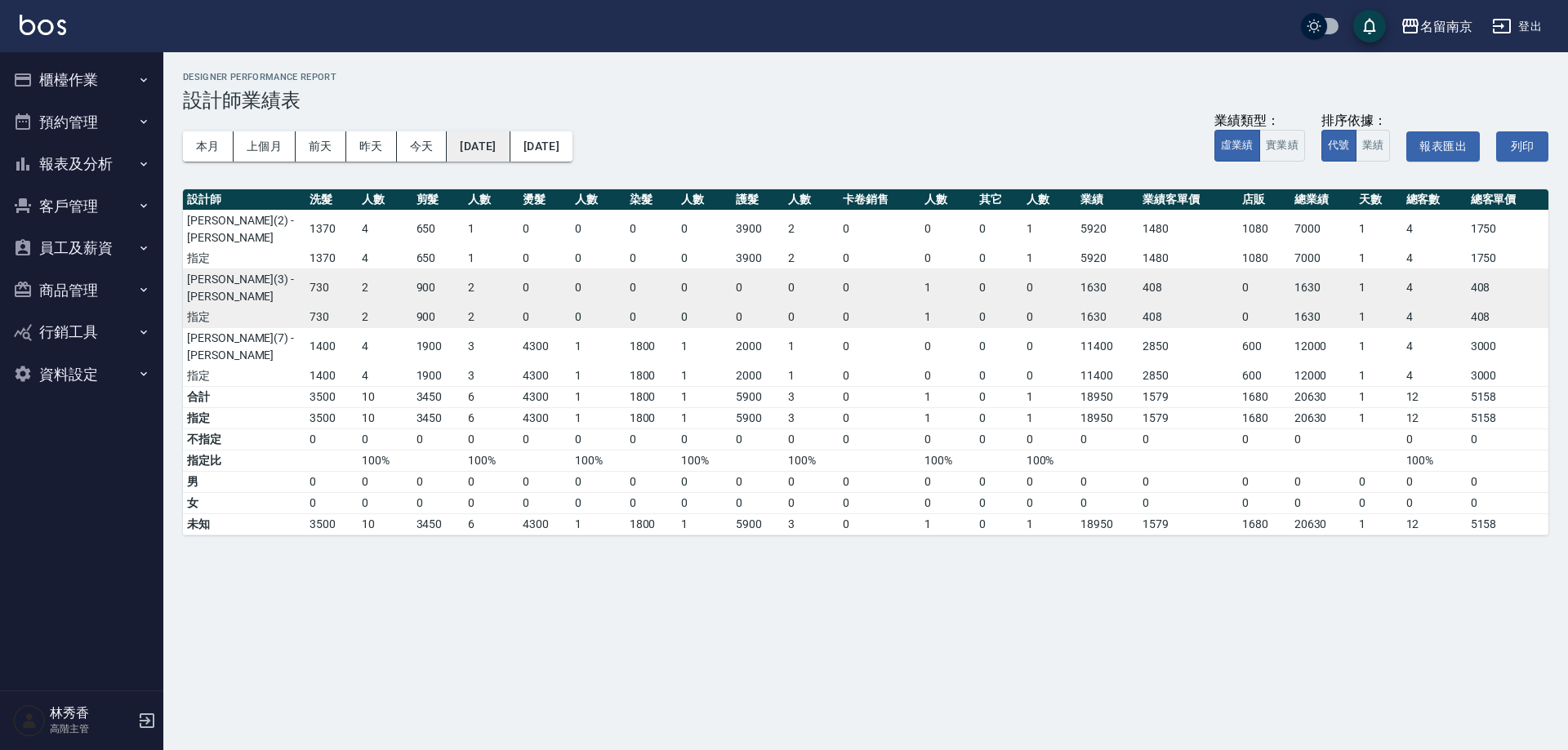
click at [510, 146] on button "[DATE]" at bounding box center [477, 146] width 63 height 30
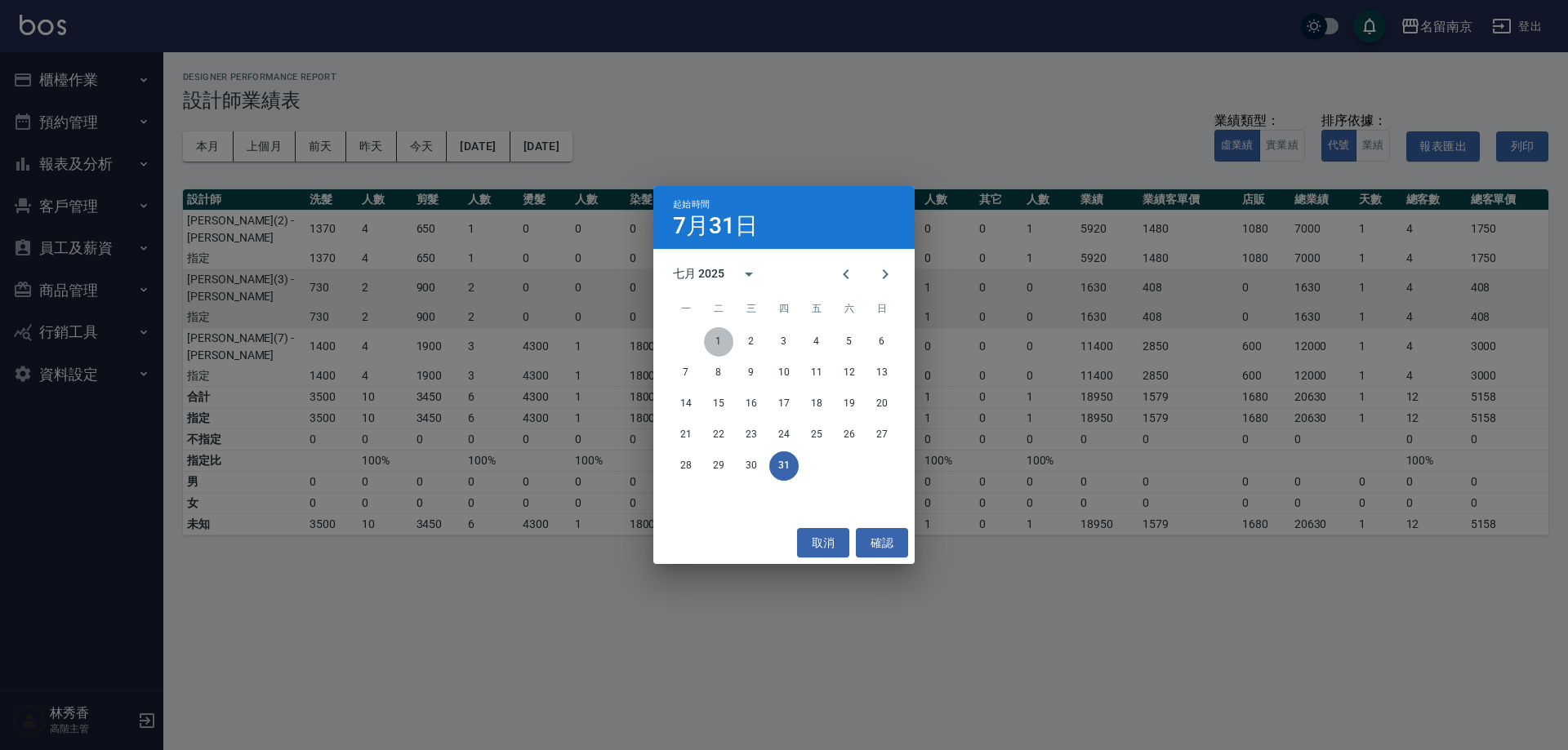
click at [724, 339] on button "1" at bounding box center [719, 342] width 29 height 29
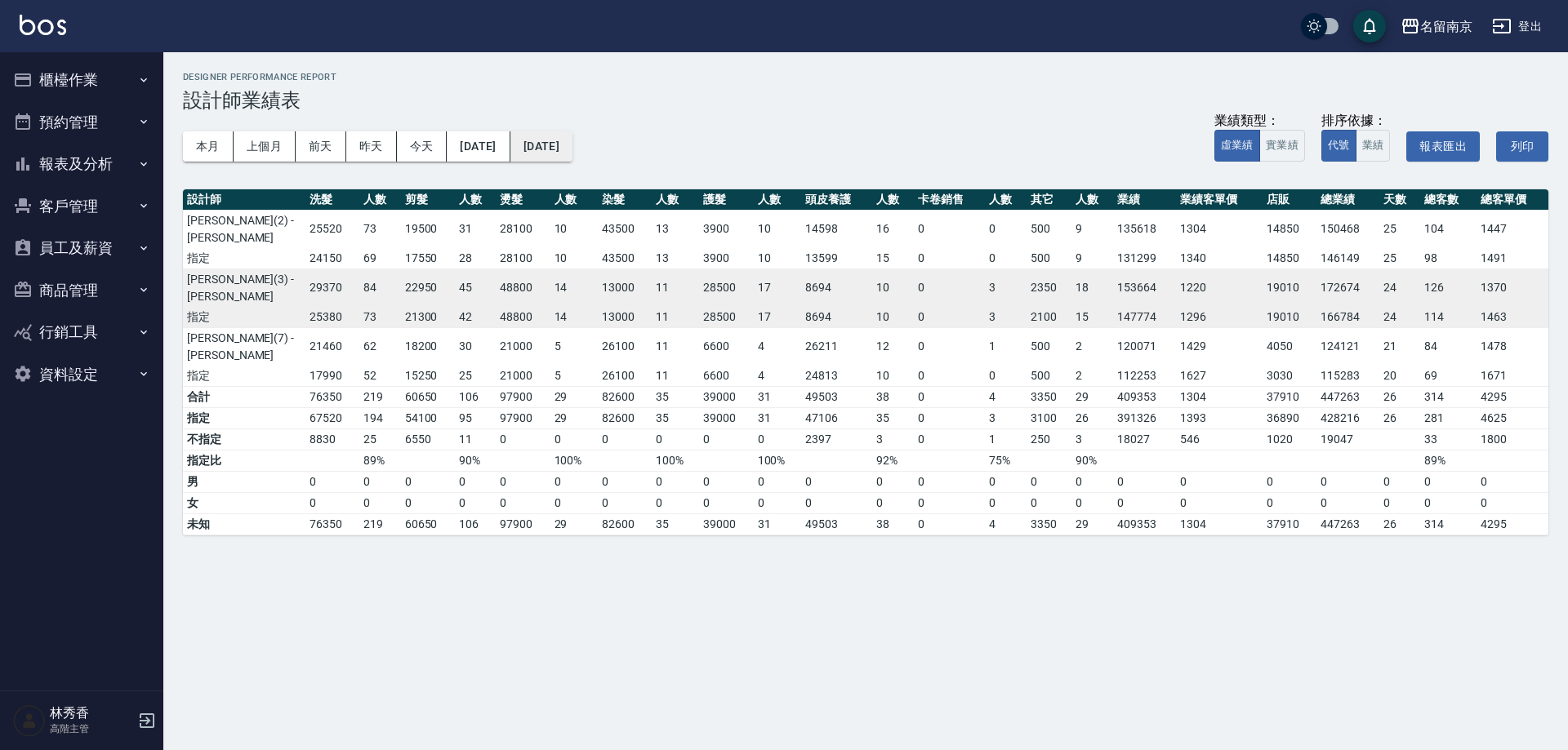
click at [573, 151] on button "[DATE]" at bounding box center [542, 146] width 62 height 30
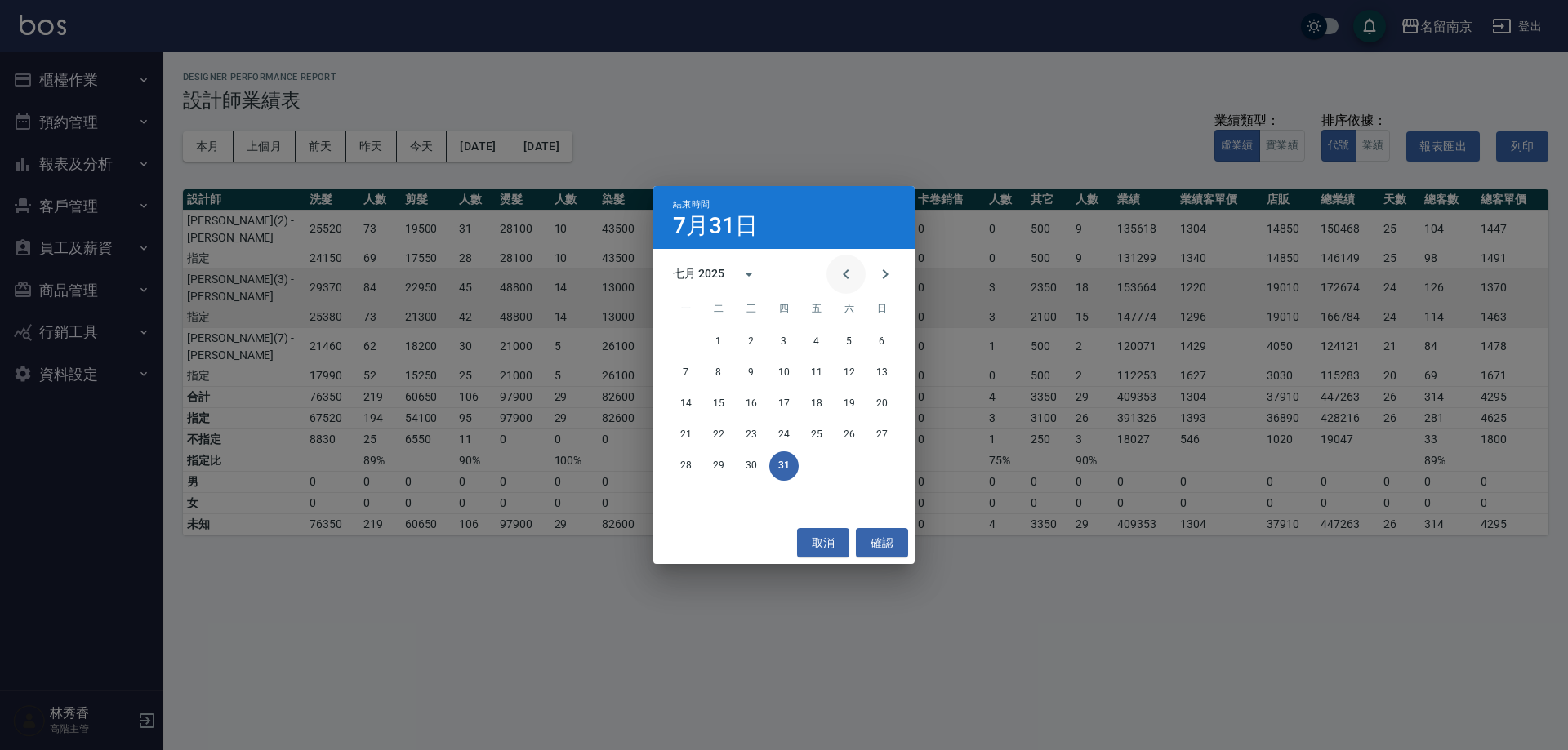
click at [848, 270] on icon "Previous month" at bounding box center [847, 275] width 20 height 20
click at [681, 500] on button "30" at bounding box center [686, 497] width 29 height 29
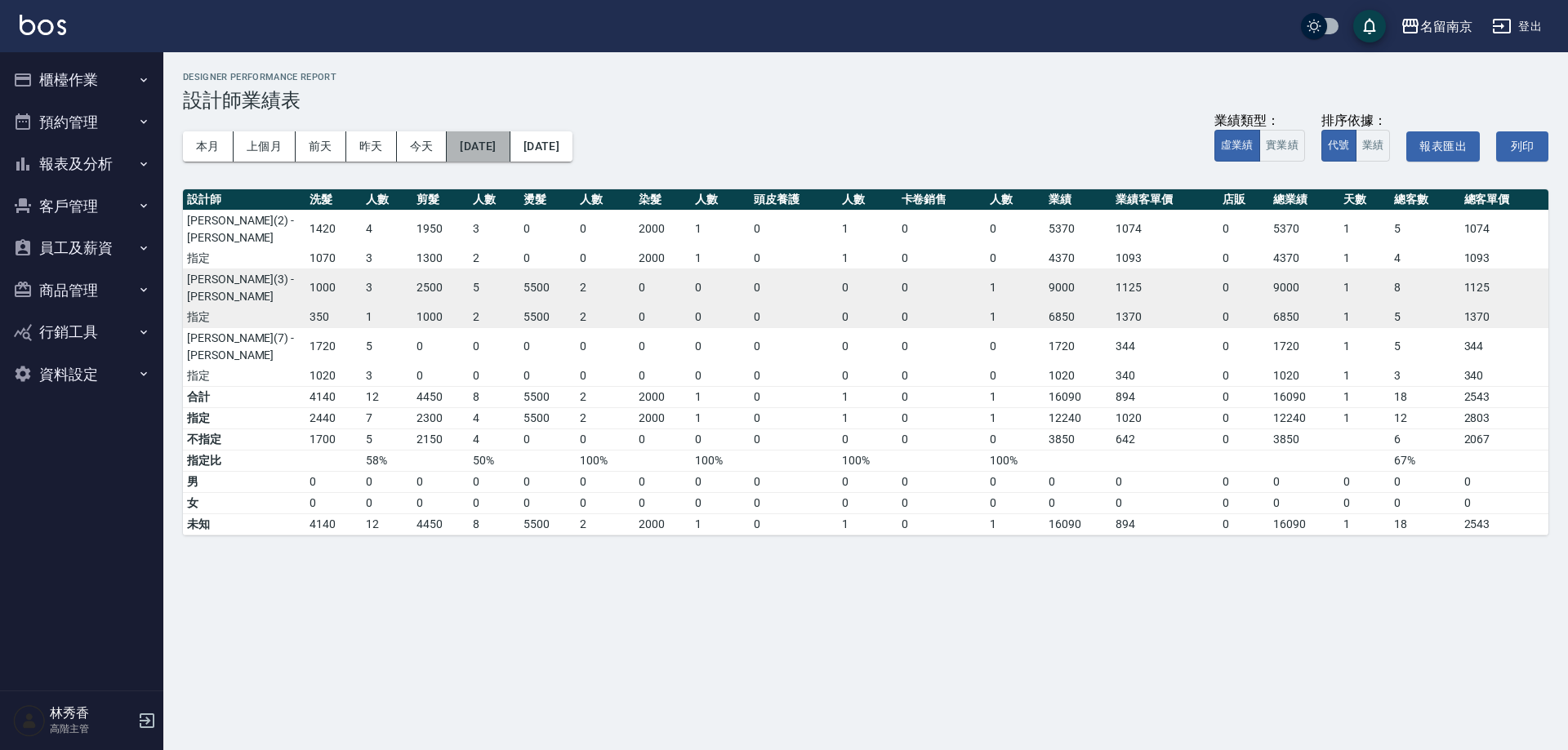
click at [505, 143] on button "[DATE]" at bounding box center [477, 146] width 63 height 30
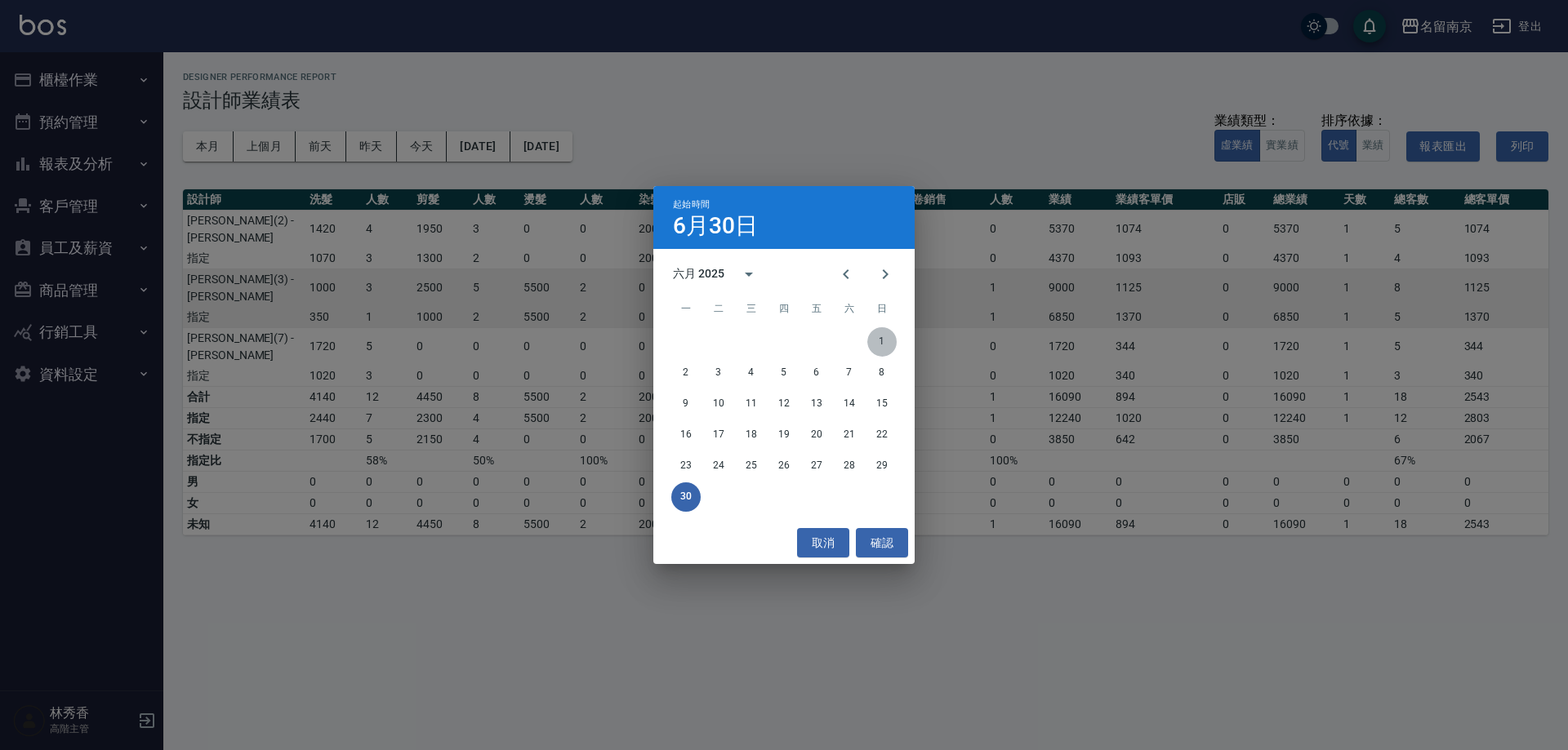
click at [888, 342] on button "1" at bounding box center [882, 342] width 29 height 29
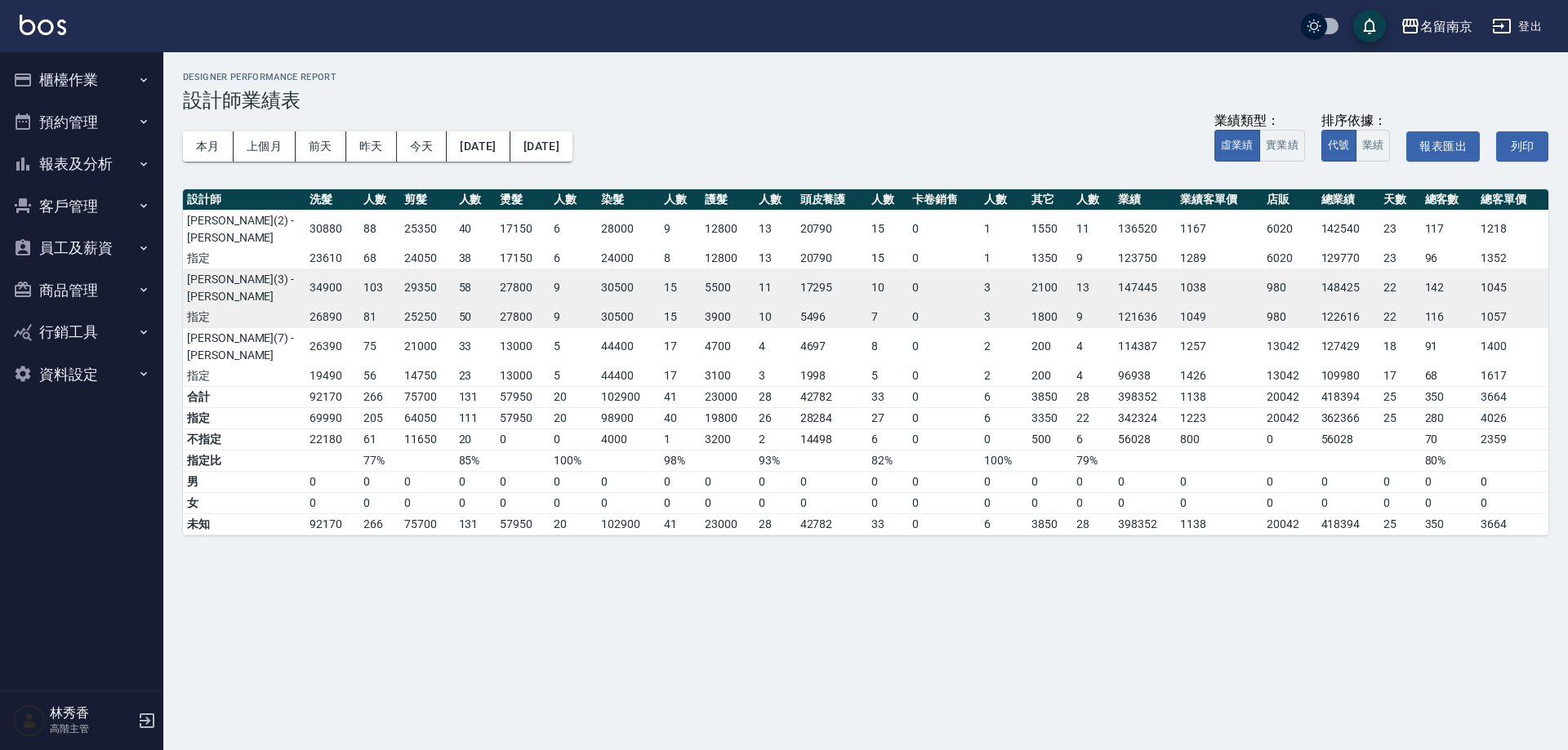
click at [1413, 19] on icon "button" at bounding box center [1411, 26] width 20 height 20
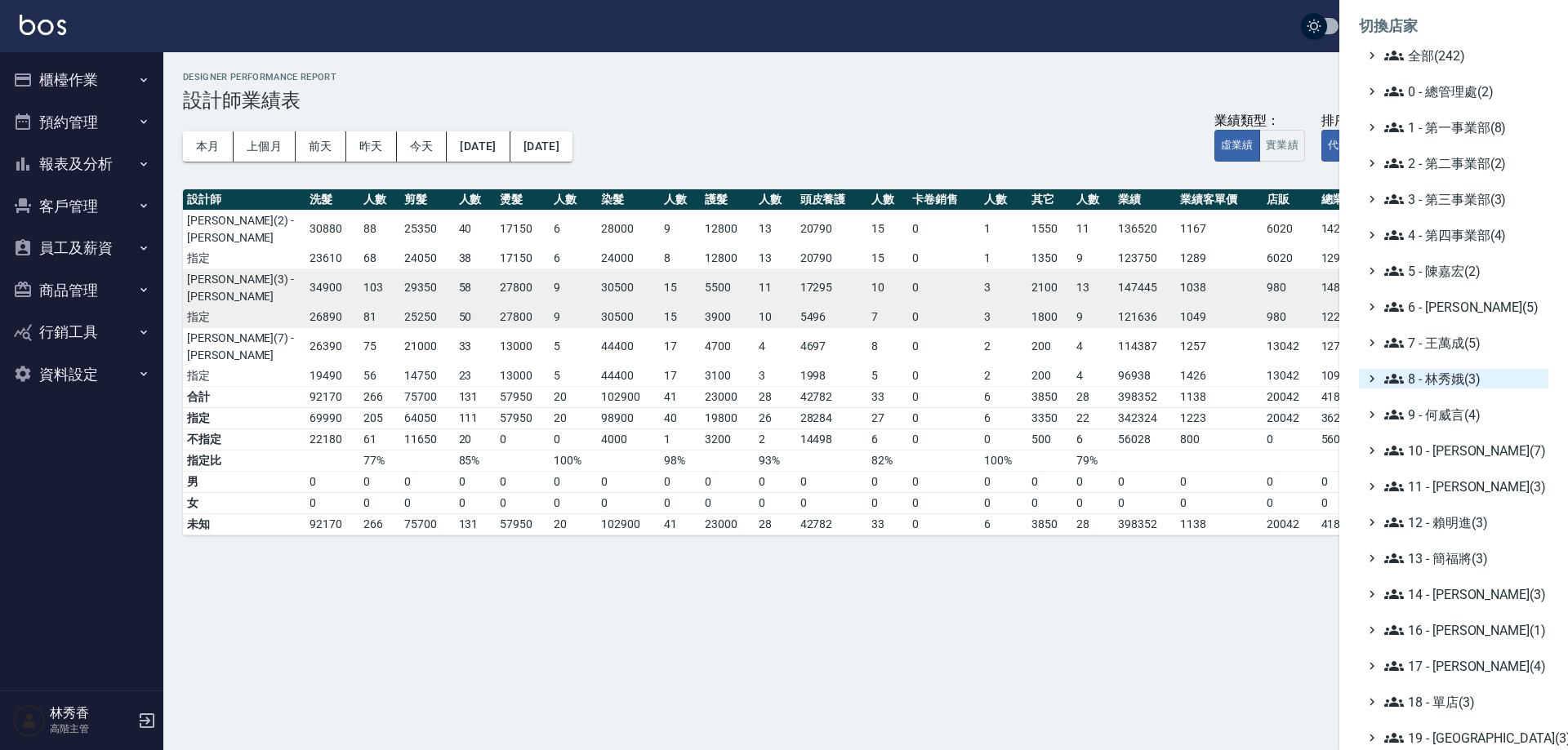
click at [1445, 373] on span "8 - 林秀娥(3)" at bounding box center [1464, 379] width 158 height 20
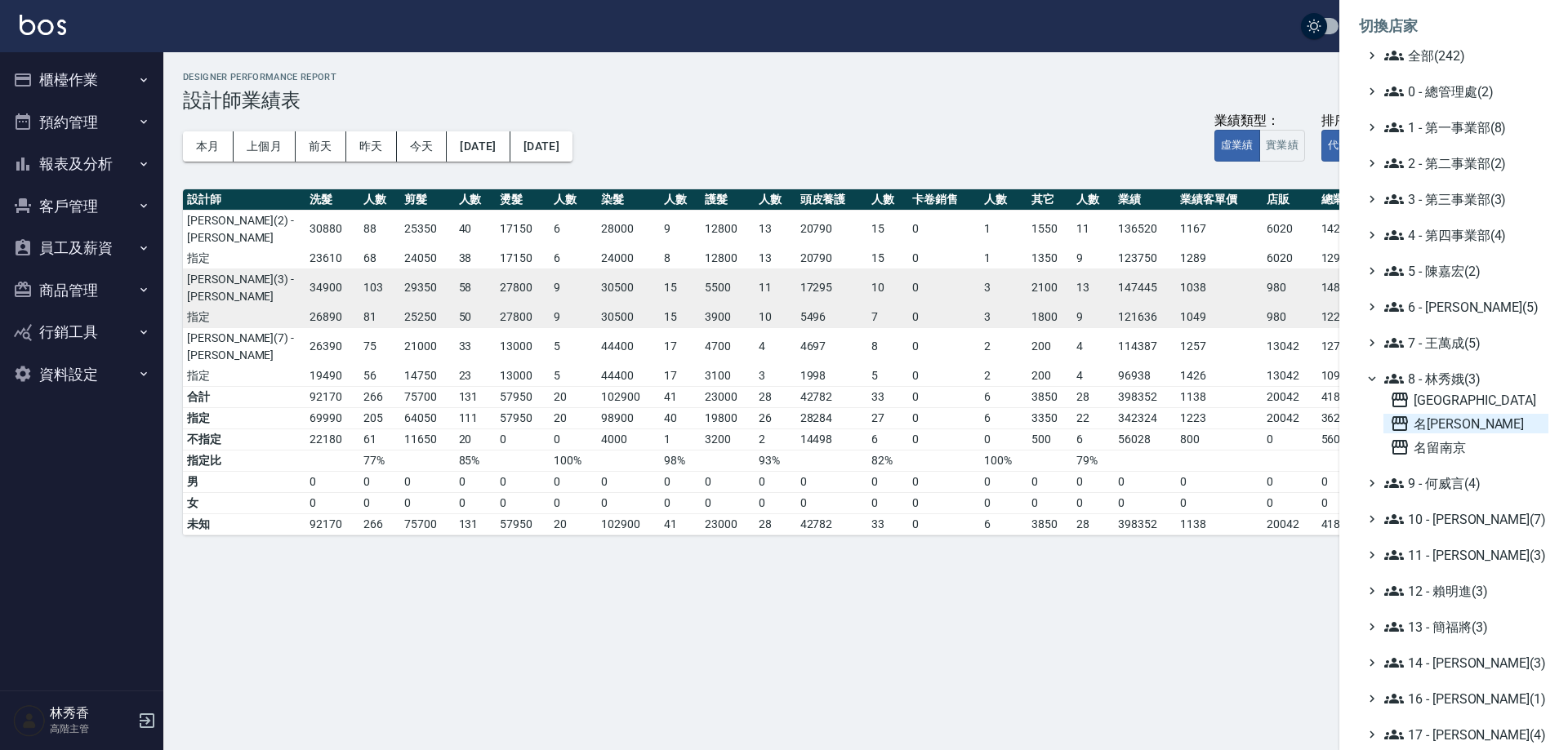
click at [1441, 419] on span "名[PERSON_NAME]" at bounding box center [1465, 424] width 152 height 20
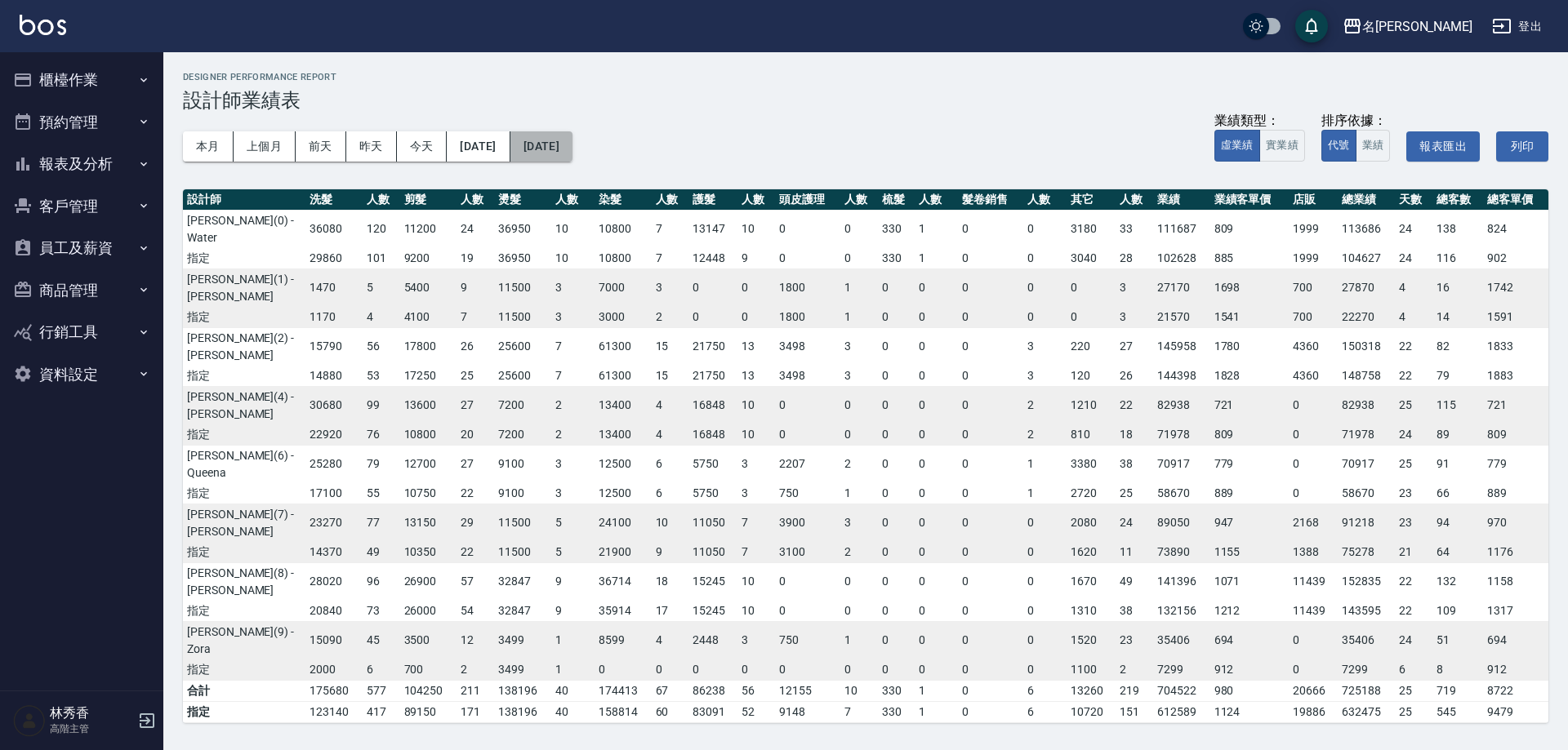
click at [571, 147] on button "[DATE]" at bounding box center [542, 146] width 62 height 30
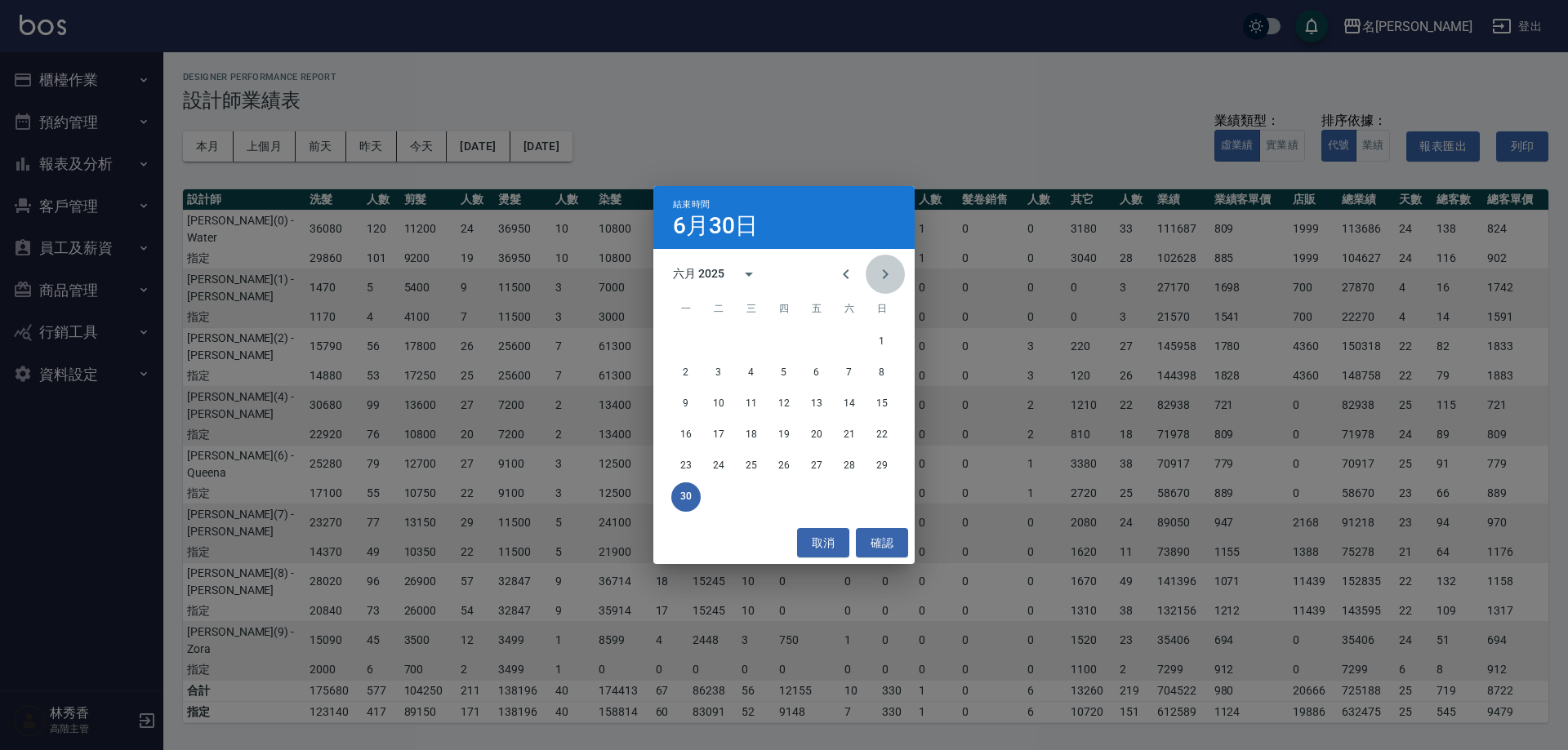
click at [895, 266] on icon "Next month" at bounding box center [886, 275] width 20 height 20
click at [780, 461] on button "31" at bounding box center [784, 466] width 29 height 29
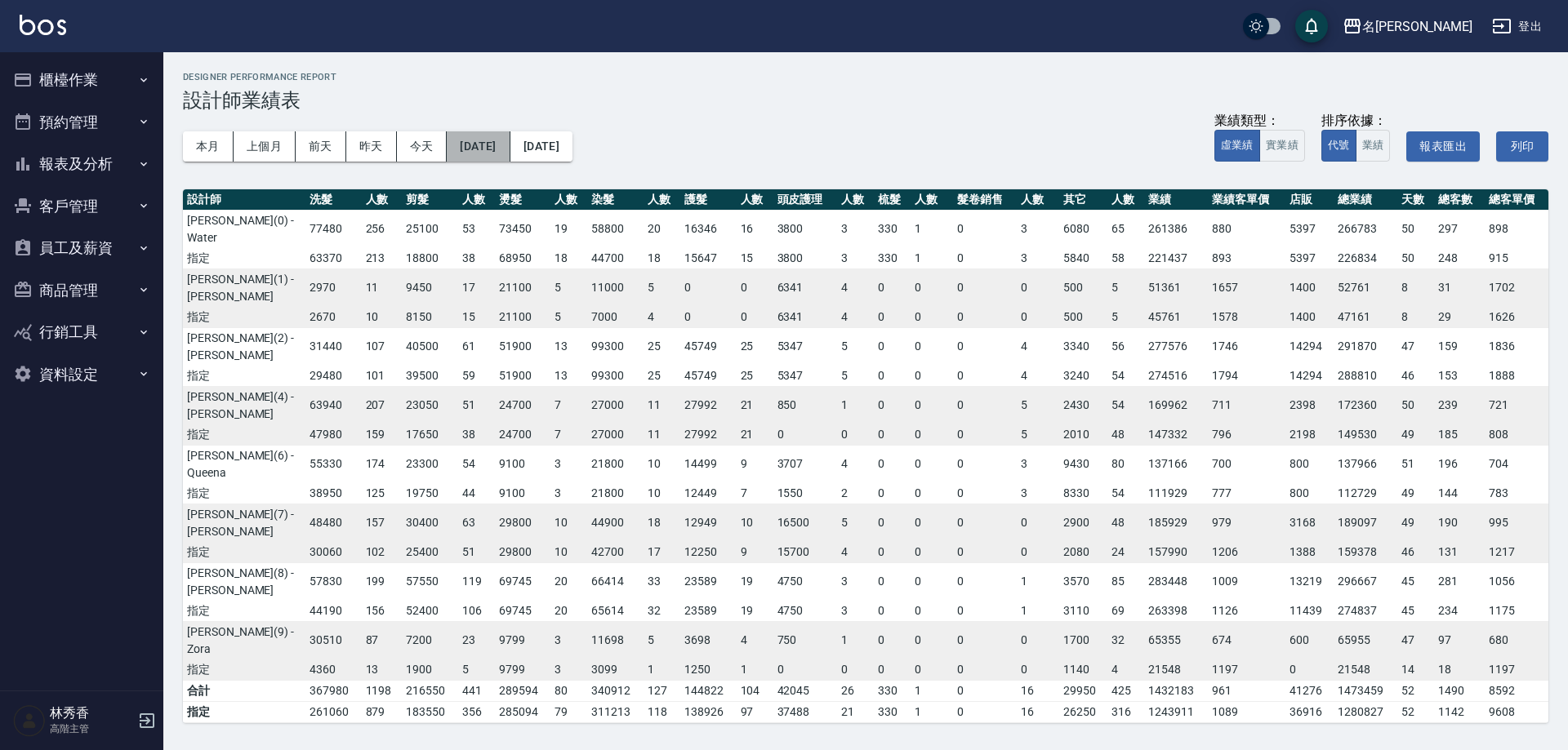
click at [510, 148] on button "[DATE]" at bounding box center [477, 146] width 63 height 30
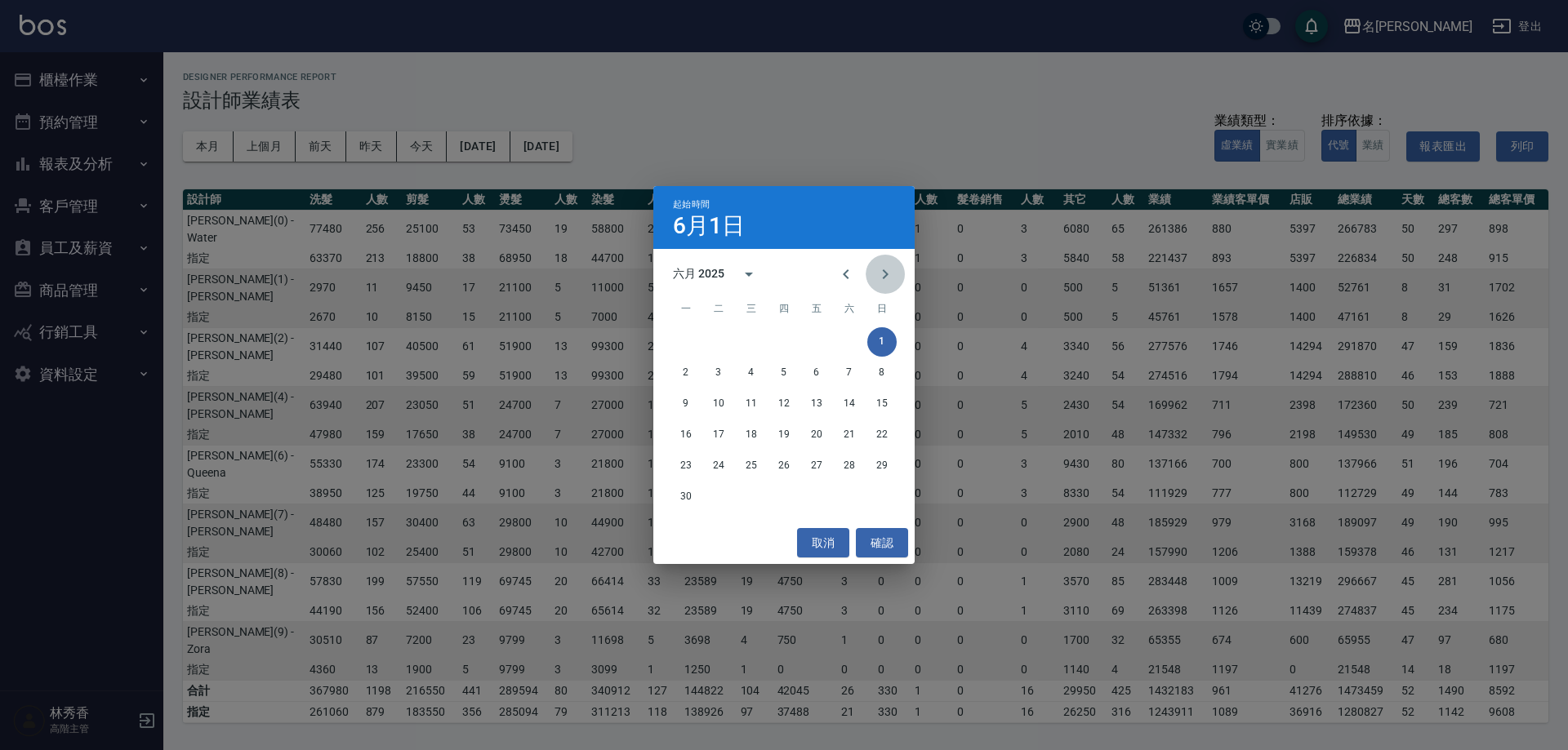
click at [885, 276] on icon "Next month" at bounding box center [886, 274] width 5 height 10
click at [720, 341] on button "1" at bounding box center [719, 342] width 29 height 29
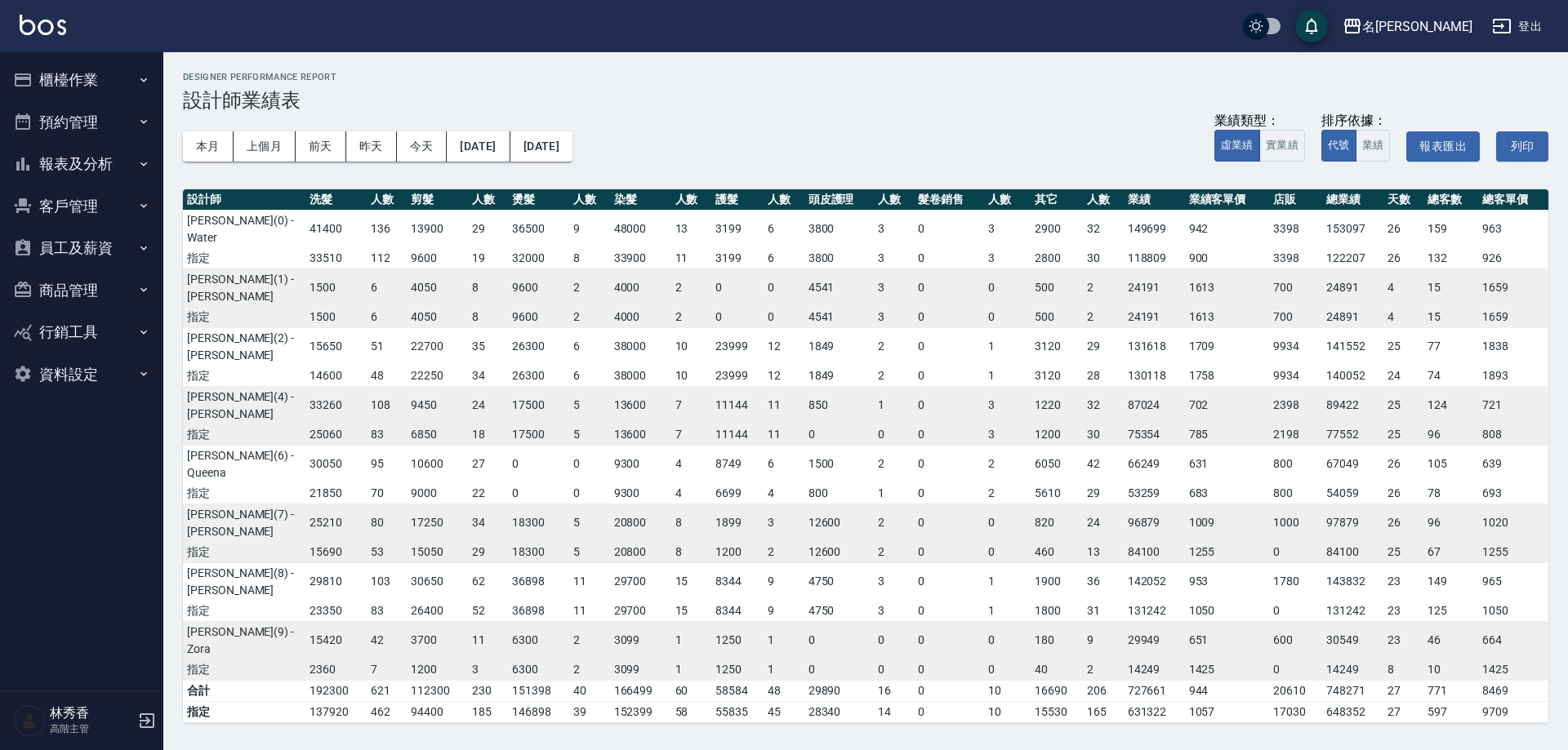
click at [88, 248] on button "員工及薪資" at bounding box center [82, 248] width 151 height 43
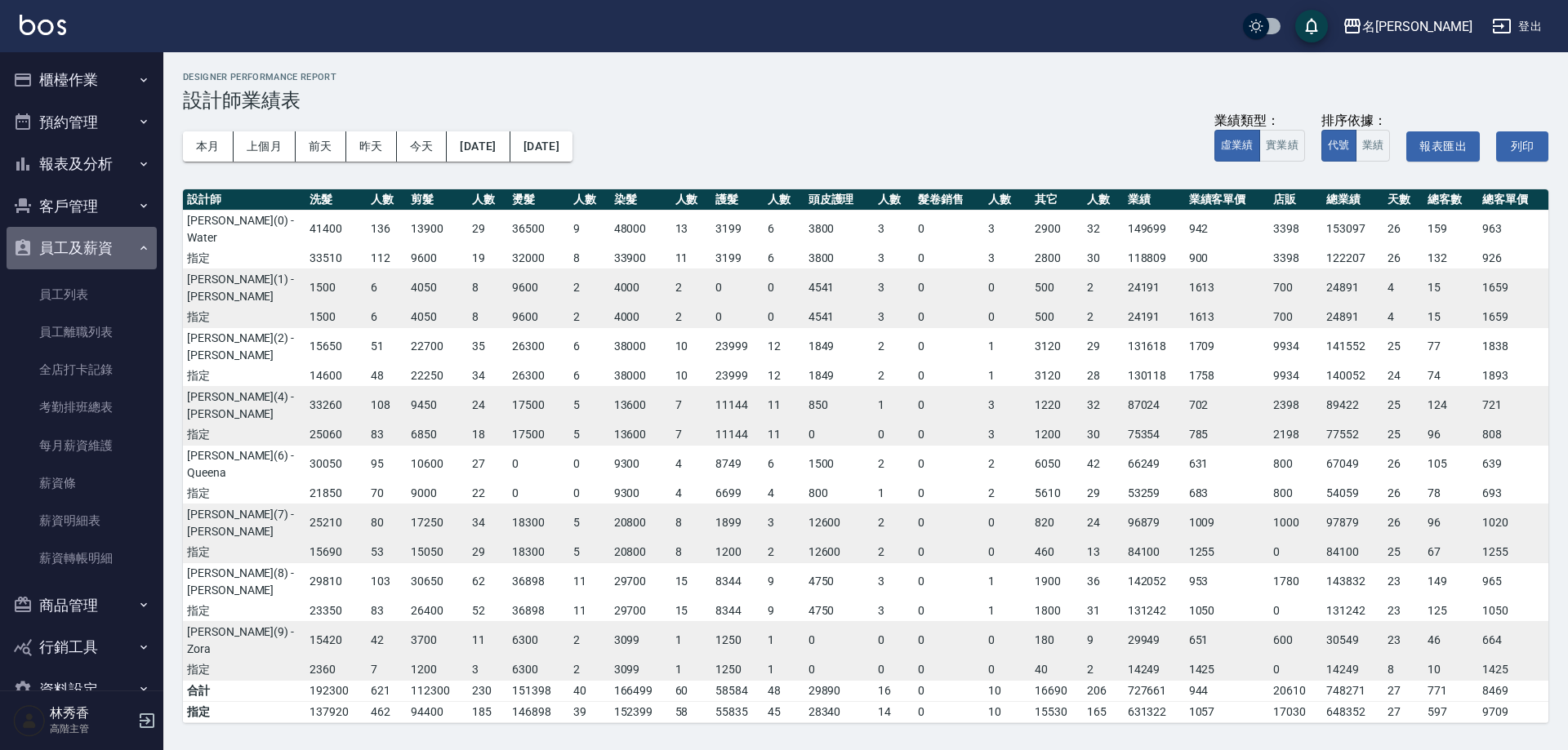
click at [88, 248] on button "員工及薪資" at bounding box center [82, 248] width 151 height 43
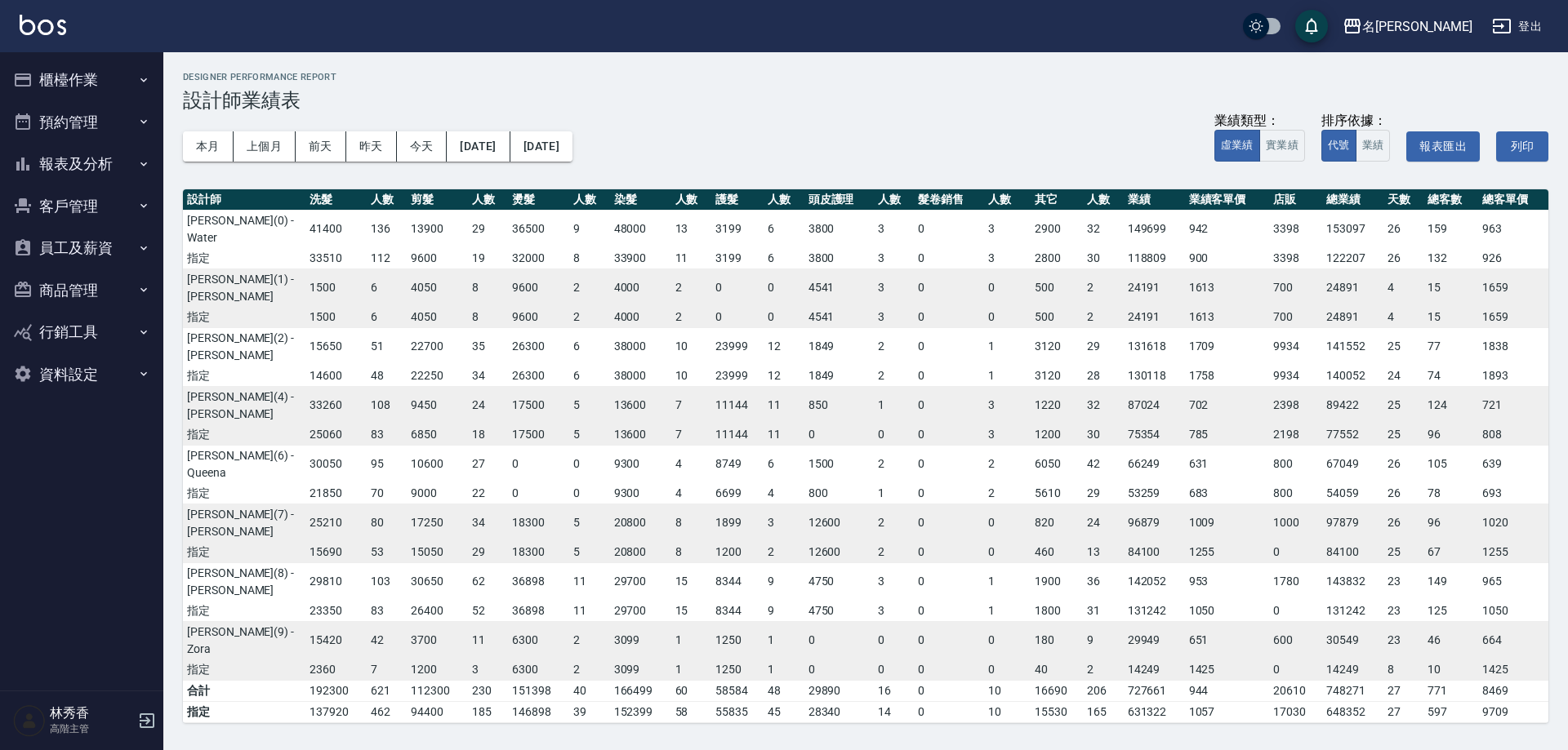
click at [100, 75] on button "櫃檯作業" at bounding box center [82, 80] width 151 height 43
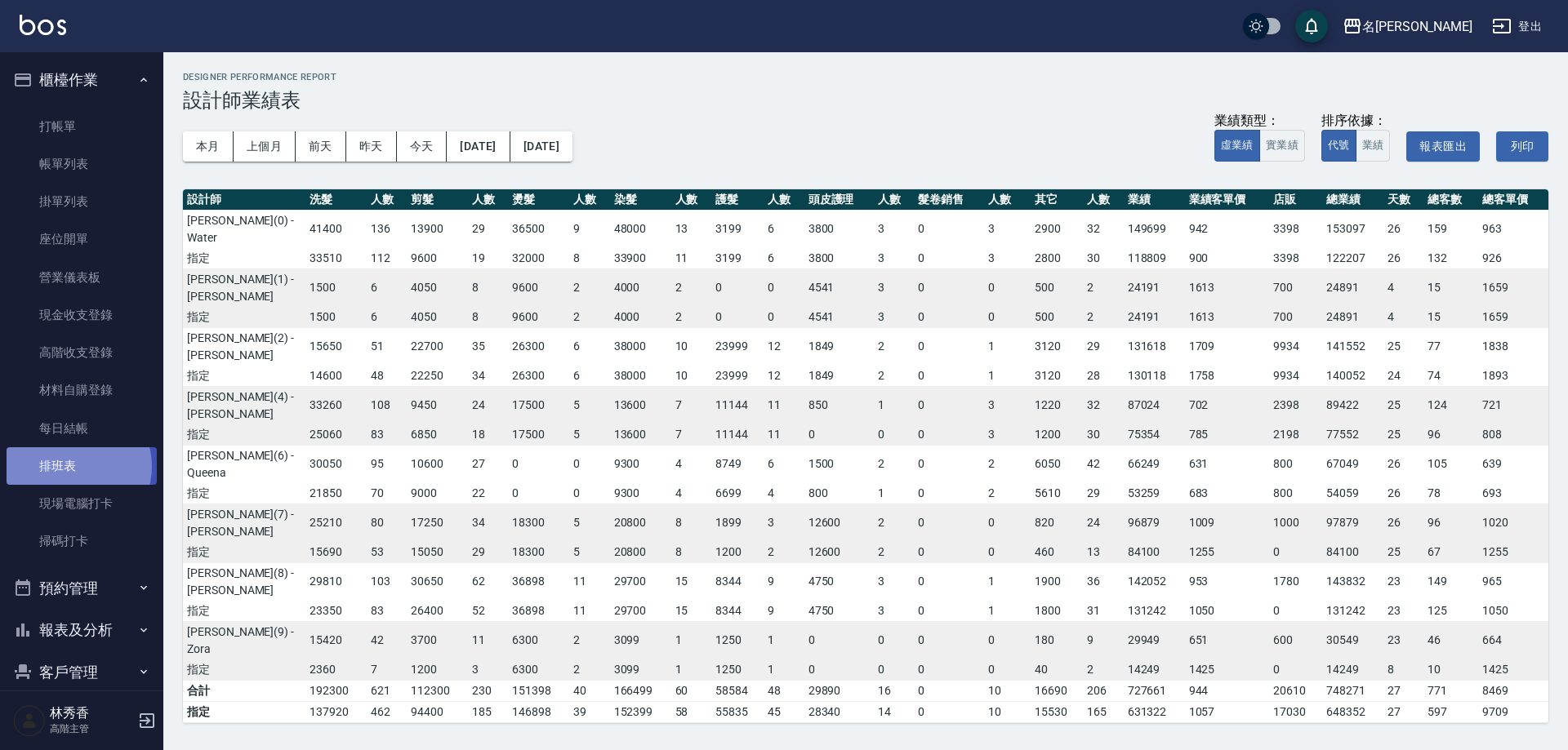
click at [75, 467] on link "排班表" at bounding box center [82, 465] width 151 height 37
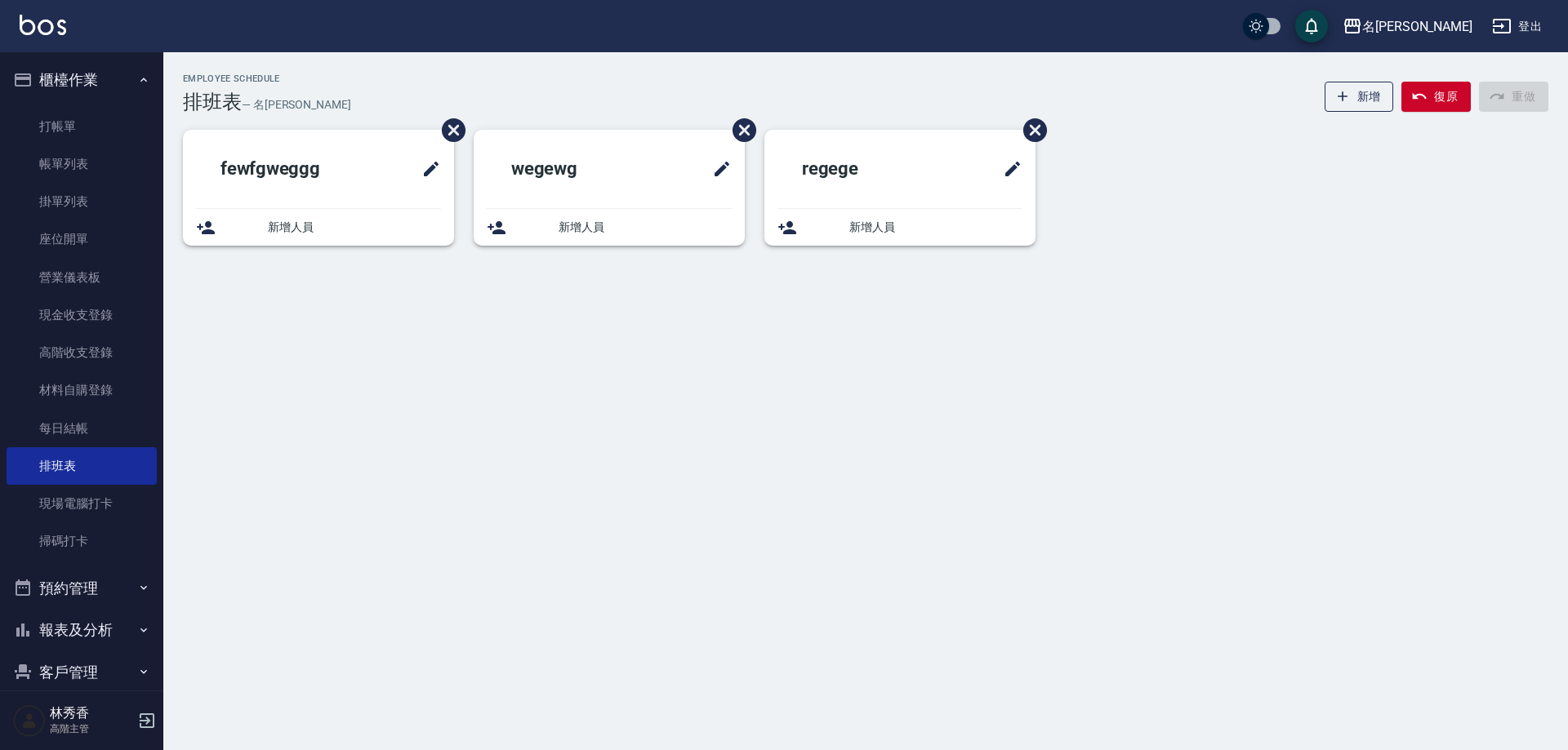
click at [132, 70] on button "櫃檯作業" at bounding box center [82, 80] width 151 height 43
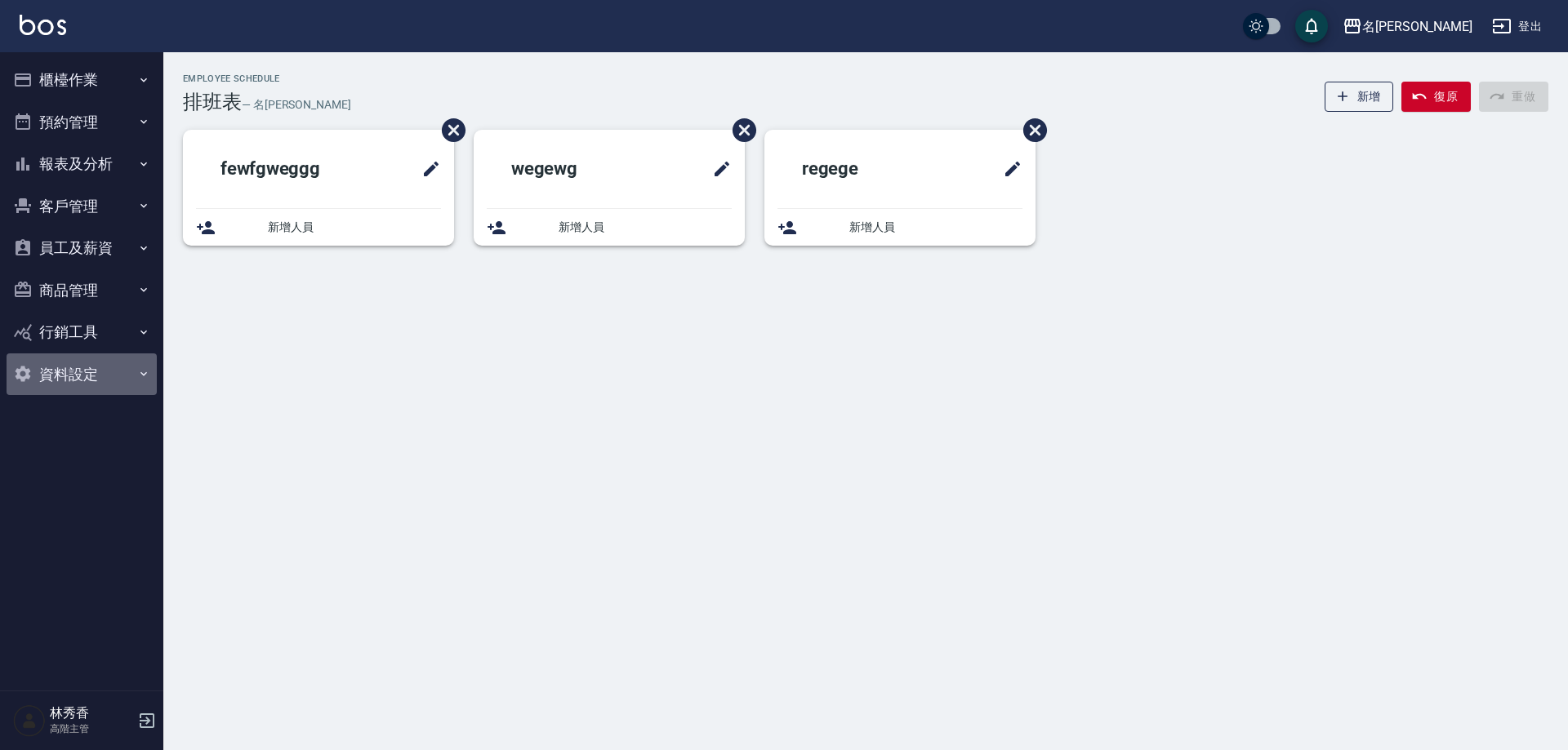
click at [96, 364] on button "資料設定" at bounding box center [82, 375] width 151 height 43
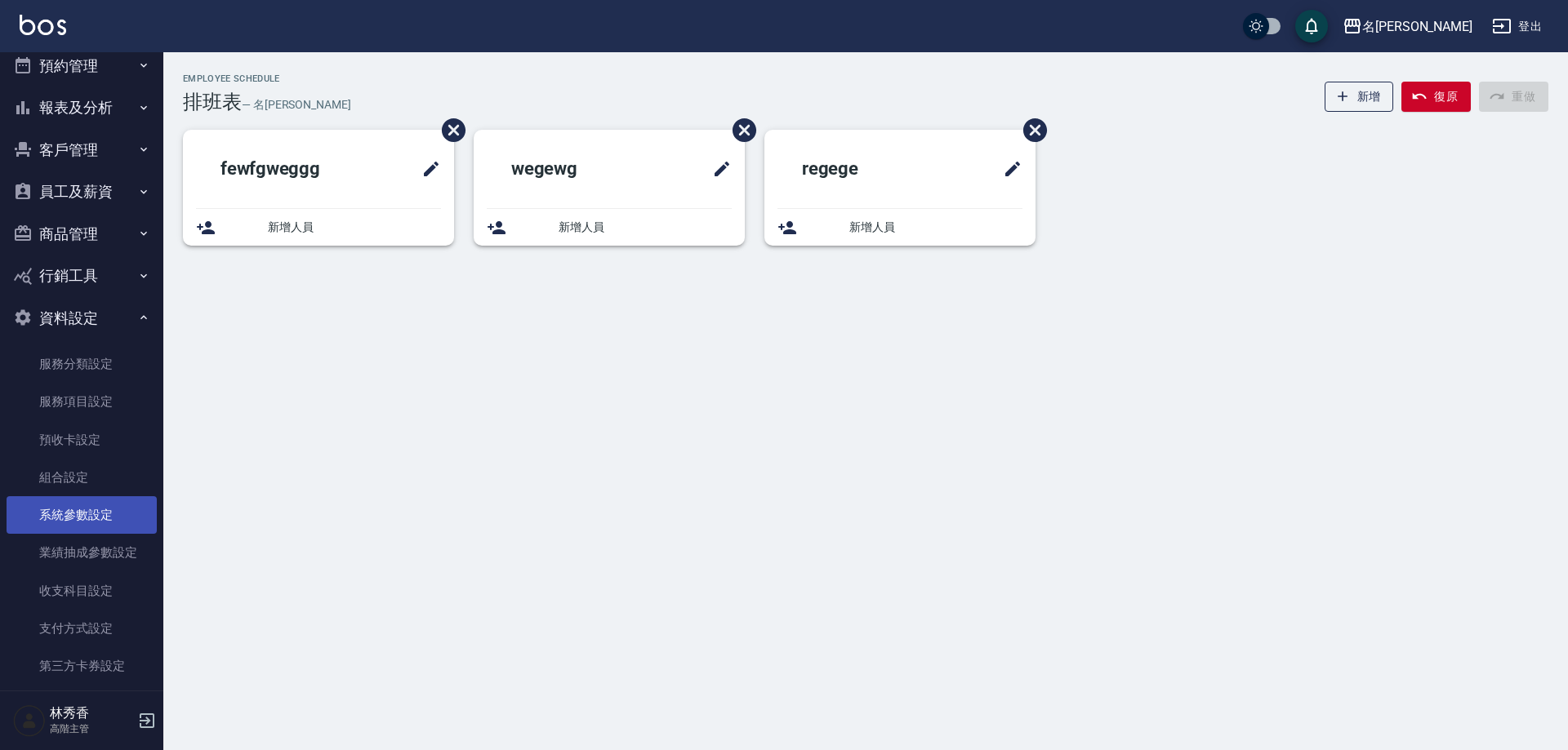
scroll to position [115, 0]
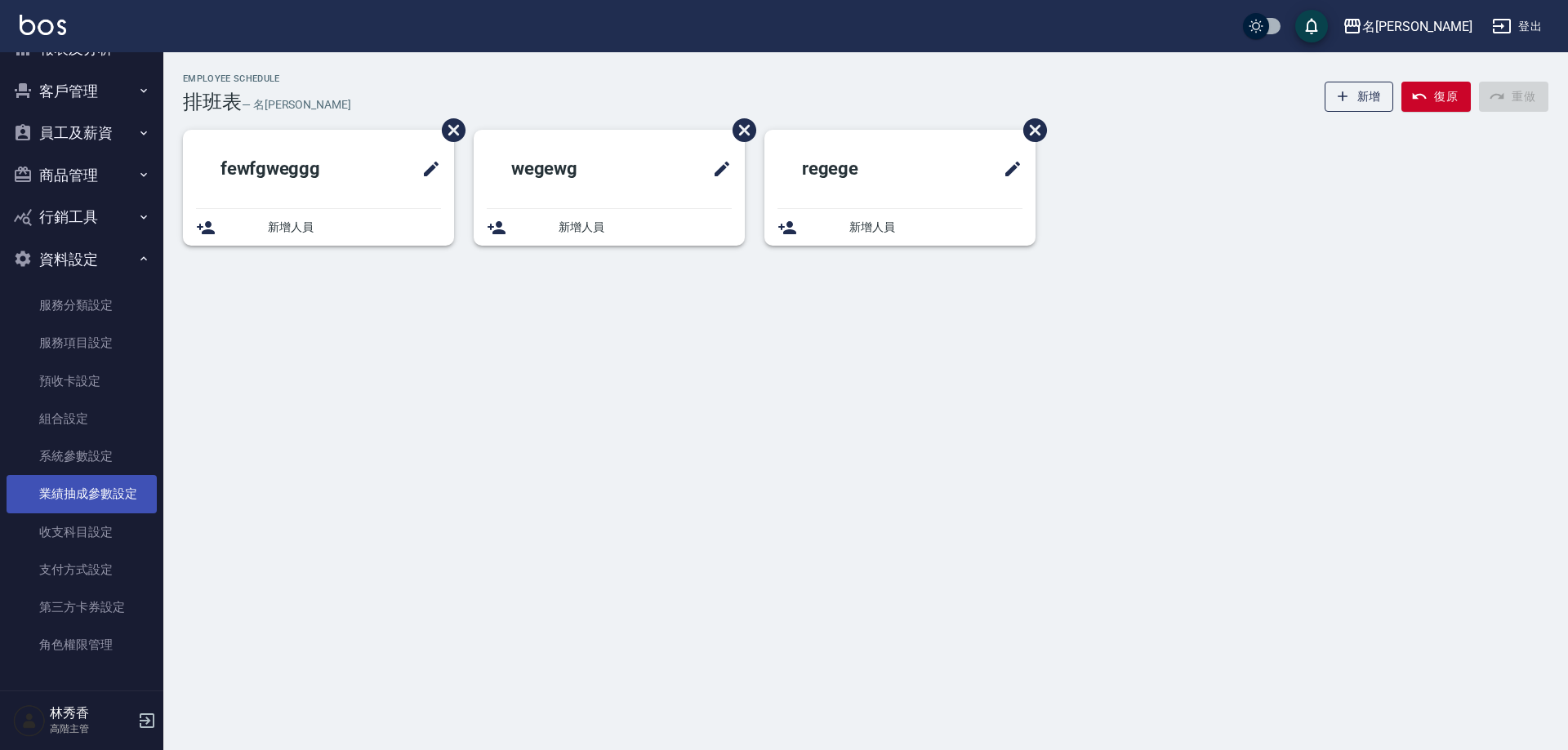
click at [94, 499] on link "業績抽成參數設定" at bounding box center [82, 493] width 151 height 37
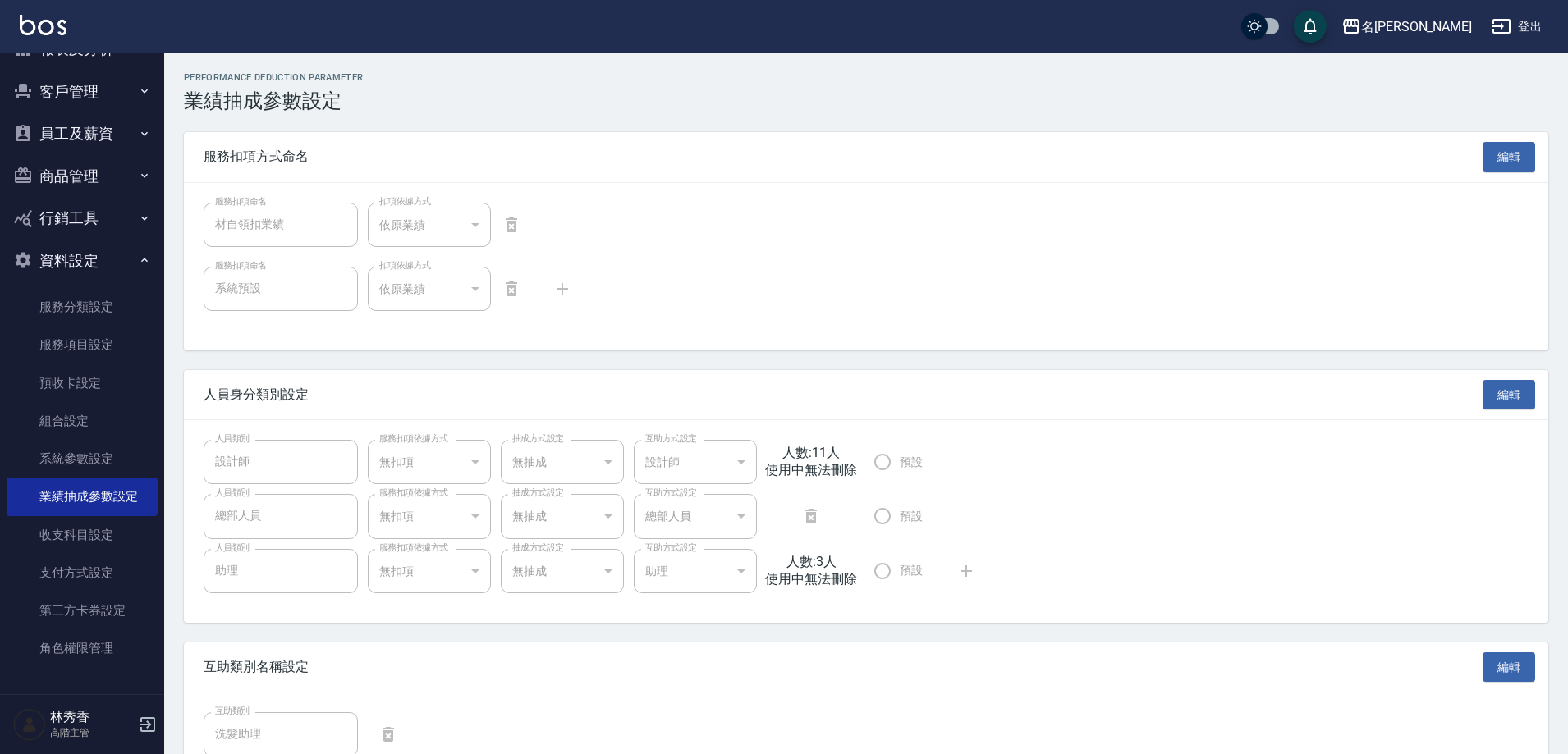
click at [92, 121] on button "員工及薪資" at bounding box center [82, 133] width 151 height 43
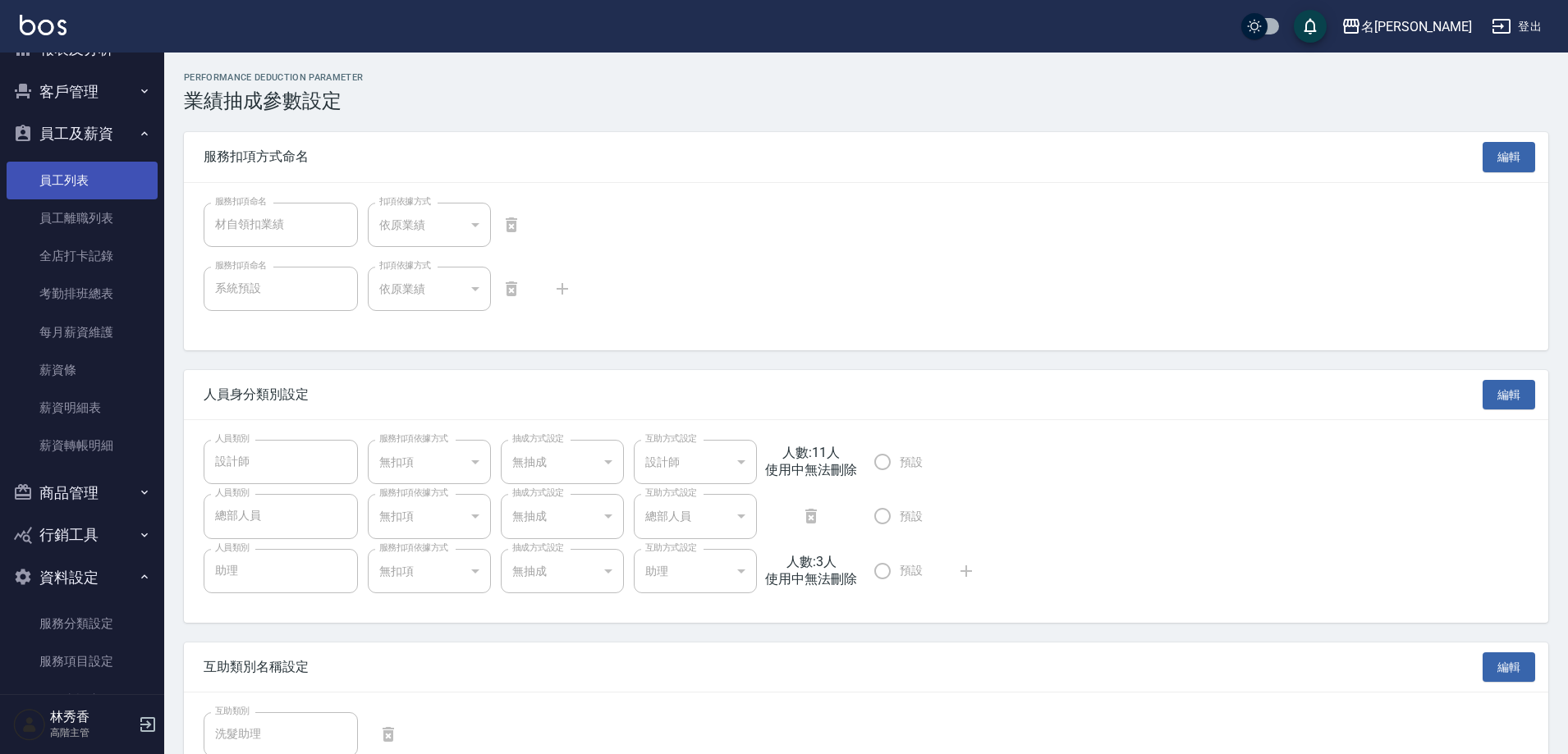
click at [67, 183] on link "員工列表" at bounding box center [82, 180] width 151 height 37
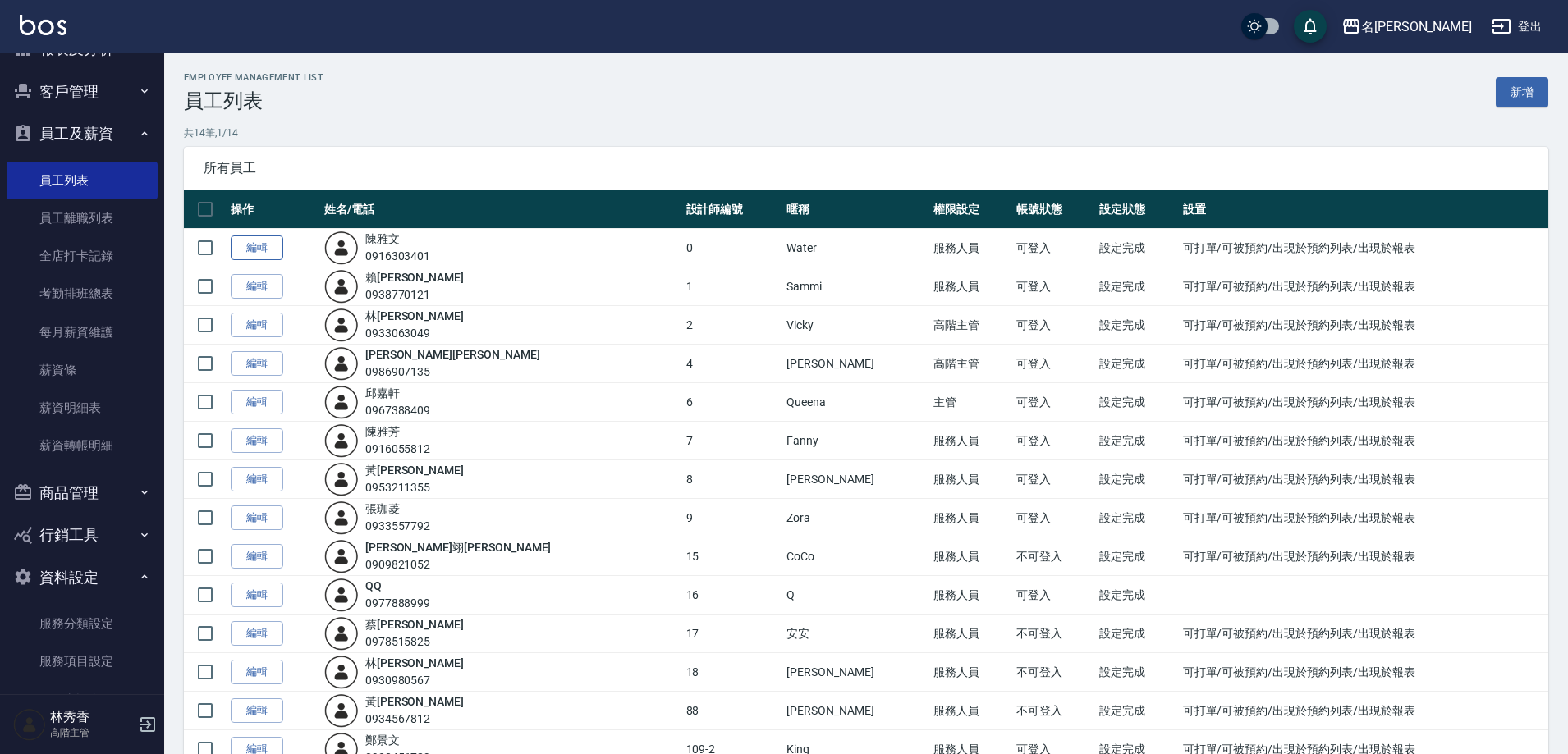
click at [263, 254] on link "編輯" at bounding box center [257, 248] width 53 height 26
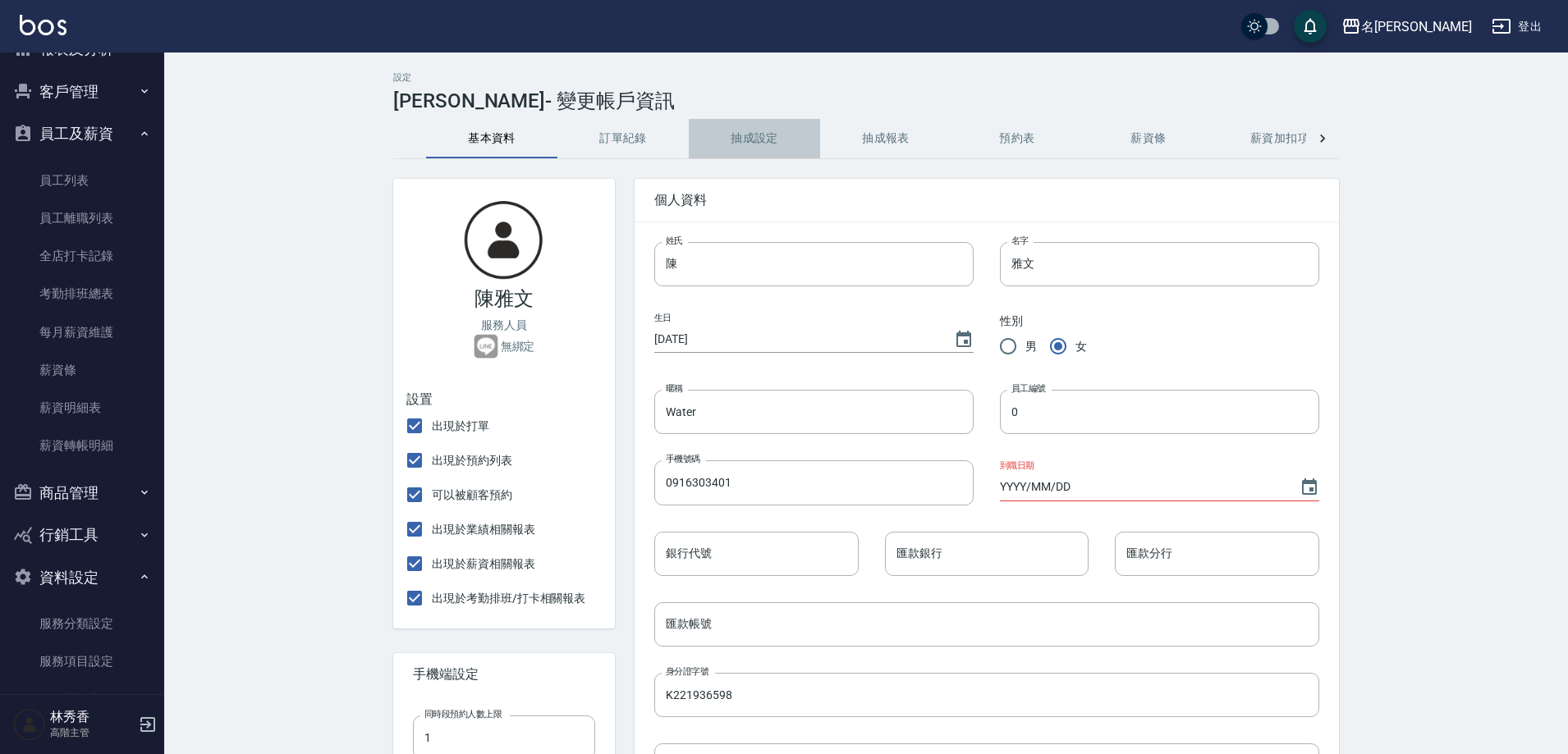
click at [744, 144] on button "抽成設定" at bounding box center [754, 139] width 131 height 39
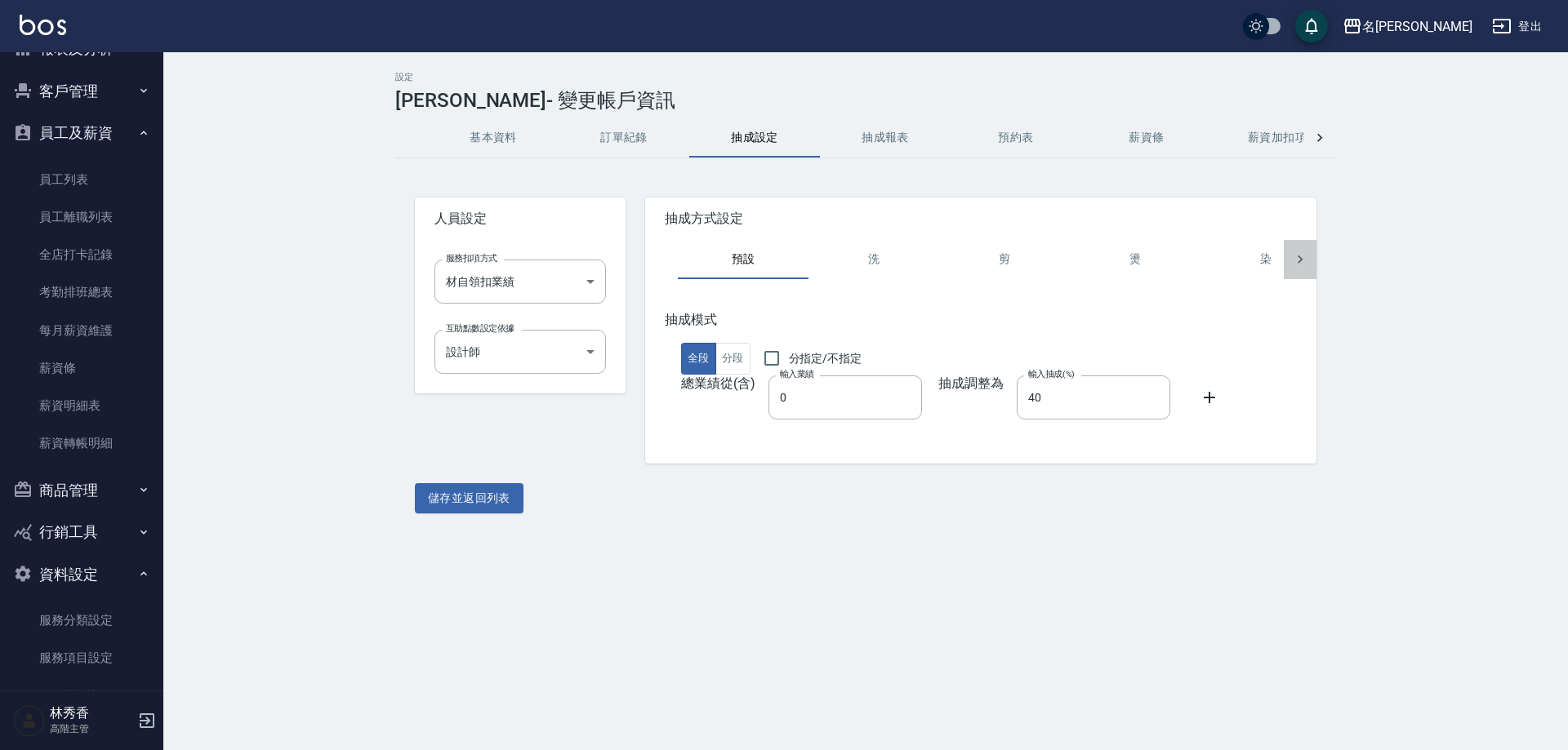
click at [1301, 258] on icon at bounding box center [1299, 259] width 5 height 8
click at [702, 266] on button "接髮" at bounding box center [696, 259] width 131 height 39
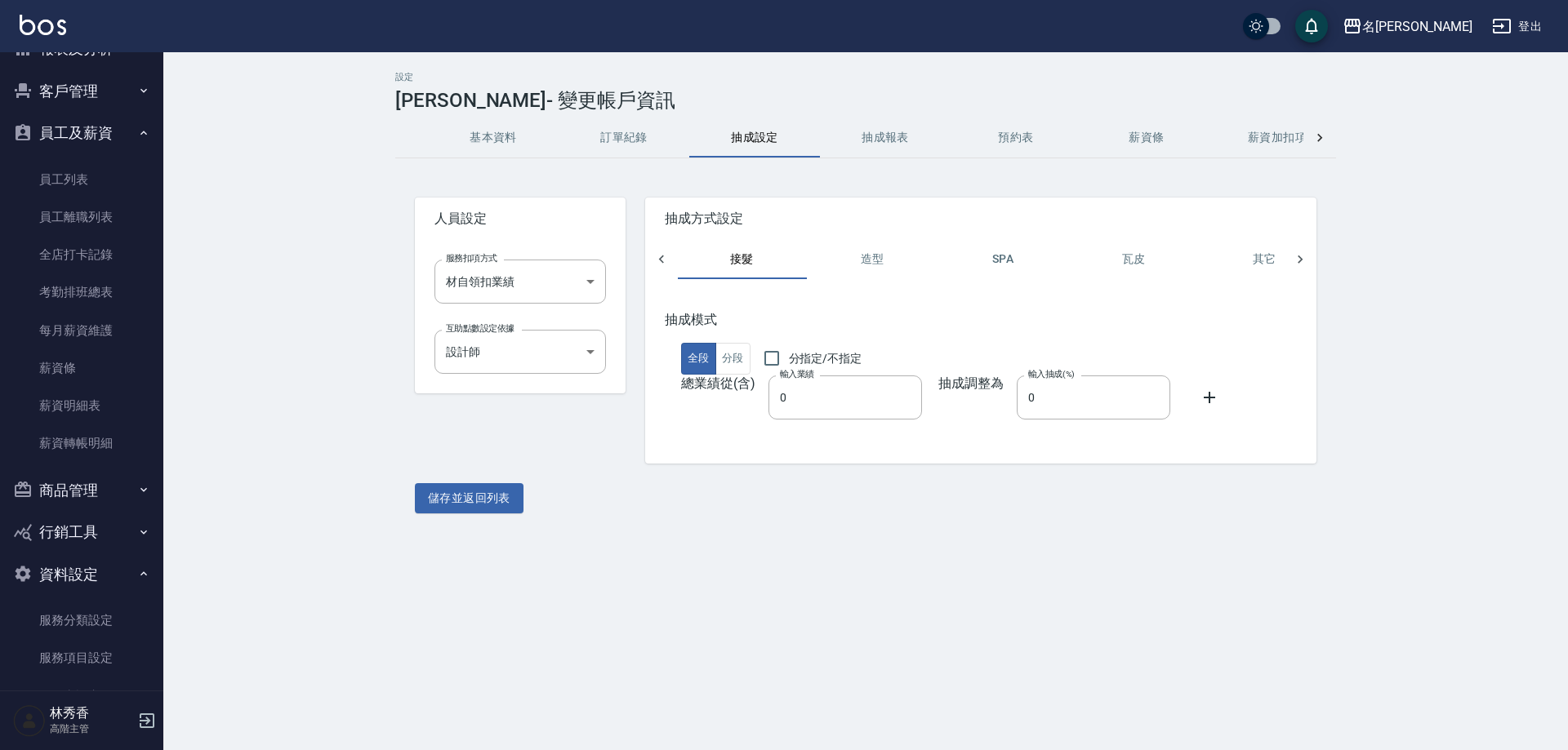
scroll to position [0, 915]
click at [871, 261] on button "造型" at bounding box center [874, 259] width 131 height 39
click at [668, 258] on icon at bounding box center [662, 259] width 16 height 16
click at [871, 258] on button "染" at bounding box center [874, 259] width 131 height 39
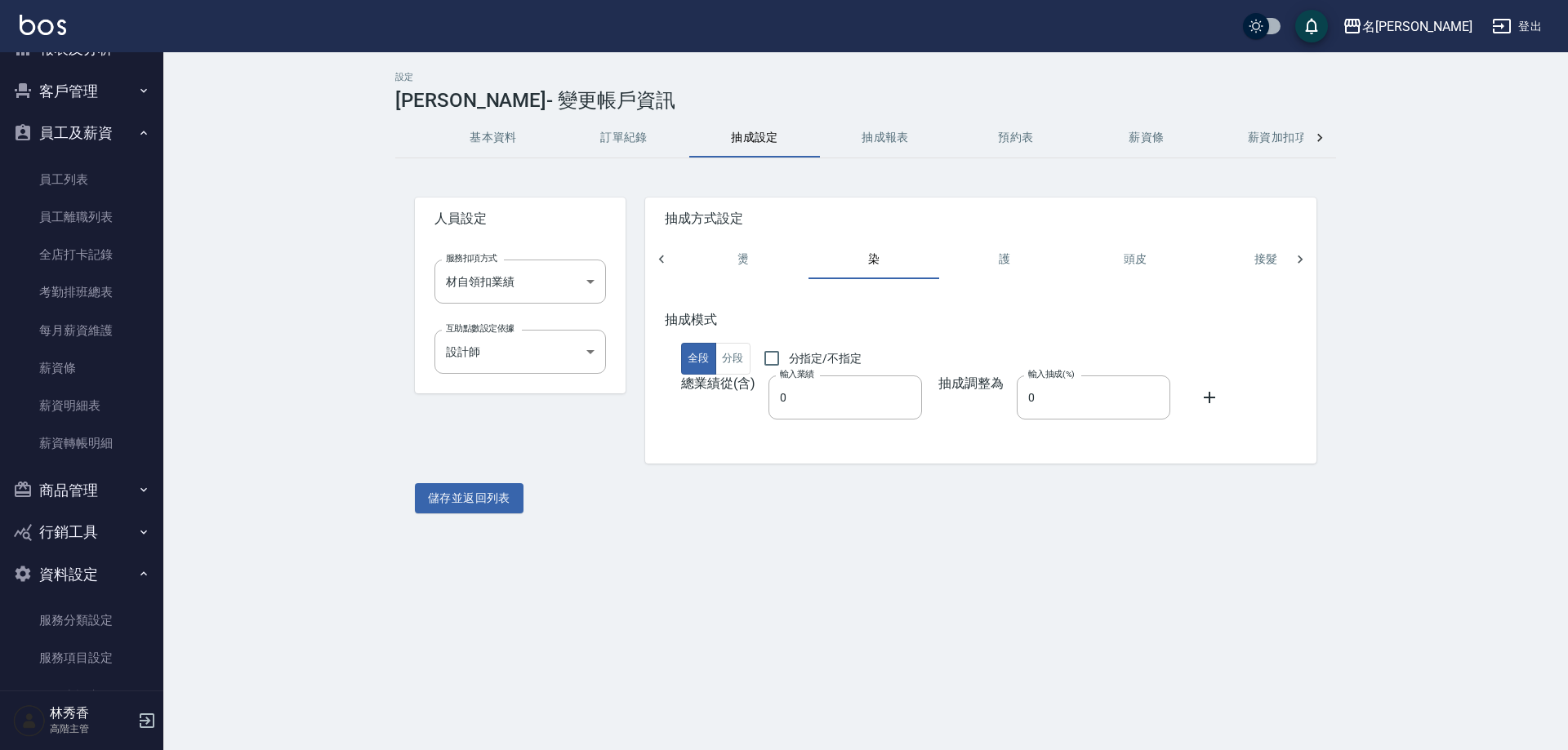
click at [744, 258] on button "燙" at bounding box center [743, 259] width 131 height 39
click at [664, 258] on icon at bounding box center [662, 259] width 16 height 16
click at [750, 258] on button "預設" at bounding box center [743, 259] width 131 height 39
type input "40"
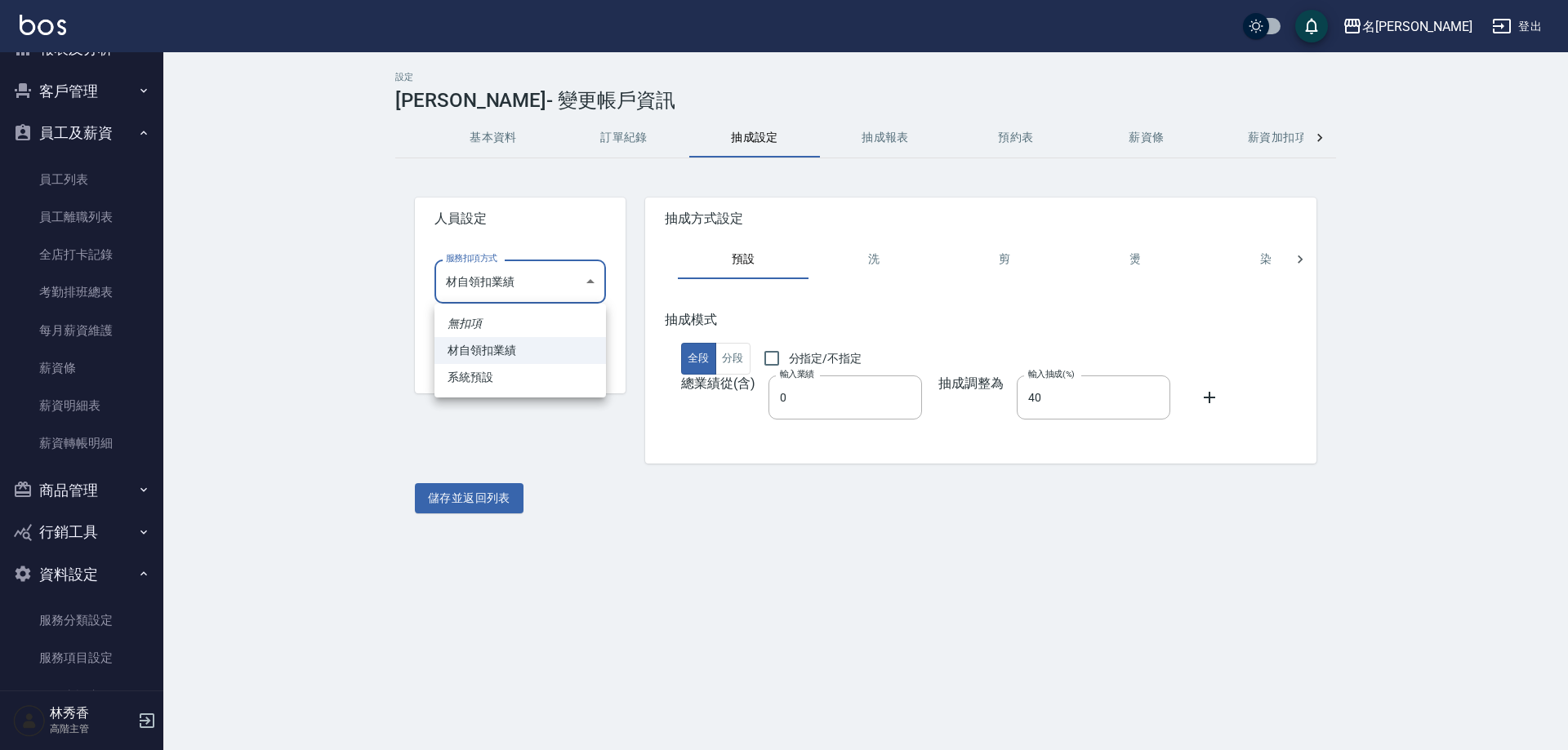
click at [589, 274] on body "名留伊通 登出 櫃檯作業 打帳單 帳單列表 掛單列表 座位開單 營業儀表板 現金收支登錄 高階收支登錄 材料自購登錄 每日結帳 排班表 現場電腦打卡 掃碼打卡…" at bounding box center [784, 375] width 1568 height 750
click at [601, 220] on div at bounding box center [784, 375] width 1568 height 750
